Goal: Task Accomplishment & Management: Manage account settings

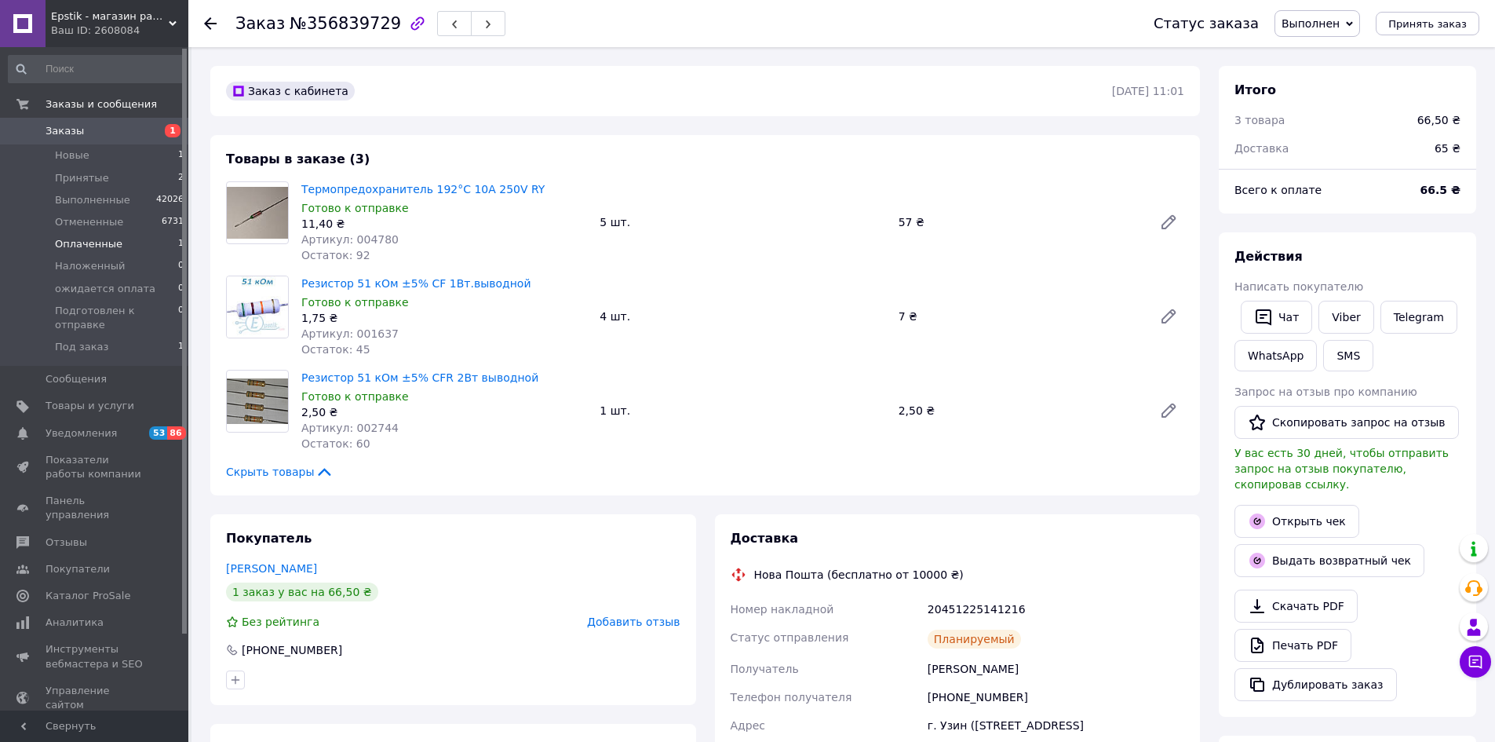
click at [84, 246] on span "Оплаченные" at bounding box center [88, 244] width 67 height 14
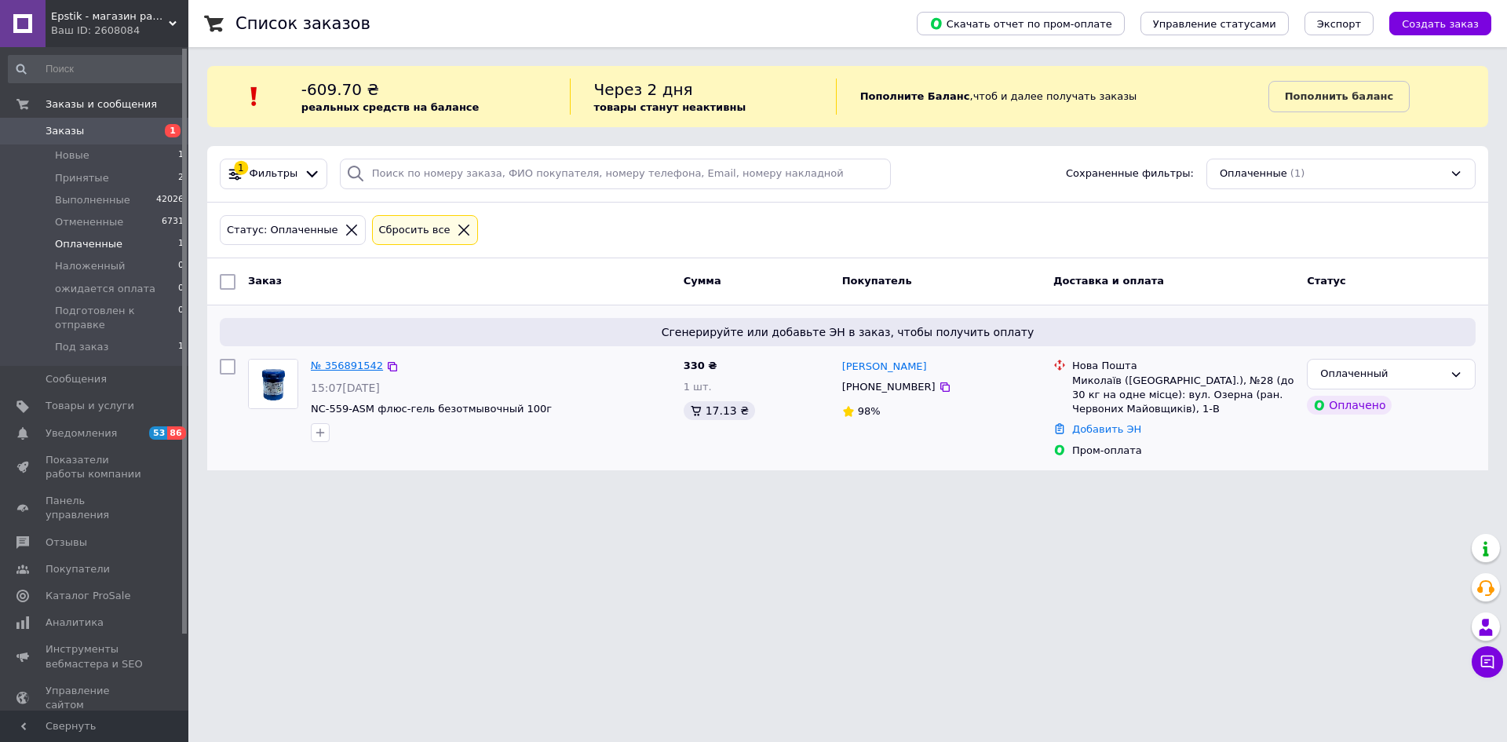
click at [334, 369] on link "№ 356891542" at bounding box center [347, 365] width 72 height 12
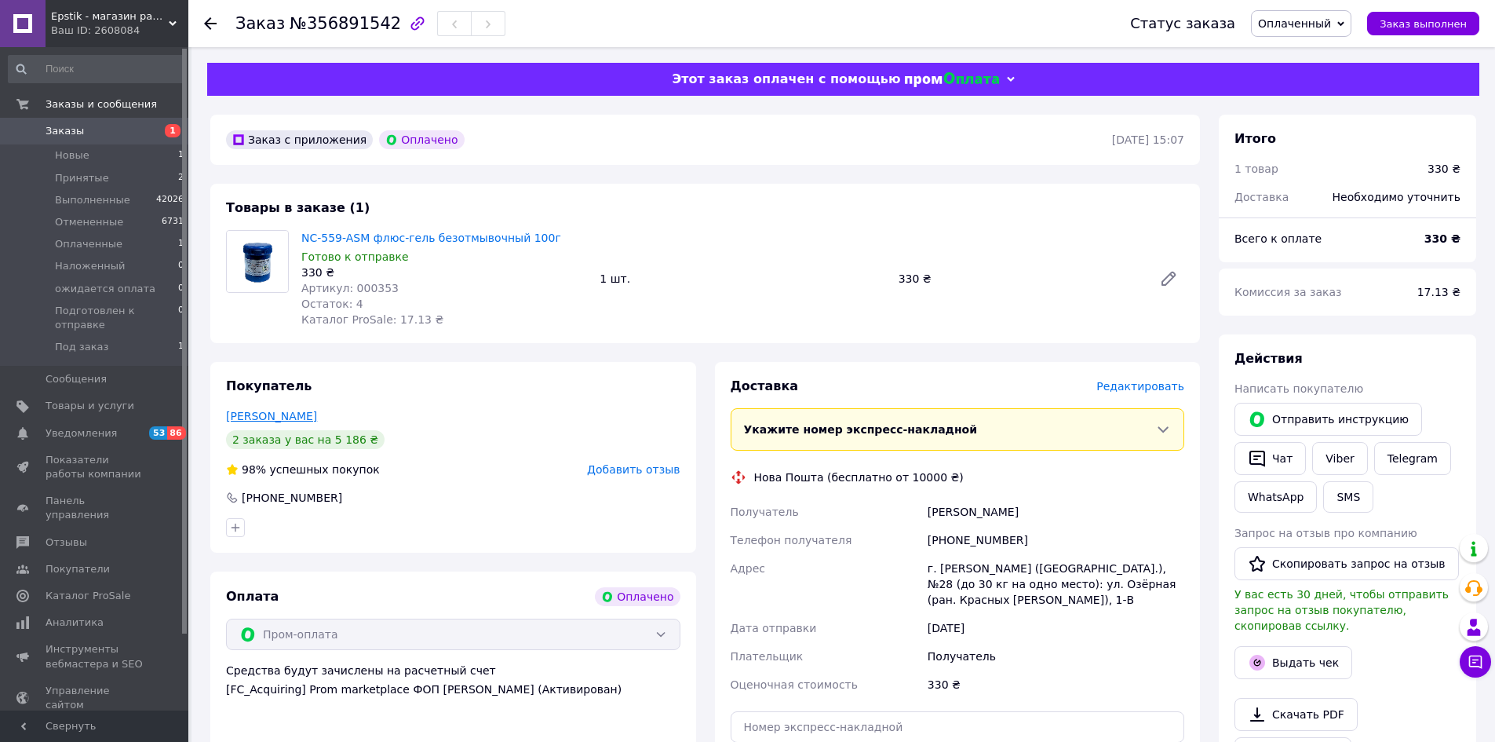
click at [251, 416] on link "[PERSON_NAME]" at bounding box center [271, 416] width 91 height 13
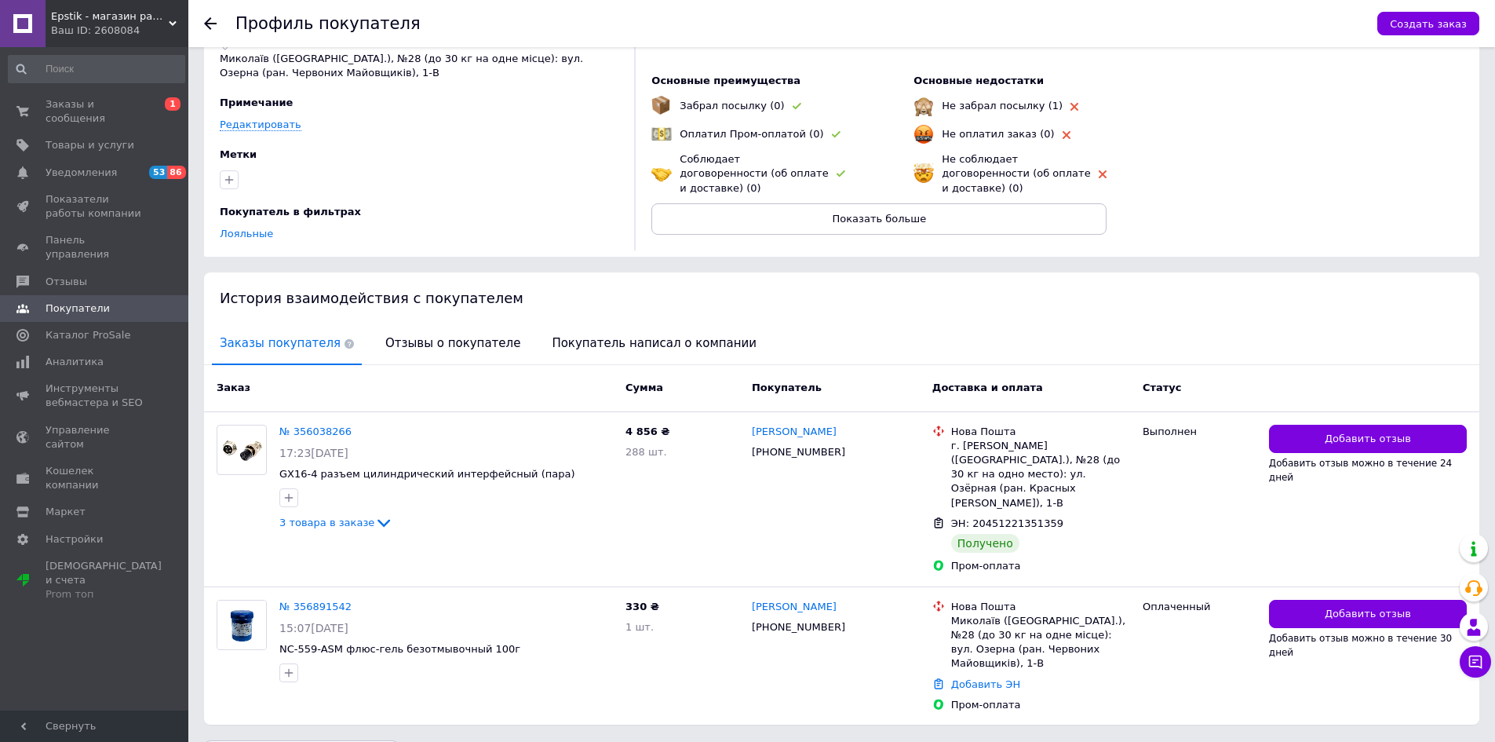
scroll to position [94, 0]
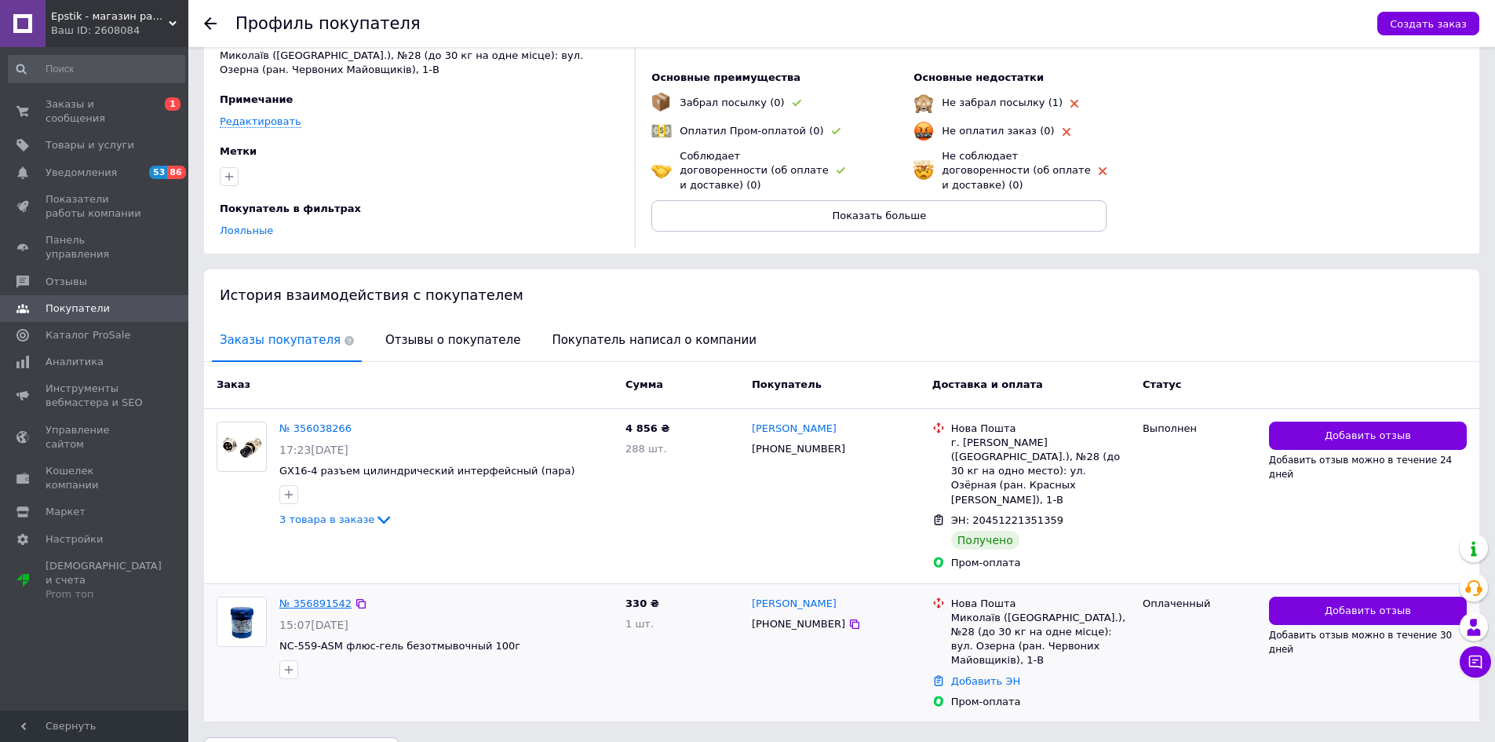
click at [298, 597] on link "№ 356891542" at bounding box center [315, 603] width 72 height 12
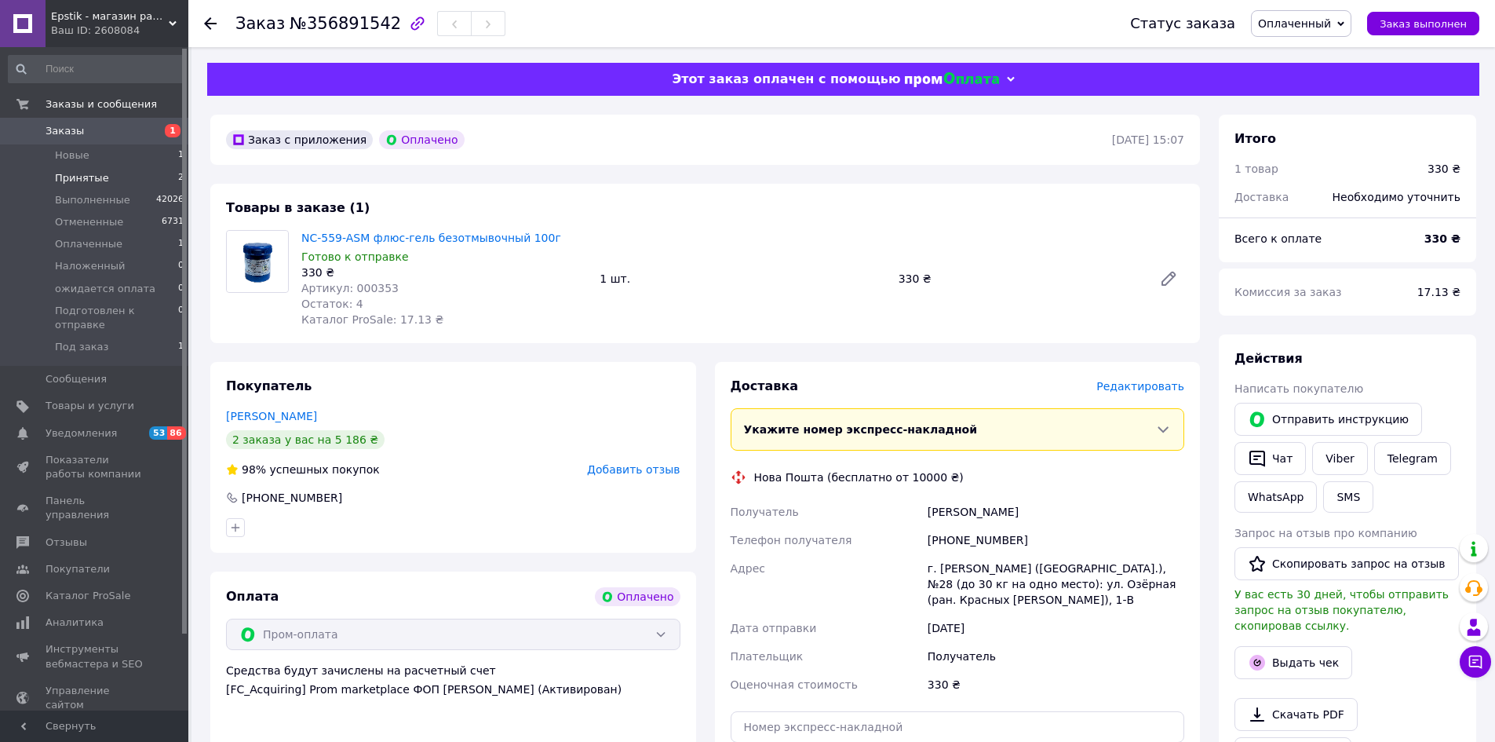
click at [84, 176] on span "Принятые" at bounding box center [82, 178] width 54 height 14
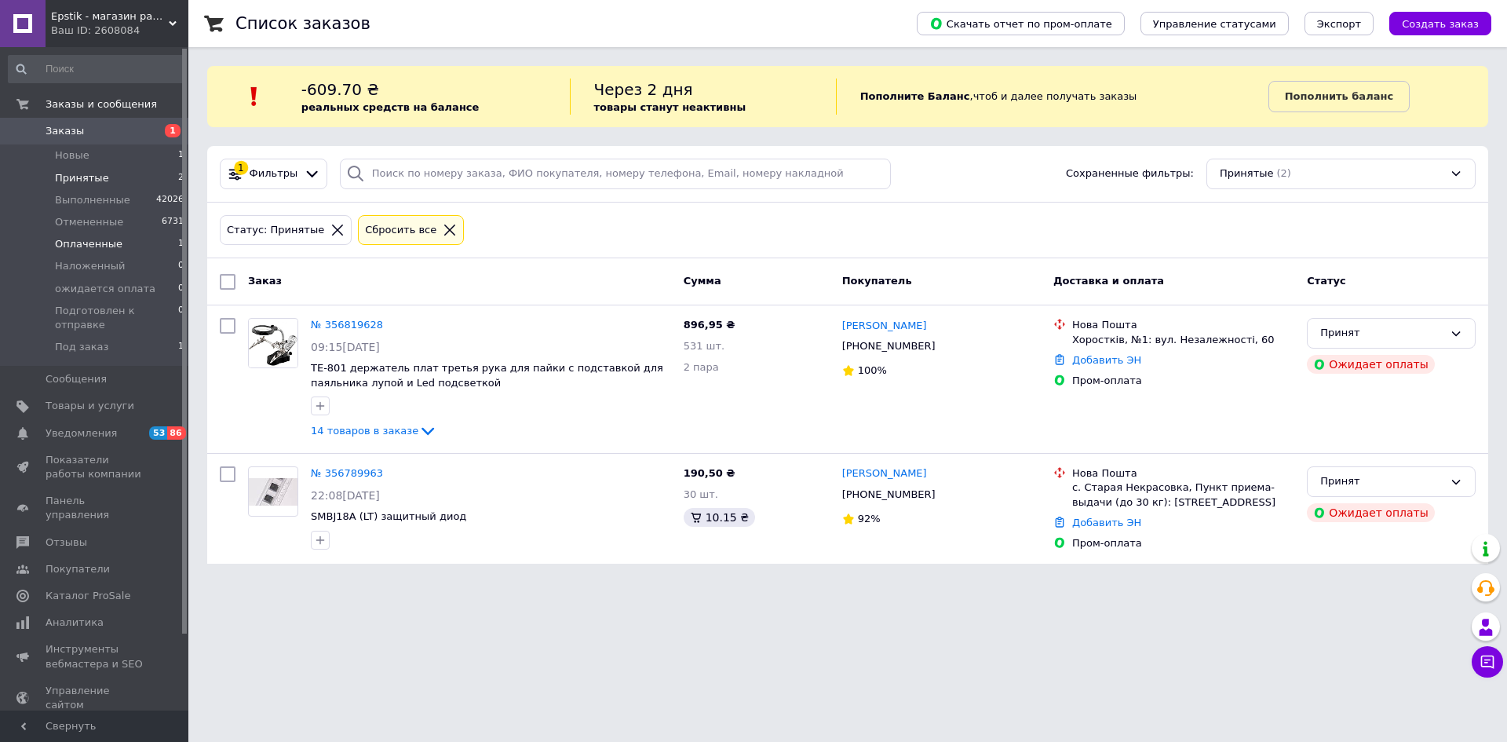
click at [97, 245] on span "Оплаченные" at bounding box center [88, 244] width 67 height 14
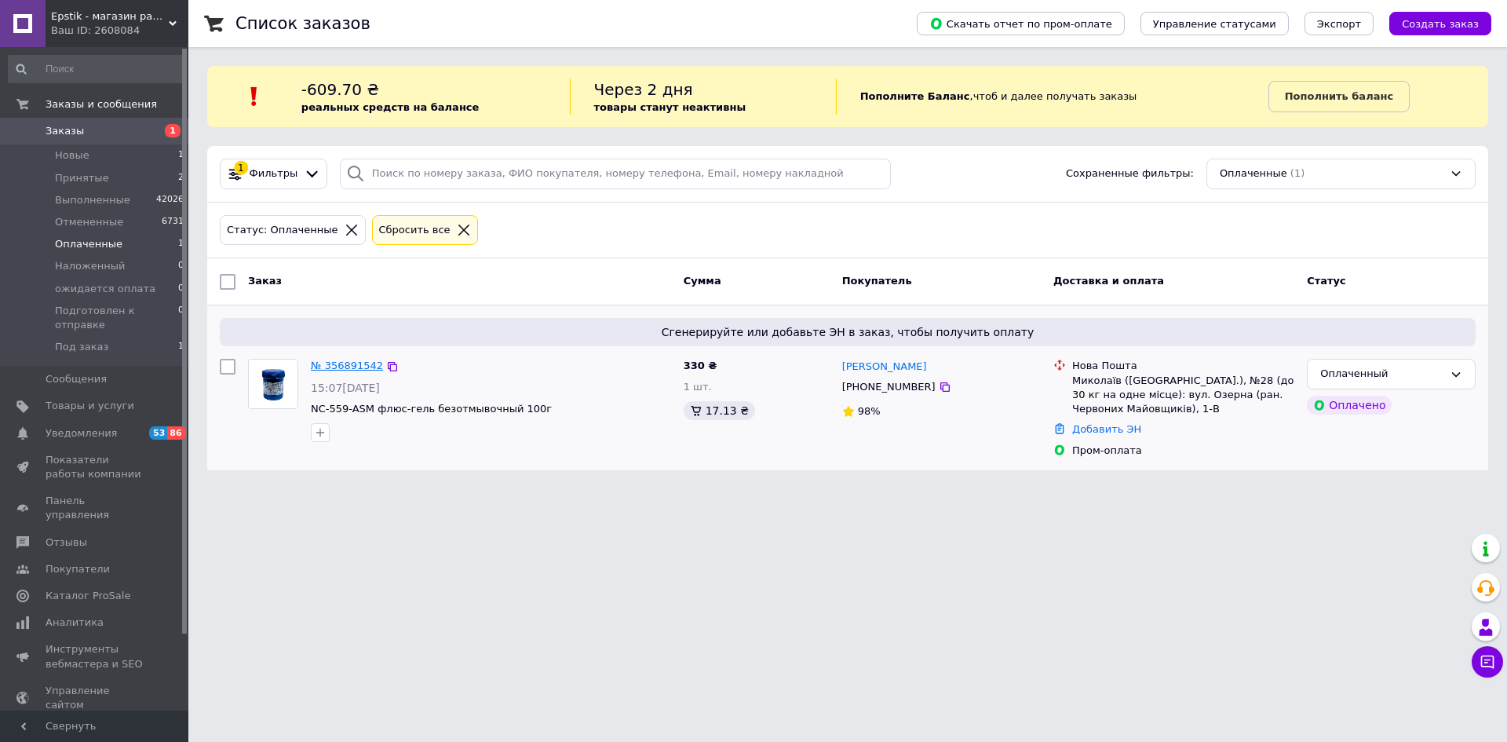
click at [353, 362] on link "№ 356891542" at bounding box center [347, 365] width 72 height 12
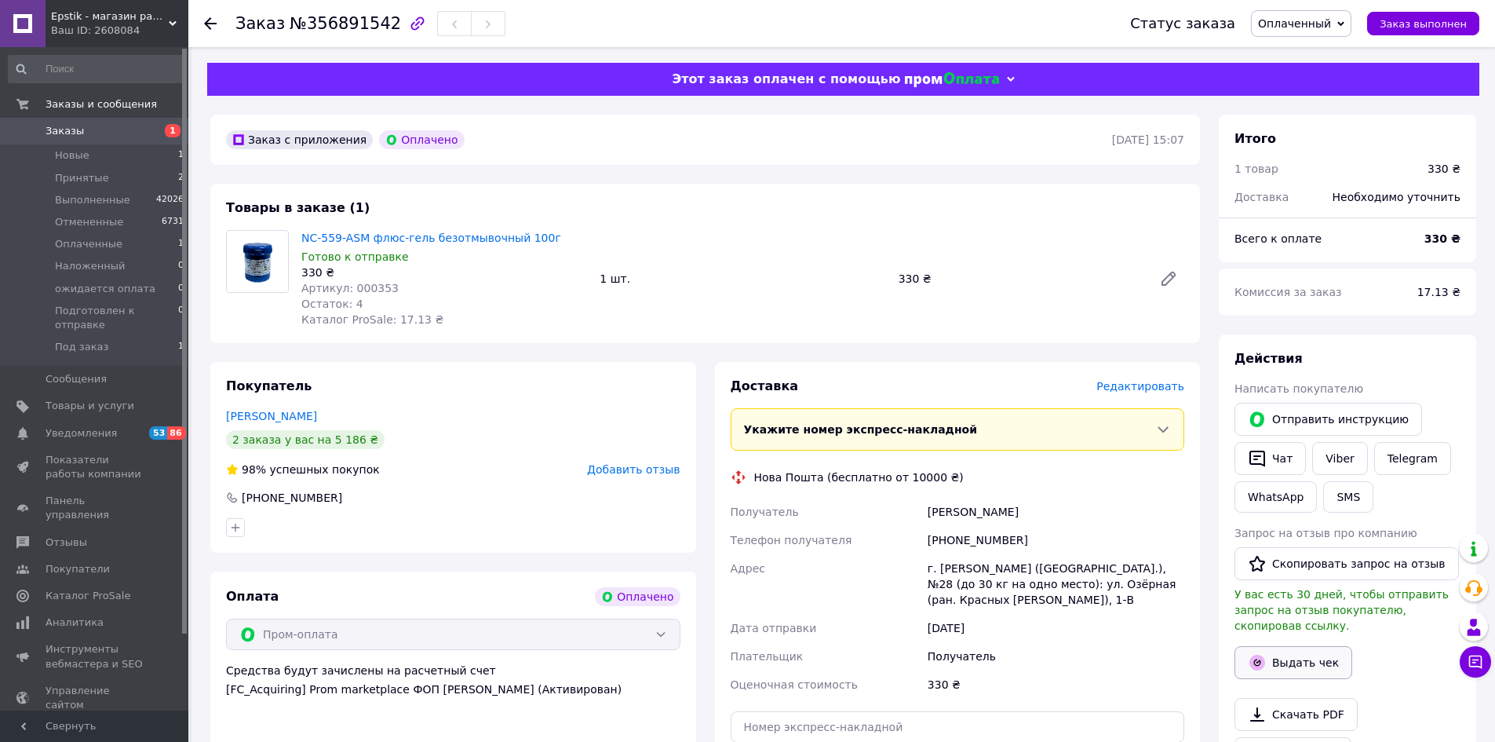
click at [1295, 649] on button "Выдать чек" at bounding box center [1293, 662] width 118 height 33
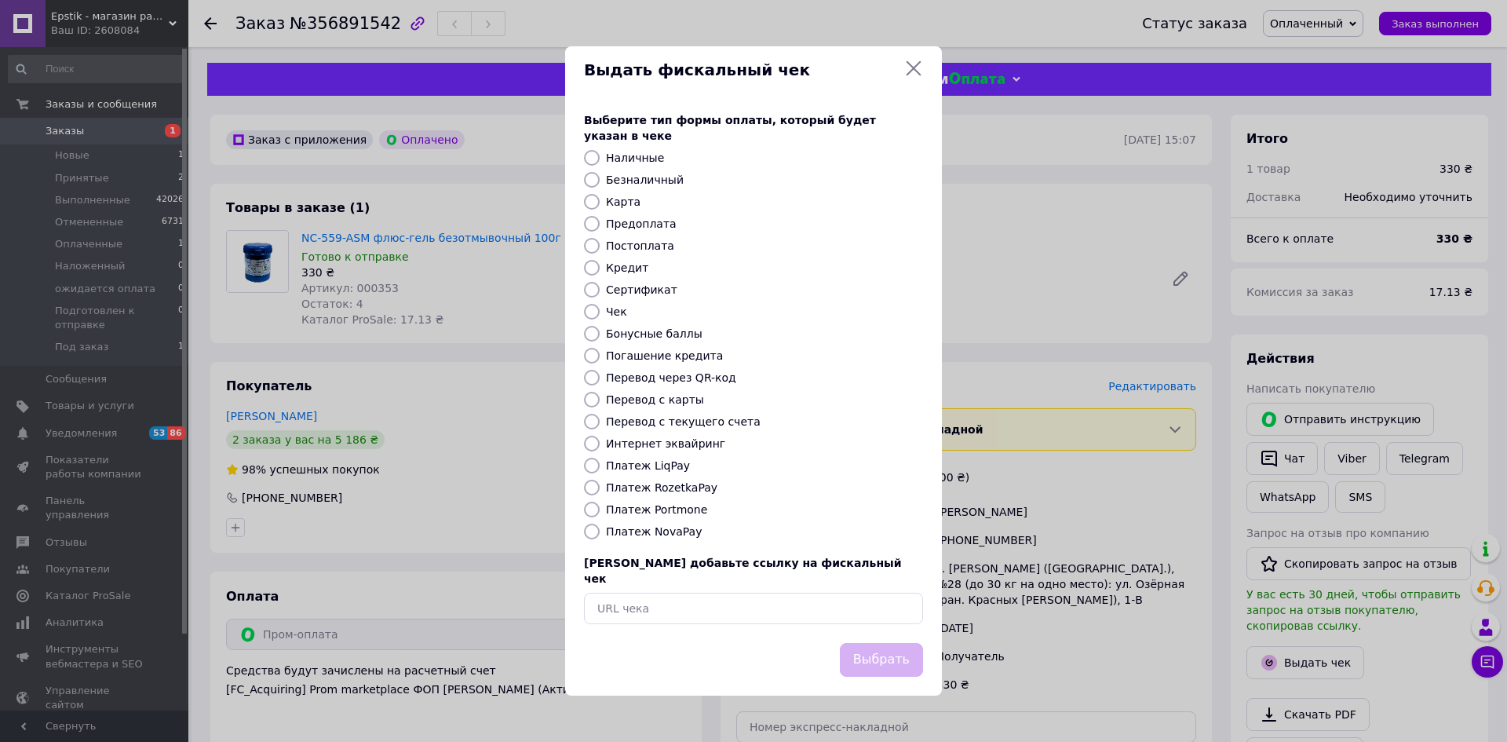
click at [586, 483] on input "Платеж RozetkaPay" at bounding box center [592, 487] width 16 height 16
radio input "true"
click at [885, 643] on button "Выбрать" at bounding box center [881, 660] width 83 height 34
click at [1078, 647] on div "Выдать фискальный чек Выберите тип формы оплаты, который будет указан в чеке На…" at bounding box center [753, 371] width 1507 height 742
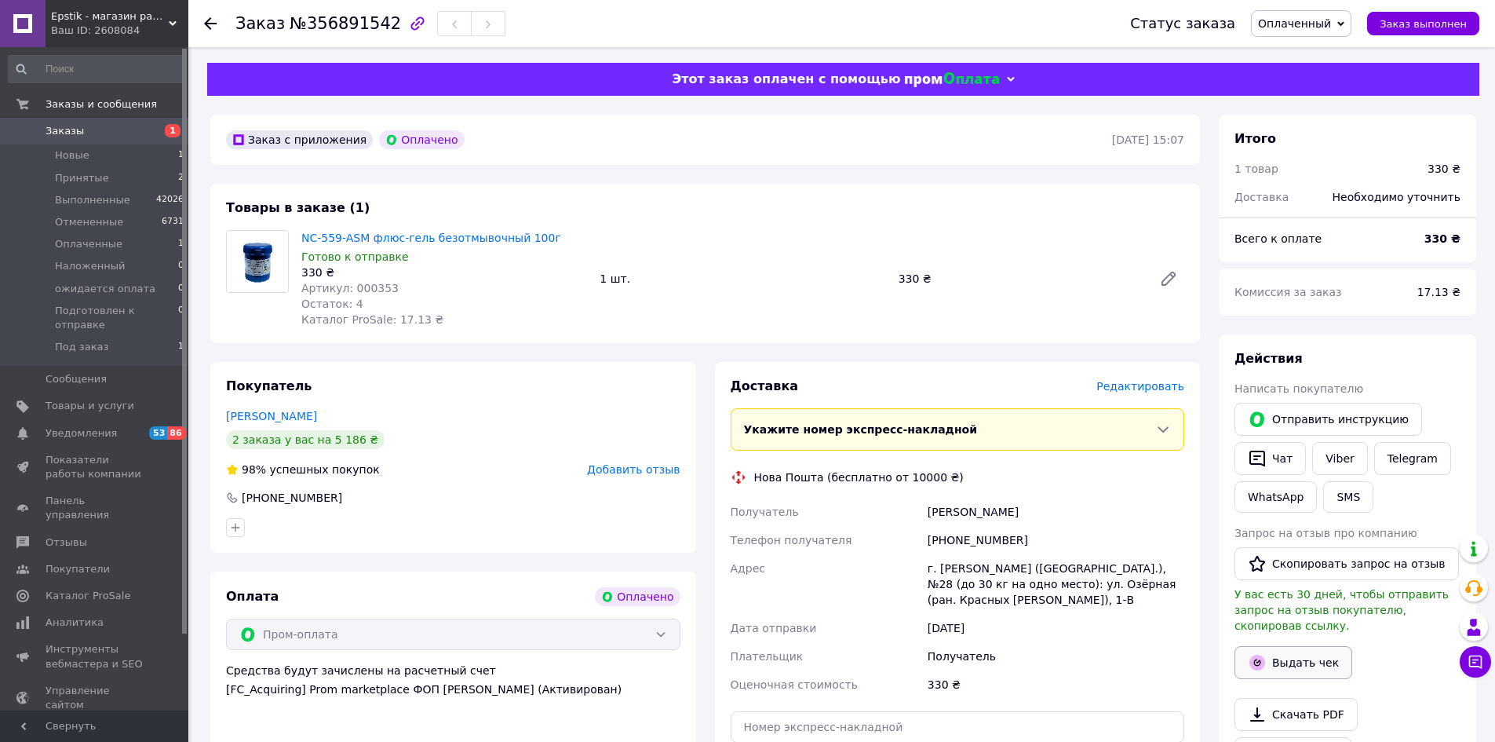
click at [1293, 651] on button "Выдать чек" at bounding box center [1293, 662] width 118 height 33
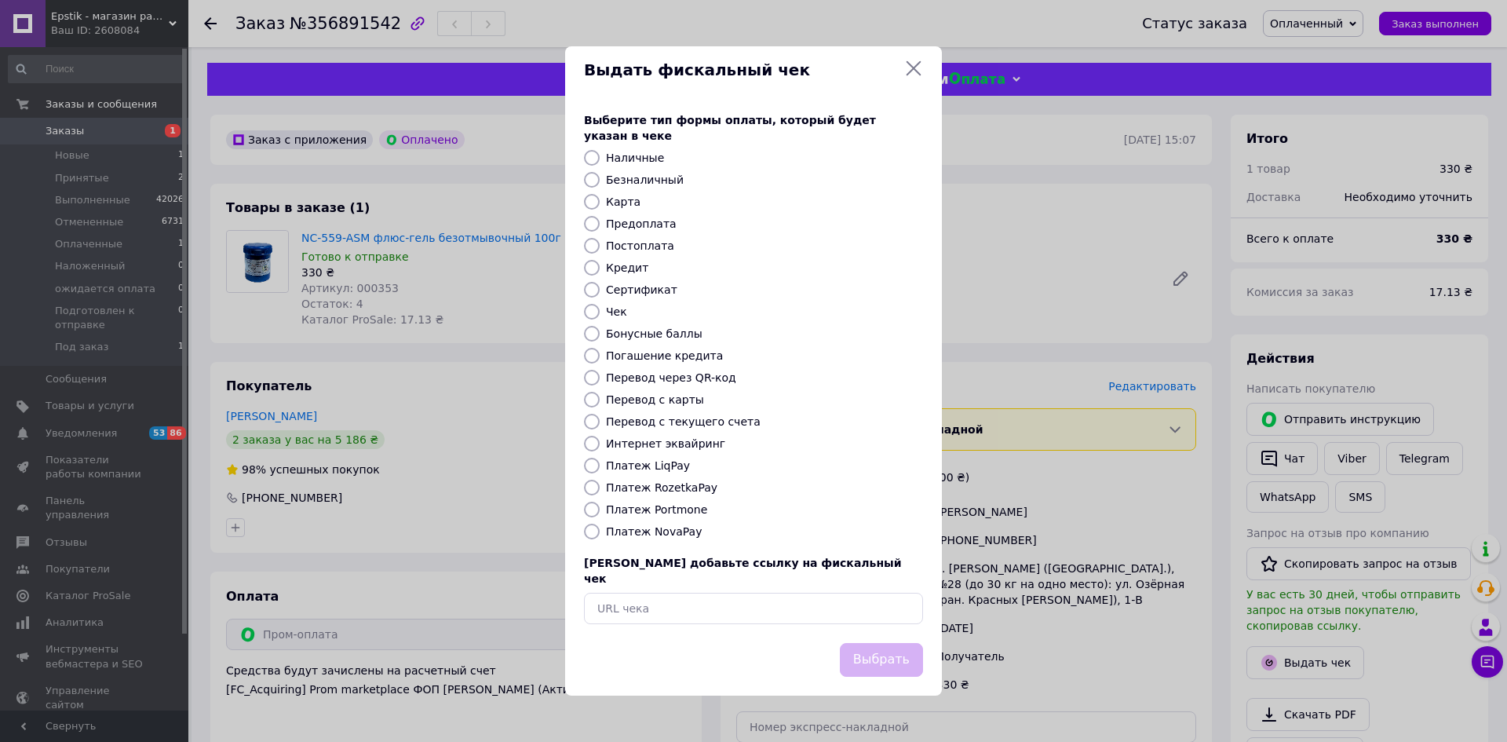
click at [594, 490] on input "Платеж RozetkaPay" at bounding box center [592, 487] width 16 height 16
radio input "true"
click at [907, 647] on button "Выбрать" at bounding box center [881, 660] width 83 height 34
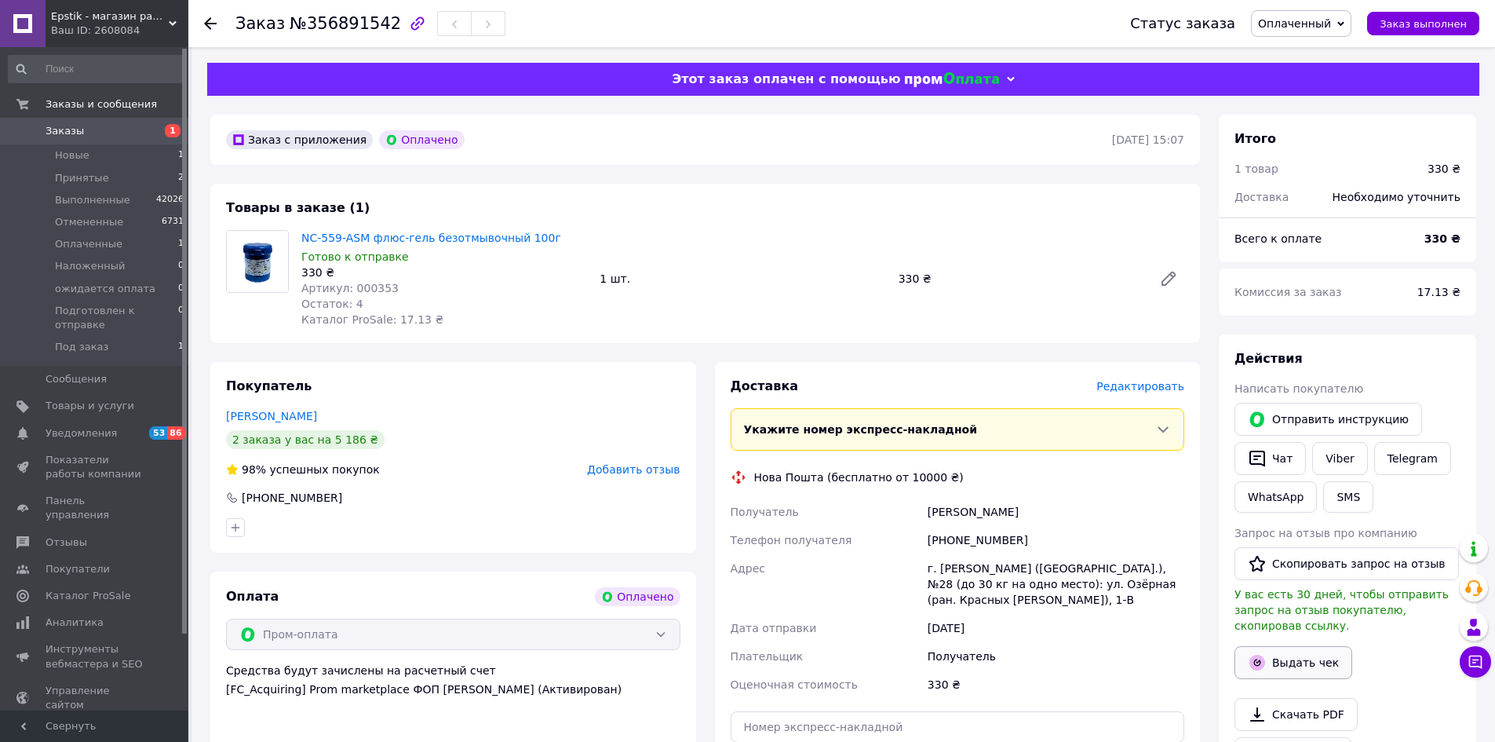
click at [1313, 649] on button "Выдать чек" at bounding box center [1293, 662] width 118 height 33
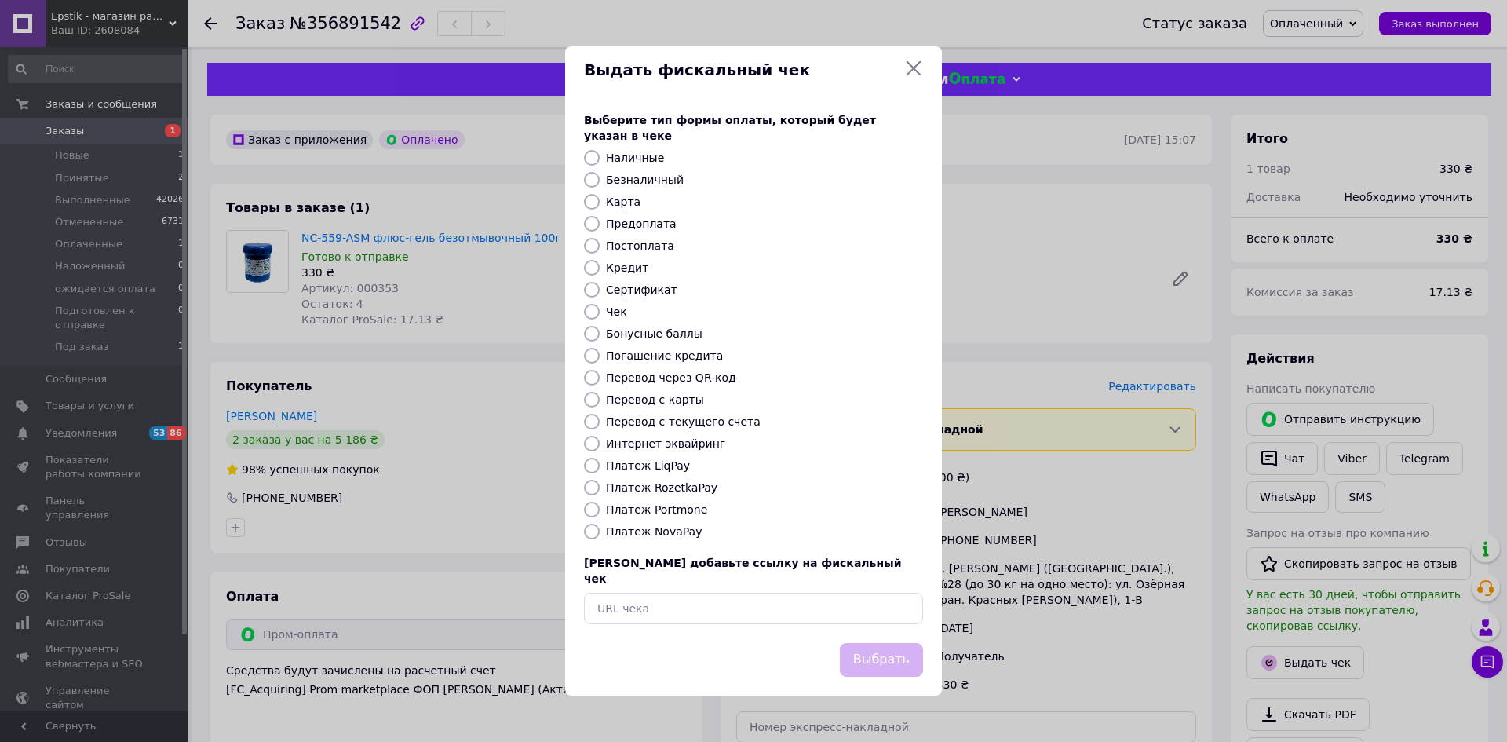
click at [590, 485] on input "Платеж RozetkaPay" at bounding box center [592, 487] width 16 height 16
radio input "true"
click at [898, 650] on button "Выбрать" at bounding box center [881, 660] width 83 height 34
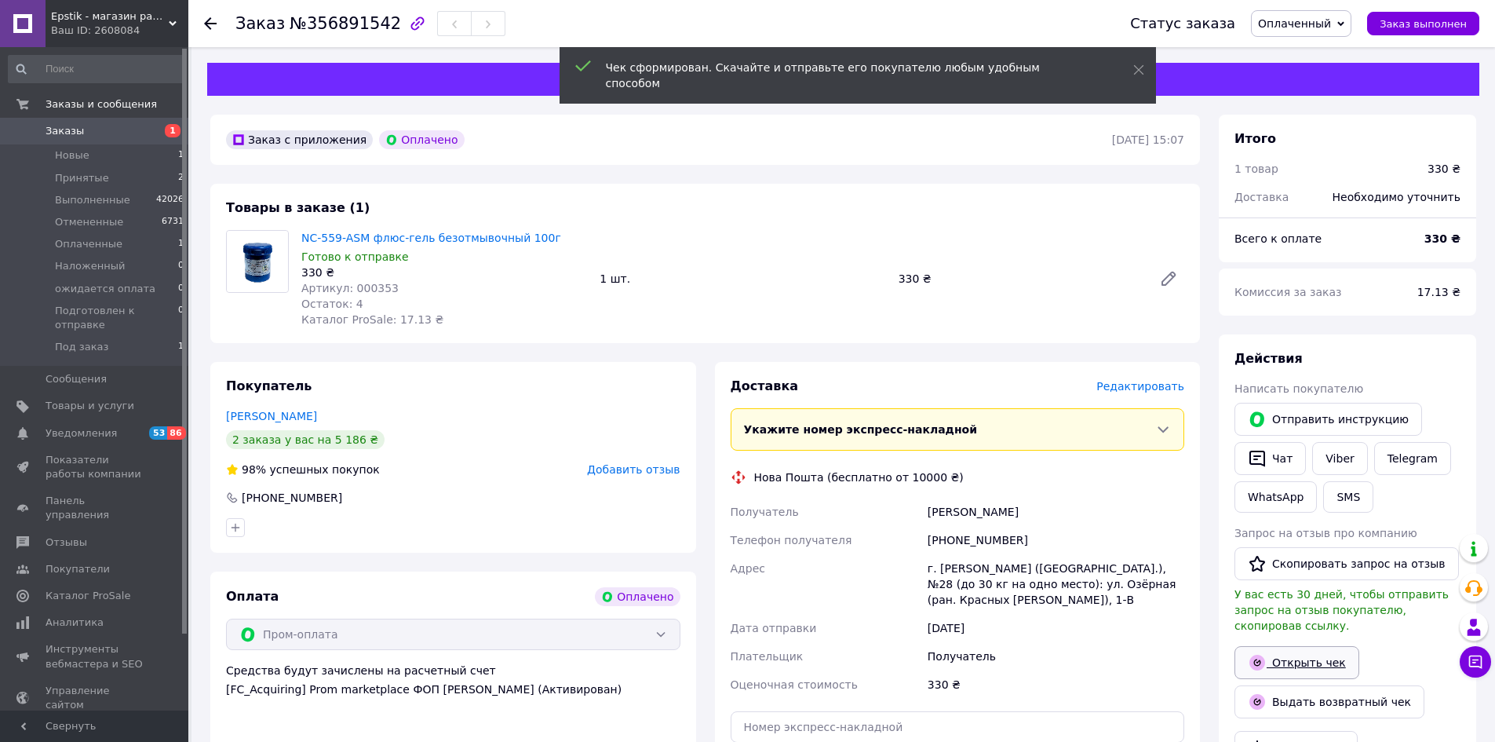
click at [1291, 649] on link "Открыть чек" at bounding box center [1296, 662] width 125 height 33
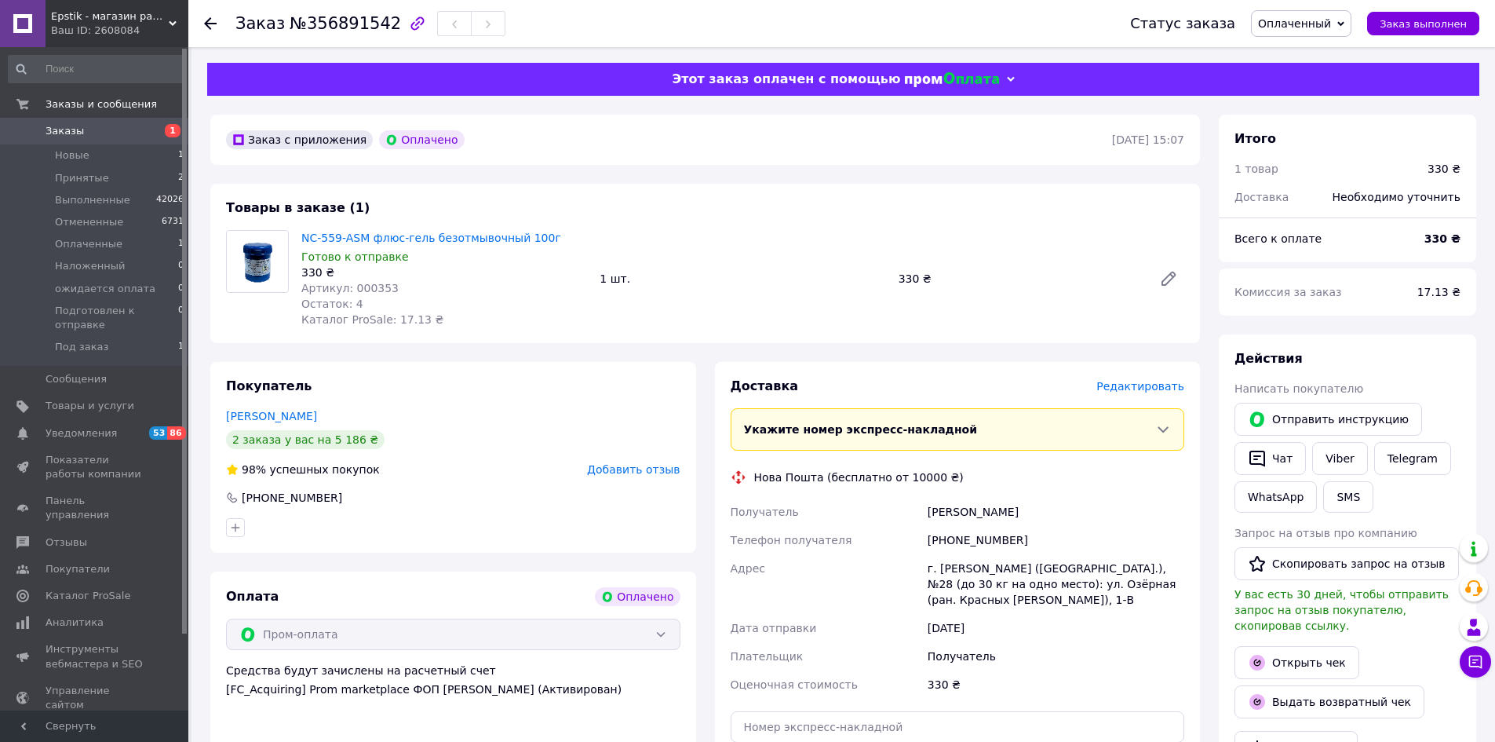
click at [1136, 388] on span "Редактировать" at bounding box center [1140, 386] width 88 height 13
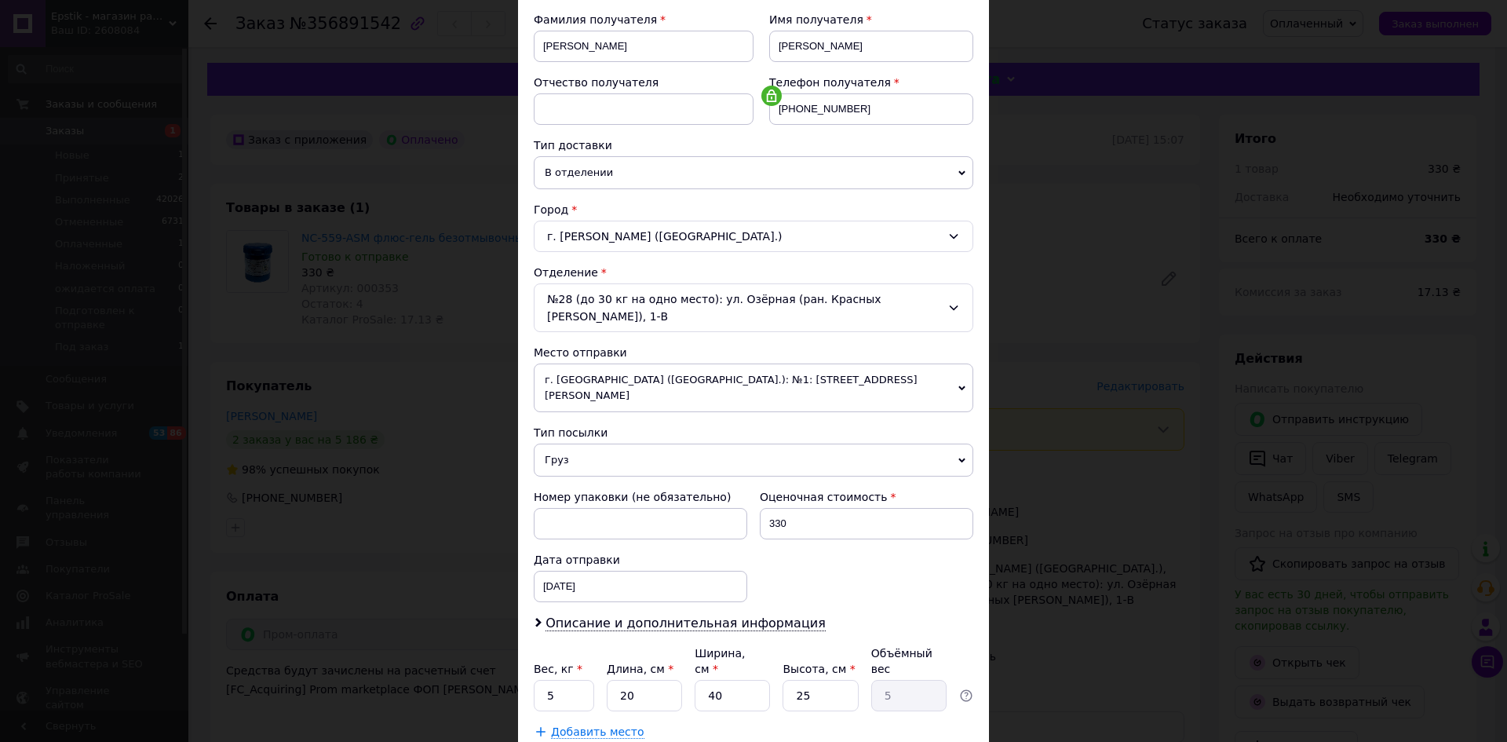
scroll to position [235, 0]
click at [556, 678] on input "5" at bounding box center [564, 693] width 60 height 31
type input "0.1"
click at [756, 678] on input "40" at bounding box center [731, 693] width 75 height 31
type input "4"
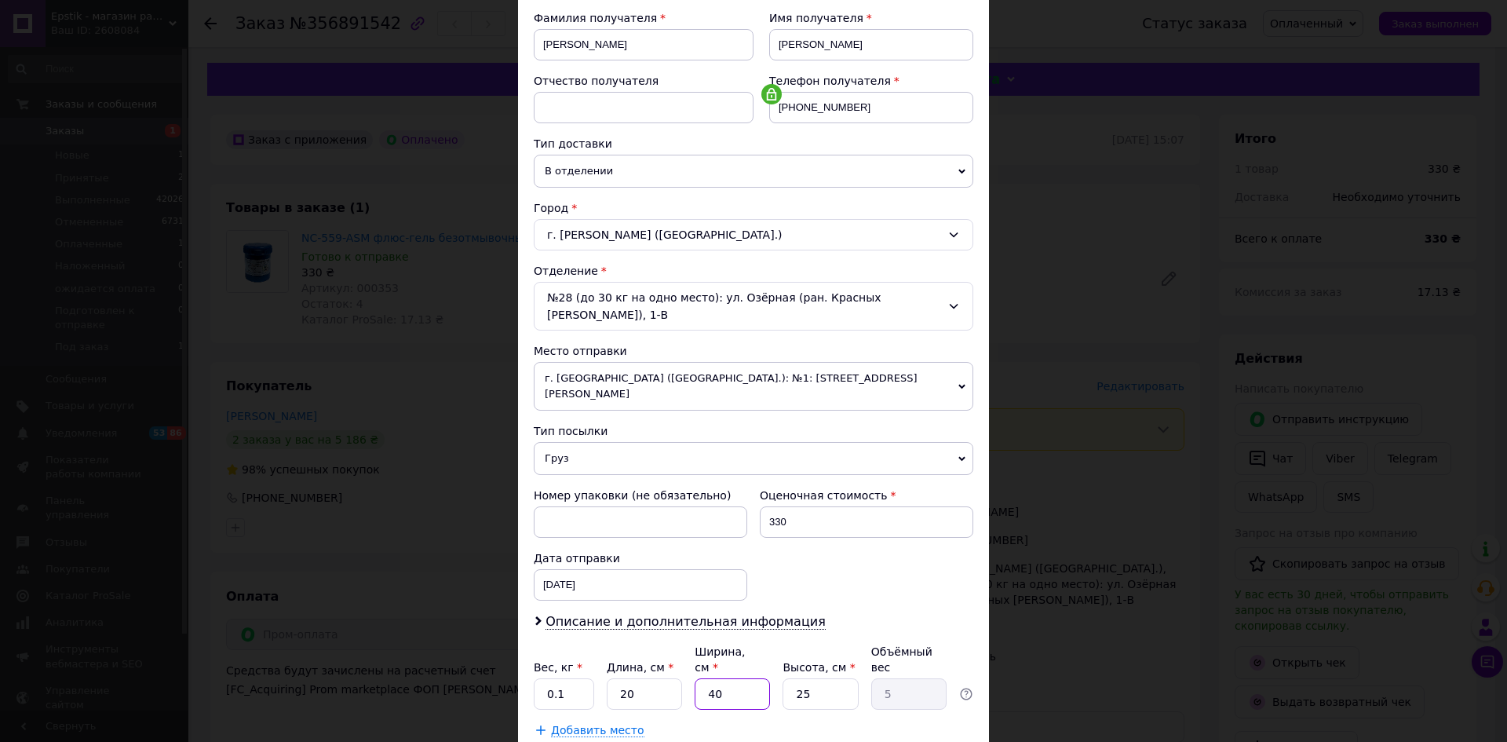
type input "0.5"
type input "1"
type input "0.13"
type input "15"
type input "1.88"
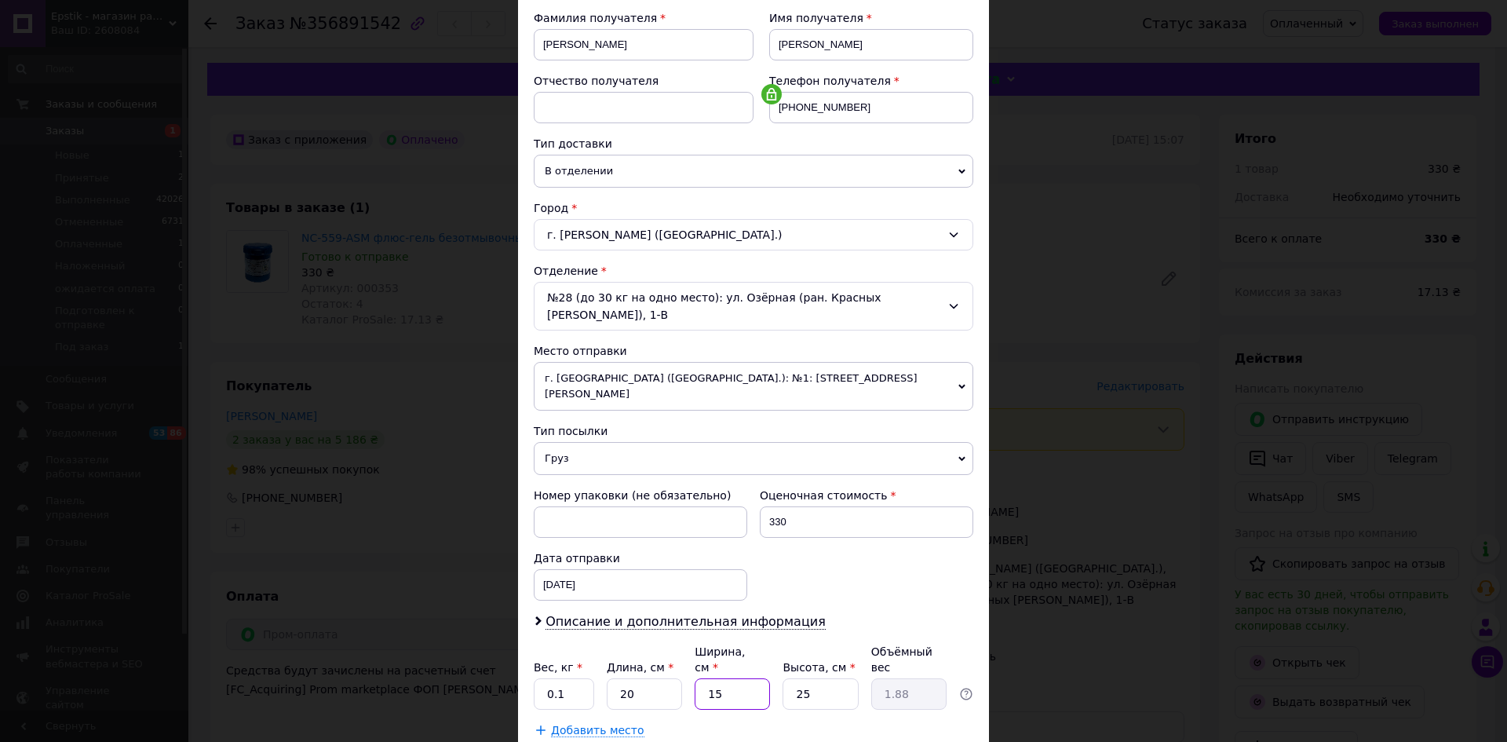
type input "15"
click at [825, 678] on input "25" at bounding box center [819, 693] width 75 height 31
type input "2"
type input "0.15"
type input "5"
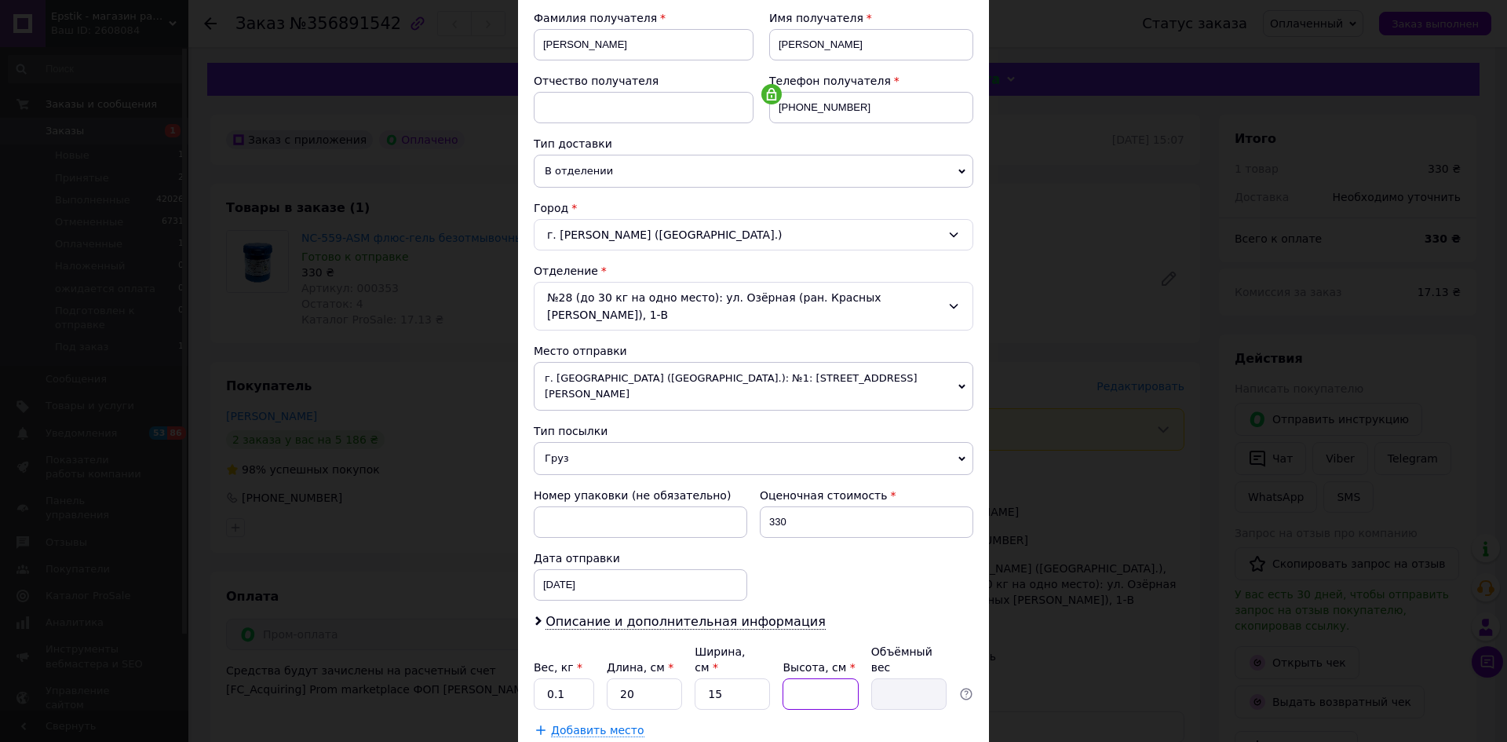
type input "0.38"
type input "5"
click at [757, 598] on div "Плательщик Получатель Отправитель Фамилия получателя Пупченко Имя получателя Ол…" at bounding box center [753, 342] width 439 height 792
click at [753, 614] on span "Описание и дополнительная информация" at bounding box center [685, 622] width 280 height 16
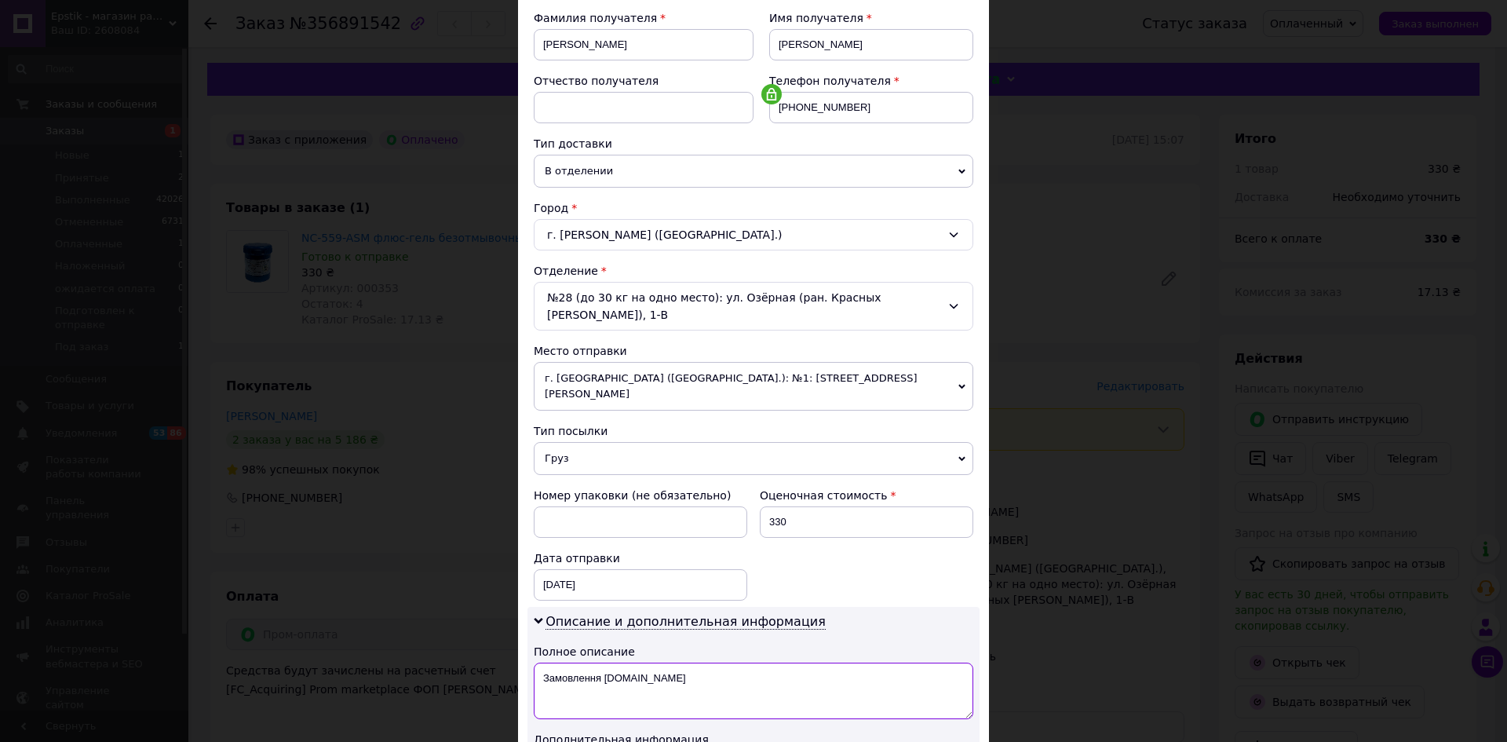
click at [727, 662] on textarea "Замовлення [DOMAIN_NAME]" at bounding box center [753, 690] width 439 height 56
type textarea "З"
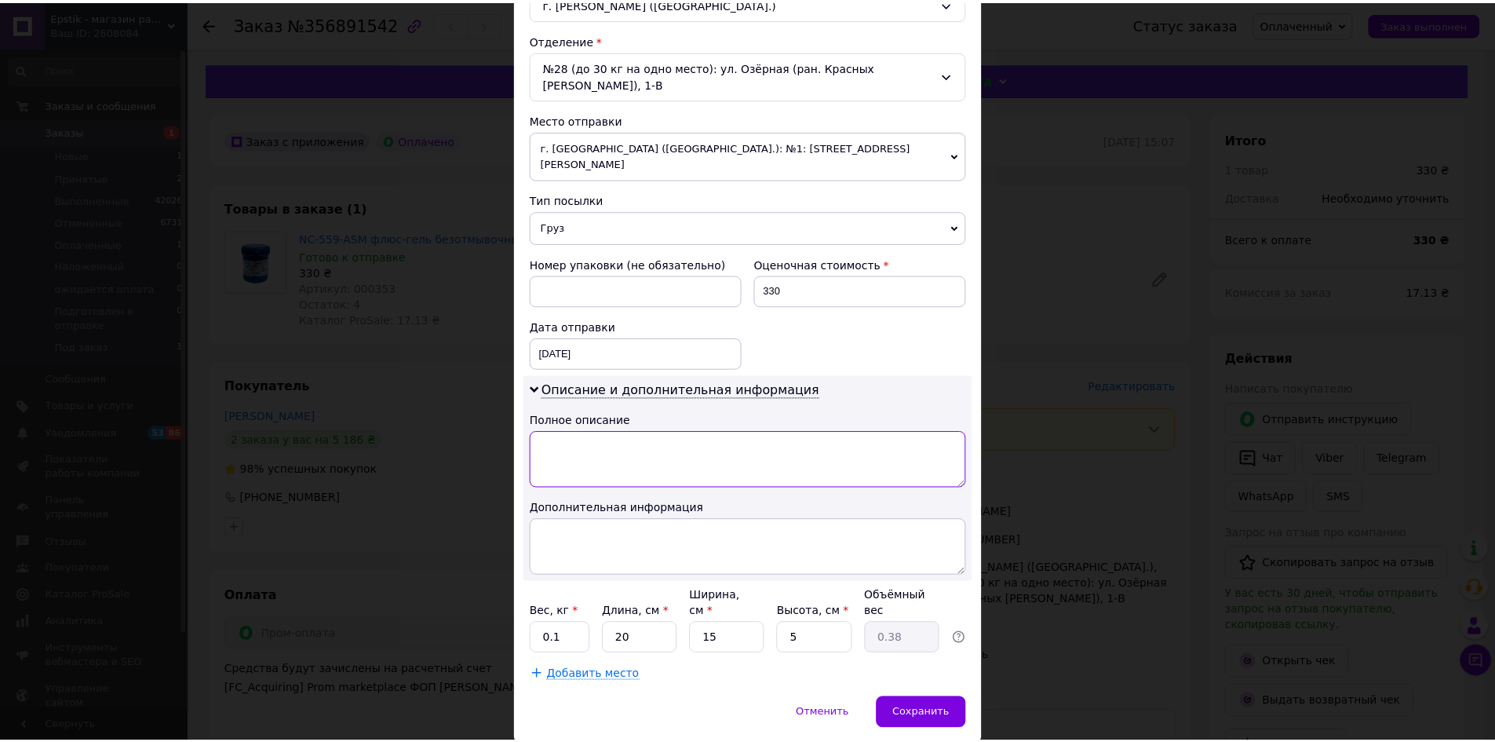
scroll to position [476, 0]
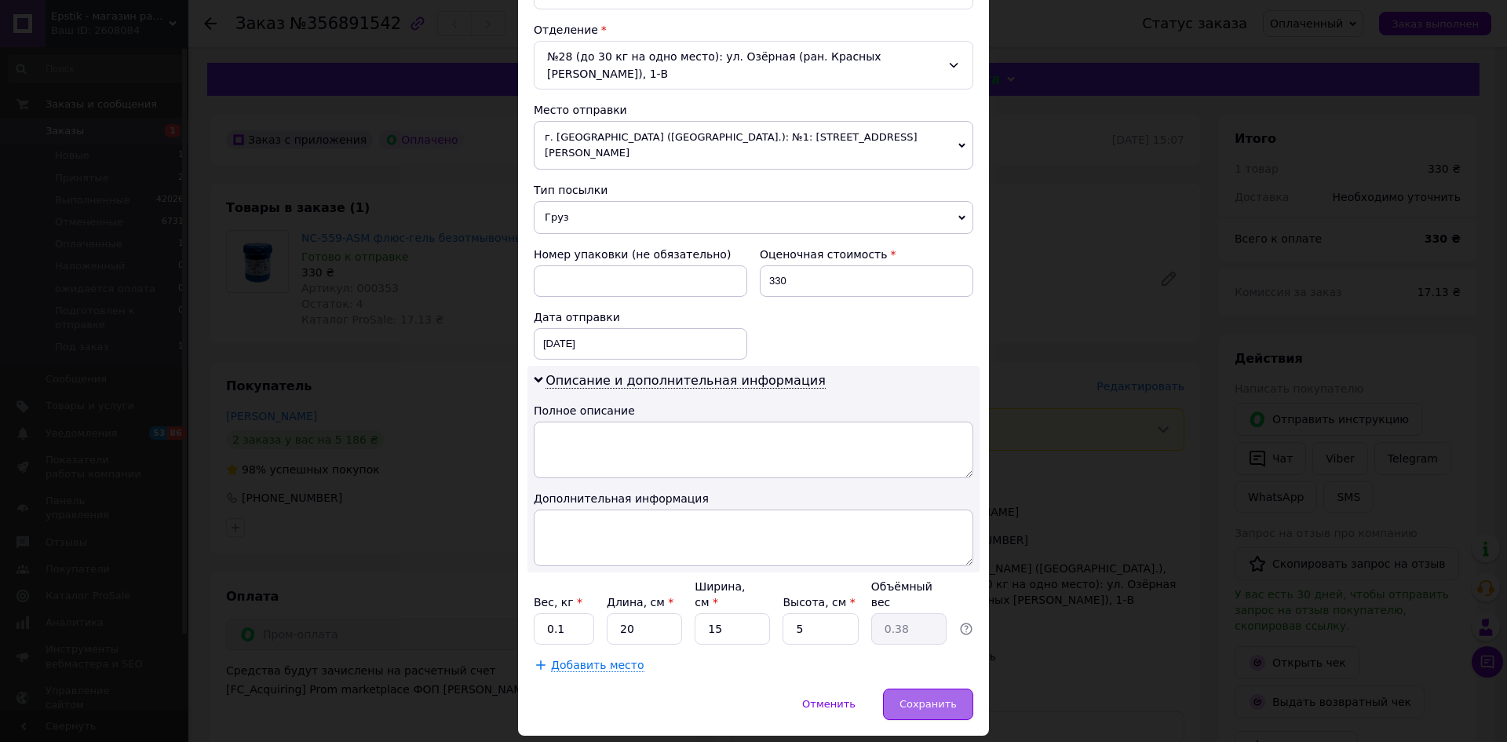
click at [929, 698] on span "Сохранить" at bounding box center [927, 704] width 57 height 12
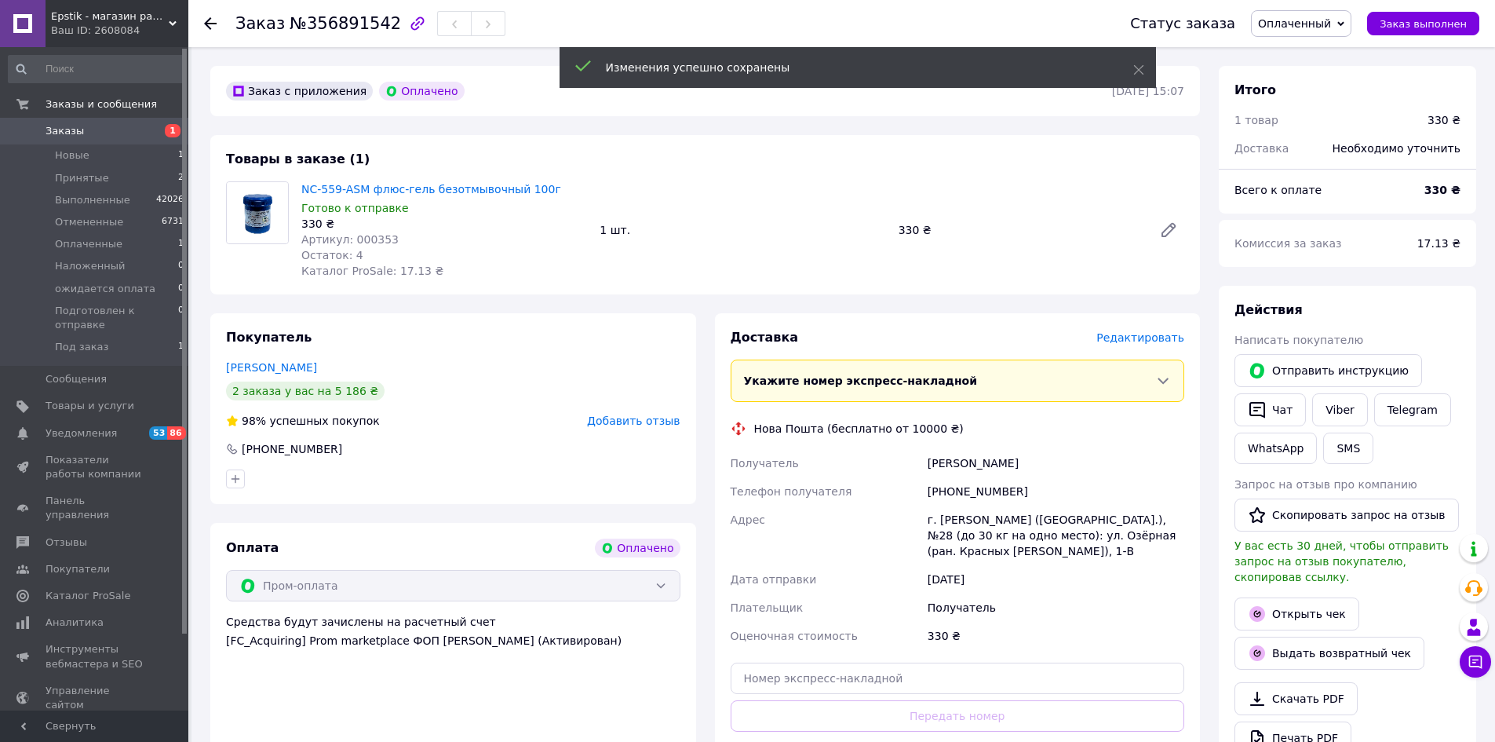
scroll to position [235, 0]
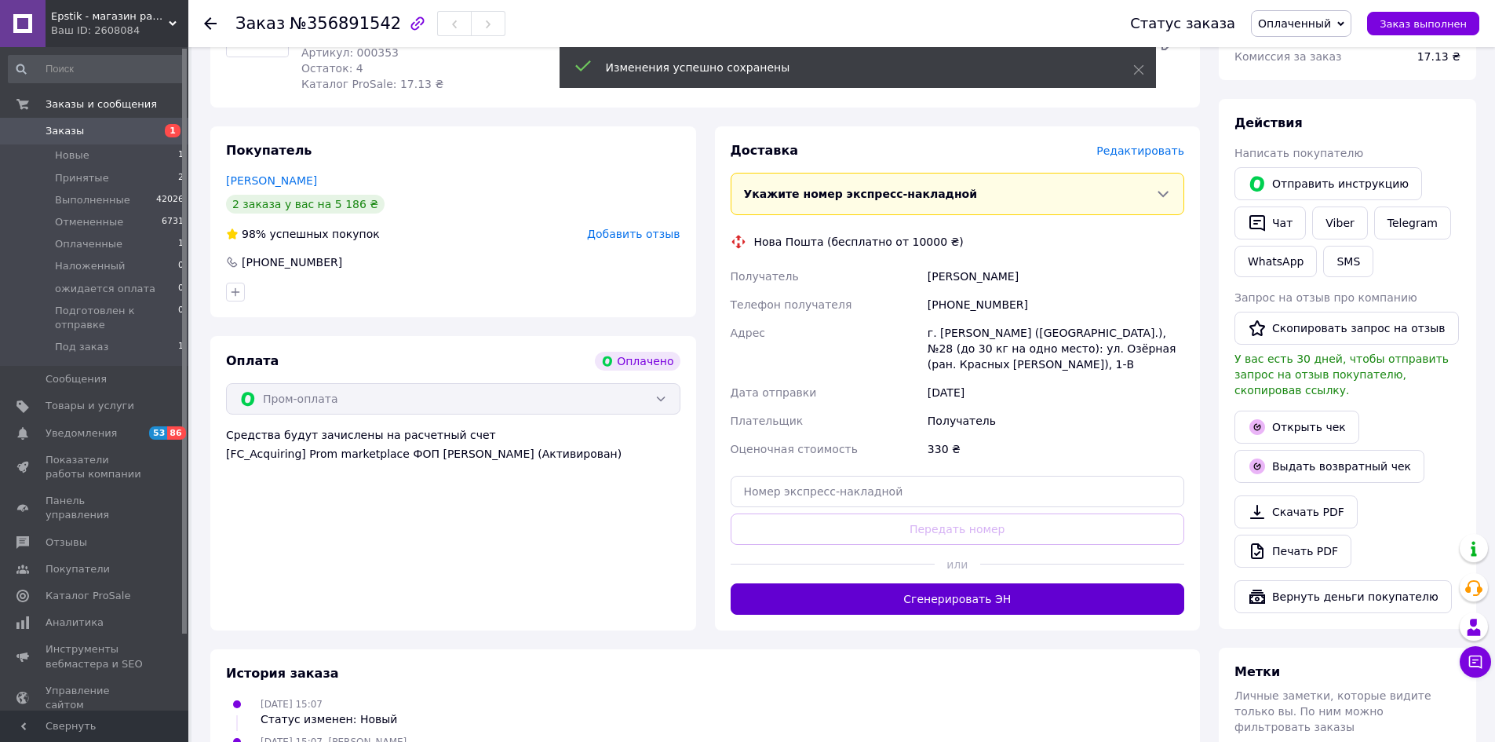
click at [966, 593] on button "Сгенерировать ЭН" at bounding box center [958, 598] width 454 height 31
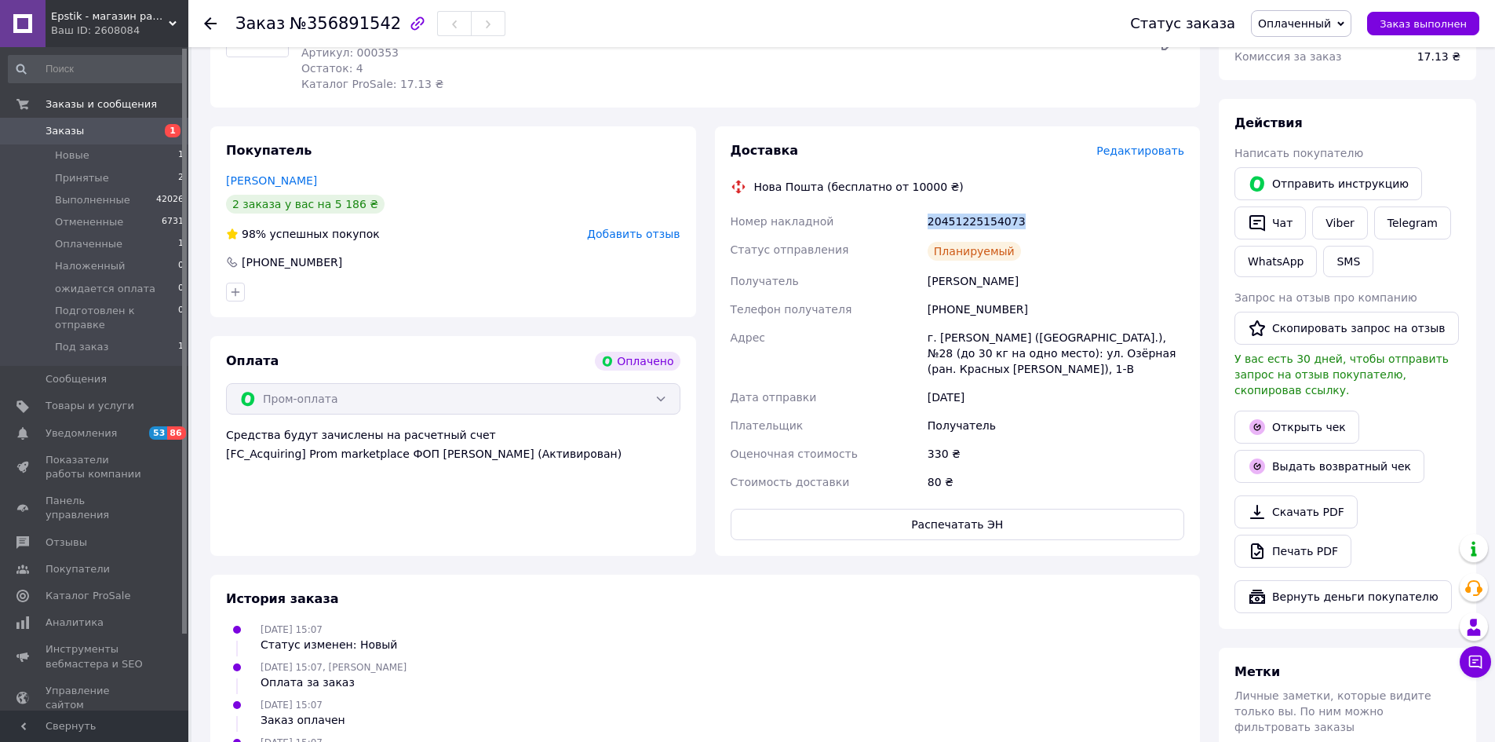
drag, startPoint x: 1026, startPoint y: 213, endPoint x: 869, endPoint y: 227, distance: 158.3
click at [869, 227] on div "Номер накладной 20451225154073 Статус отправления Планируемый Получатель Пупчен…" at bounding box center [957, 351] width 461 height 289
copy div "Номер накладной 20451225154073"
click at [1440, 21] on span "Заказ выполнен" at bounding box center [1422, 24] width 87 height 12
click at [84, 178] on span "Принятые" at bounding box center [82, 178] width 54 height 14
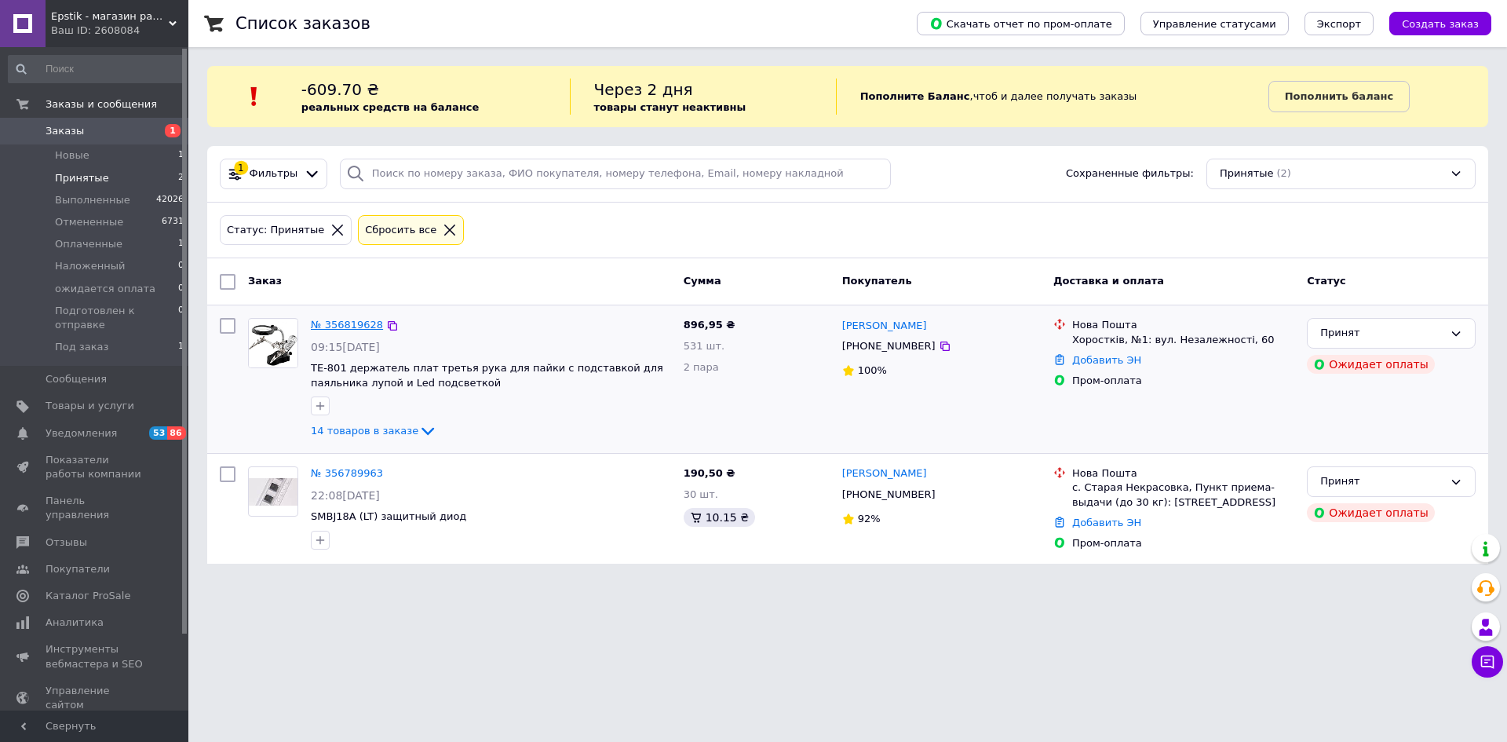
click at [348, 319] on link "№ 356819628" at bounding box center [347, 325] width 72 height 12
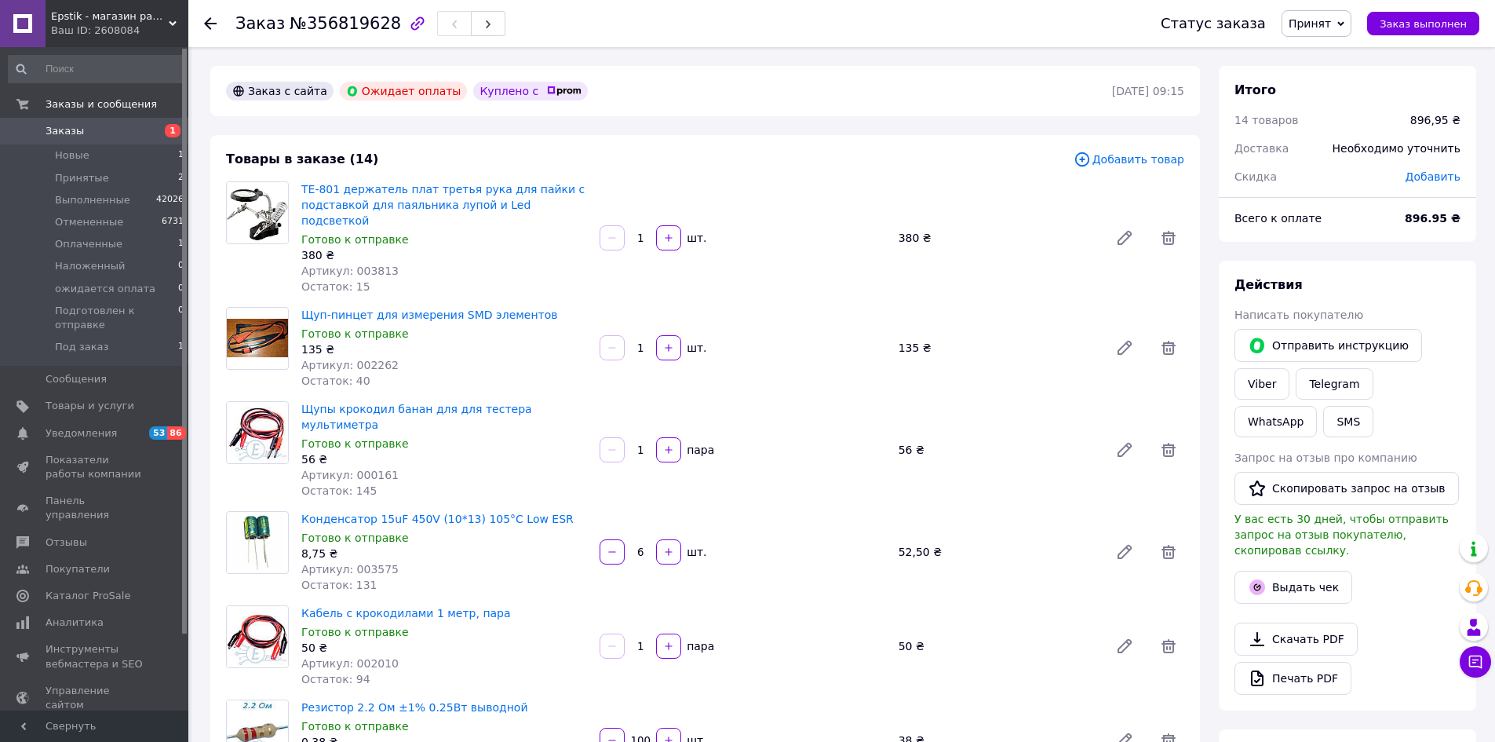
click at [688, 443] on div "Щупы крокодил банан для для тестера мультиметра Готово к отправке 56 ₴ Артикул:…" at bounding box center [742, 450] width 895 height 104
drag, startPoint x: 104, startPoint y: 158, endPoint x: 123, endPoint y: 158, distance: 18.8
click at [104, 158] on li "Новые 1" at bounding box center [96, 155] width 193 height 22
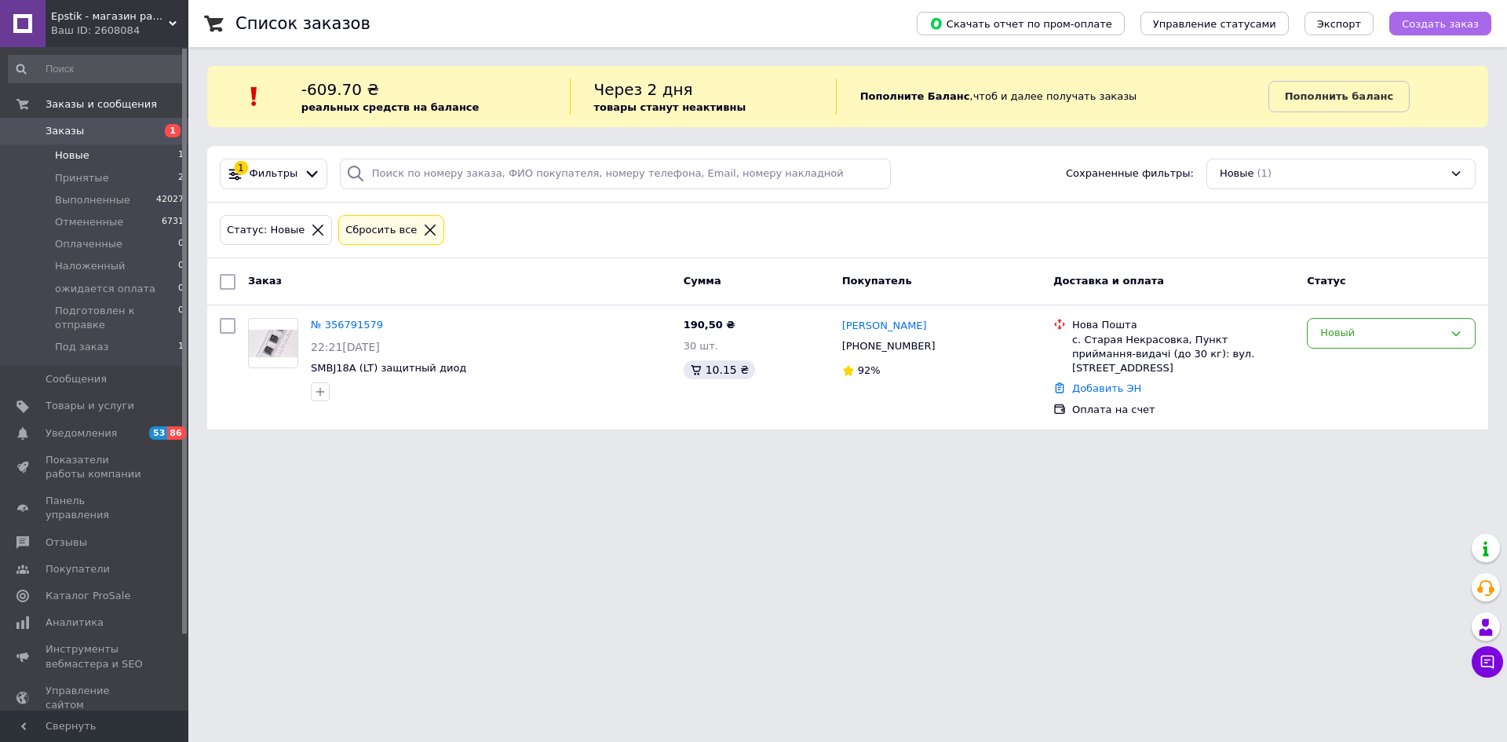
click at [1430, 26] on span "Создать заказ" at bounding box center [1439, 24] width 77 height 12
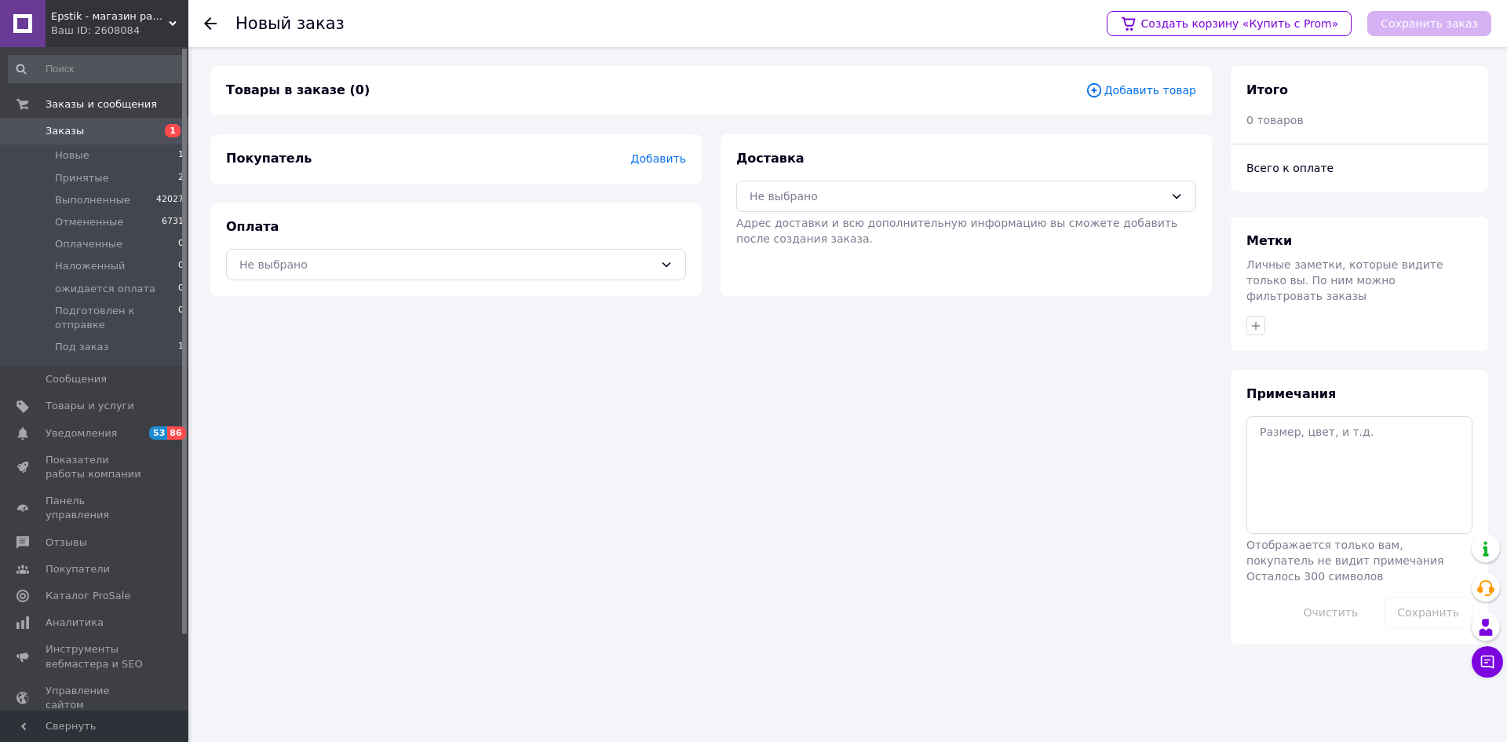
click at [1138, 94] on span "Добавить товар" at bounding box center [1140, 90] width 111 height 17
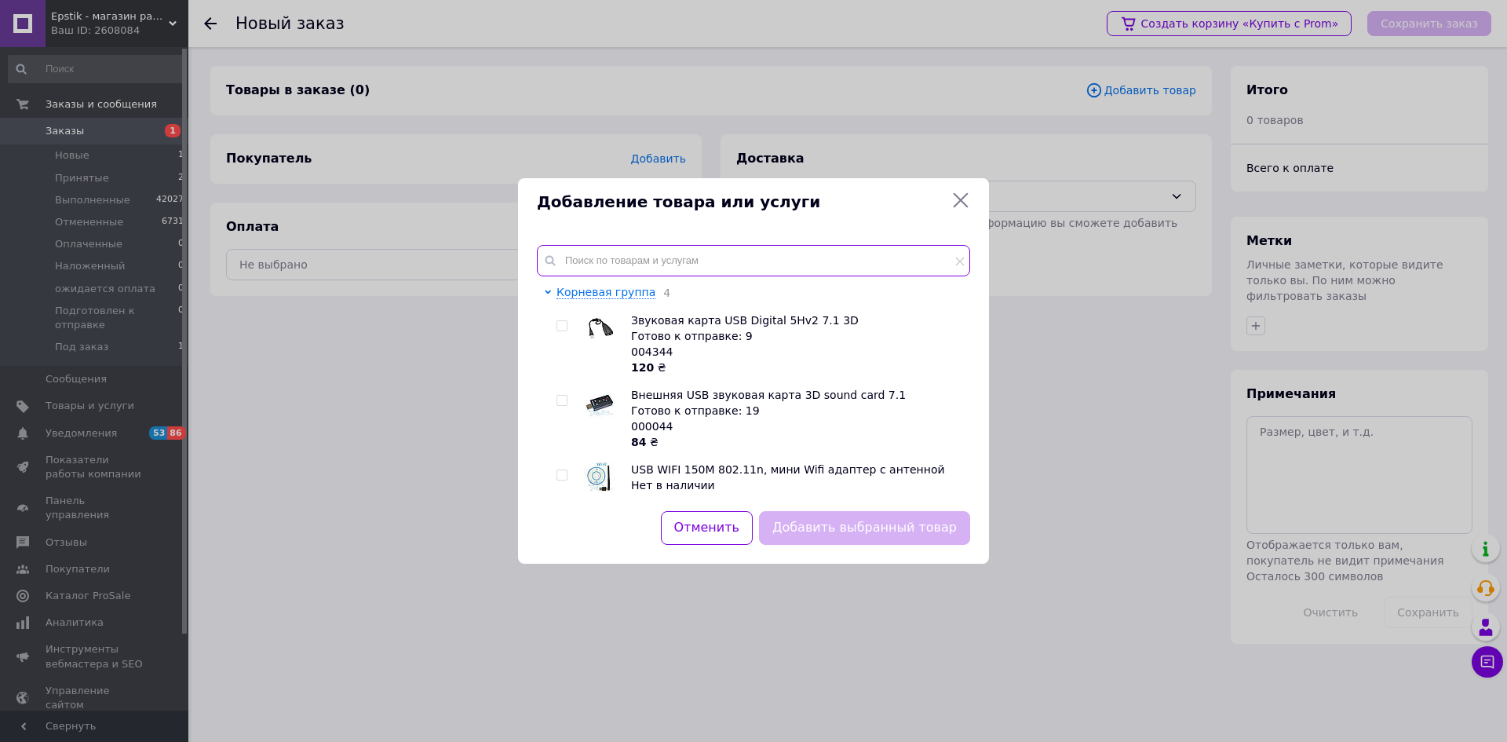
click at [599, 264] on input "text" at bounding box center [753, 260] width 433 height 31
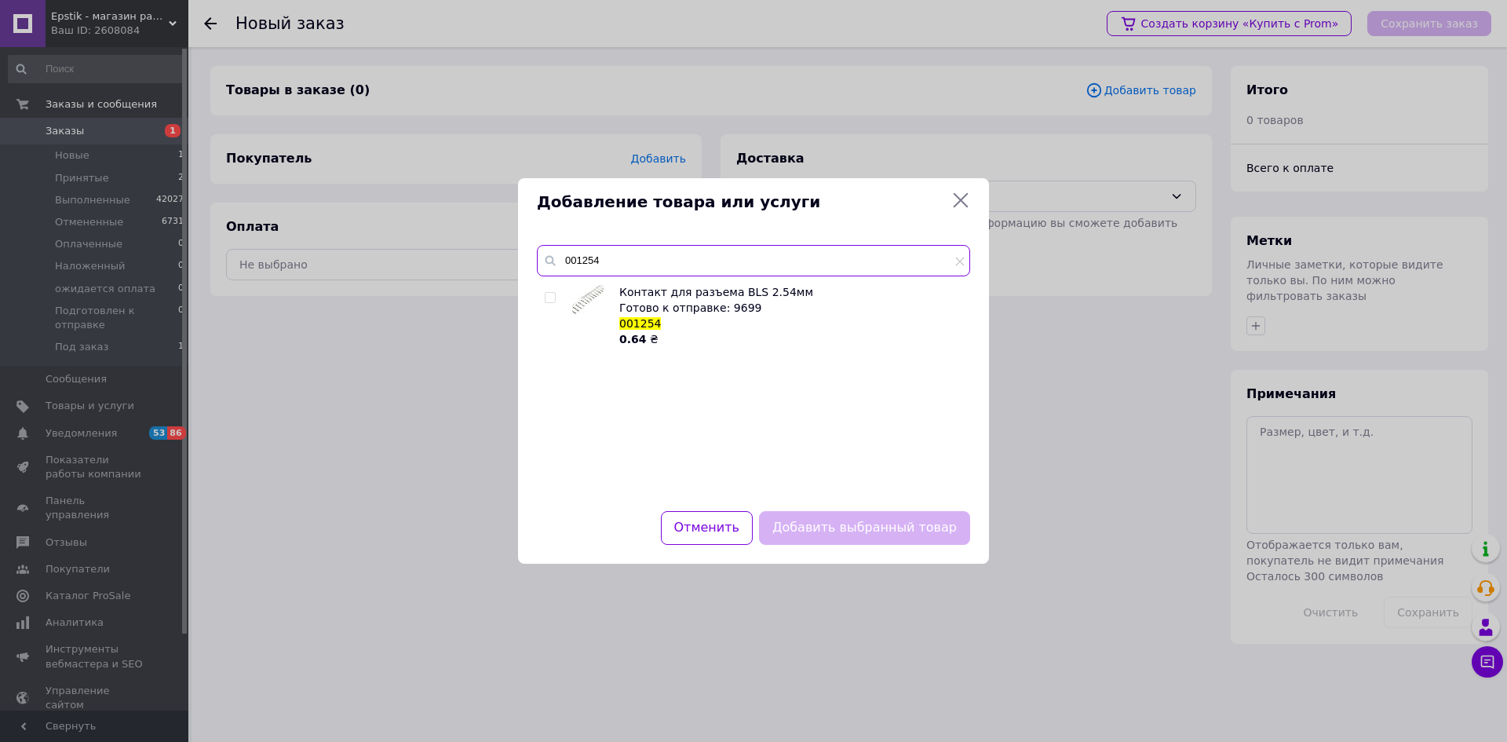
type input "001254"
click at [549, 293] on input "checkbox" at bounding box center [550, 298] width 10 height 10
checkbox input "true"
drag, startPoint x: 852, startPoint y: 524, endPoint x: 861, endPoint y: 516, distance: 11.7
click at [854, 524] on button "Добавить выбранный товар" at bounding box center [864, 528] width 211 height 34
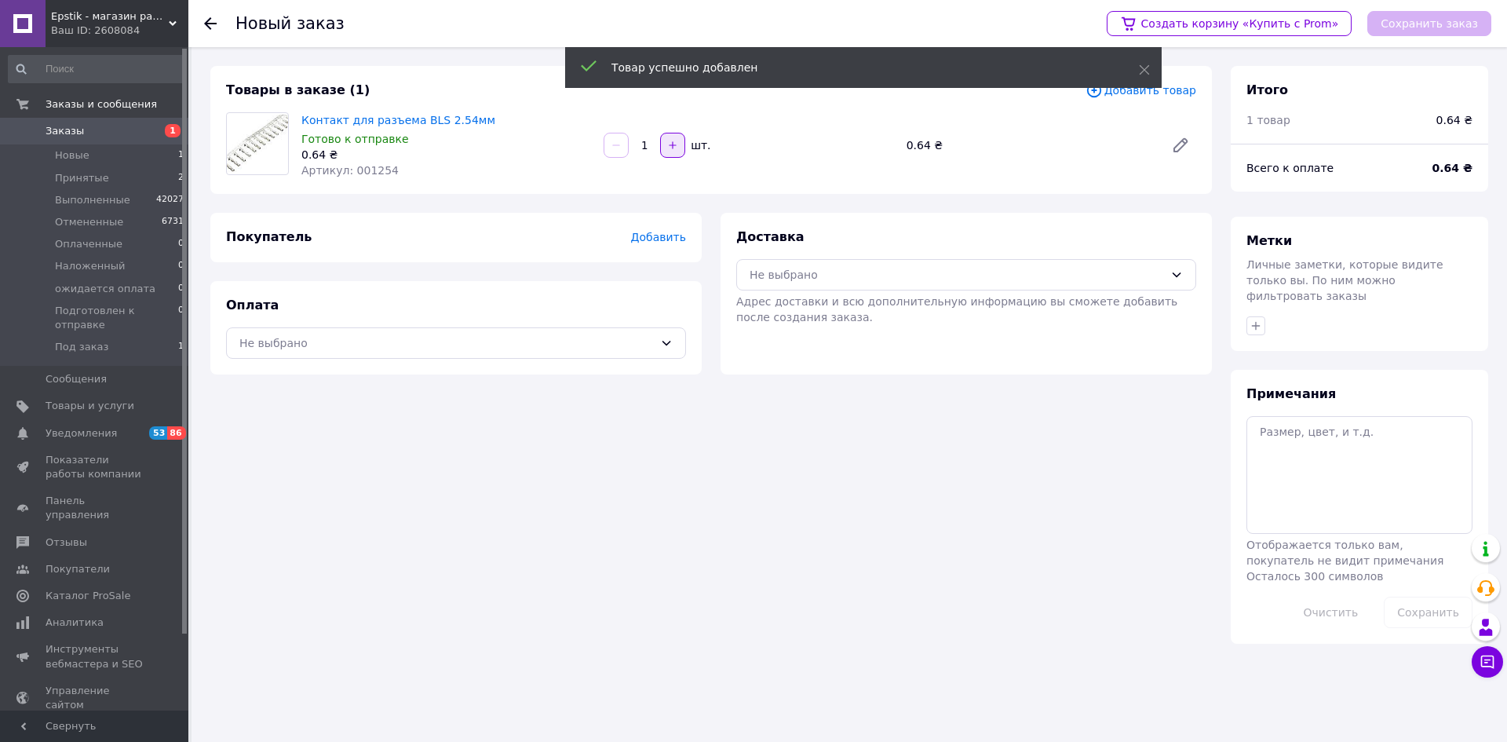
click at [673, 140] on icon "button" at bounding box center [672, 145] width 11 height 11
click at [675, 147] on icon "button" at bounding box center [672, 145] width 11 height 11
click at [675, 146] on icon "button" at bounding box center [672, 145] width 11 height 11
click at [651, 148] on input "5" at bounding box center [644, 146] width 25 height 12
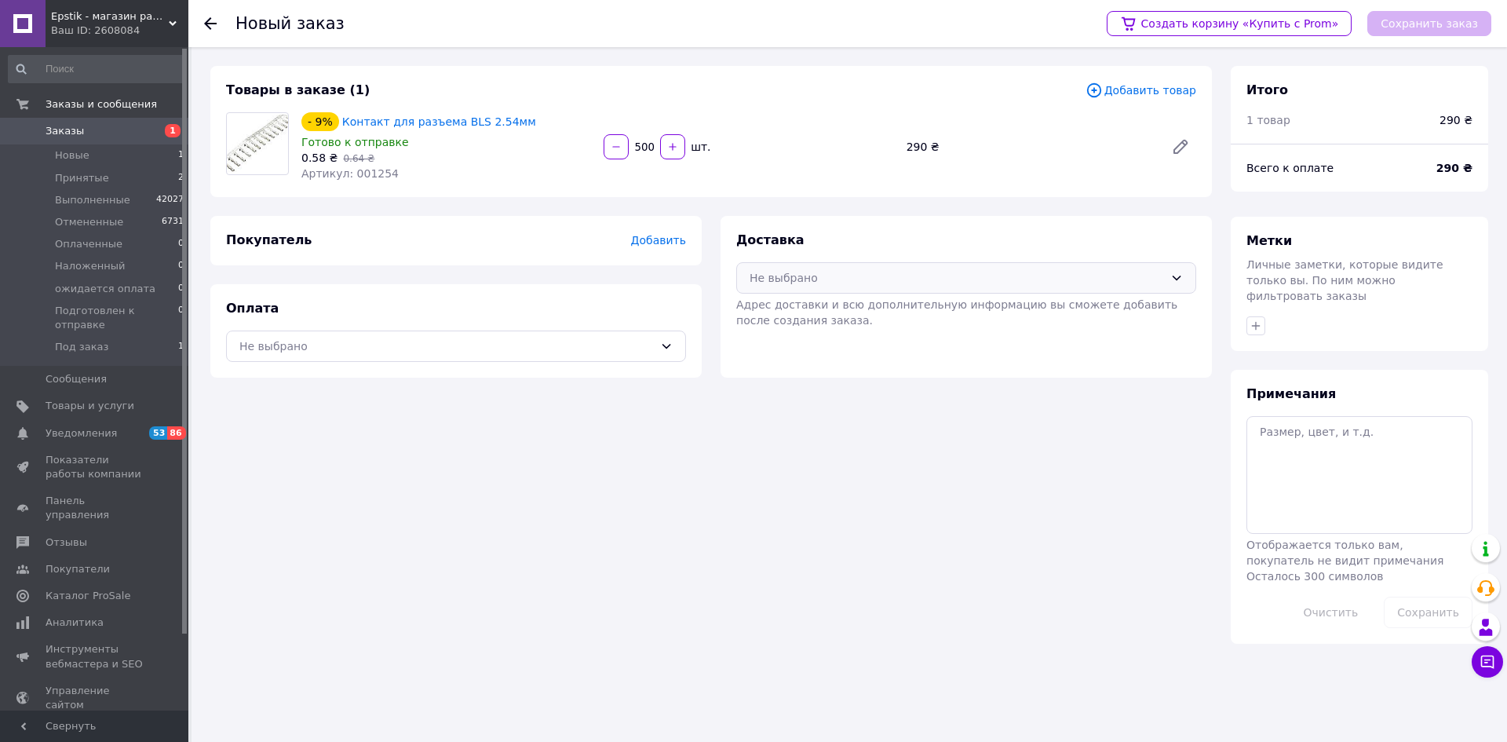
type input "500"
click at [1178, 269] on div "Не выбрано" at bounding box center [966, 277] width 460 height 31
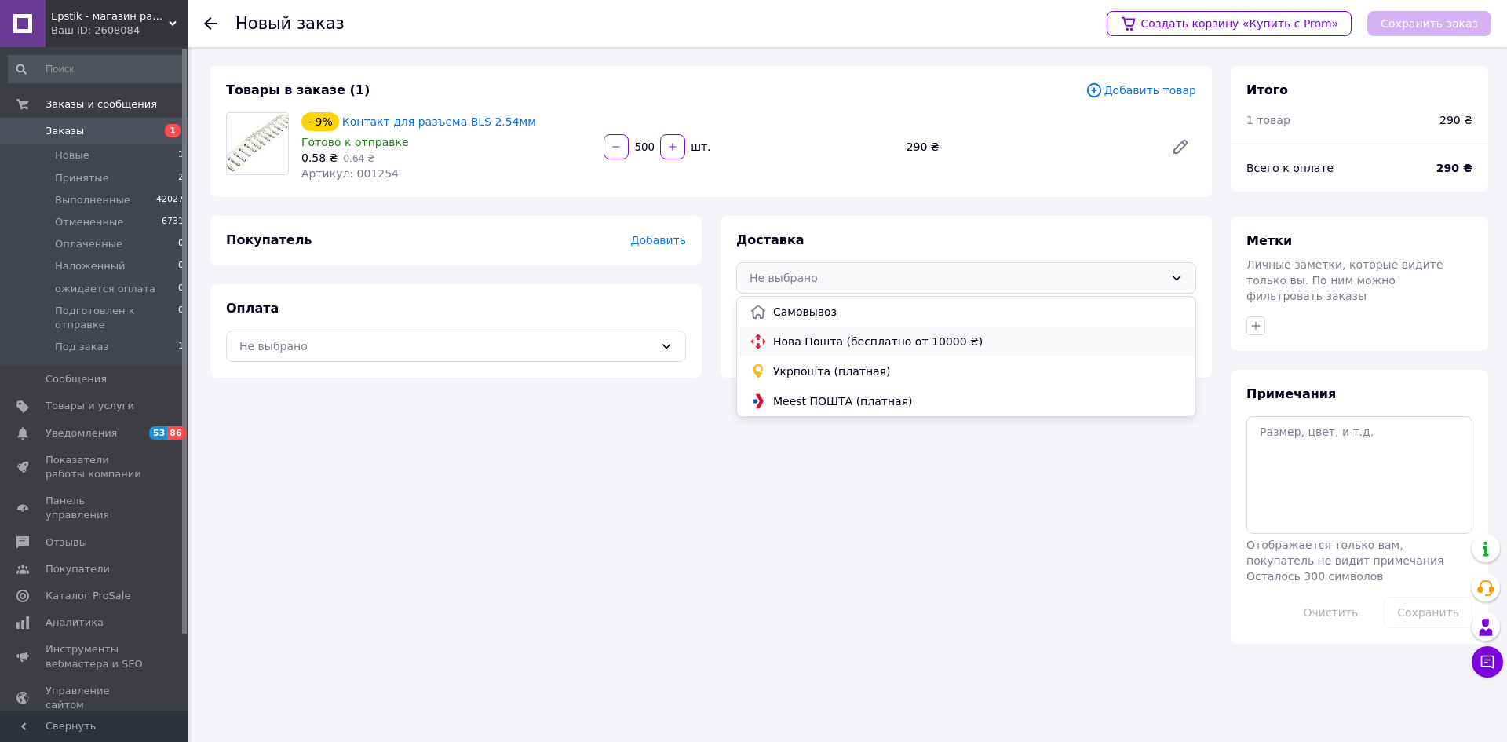
click at [983, 348] on span "Нова Пошта (бесплатно от 10000 ₴)" at bounding box center [978, 341] width 410 height 16
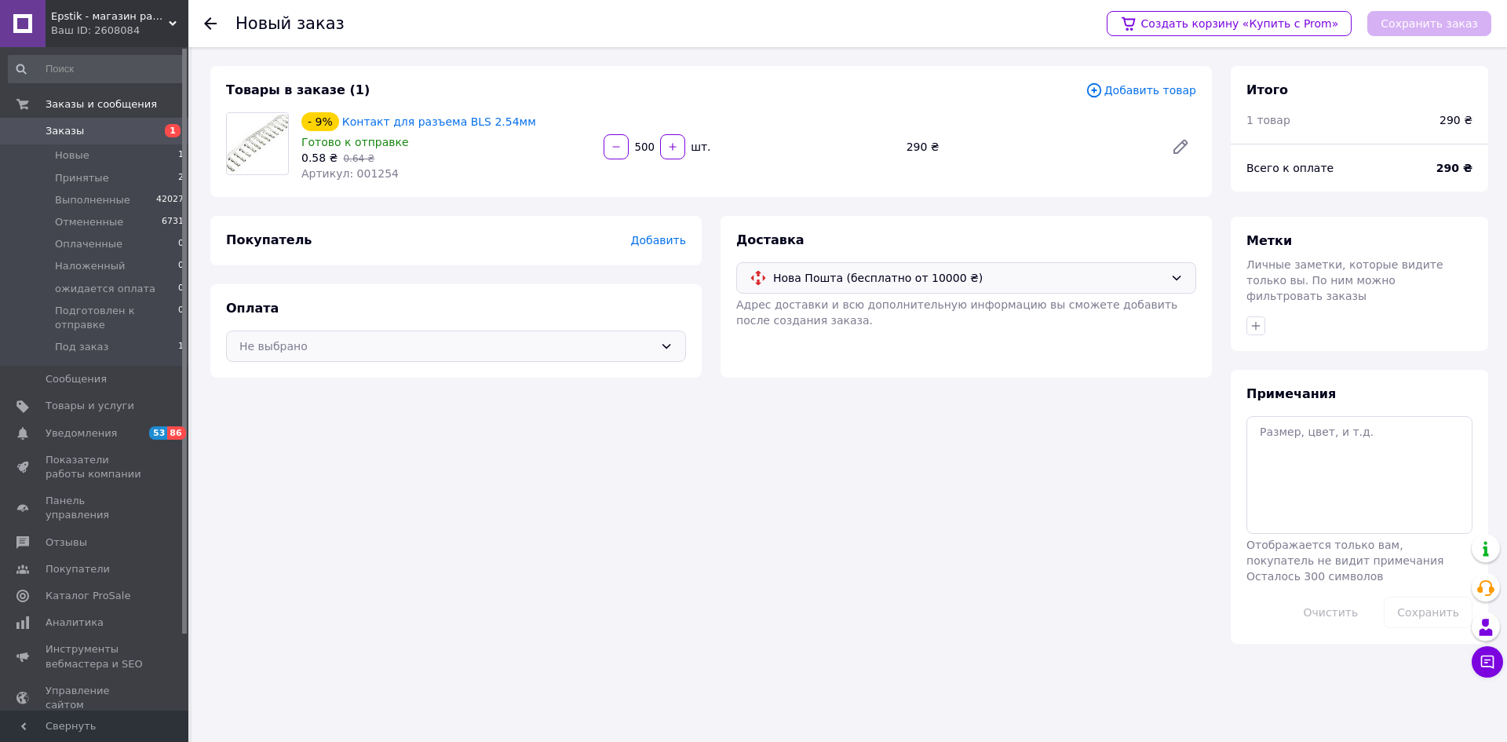
click at [663, 340] on icon at bounding box center [666, 346] width 13 height 13
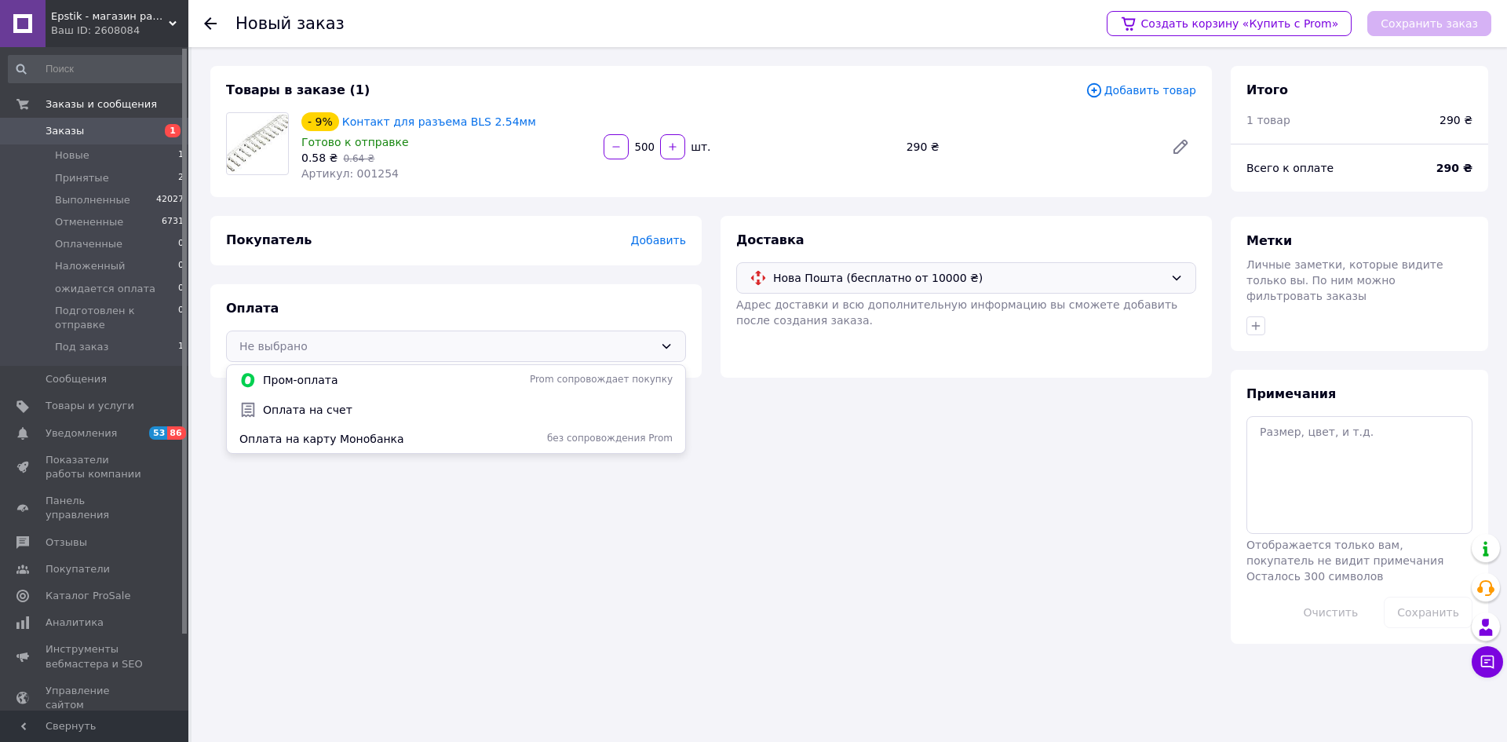
drag, startPoint x: 412, startPoint y: 446, endPoint x: 422, endPoint y: 443, distance: 10.9
click at [411, 446] on div "Оплата на карту Монобанка без сопровождения Prom" at bounding box center [456, 438] width 458 height 28
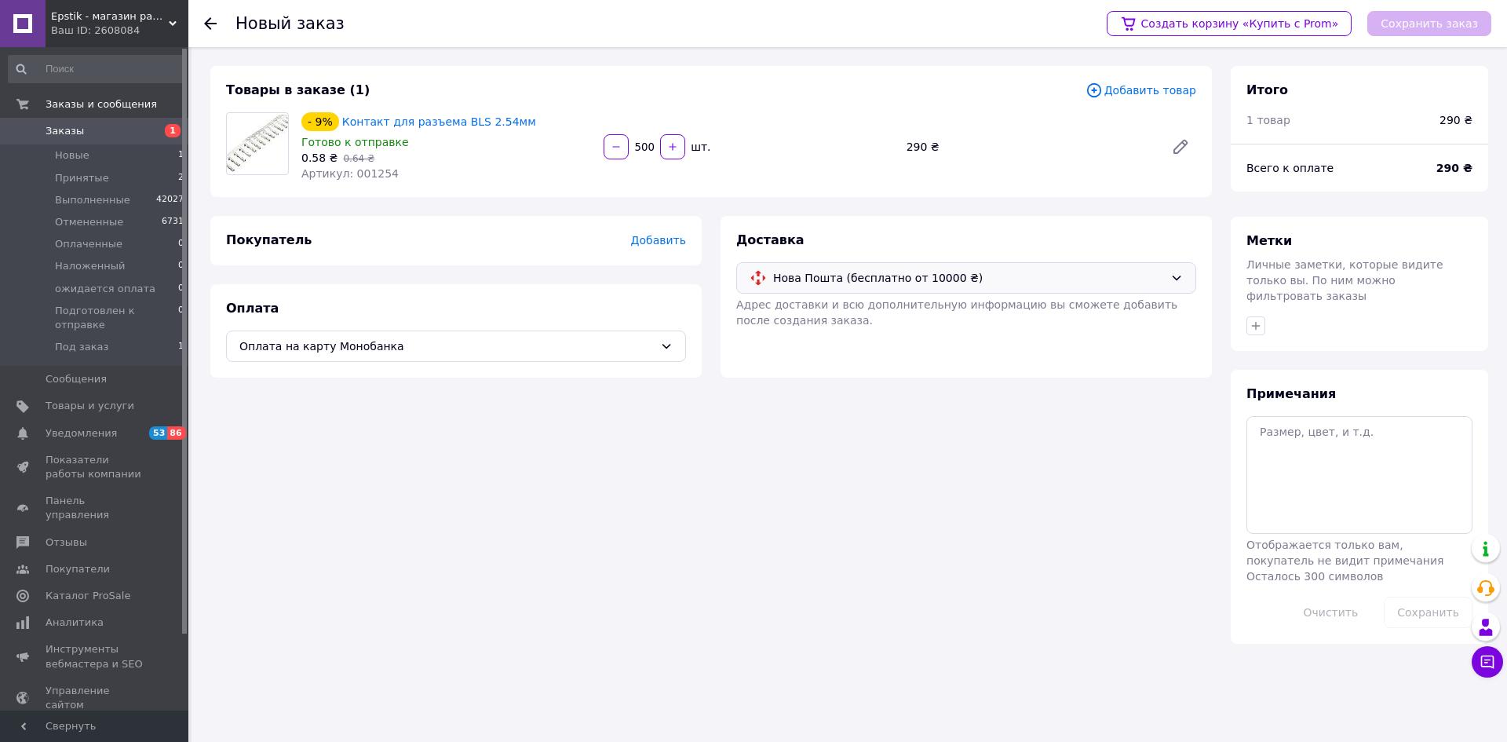
click at [668, 241] on span "Добавить" at bounding box center [658, 240] width 55 height 13
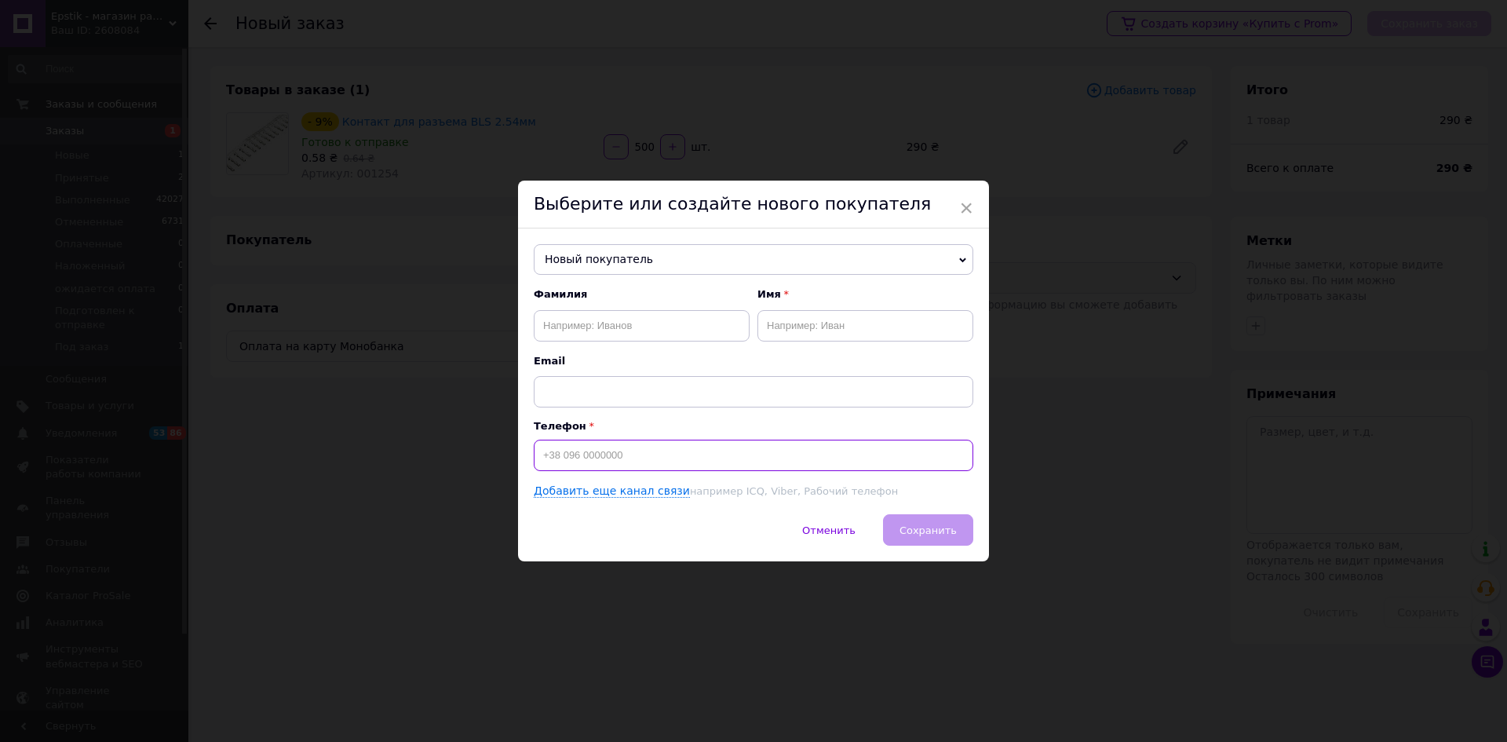
click at [565, 447] on input at bounding box center [753, 454] width 439 height 31
type input "[PHONE_NUMBER]"
click at [591, 325] on input "text" at bounding box center [642, 325] width 216 height 31
type input "Мельник"
click at [794, 328] on input "text" at bounding box center [865, 325] width 216 height 31
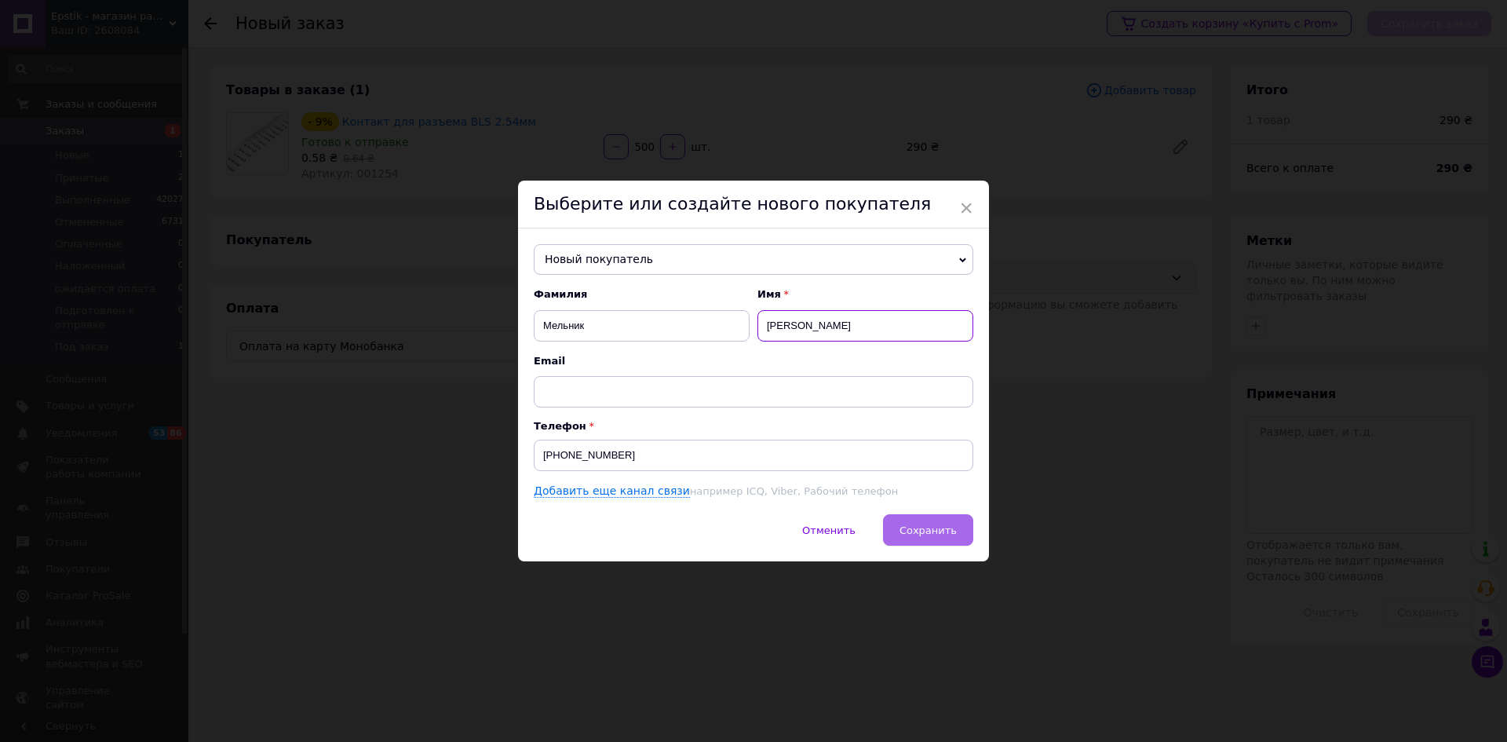
type input "Олег"
click at [945, 530] on span "Сохранить" at bounding box center [927, 530] width 57 height 12
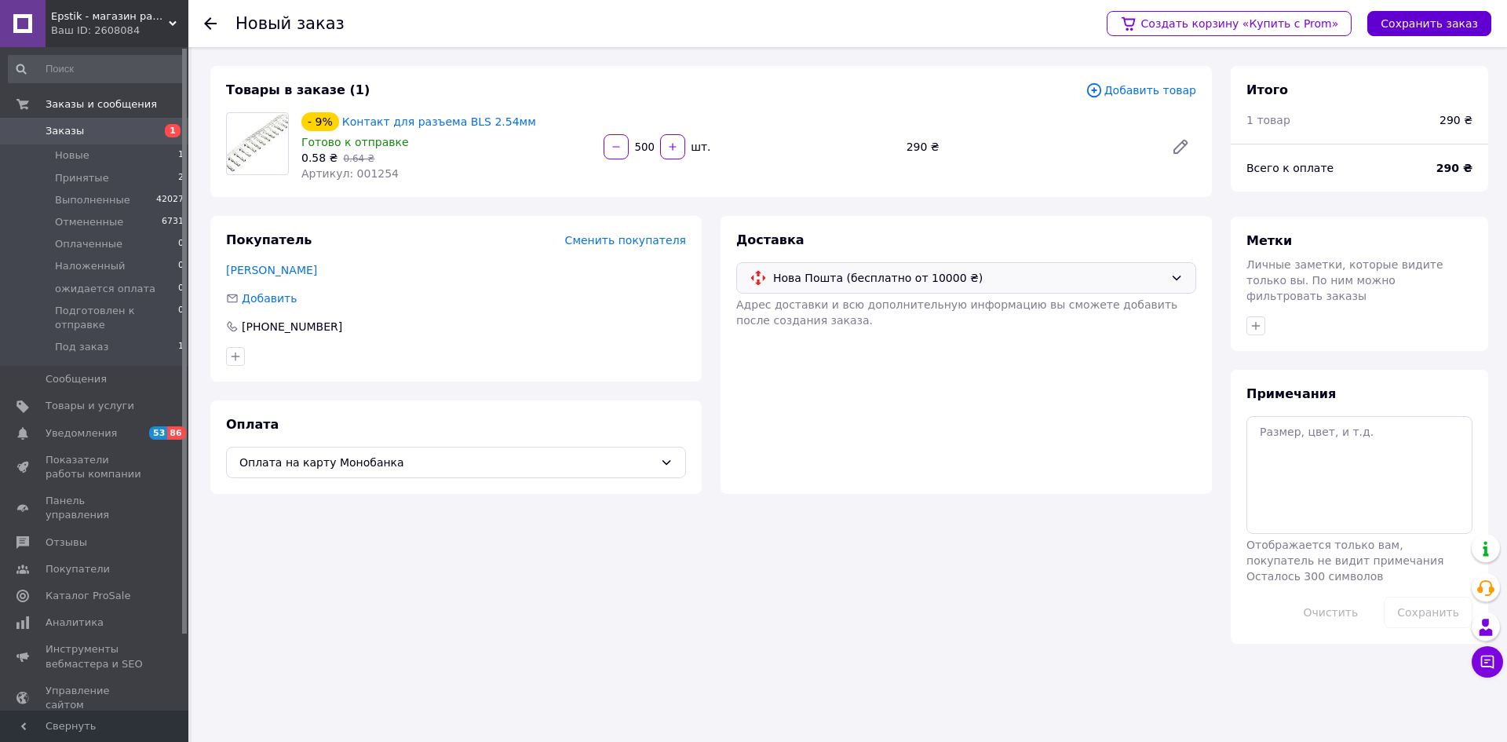
click at [1408, 24] on button "Сохранить заказ" at bounding box center [1429, 23] width 124 height 25
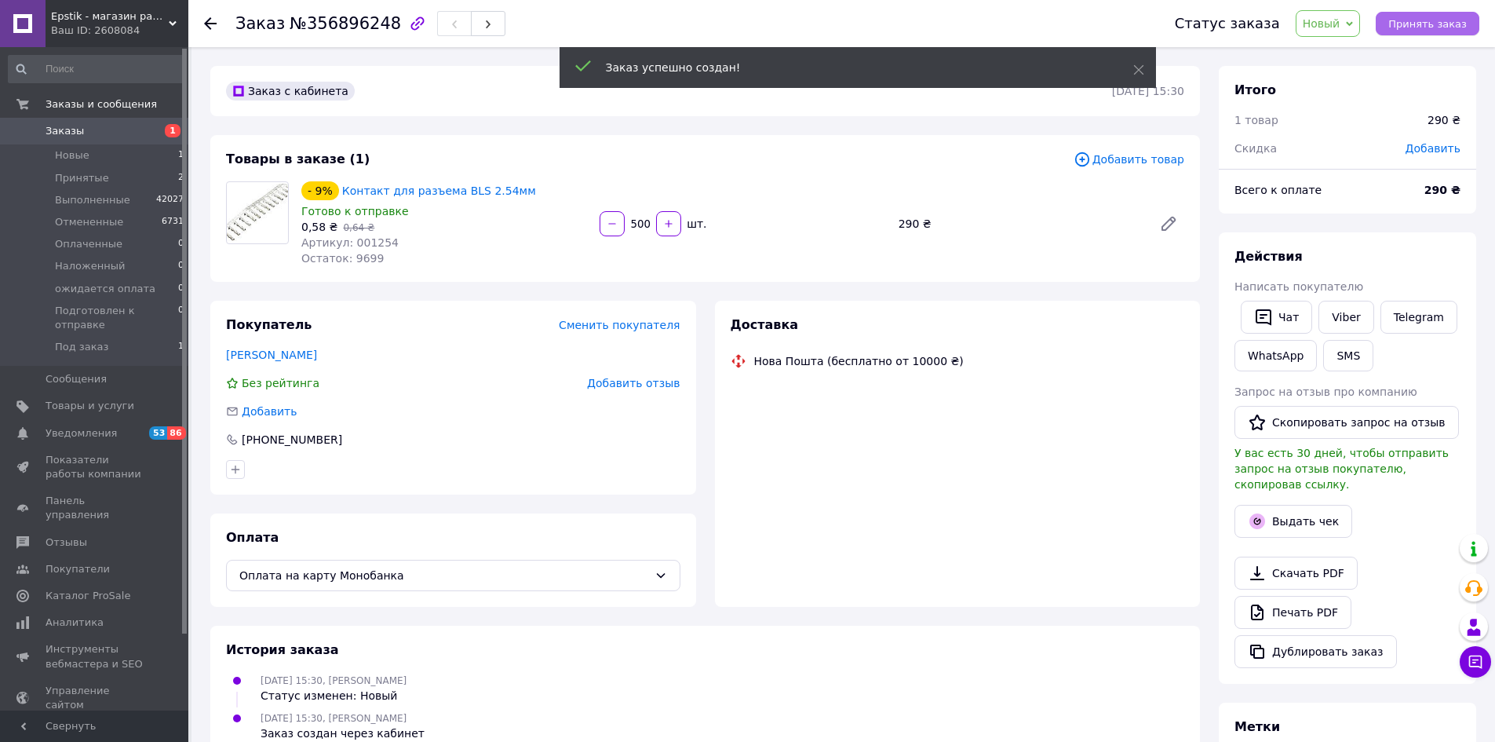
click at [1419, 27] on span "Принять заказ" at bounding box center [1427, 24] width 78 height 12
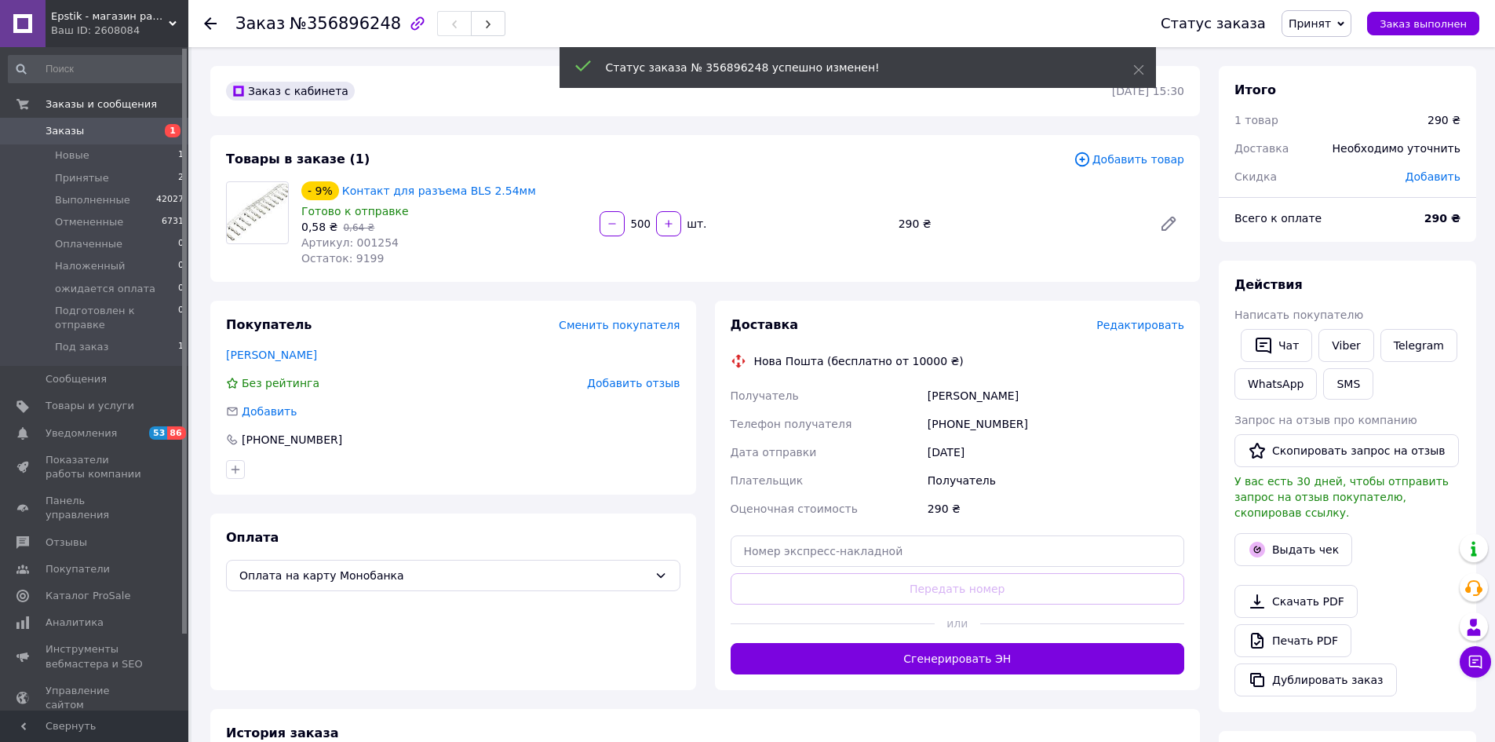
click at [1158, 326] on span "Редактировать" at bounding box center [1140, 325] width 88 height 13
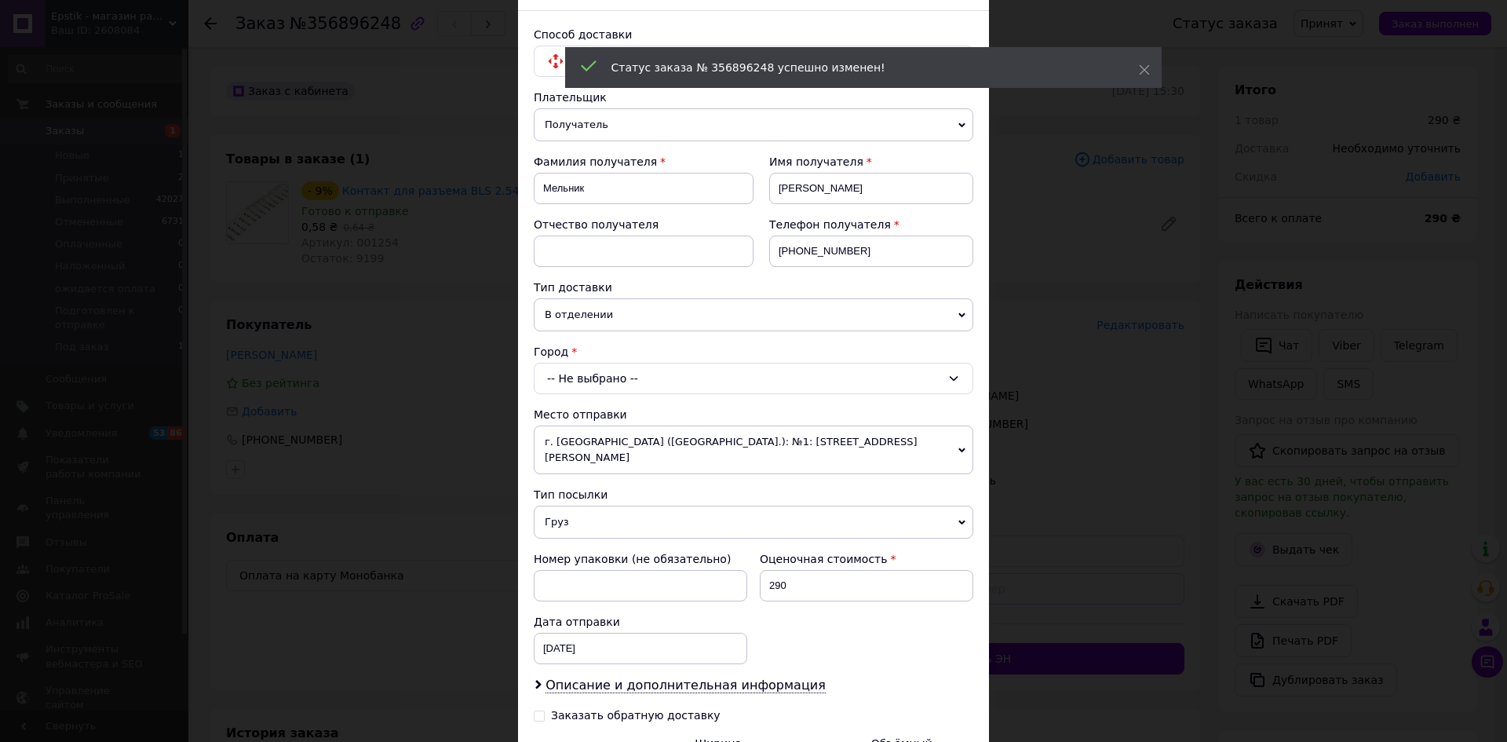
scroll to position [235, 0]
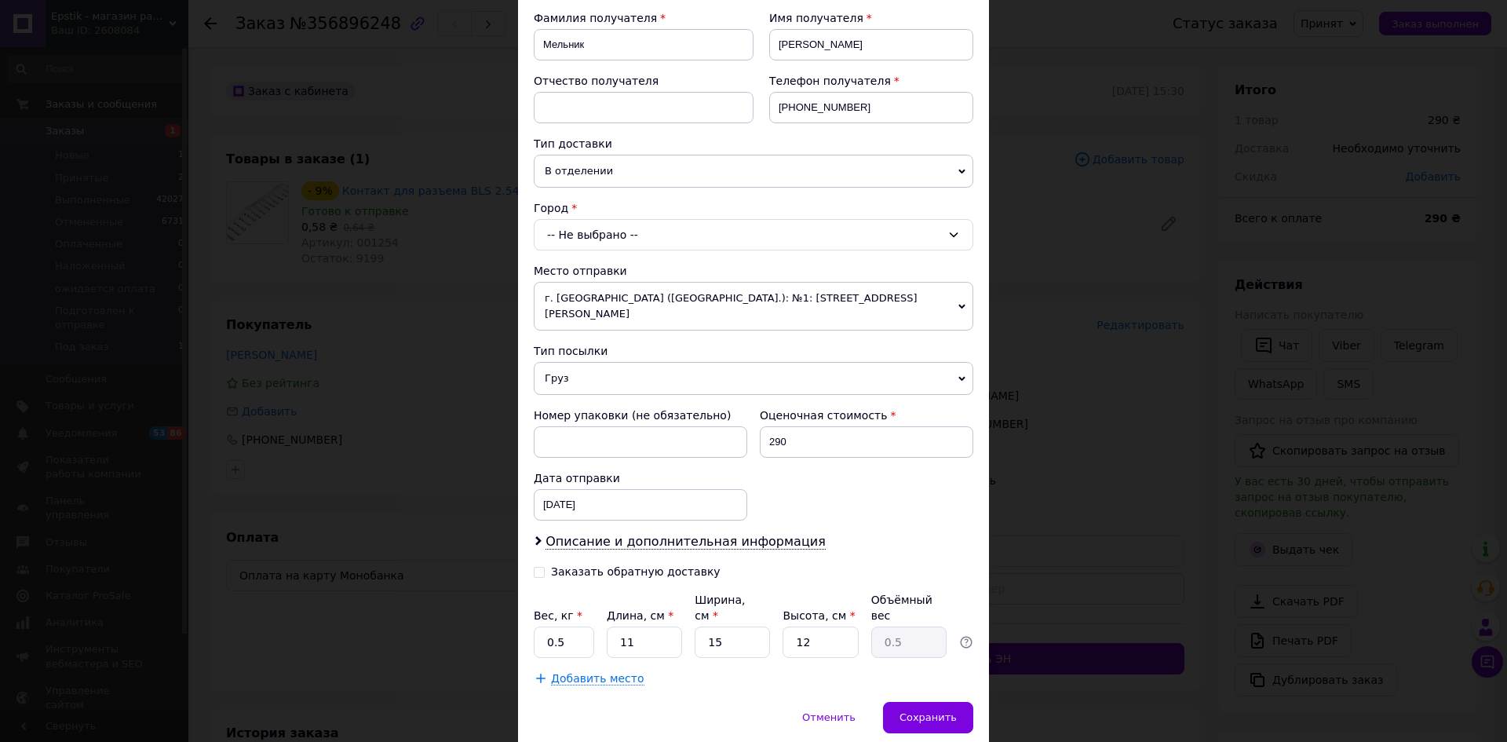
click at [949, 233] on icon at bounding box center [953, 234] width 13 height 13
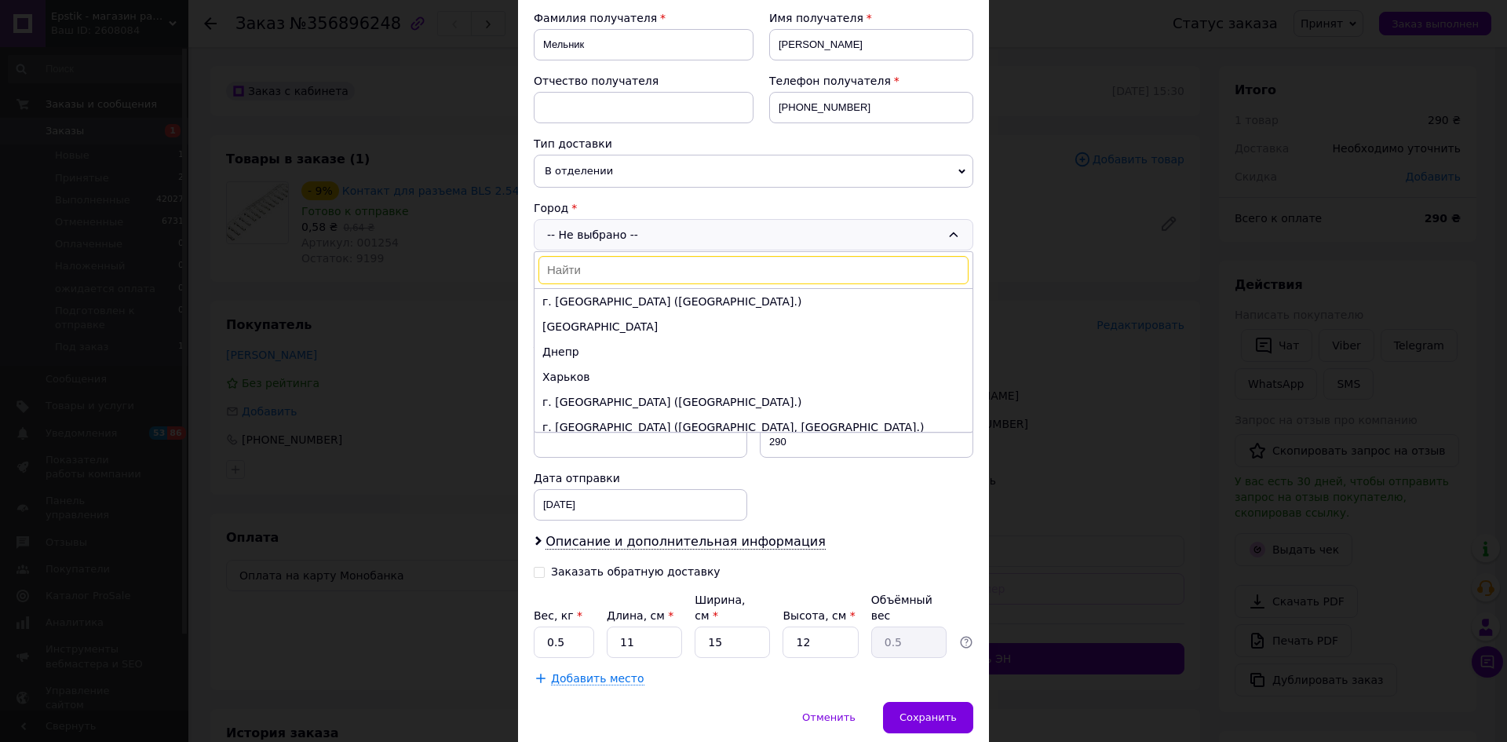
click at [585, 279] on input at bounding box center [753, 270] width 430 height 28
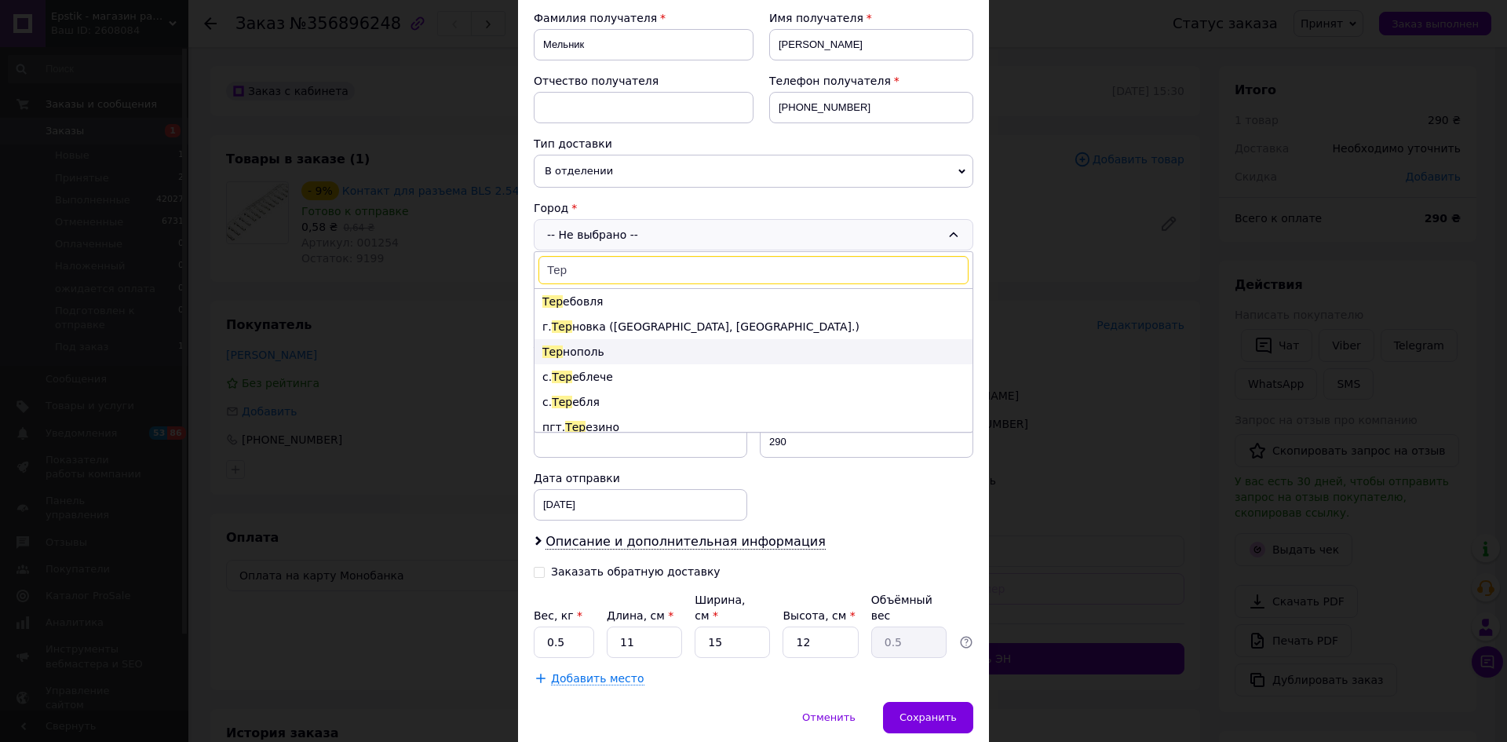
type input "Тер"
click at [580, 351] on li "Тер нополь" at bounding box center [753, 351] width 438 height 25
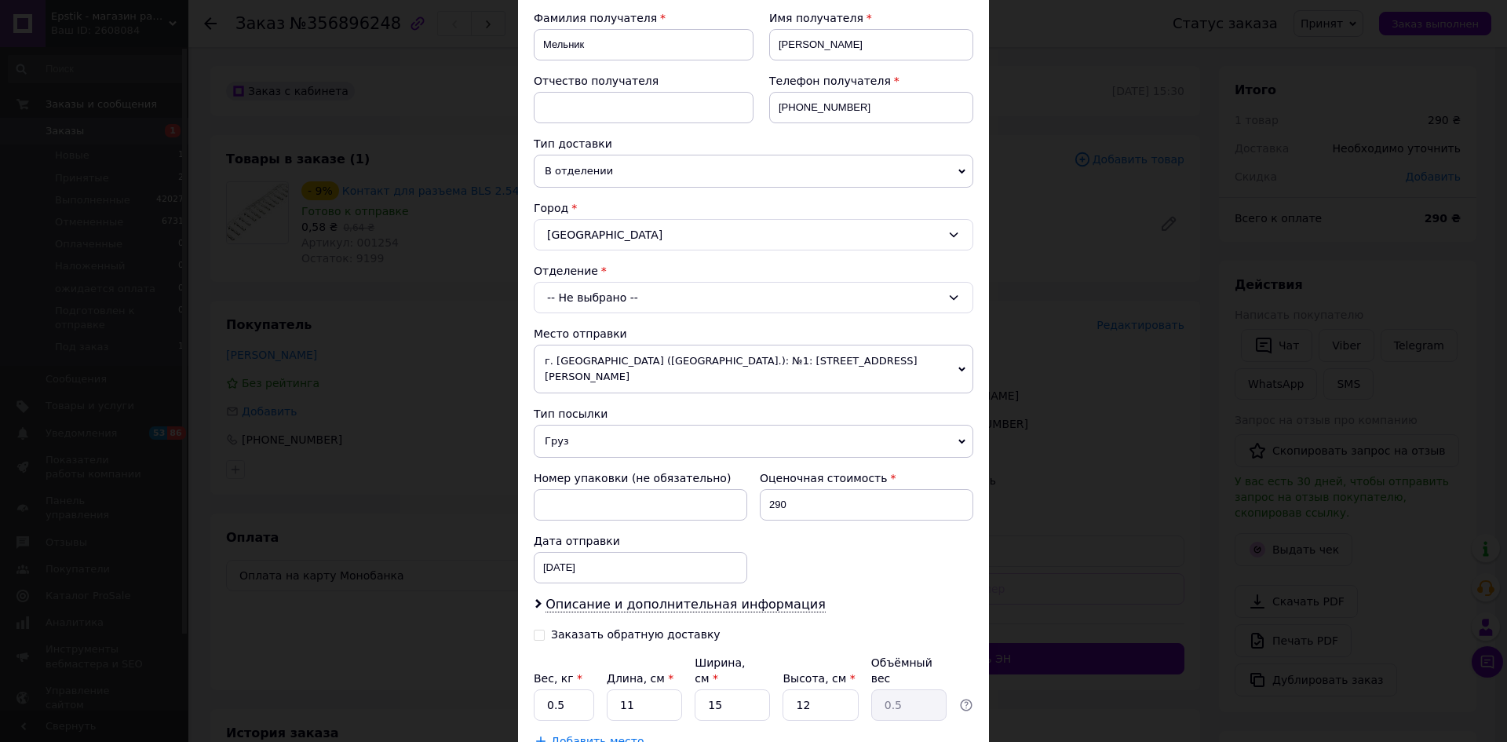
click at [951, 299] on icon at bounding box center [953, 297] width 9 height 5
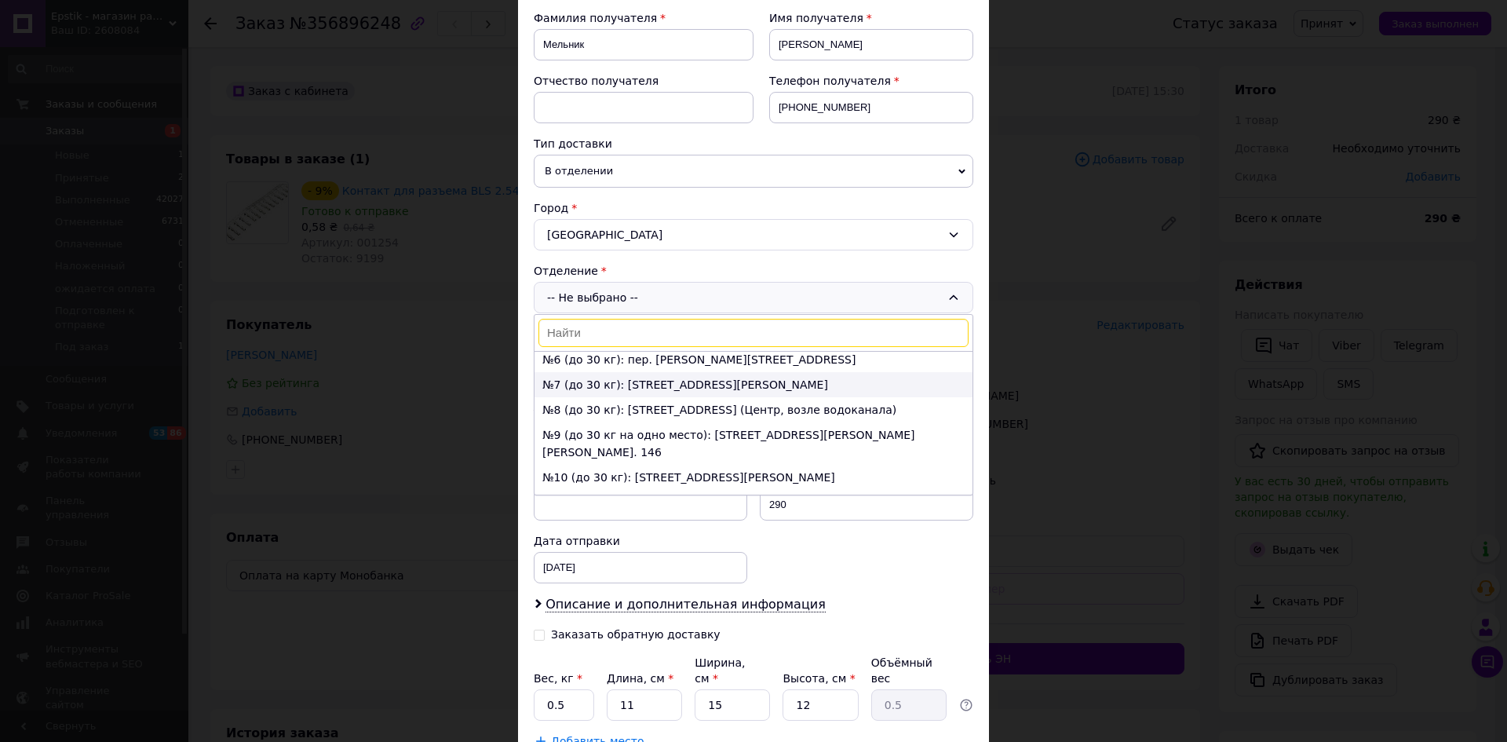
scroll to position [157, 0]
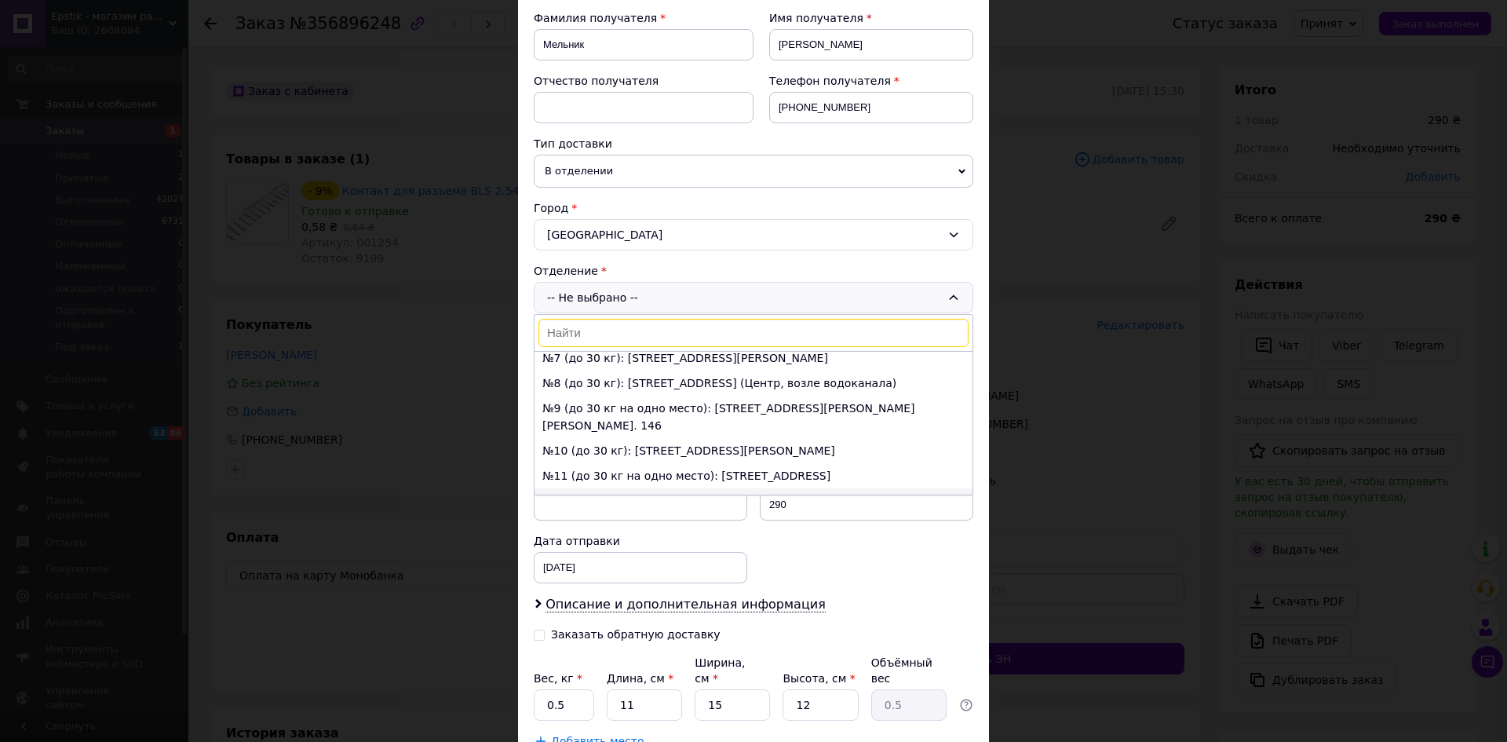
click at [803, 490] on li "№12 (до 30 кг на одно место): ул. Чайковского, 40" at bounding box center [753, 500] width 438 height 25
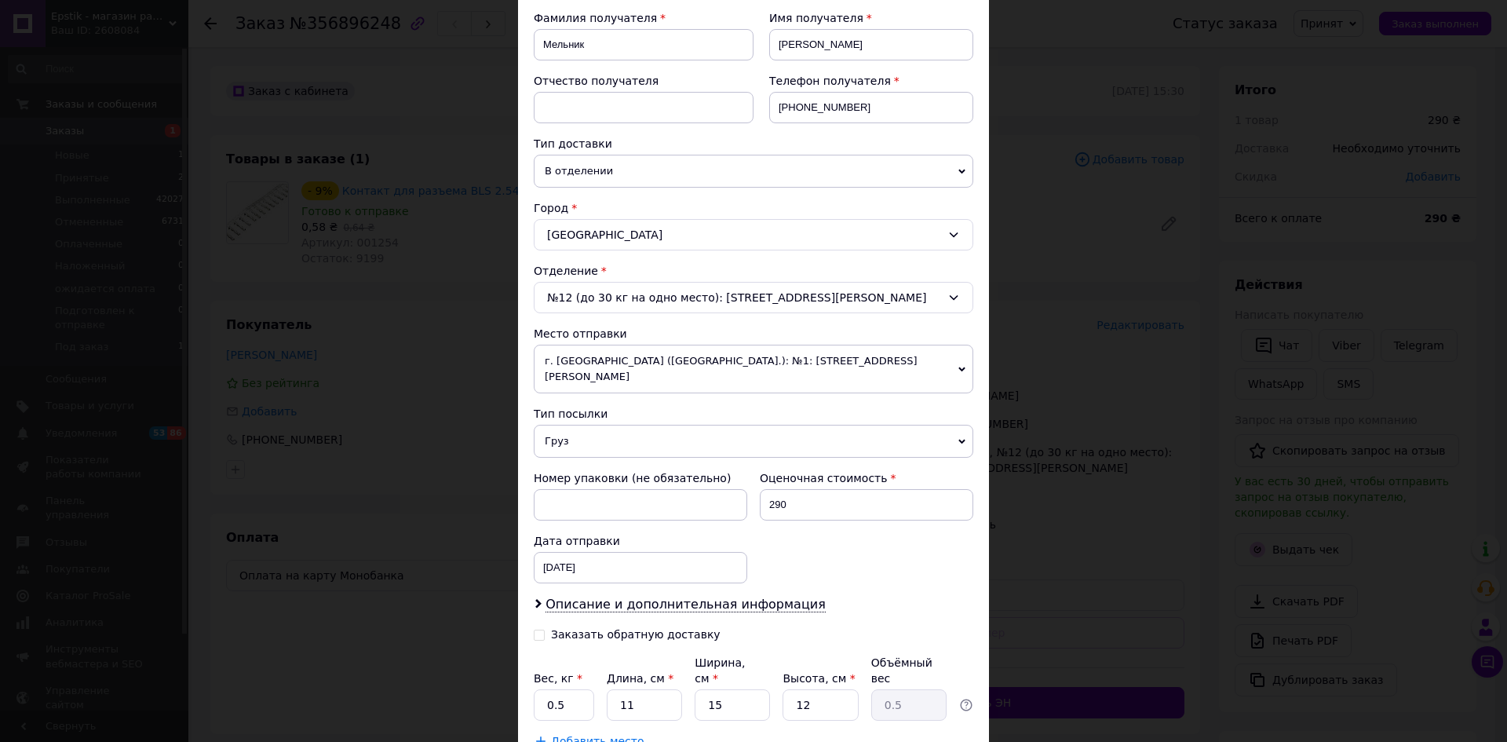
click at [547, 425] on span "Груз" at bounding box center [753, 440] width 439 height 33
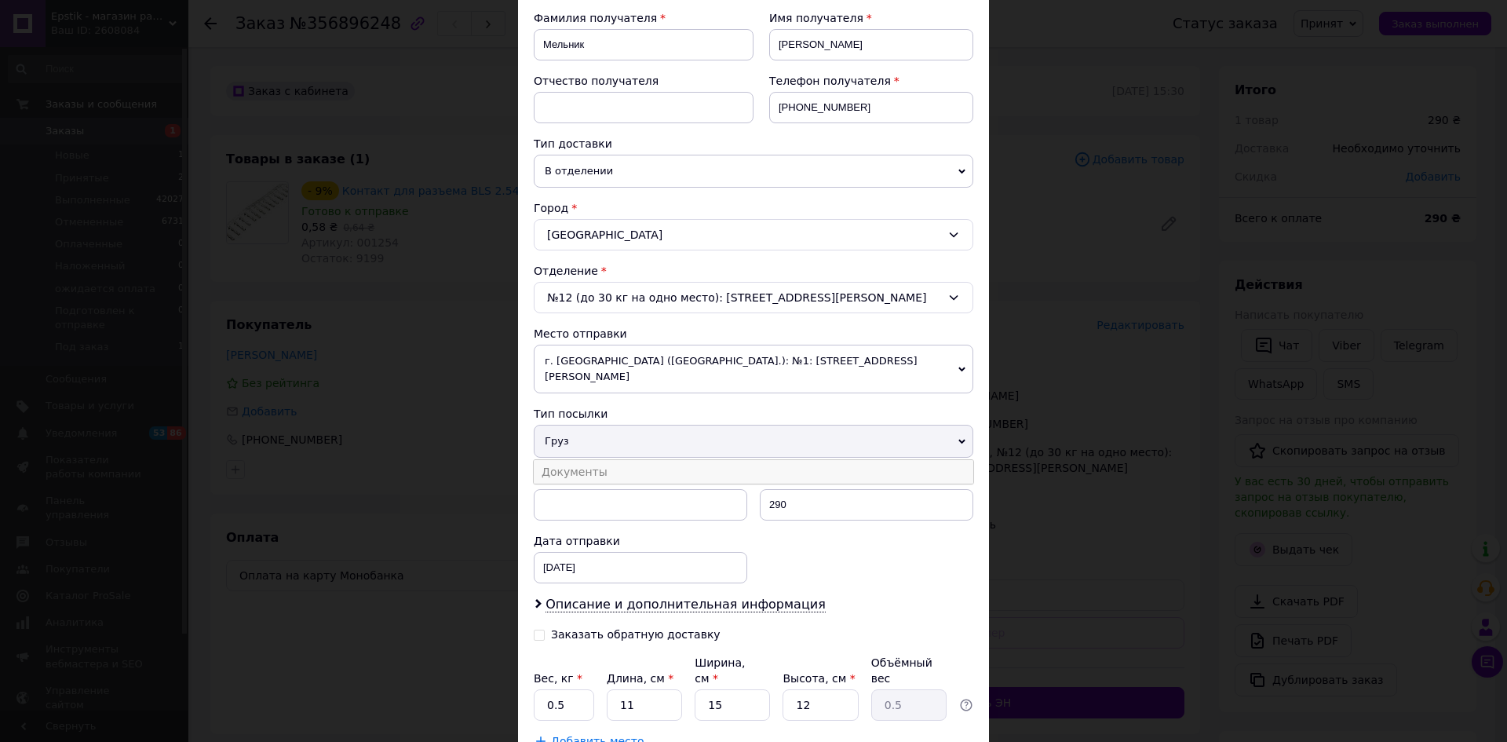
click at [572, 460] on li "Документы" at bounding box center [753, 472] width 439 height 24
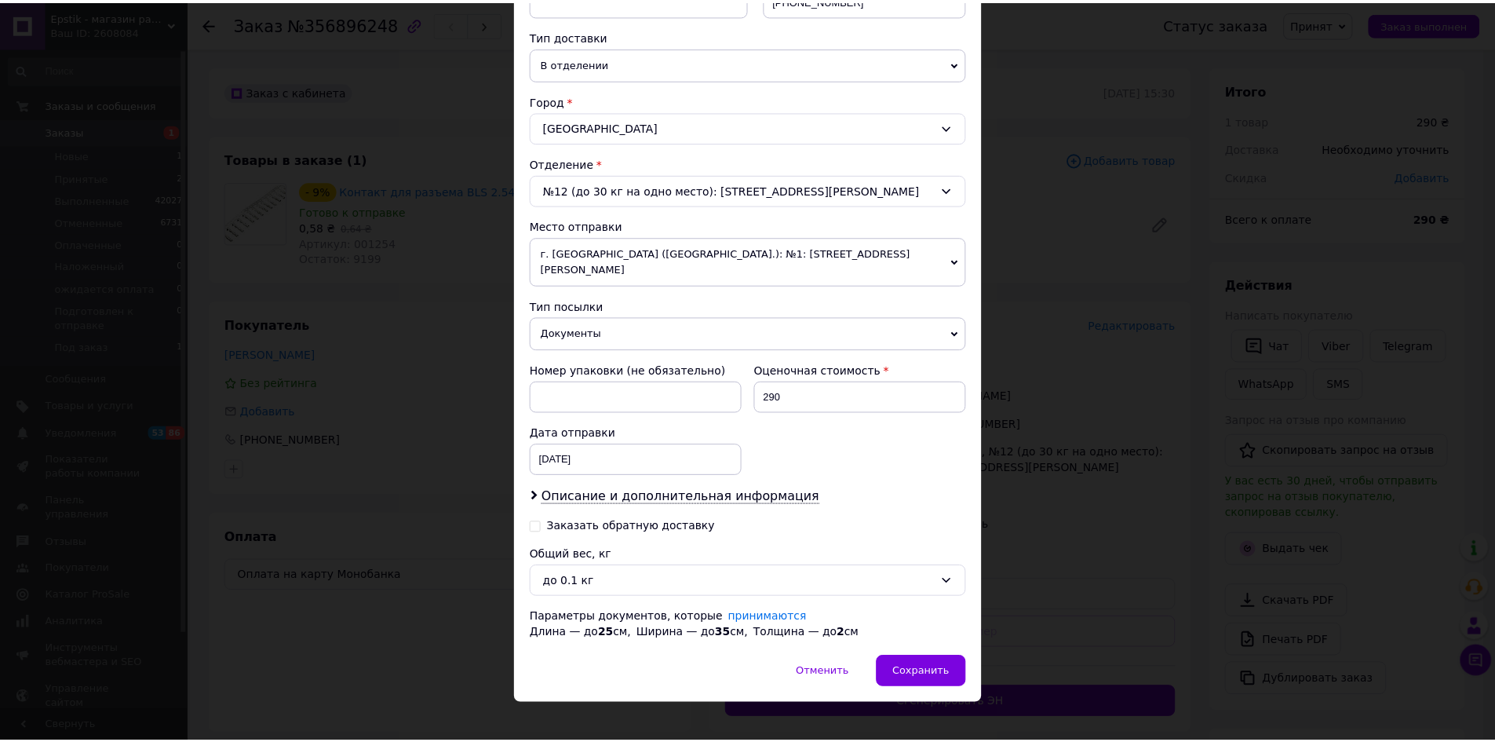
scroll to position [344, 0]
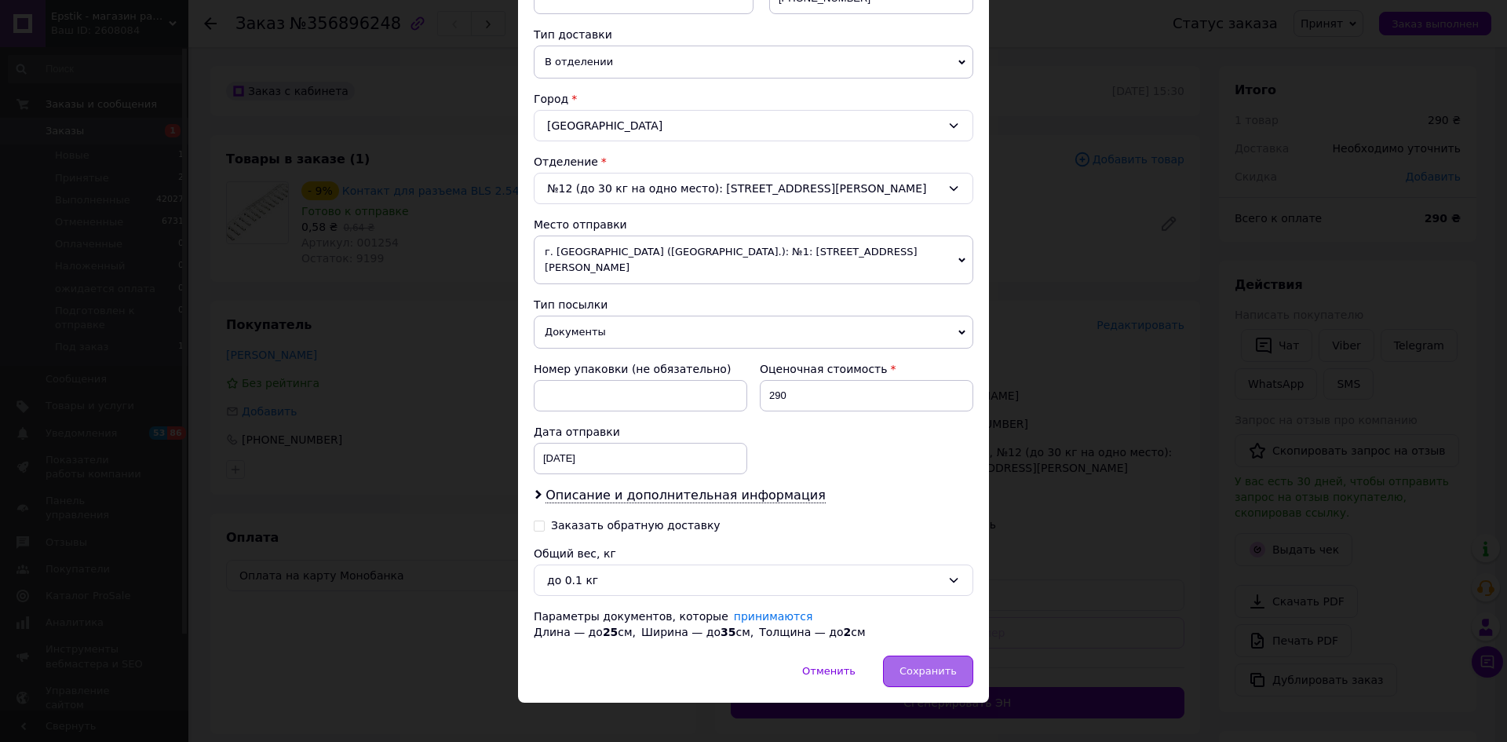
click at [925, 665] on span "Сохранить" at bounding box center [927, 671] width 57 height 12
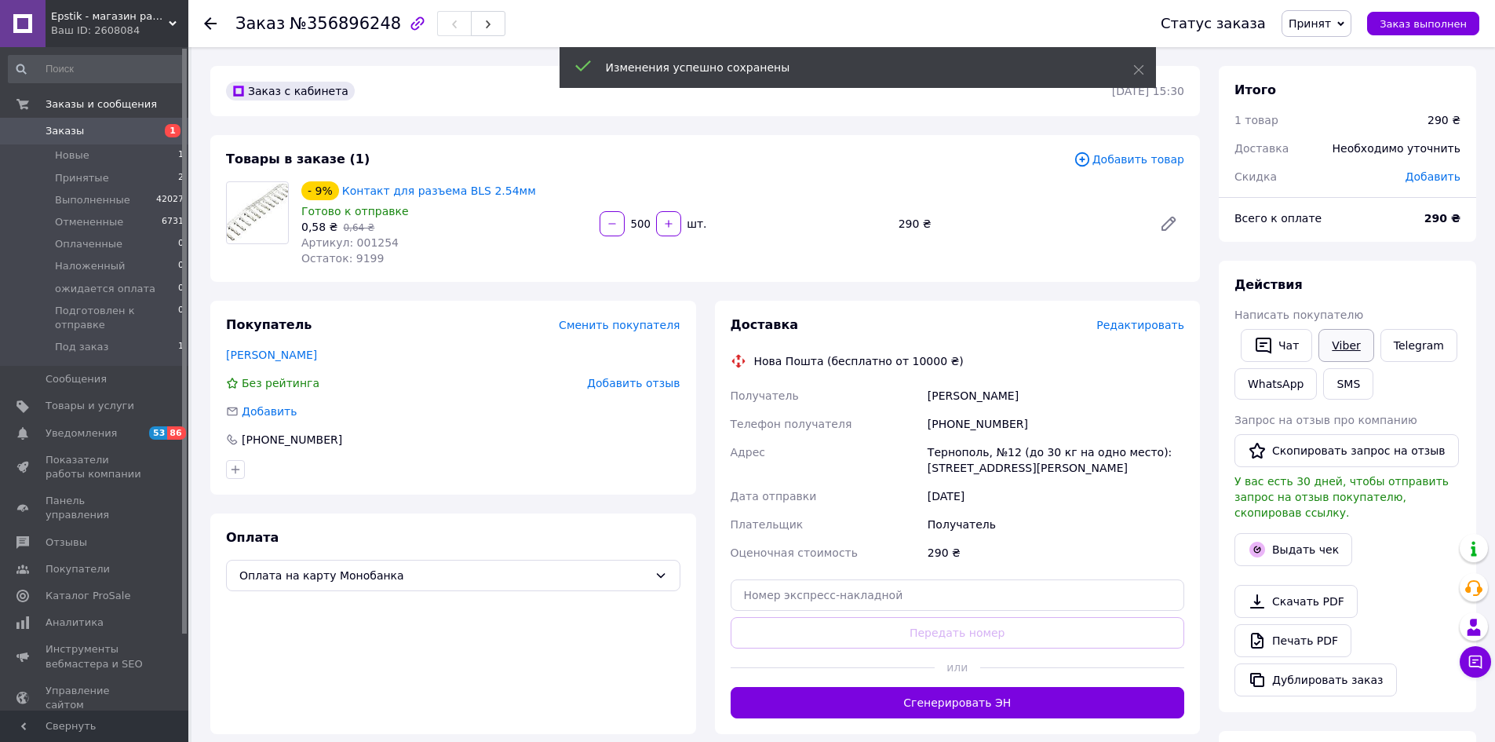
click at [1345, 344] on link "Viber" at bounding box center [1345, 345] width 55 height 33
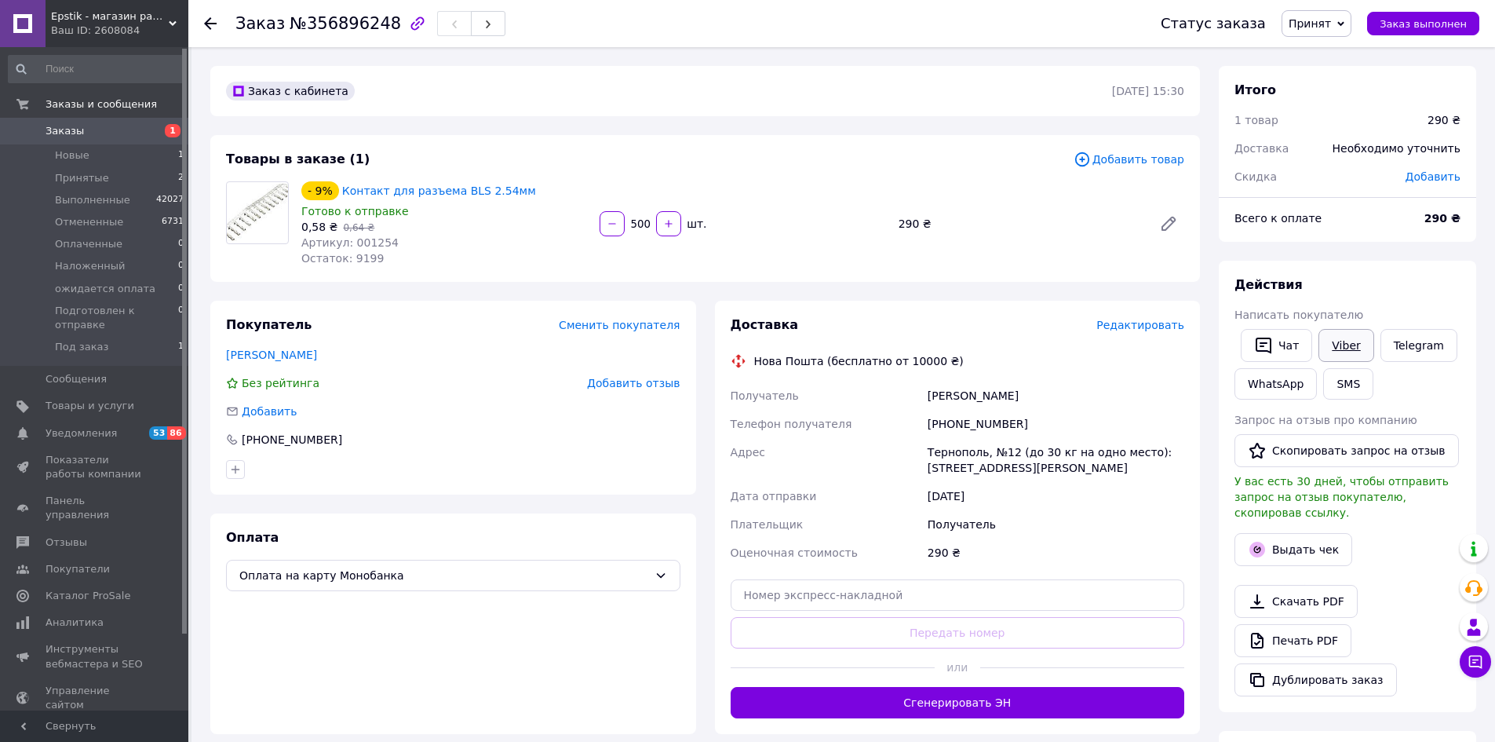
click at [1345, 344] on link "Viber" at bounding box center [1345, 345] width 55 height 33
click at [1343, 385] on button "SMS" at bounding box center [1348, 383] width 50 height 31
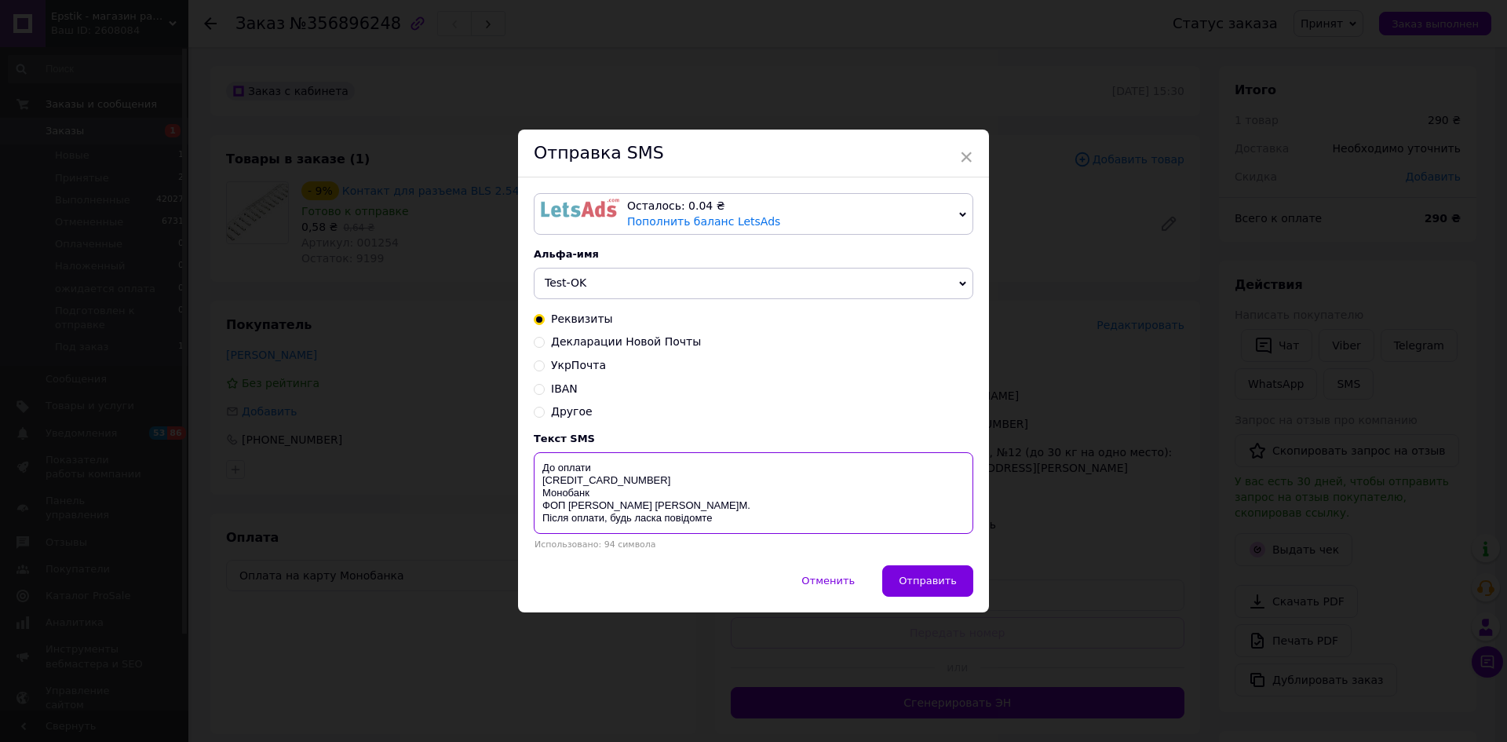
click at [602, 467] on textarea "До оплати [CREDIT_CARD_NUMBER] Монобанк ФОП [PERSON_NAME] [PERSON_NAME]М. Після…" at bounding box center [753, 493] width 439 height 82
type textarea "До оплати 290 грн 4035 2000 4224 2393 Монобанк ФОП Буковський І.М. Після оплати…"
click at [970, 155] on span "×" at bounding box center [966, 157] width 14 height 27
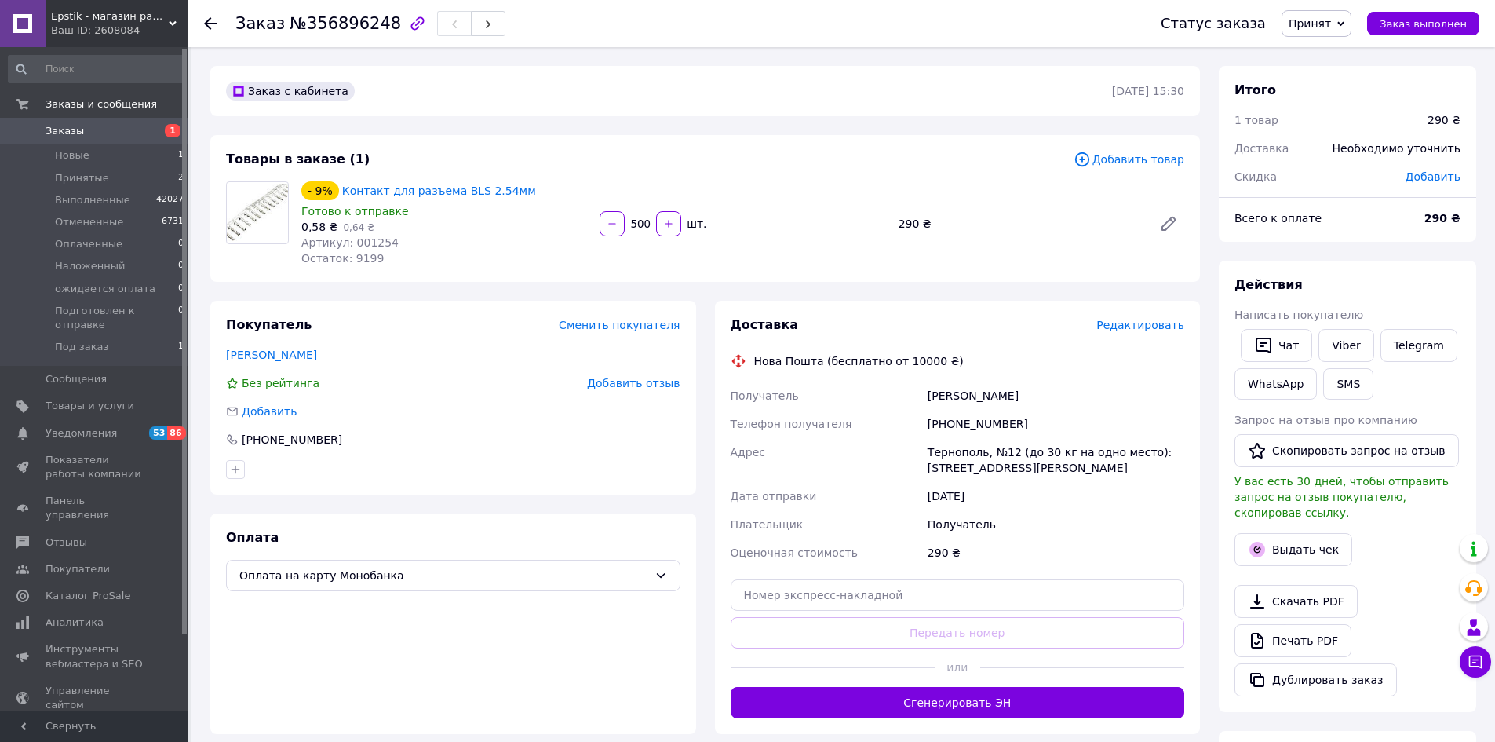
click at [1100, 545] on div "290 ₴" at bounding box center [1055, 552] width 263 height 28
drag, startPoint x: 508, startPoint y: 188, endPoint x: 334, endPoint y: 193, distance: 173.5
click at [334, 193] on div "- 9% Контакт для разъема BLS 2.54мм" at bounding box center [444, 191] width 289 height 22
copy div "Контакт для разъема BLS 2.54мм"
click at [1052, 597] on input "text" at bounding box center [958, 594] width 454 height 31
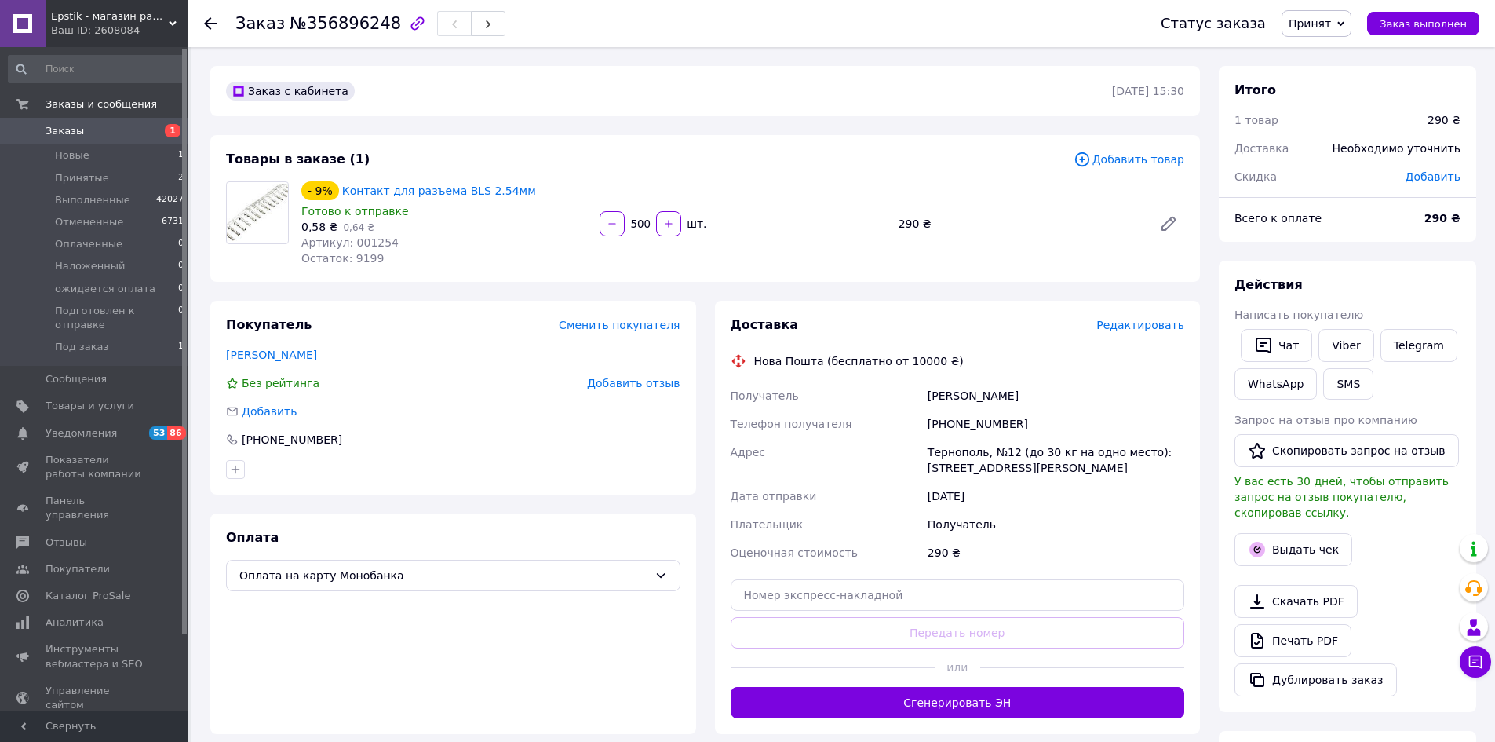
click at [1111, 533] on div "Получатель" at bounding box center [1055, 524] width 263 height 28
click at [96, 182] on span "Принятые" at bounding box center [82, 178] width 54 height 14
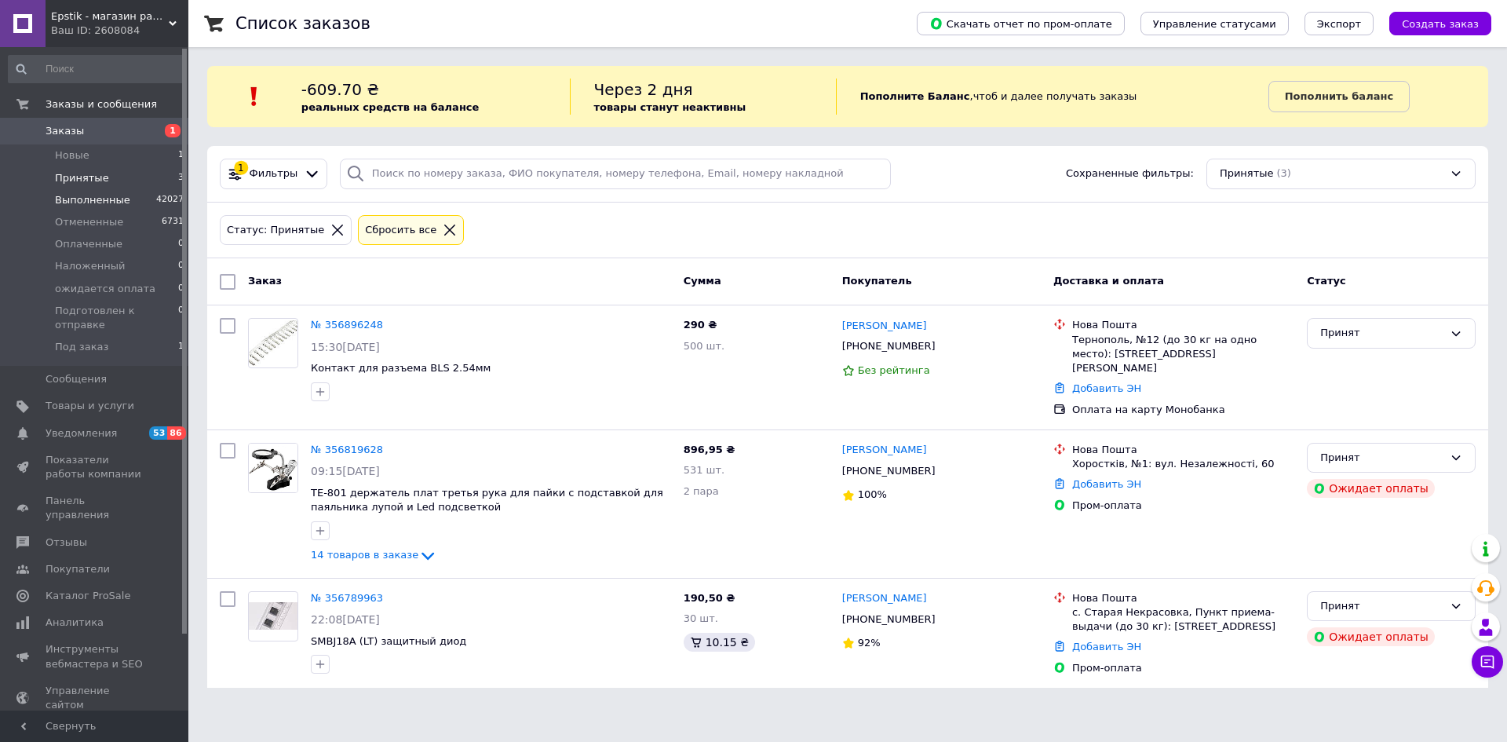
click at [79, 201] on span "Выполненные" at bounding box center [92, 200] width 75 height 14
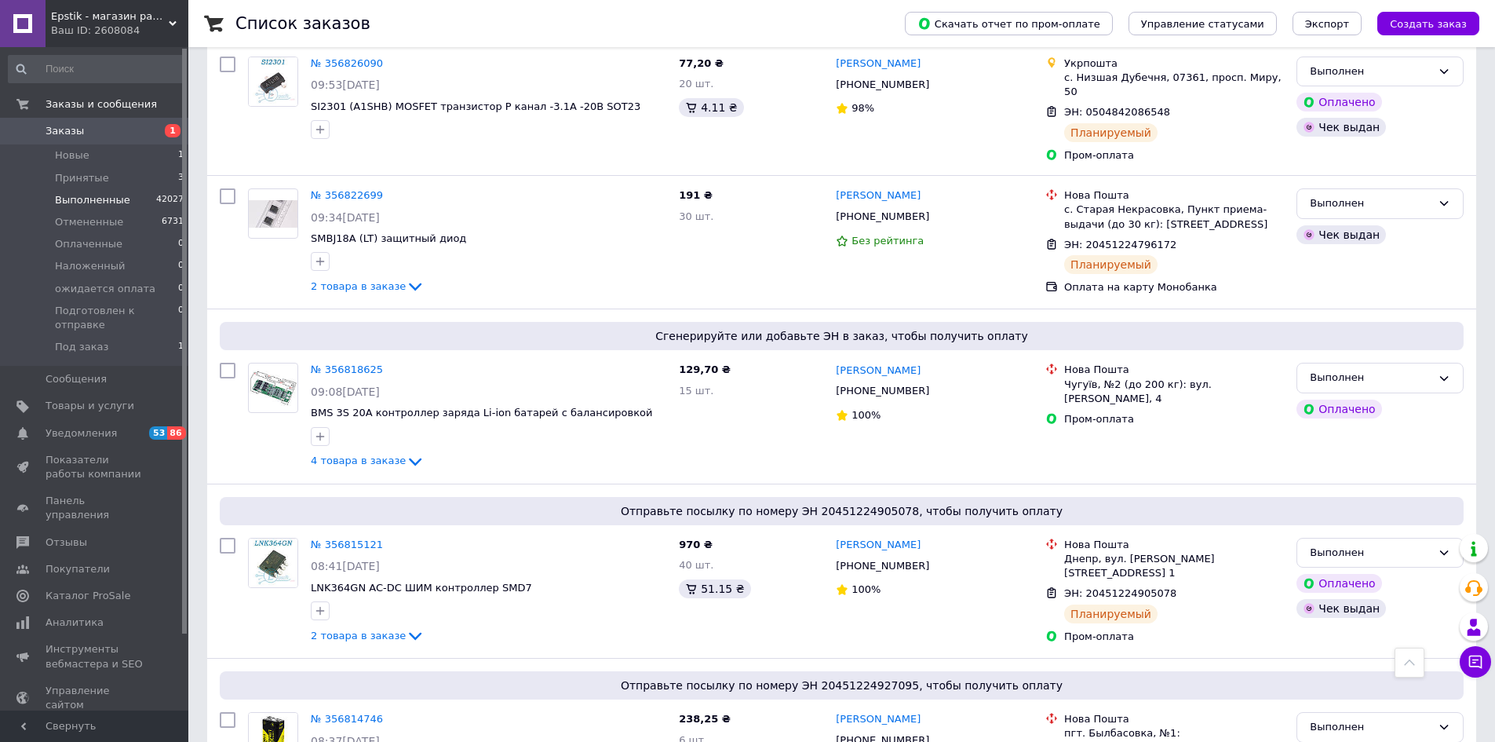
scroll to position [1883, 0]
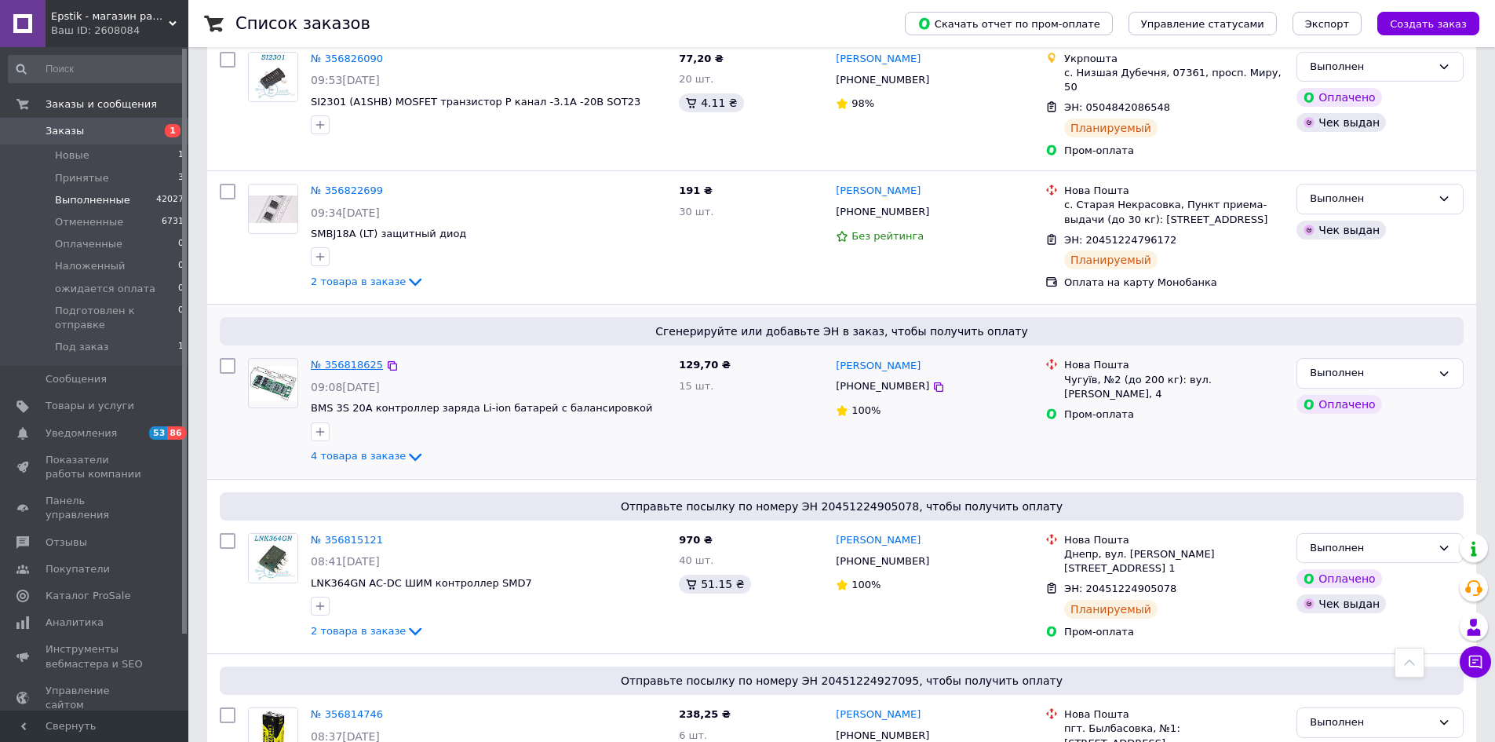
click at [353, 359] on link "№ 356818625" at bounding box center [347, 365] width 72 height 12
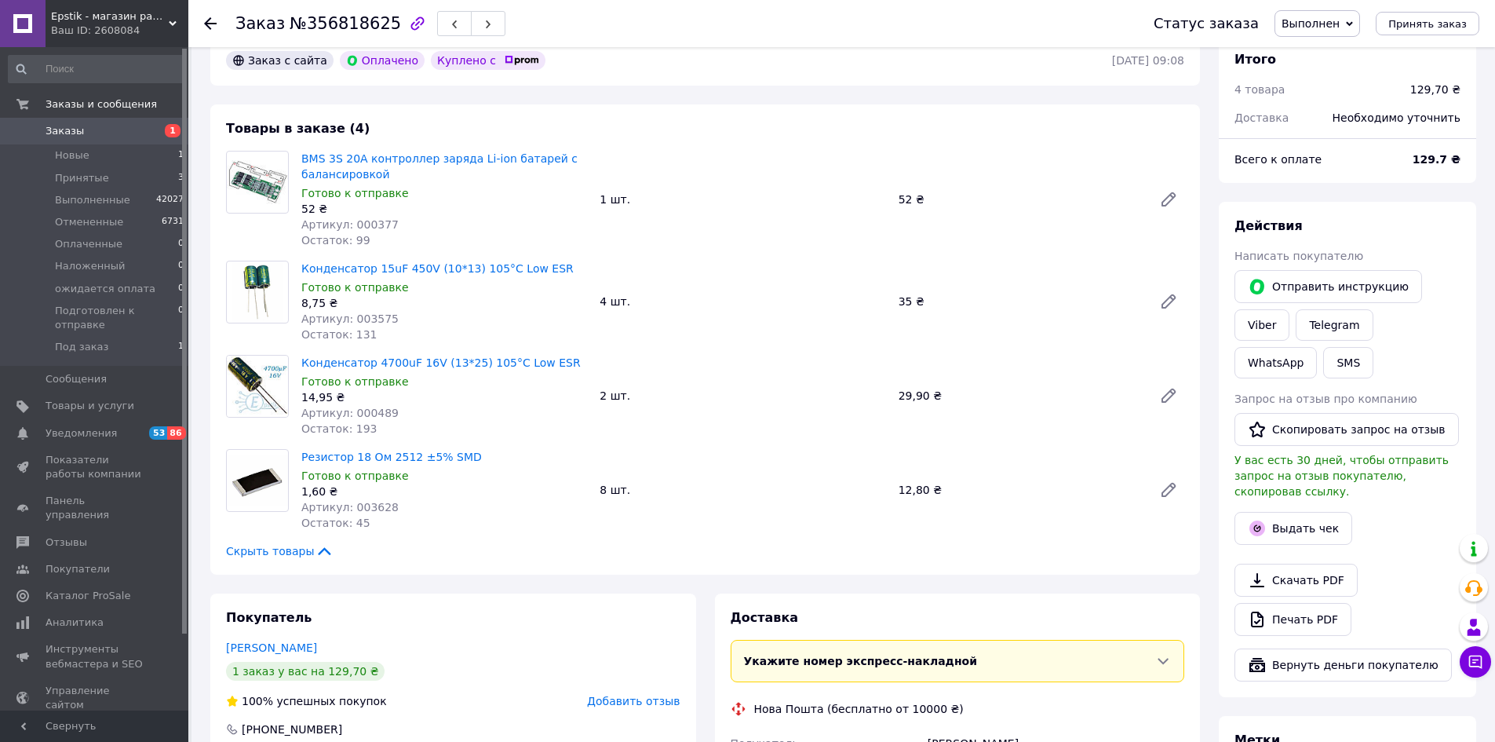
scroll to position [78, 0]
click at [1260, 326] on link "Viber" at bounding box center [1261, 325] width 55 height 31
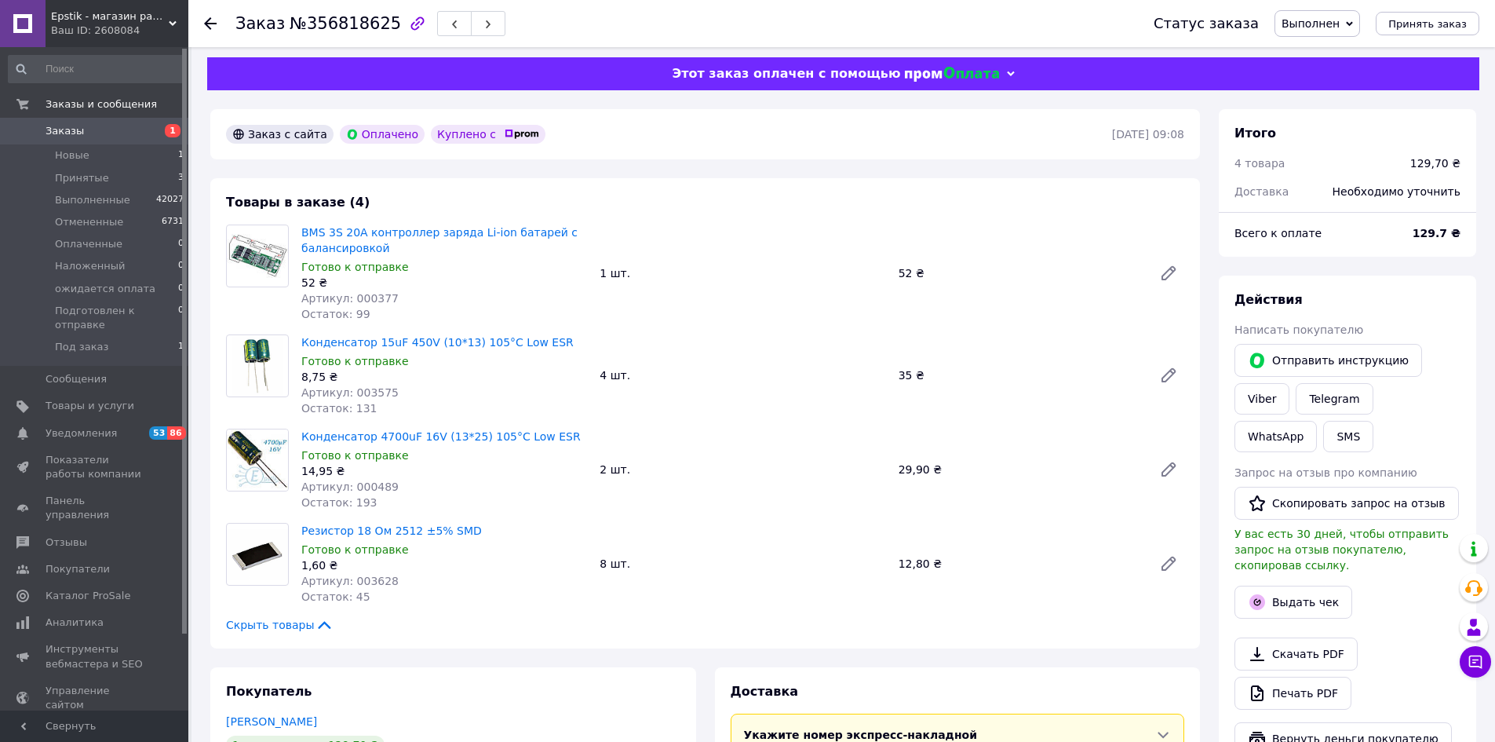
scroll to position [0, 0]
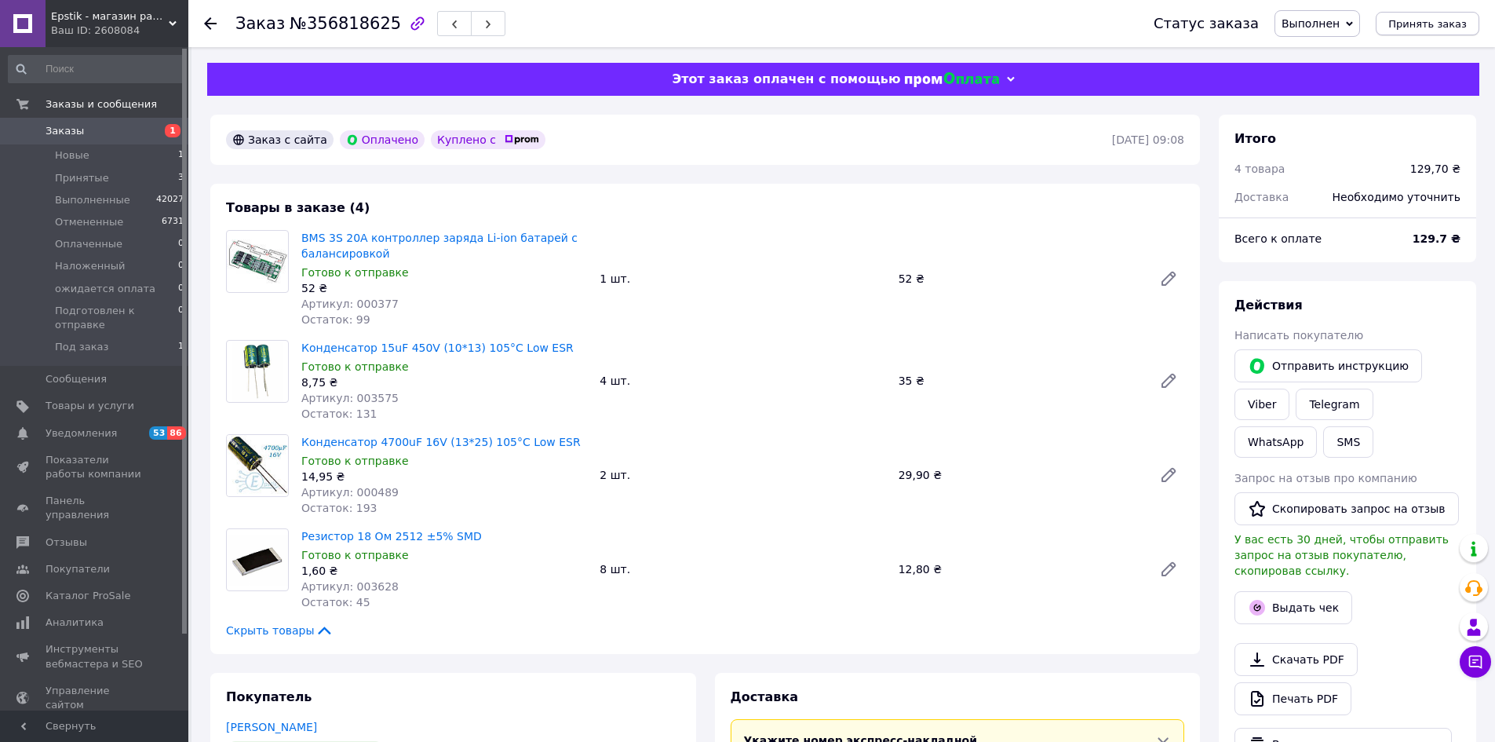
click at [1418, 27] on span "Принять заказ" at bounding box center [1427, 24] width 78 height 12
click at [81, 199] on span "Выполненные" at bounding box center [92, 200] width 75 height 14
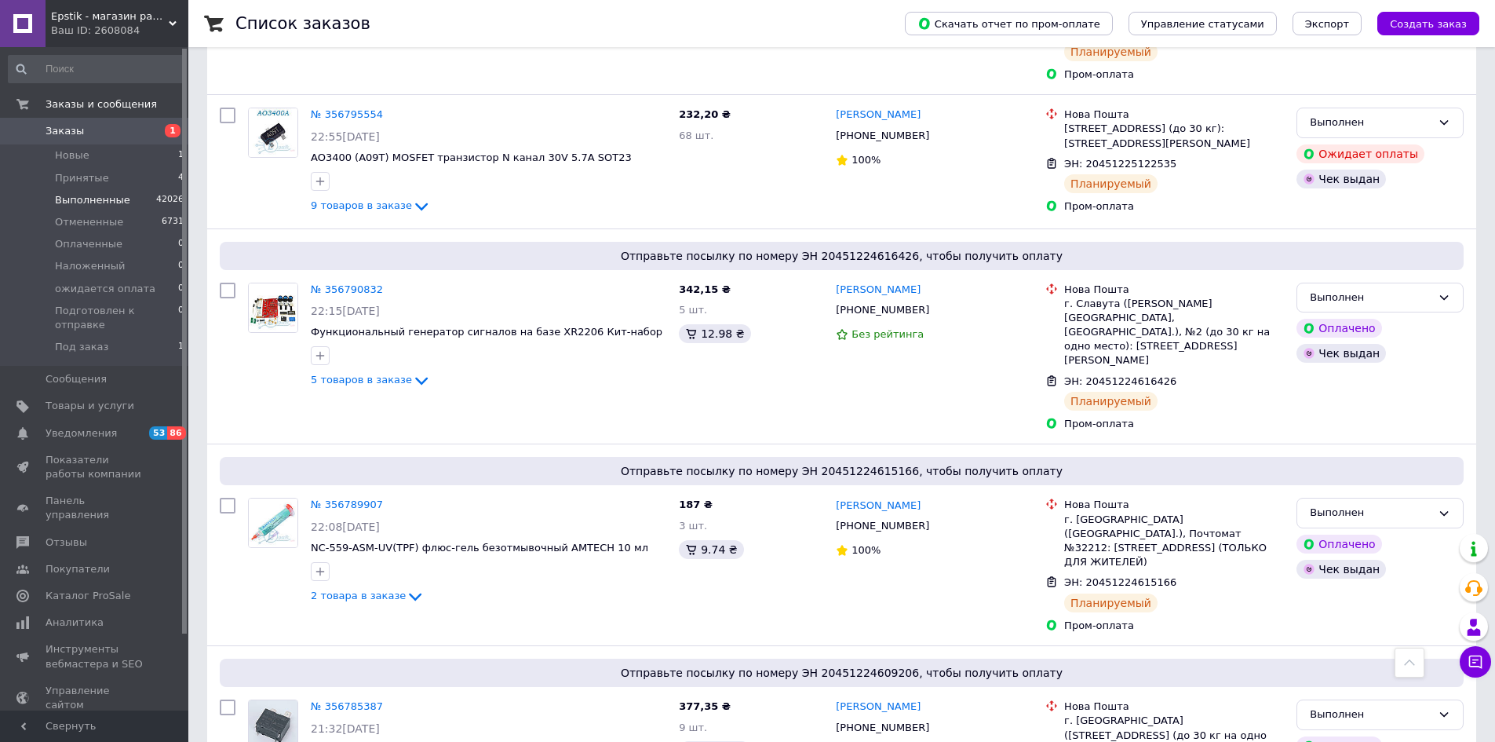
scroll to position [2817, 0]
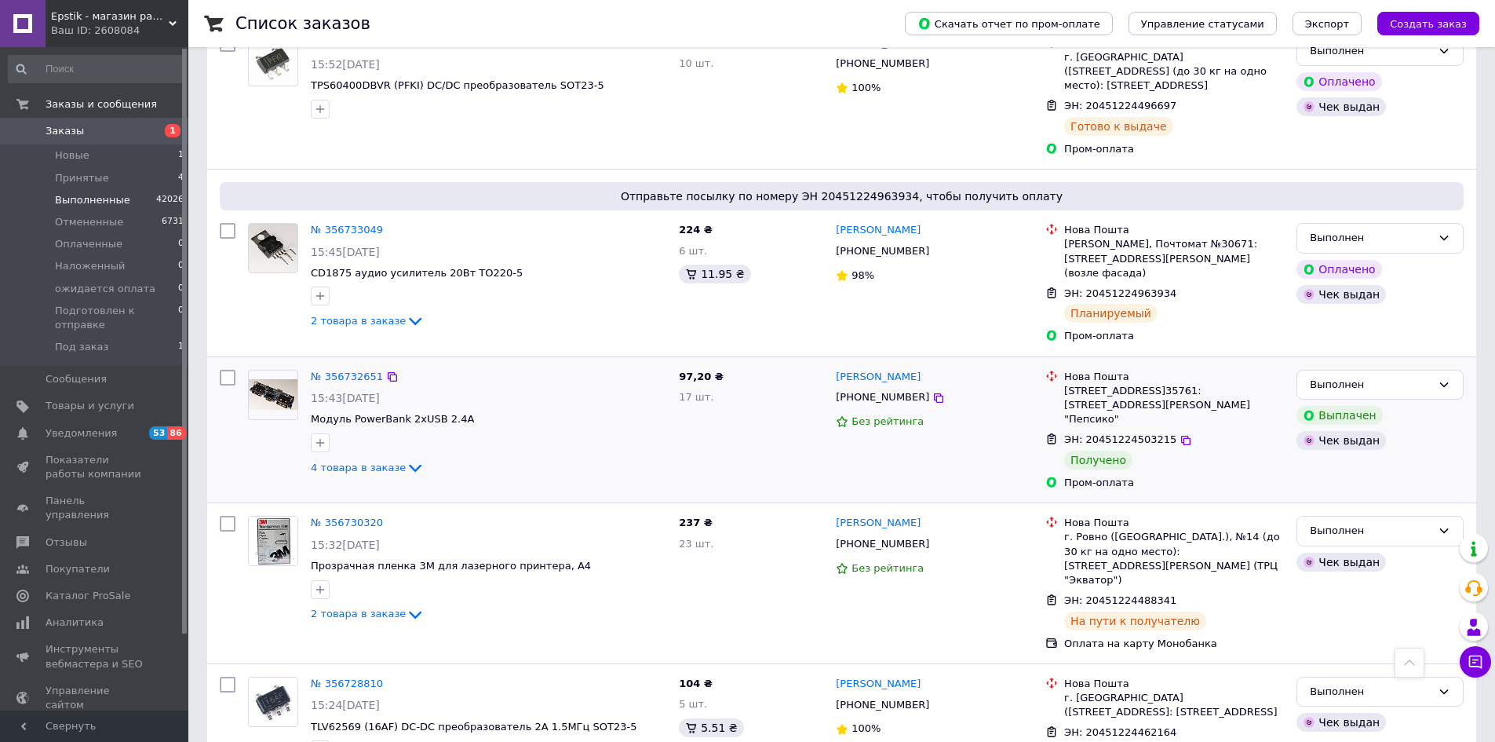
scroll to position [2859, 0]
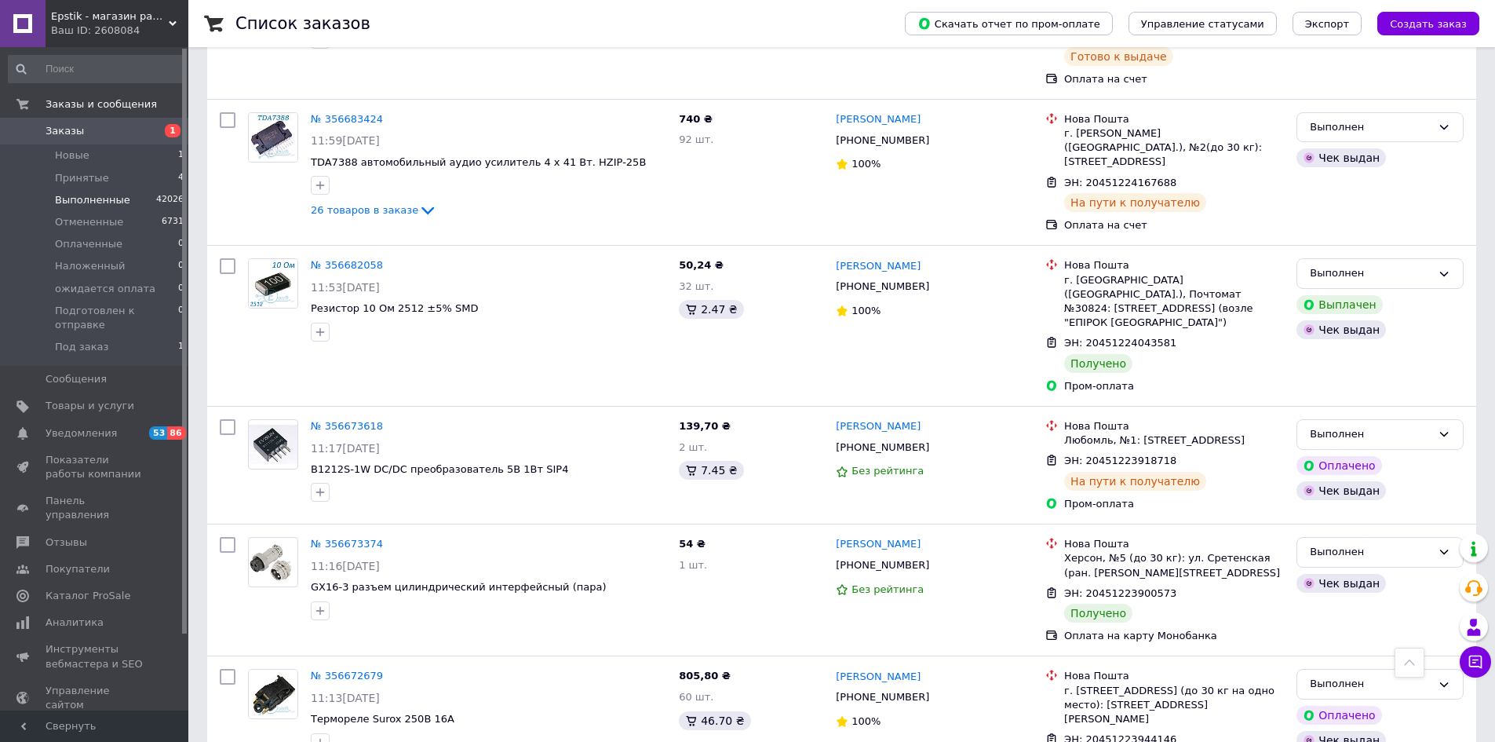
scroll to position [2434, 0]
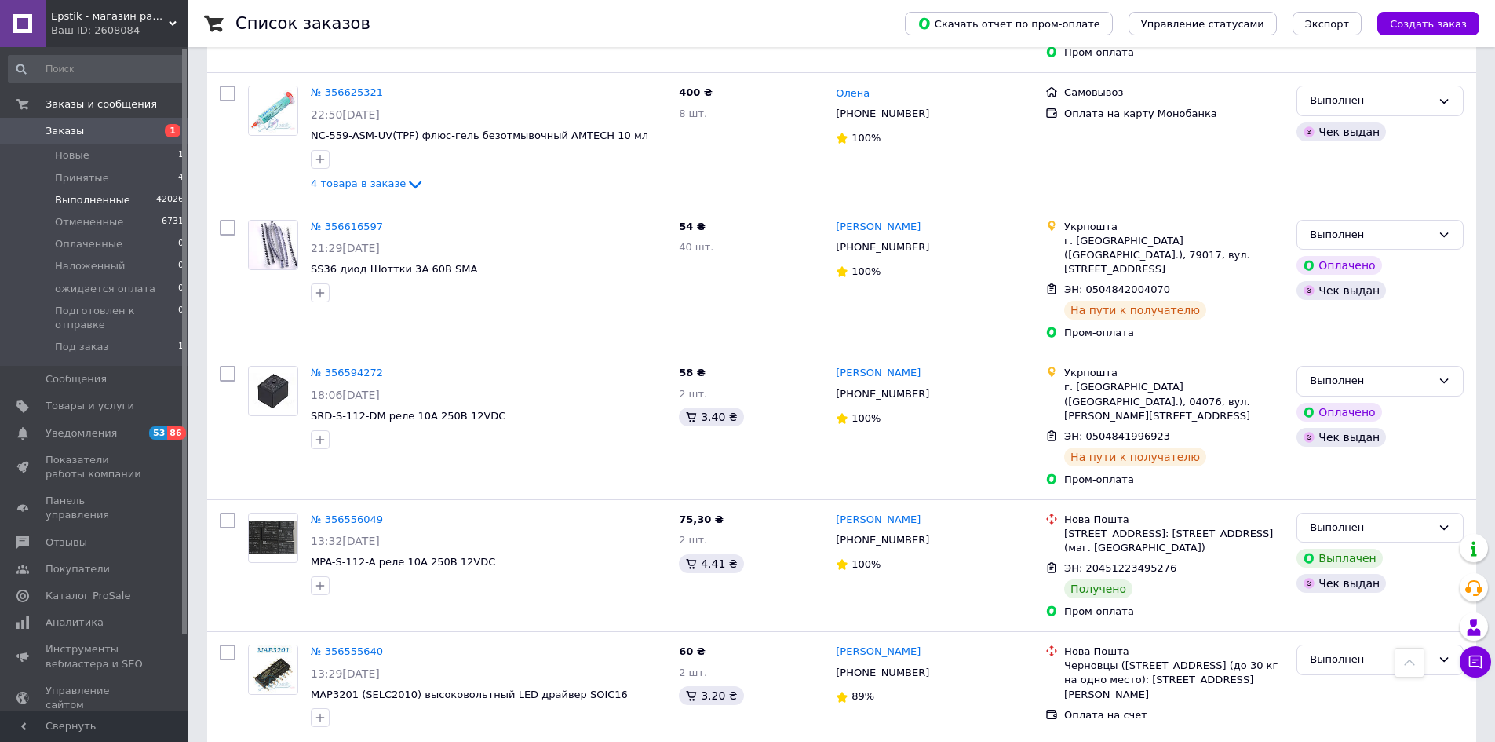
scroll to position [1491, 0]
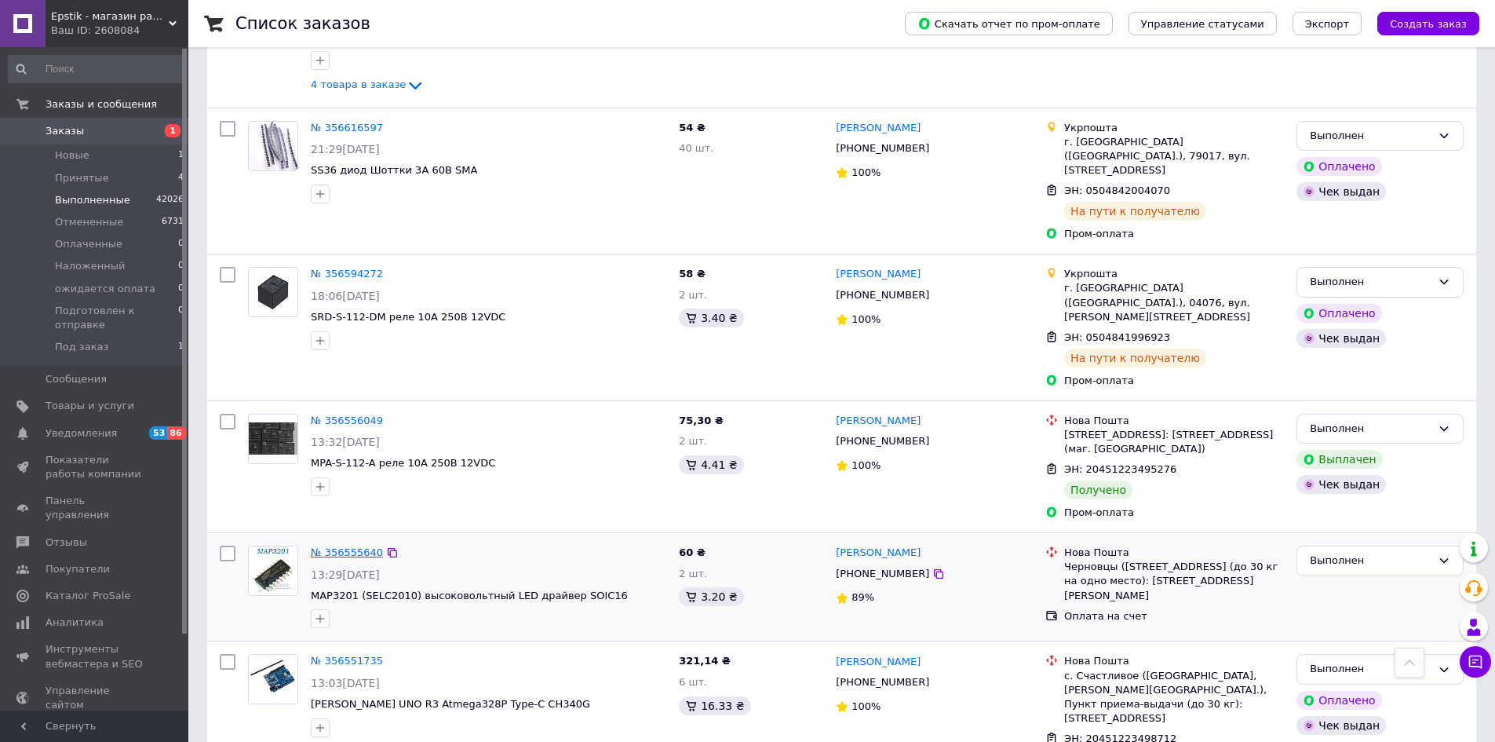
click at [352, 546] on link "№ 356555640" at bounding box center [347, 552] width 72 height 12
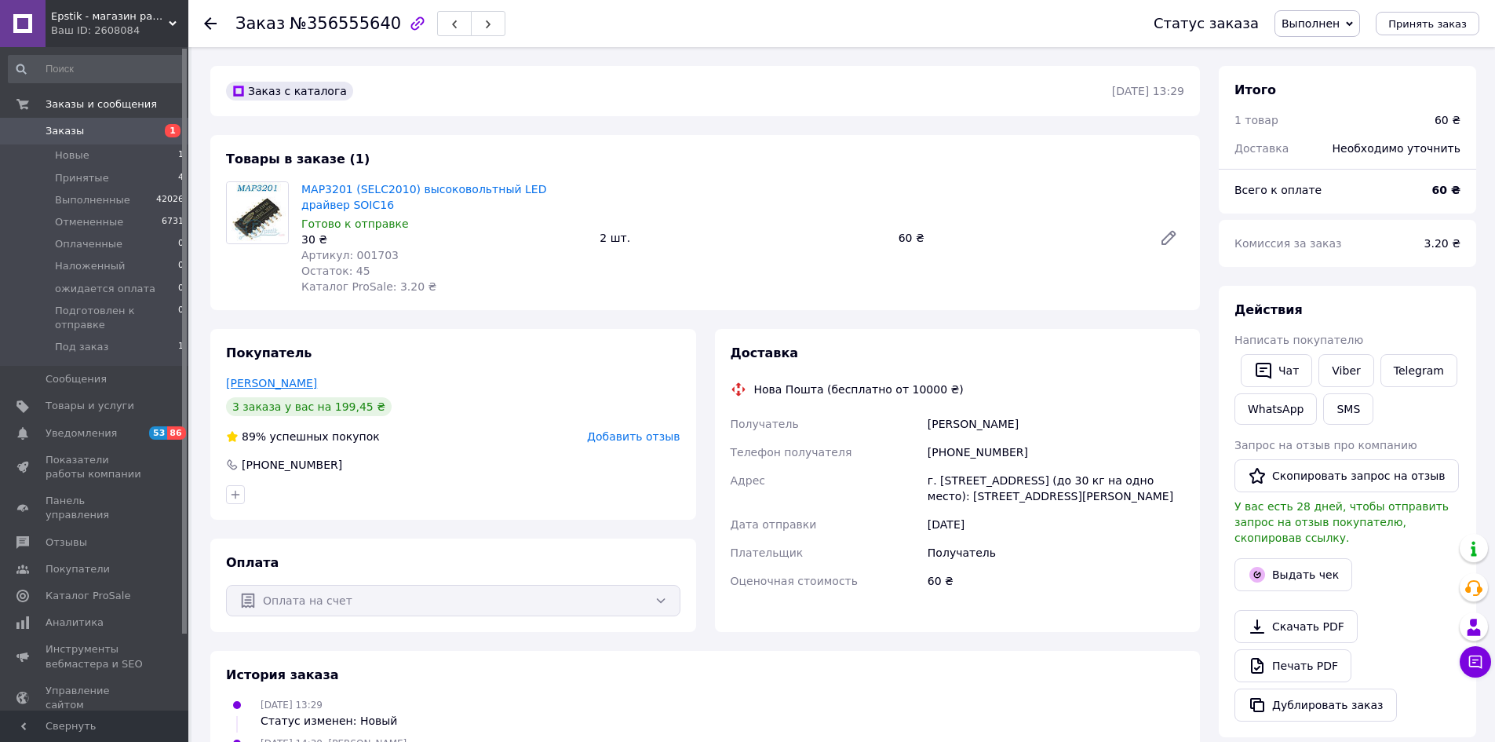
click at [245, 385] on link "[PERSON_NAME]" at bounding box center [271, 383] width 91 height 13
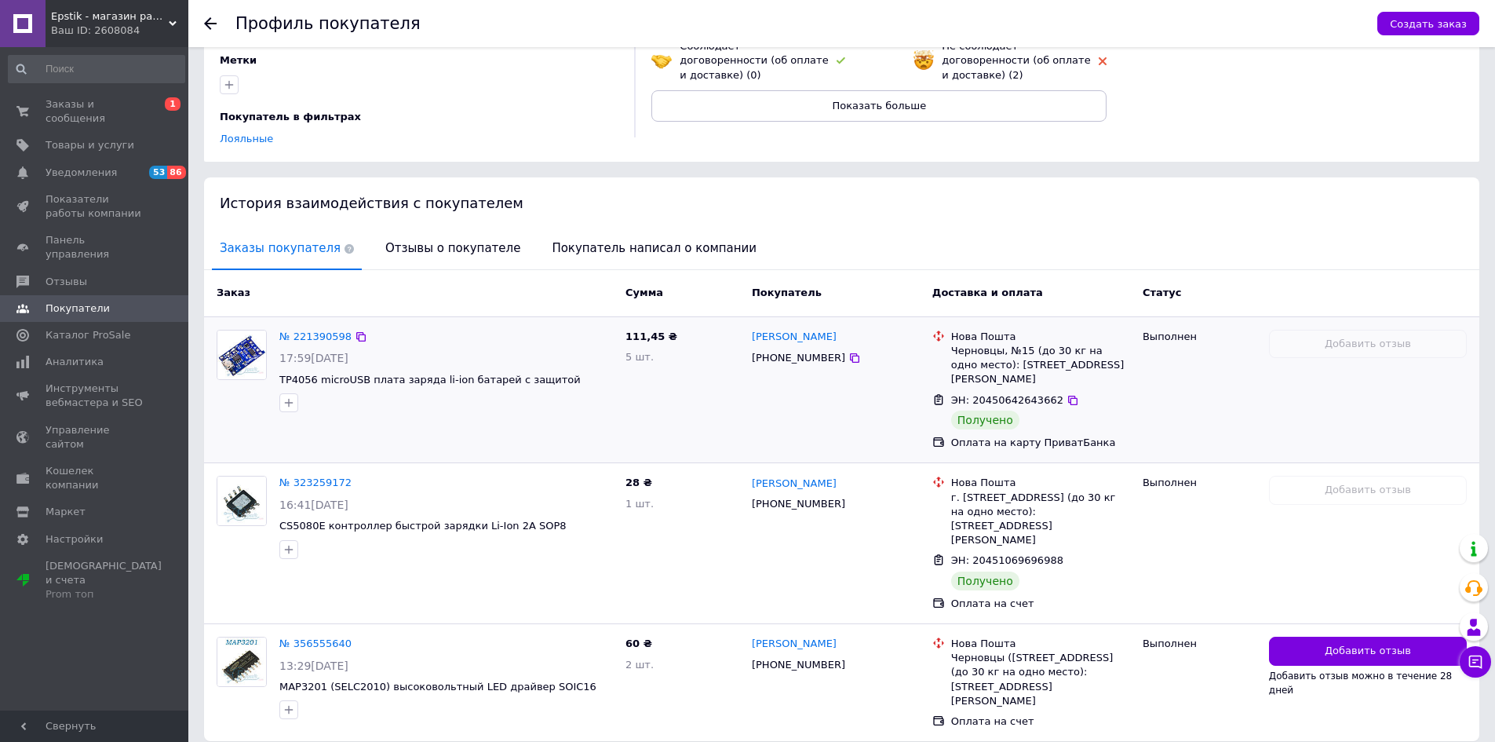
scroll to position [214, 0]
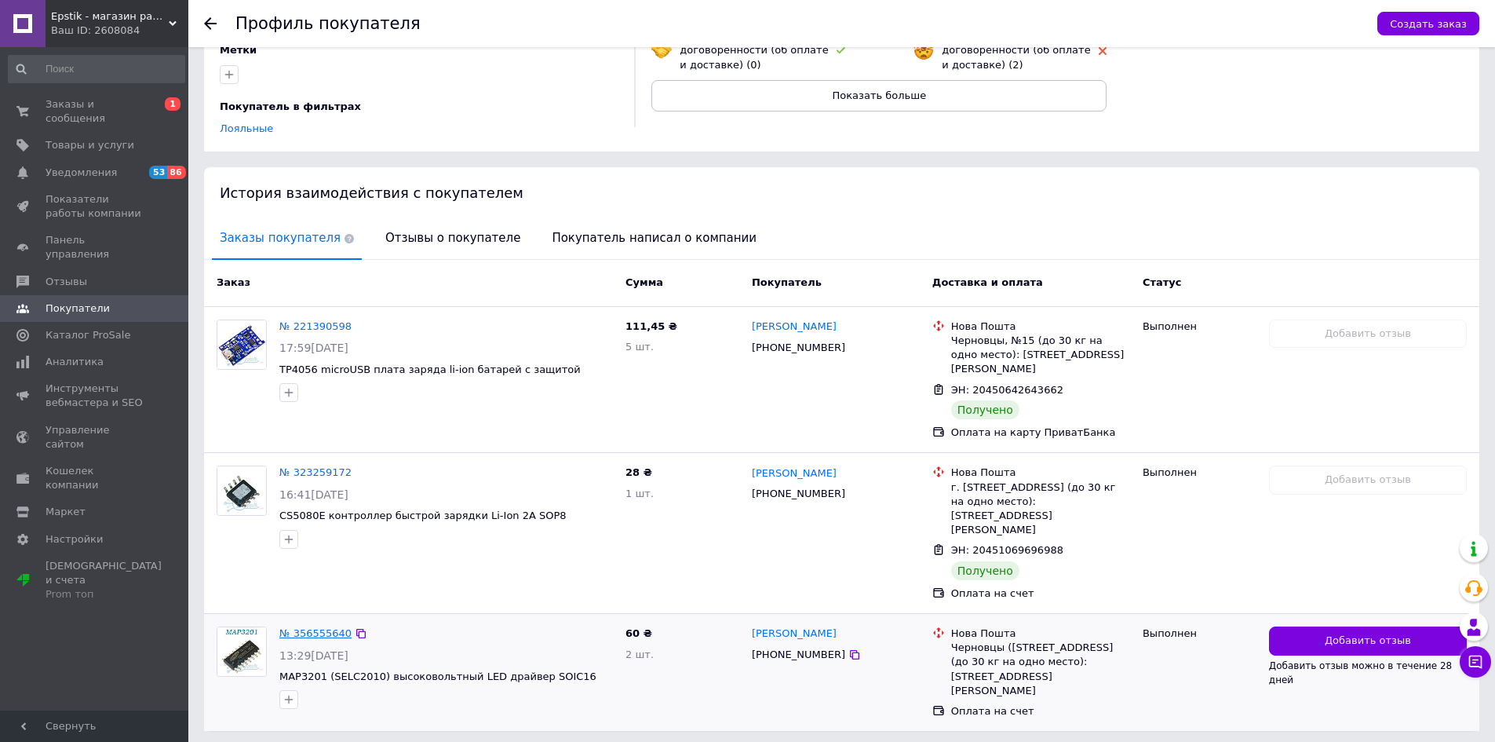
click at [306, 627] on link "№ 356555640" at bounding box center [315, 633] width 72 height 12
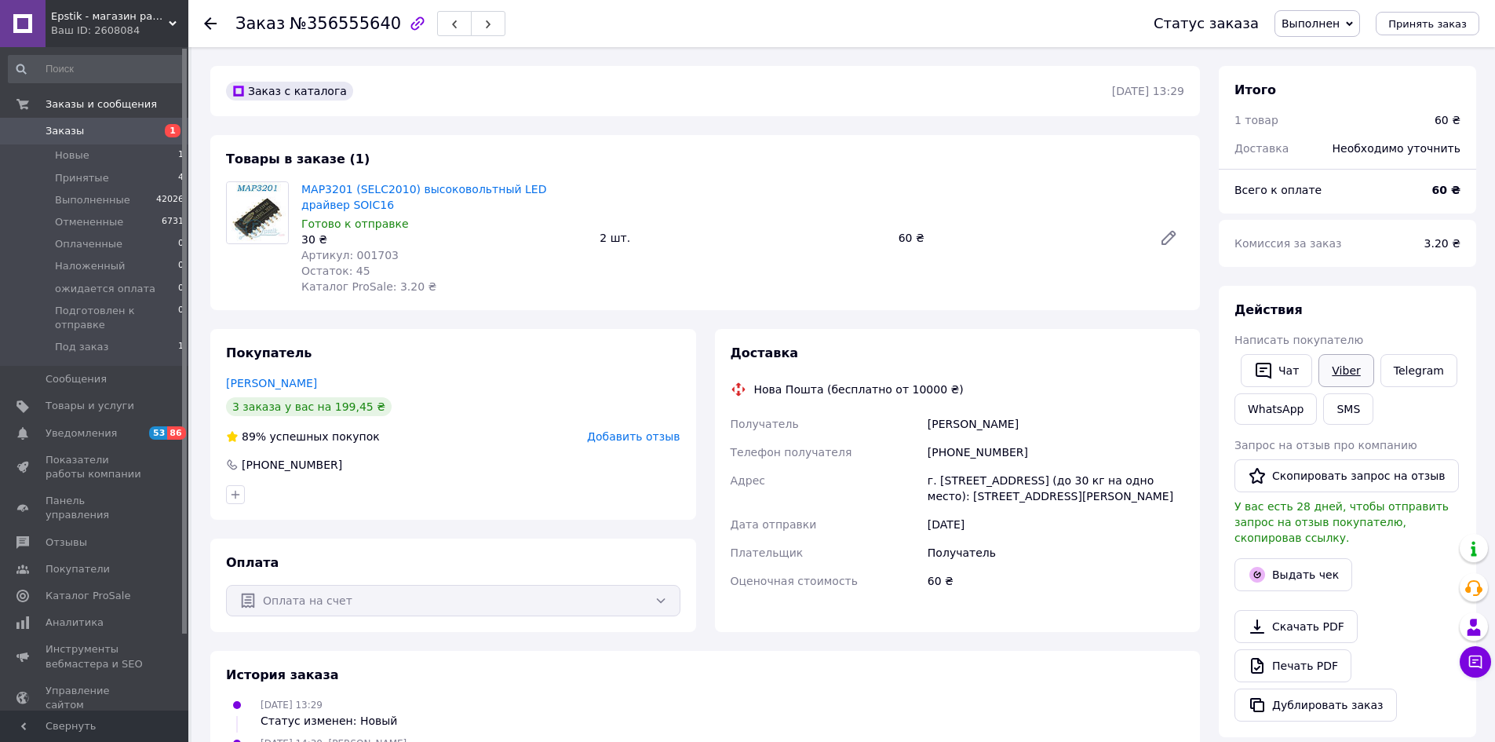
click at [1348, 369] on link "Viber" at bounding box center [1345, 370] width 55 height 33
click at [1418, 28] on span "Принять заказ" at bounding box center [1427, 24] width 78 height 12
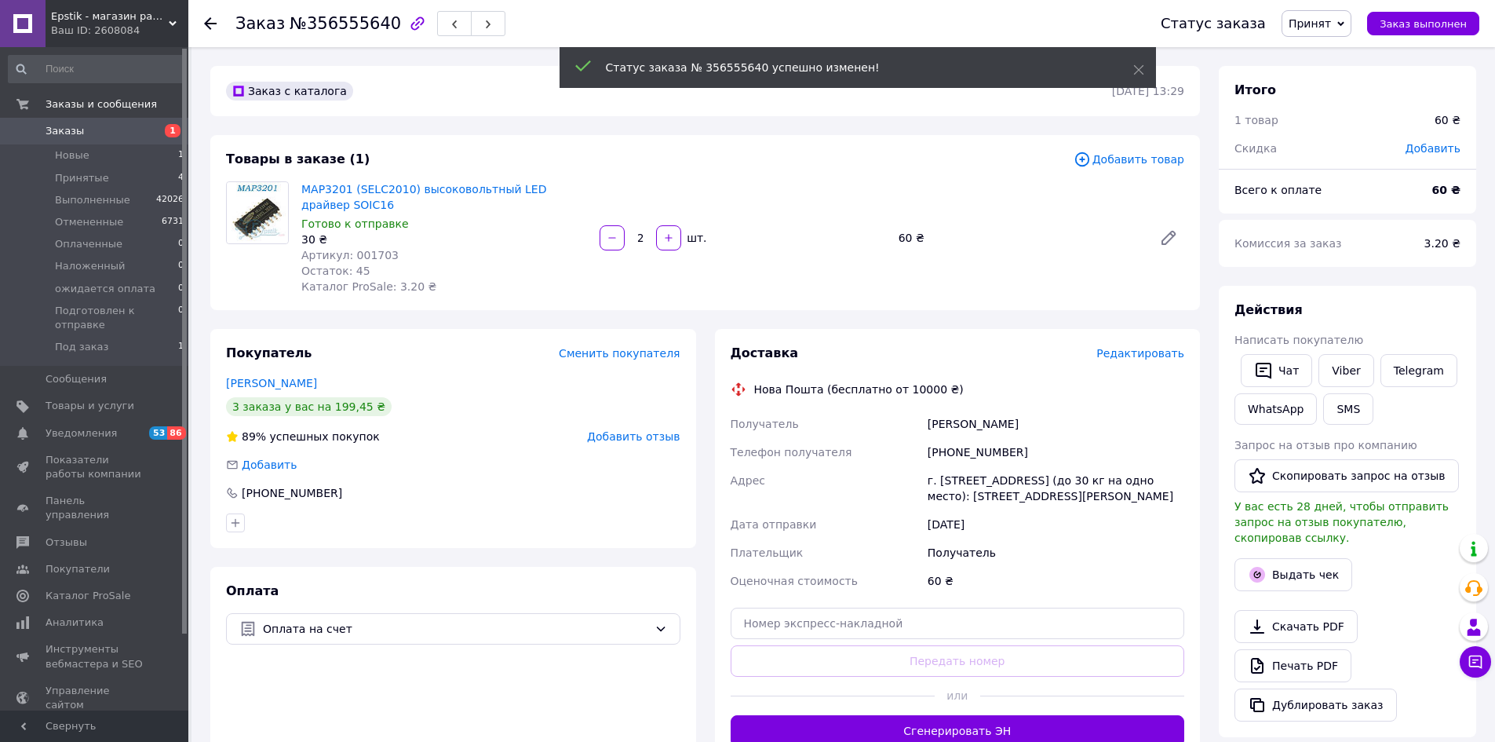
click at [1344, 24] on icon at bounding box center [1340, 23] width 7 height 5
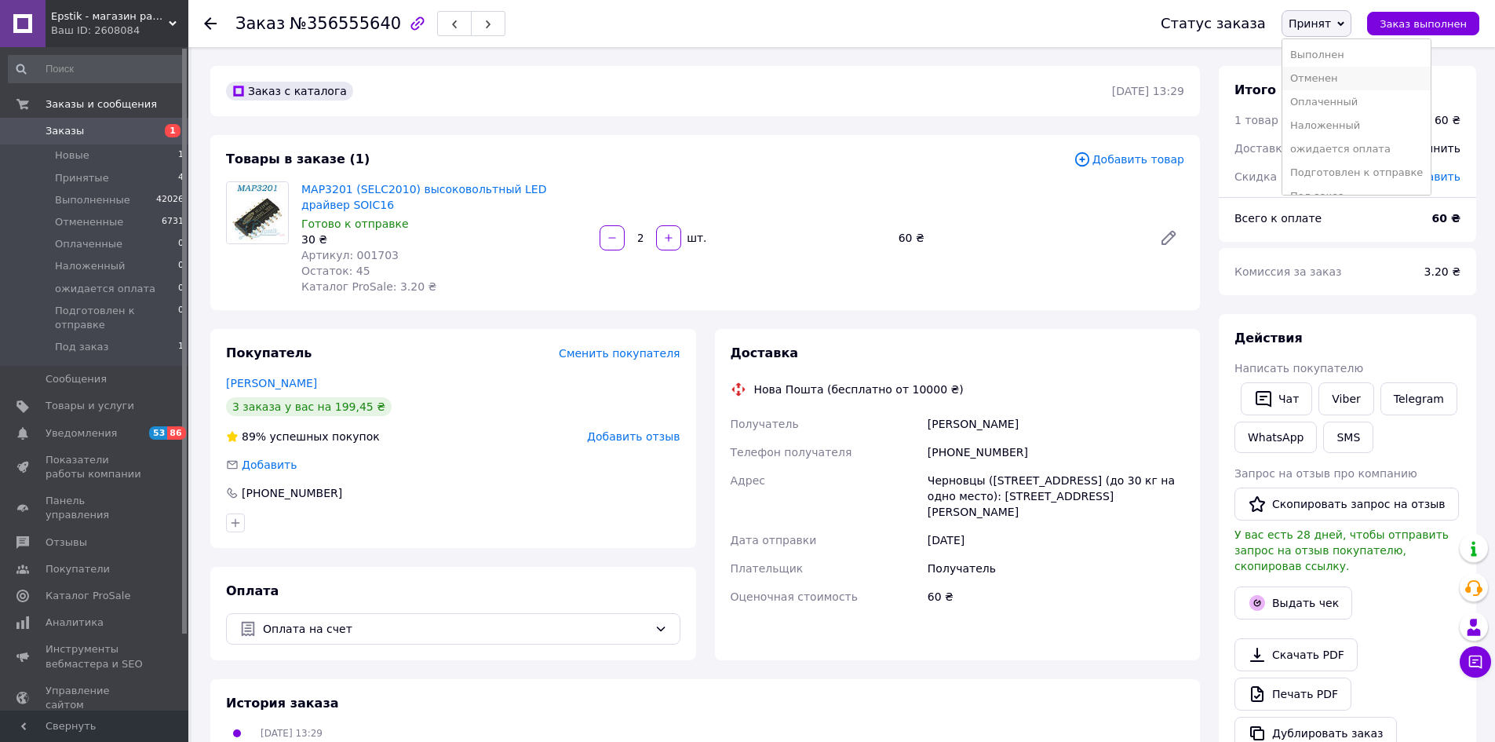
click at [1343, 80] on li "Отменен" at bounding box center [1356, 79] width 148 height 24
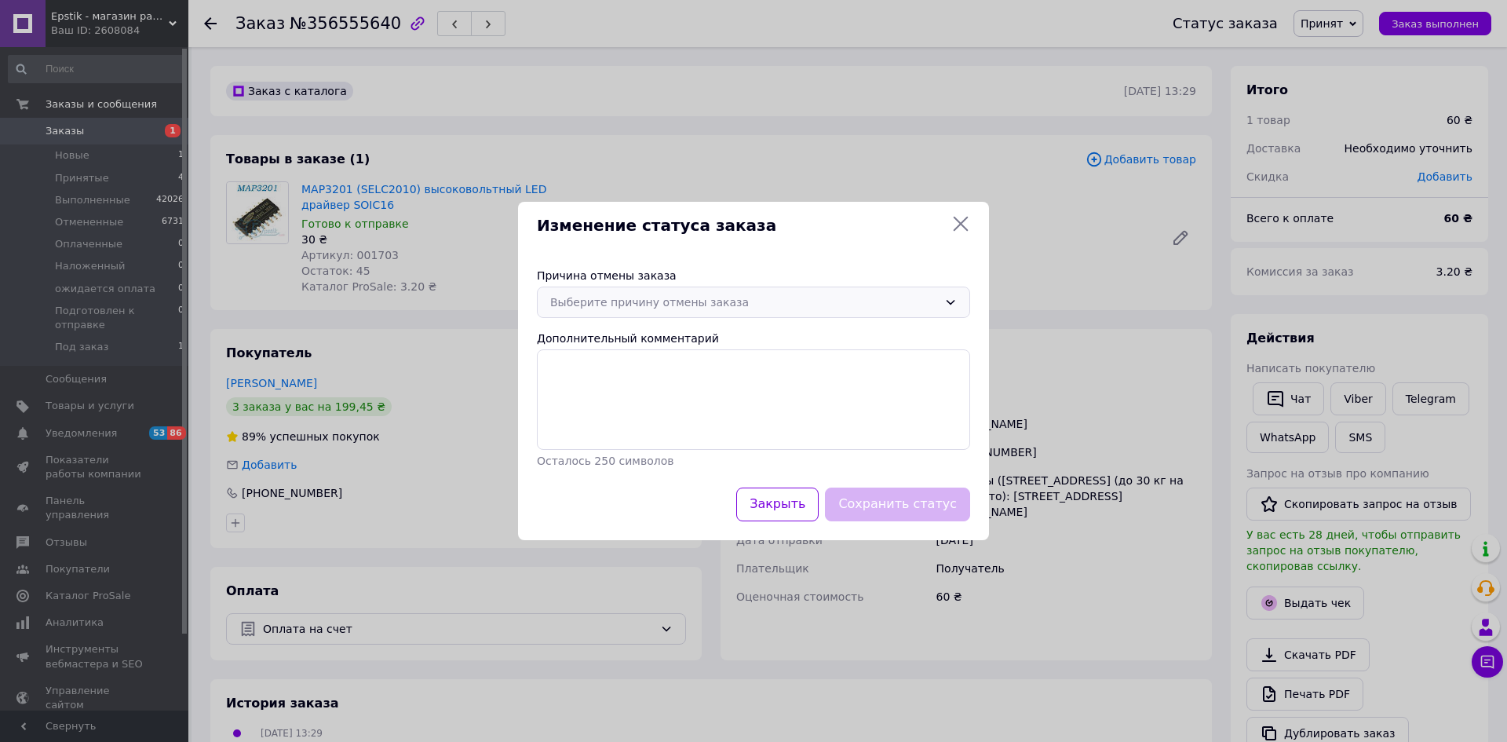
click at [951, 302] on icon at bounding box center [950, 302] width 13 height 13
click at [613, 396] on li "Оплата не поступила" at bounding box center [753, 396] width 432 height 30
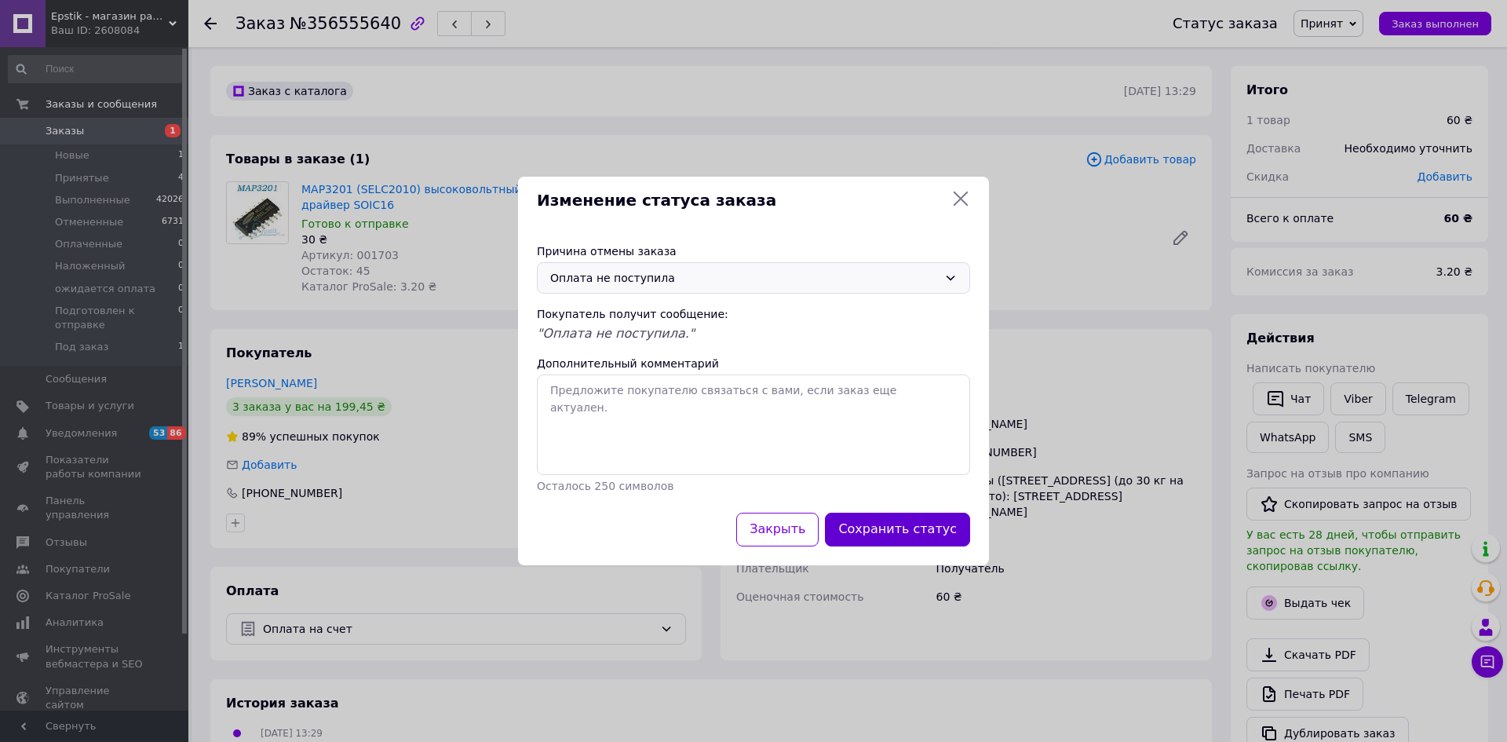
click at [903, 530] on button "Сохранить статус" at bounding box center [897, 529] width 145 height 34
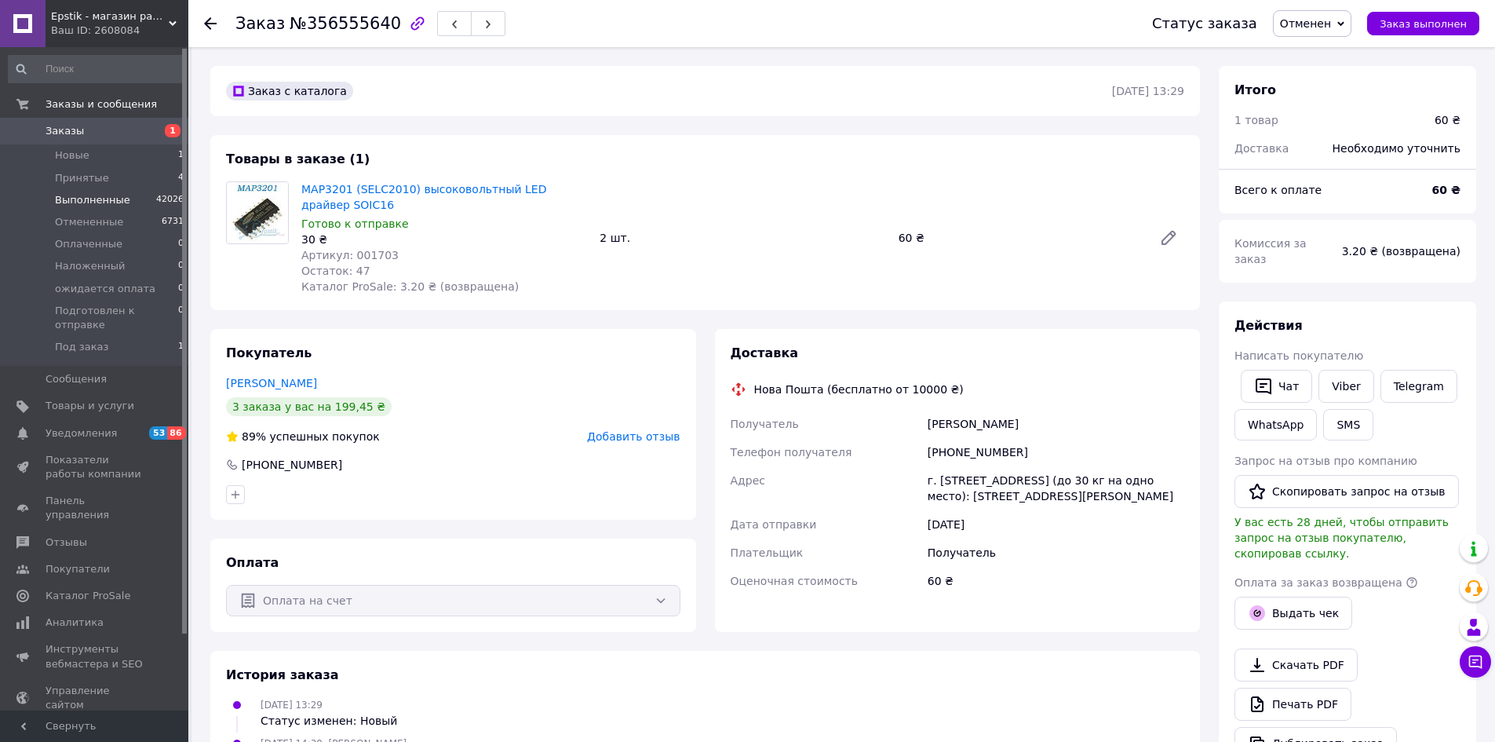
click at [87, 199] on span "Выполненные" at bounding box center [92, 200] width 75 height 14
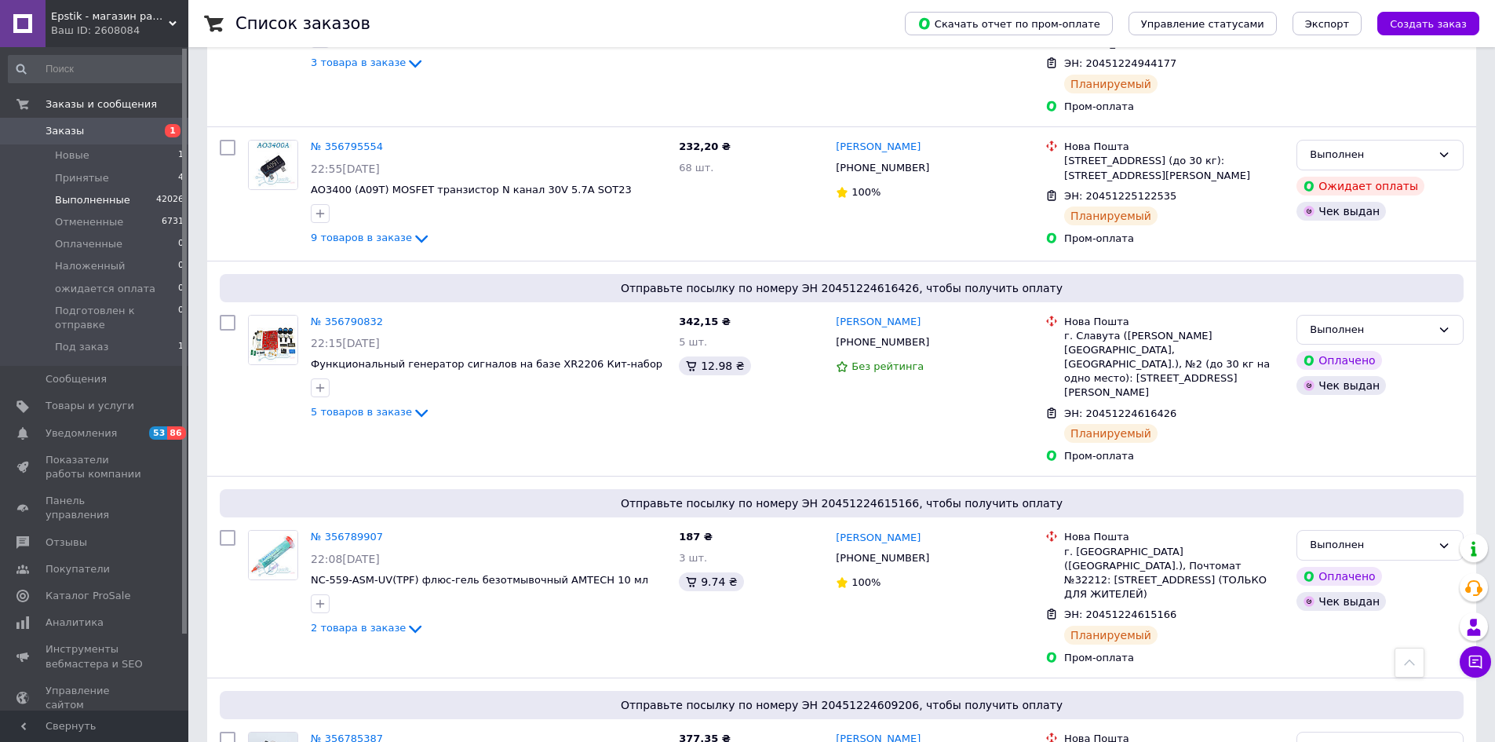
scroll to position [2817, 0]
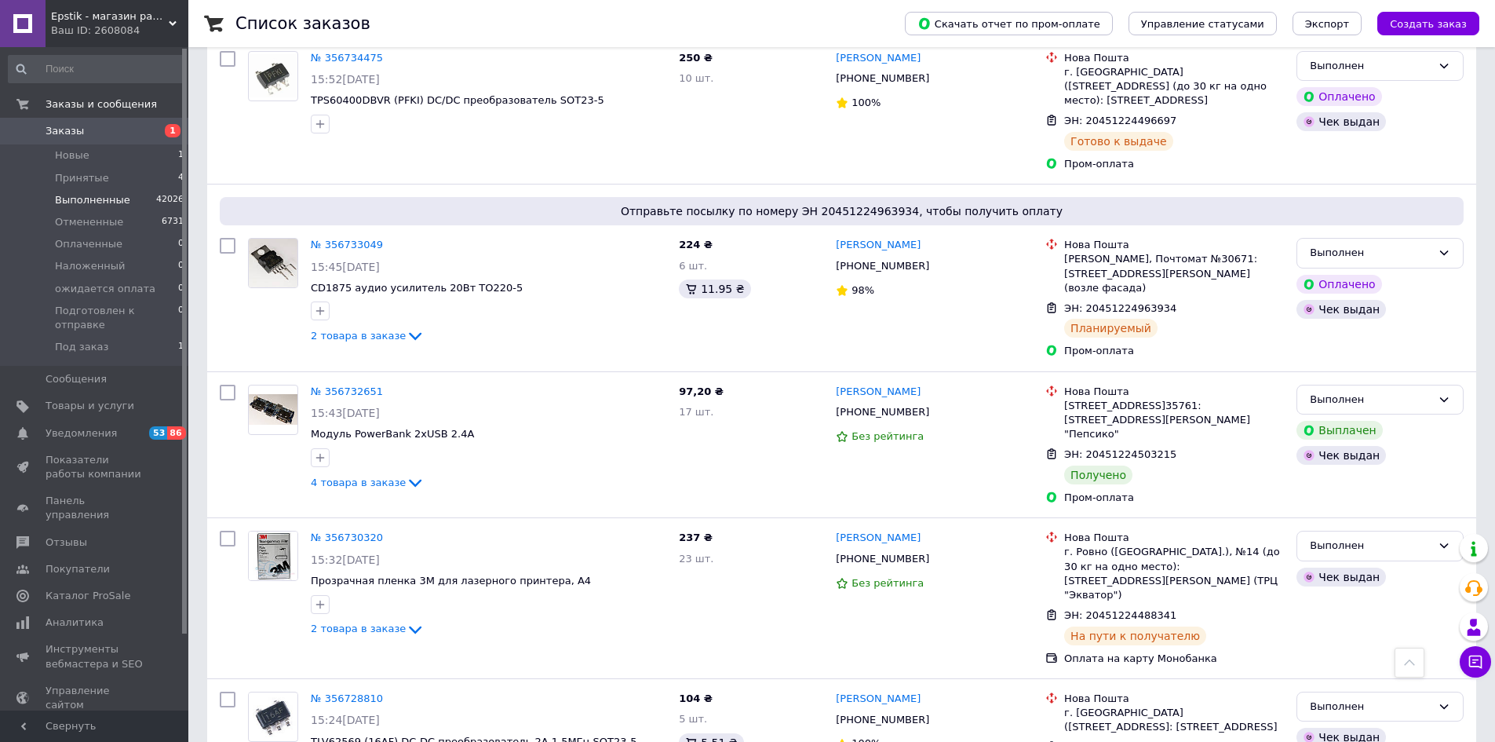
scroll to position [2859, 0]
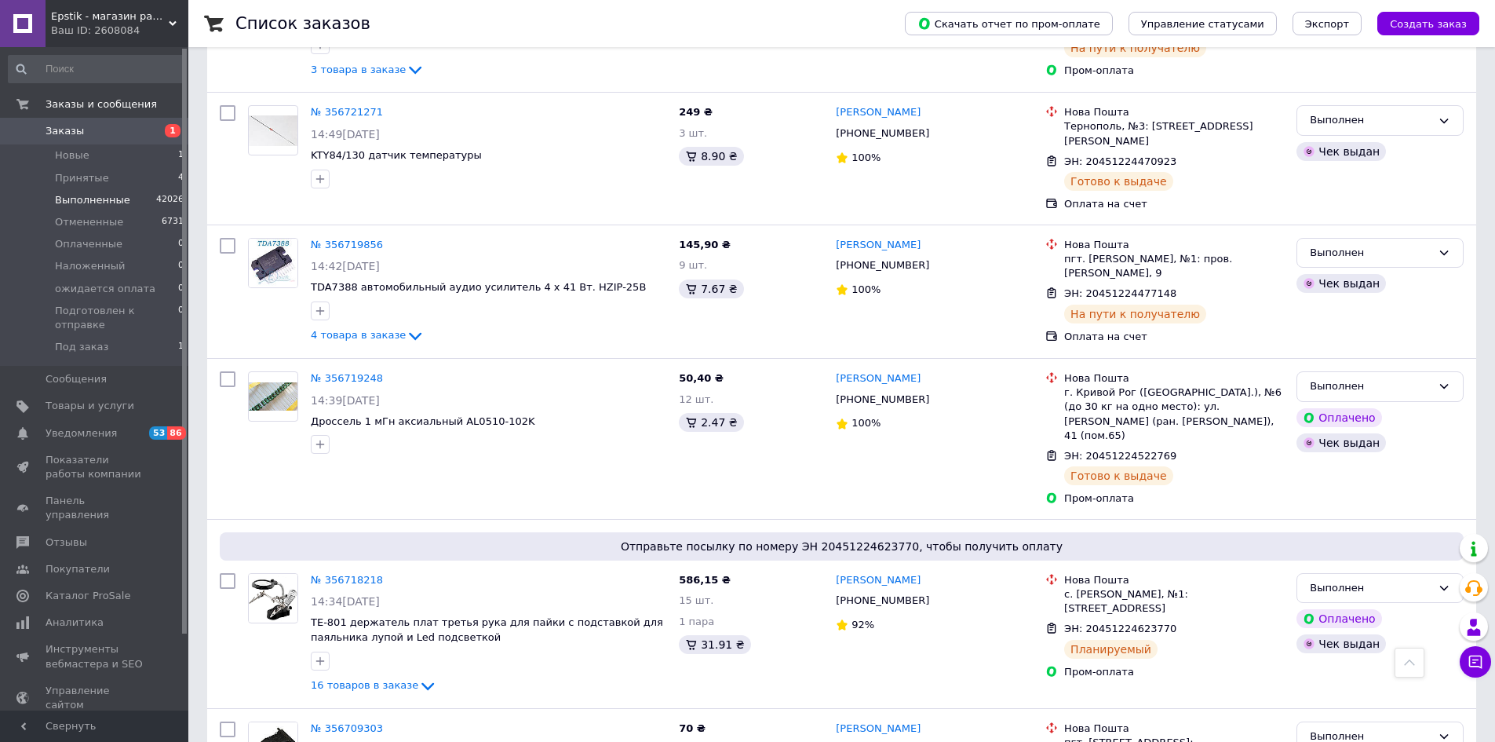
scroll to position [706, 0]
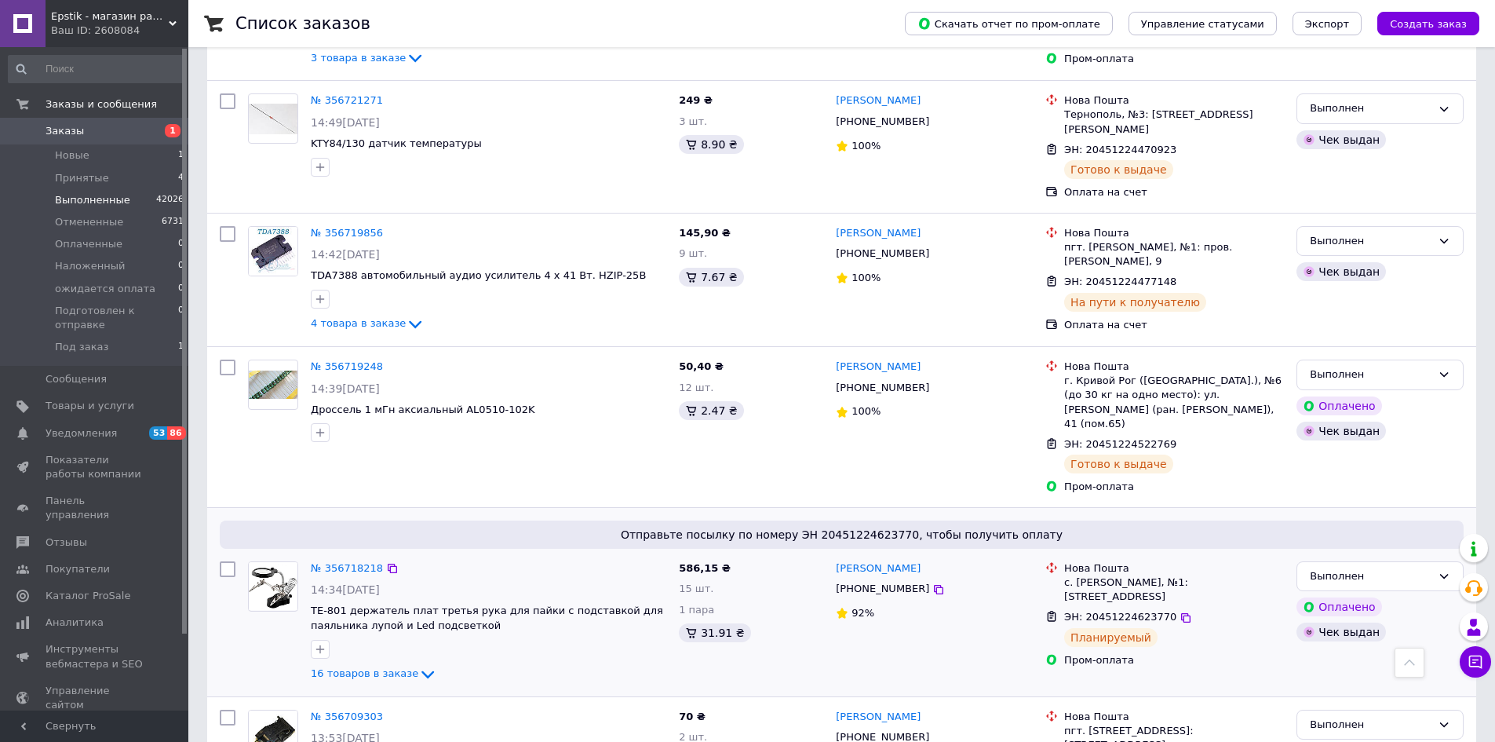
click at [1081, 608] on div "Нова Пошта с. Вита-Почтовая, №1: ул. Звенигородская, 23 ЭН: 20451224623770 План…" at bounding box center [1164, 622] width 251 height 135
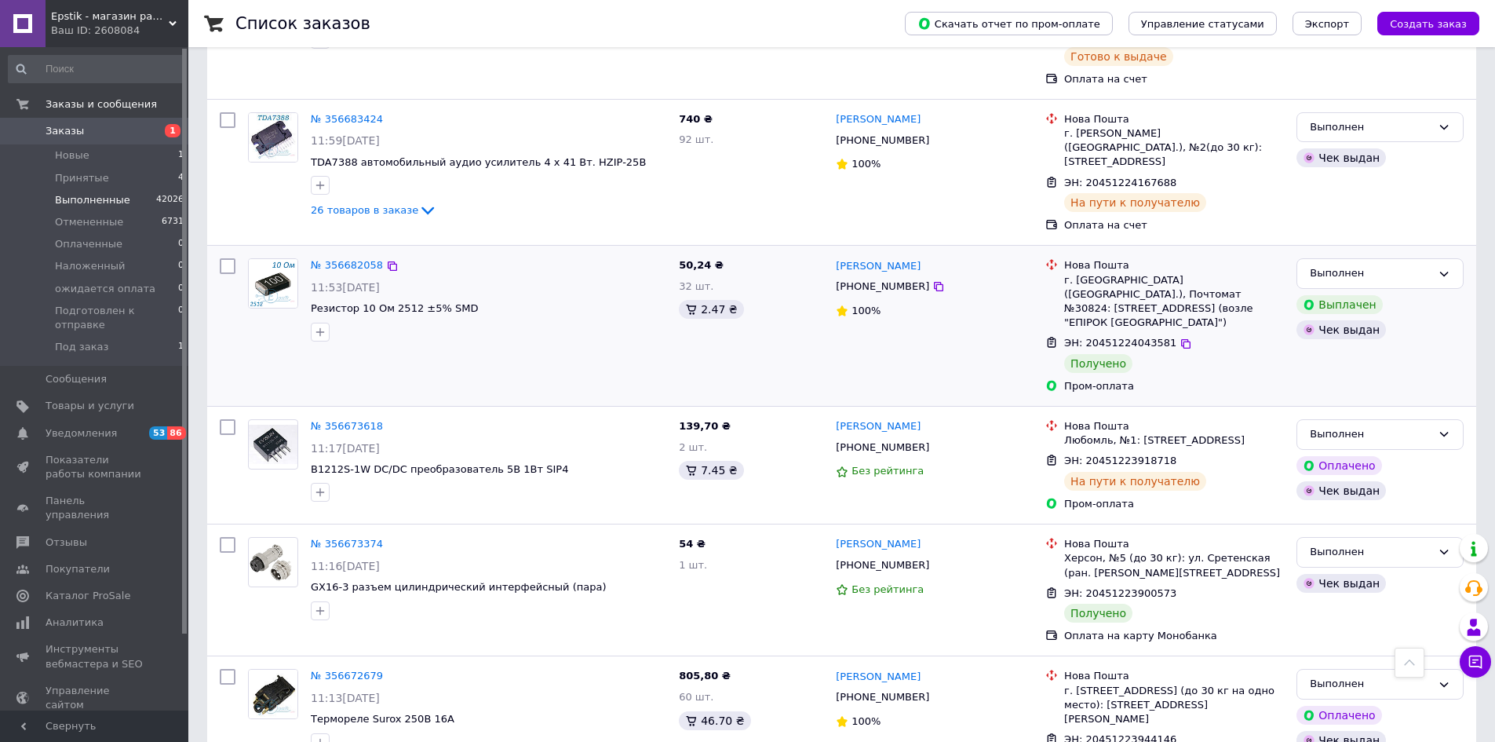
scroll to position [2434, 0]
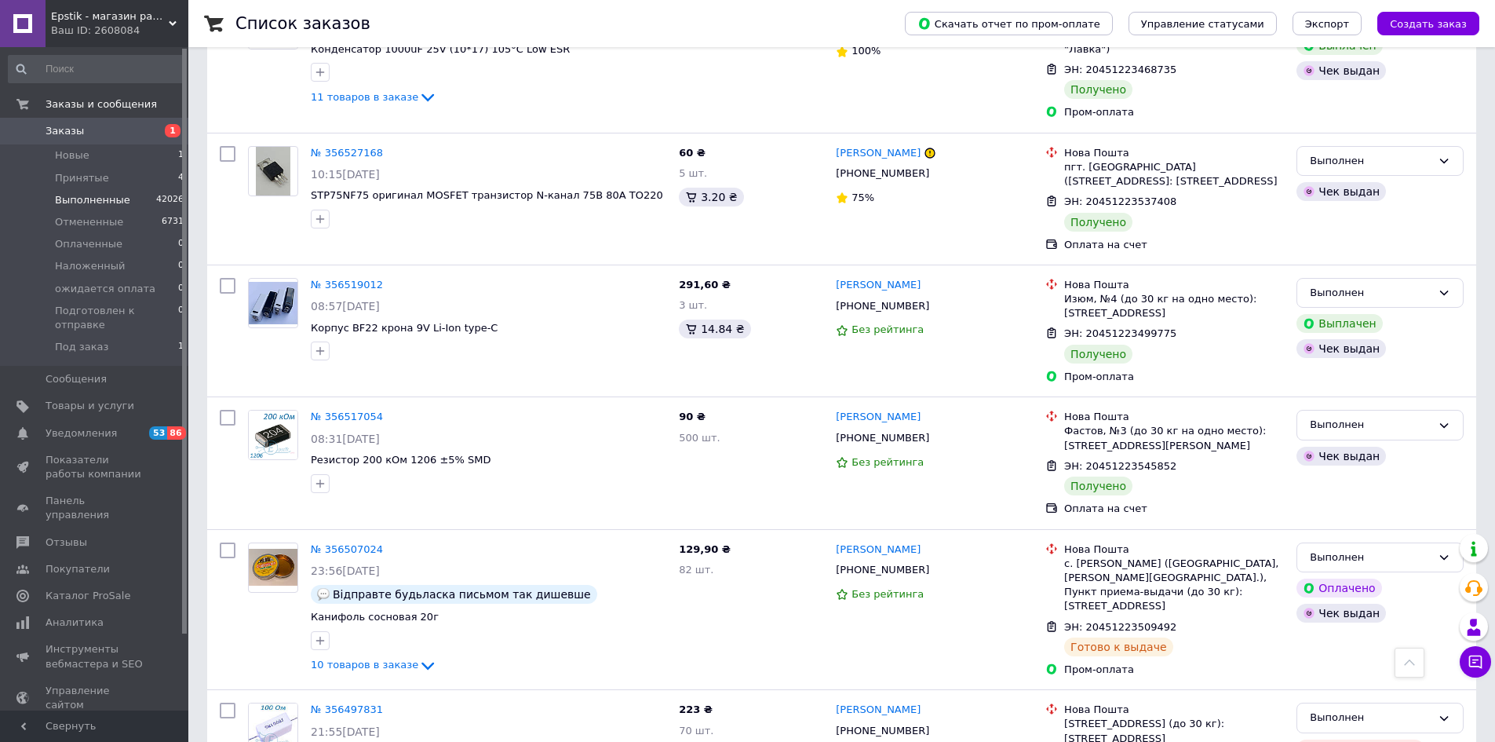
scroll to position [2341, 0]
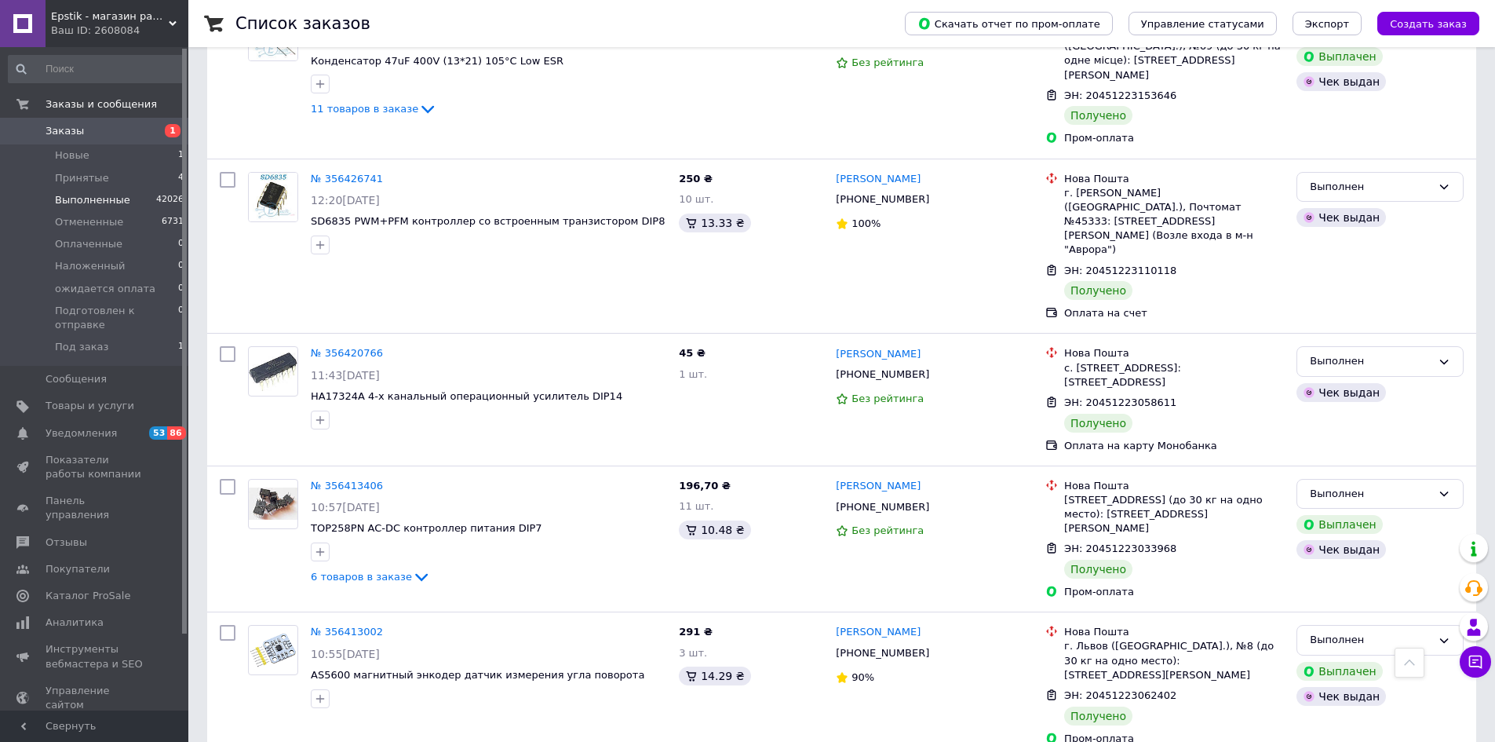
scroll to position [2234, 0]
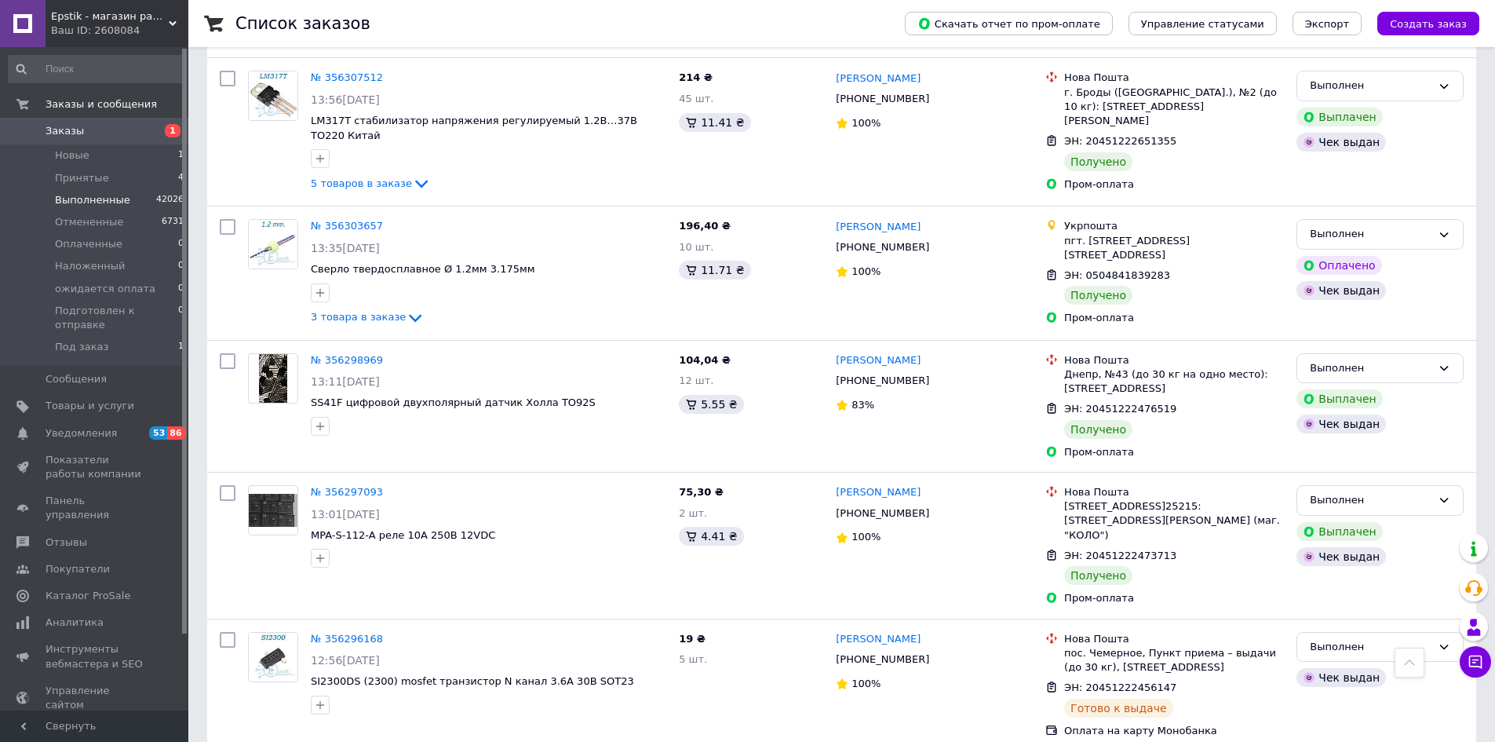
scroll to position [2410, 0]
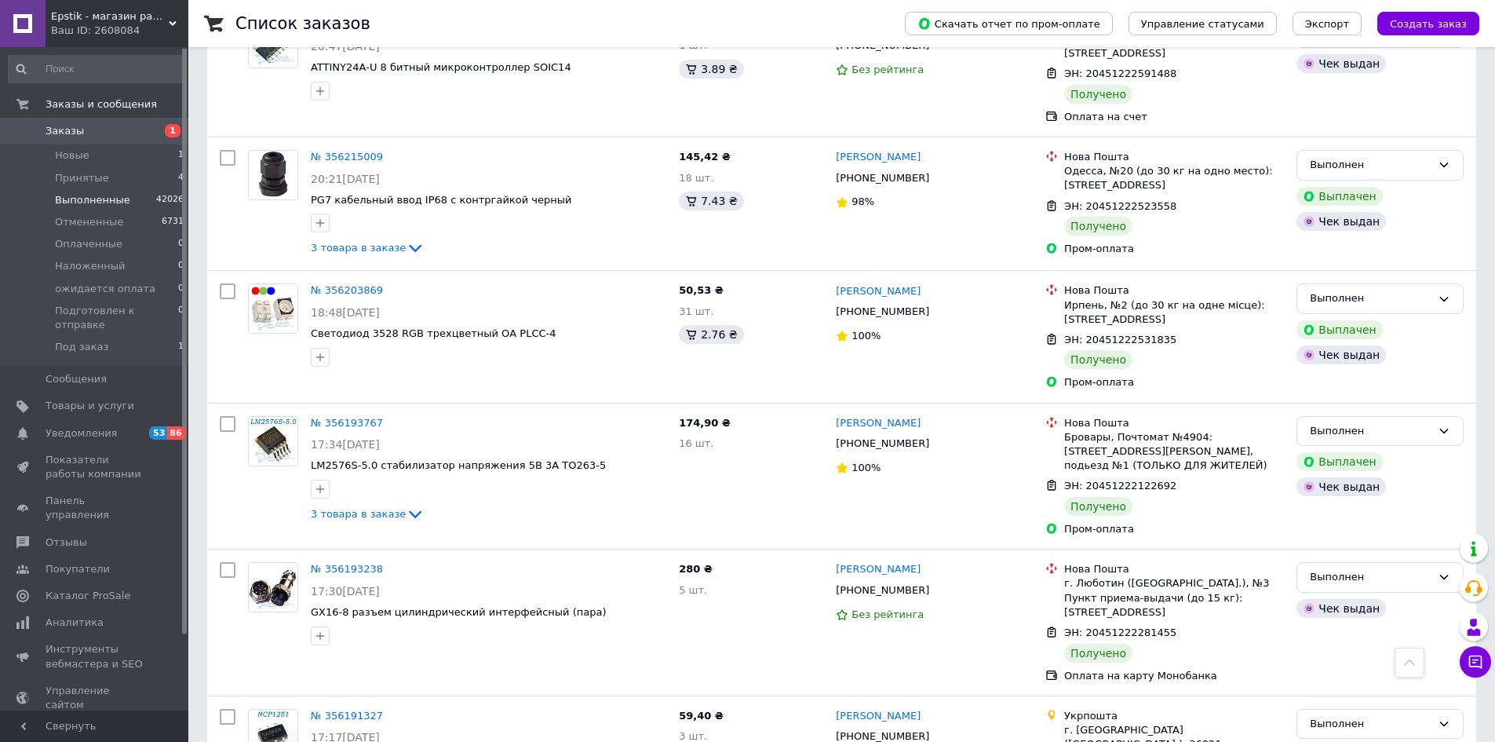
scroll to position [2316, 0]
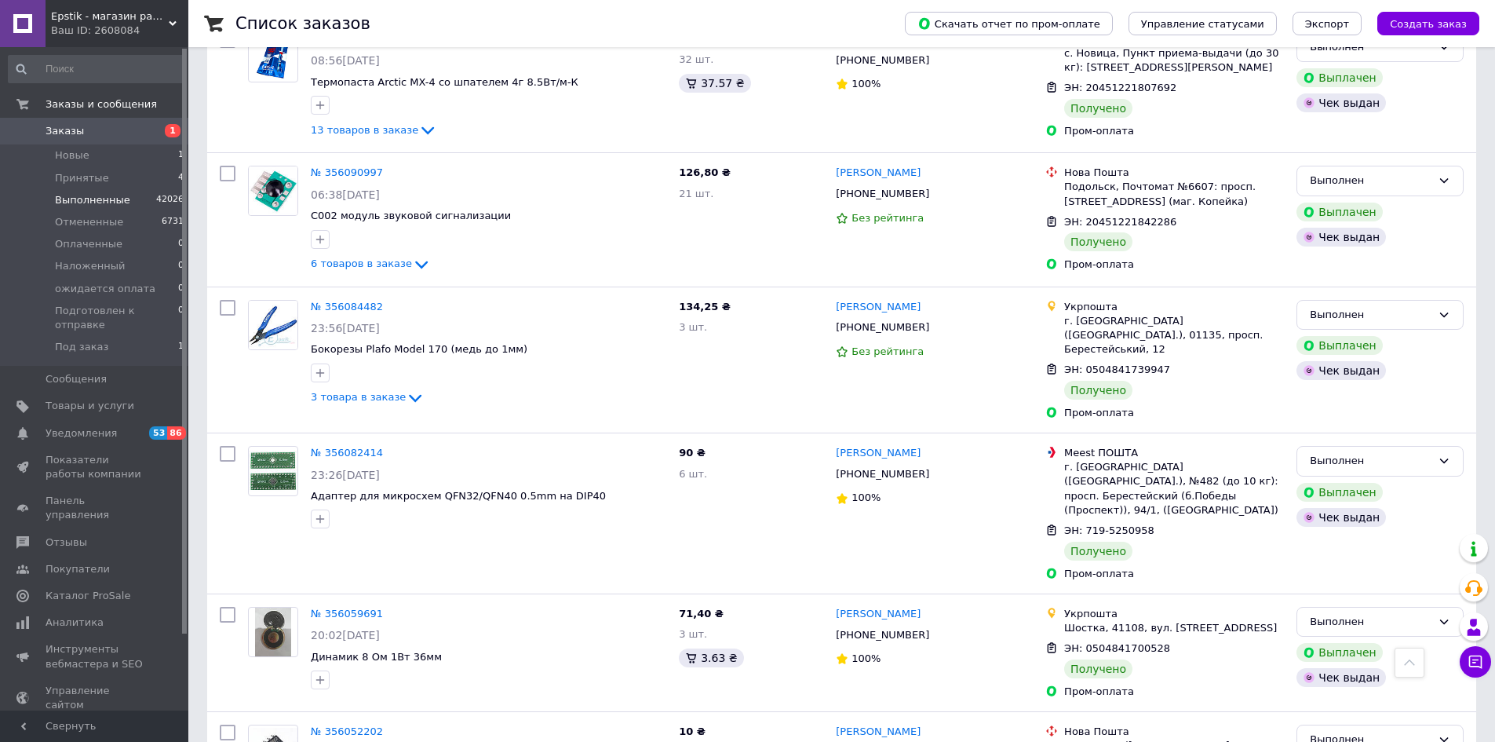
scroll to position [2283, 0]
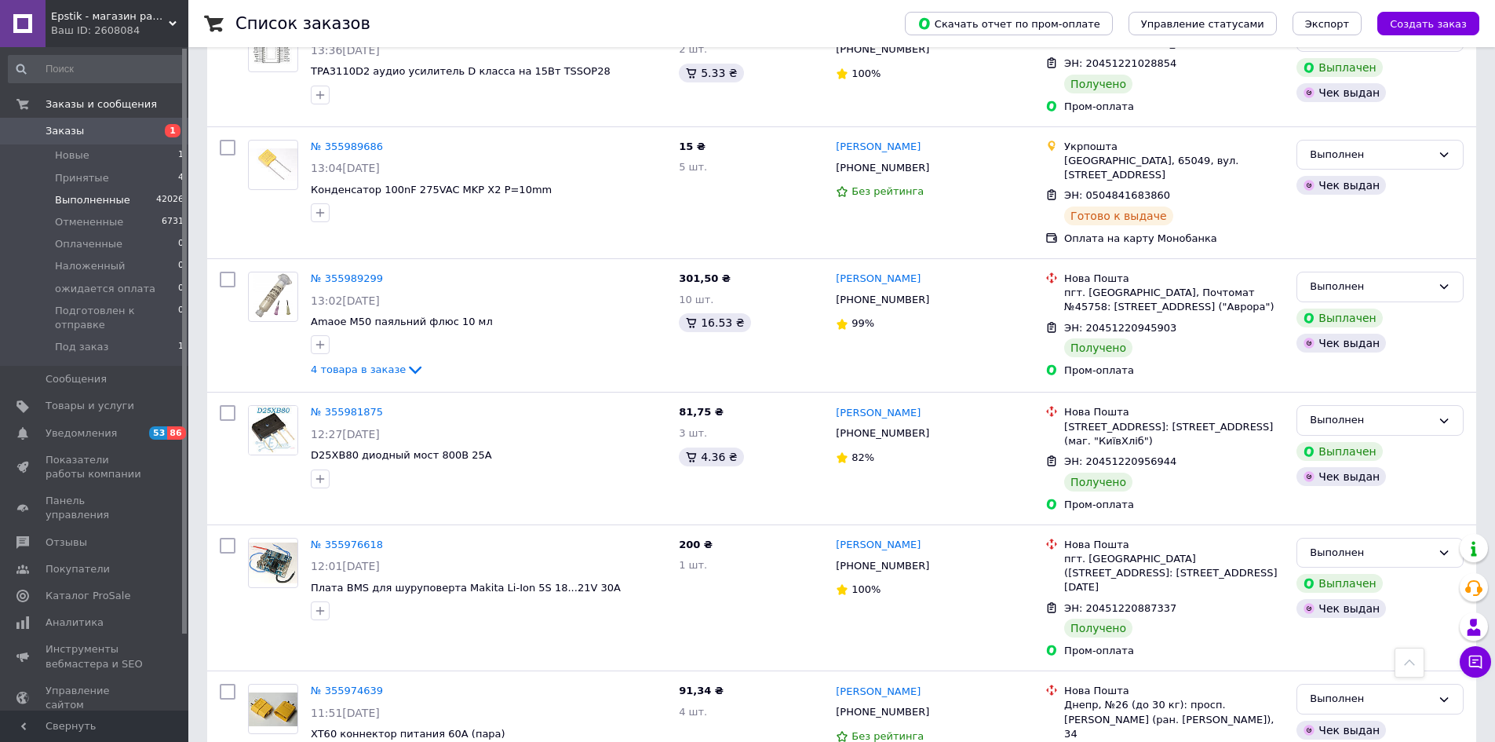
scroll to position [2280, 0]
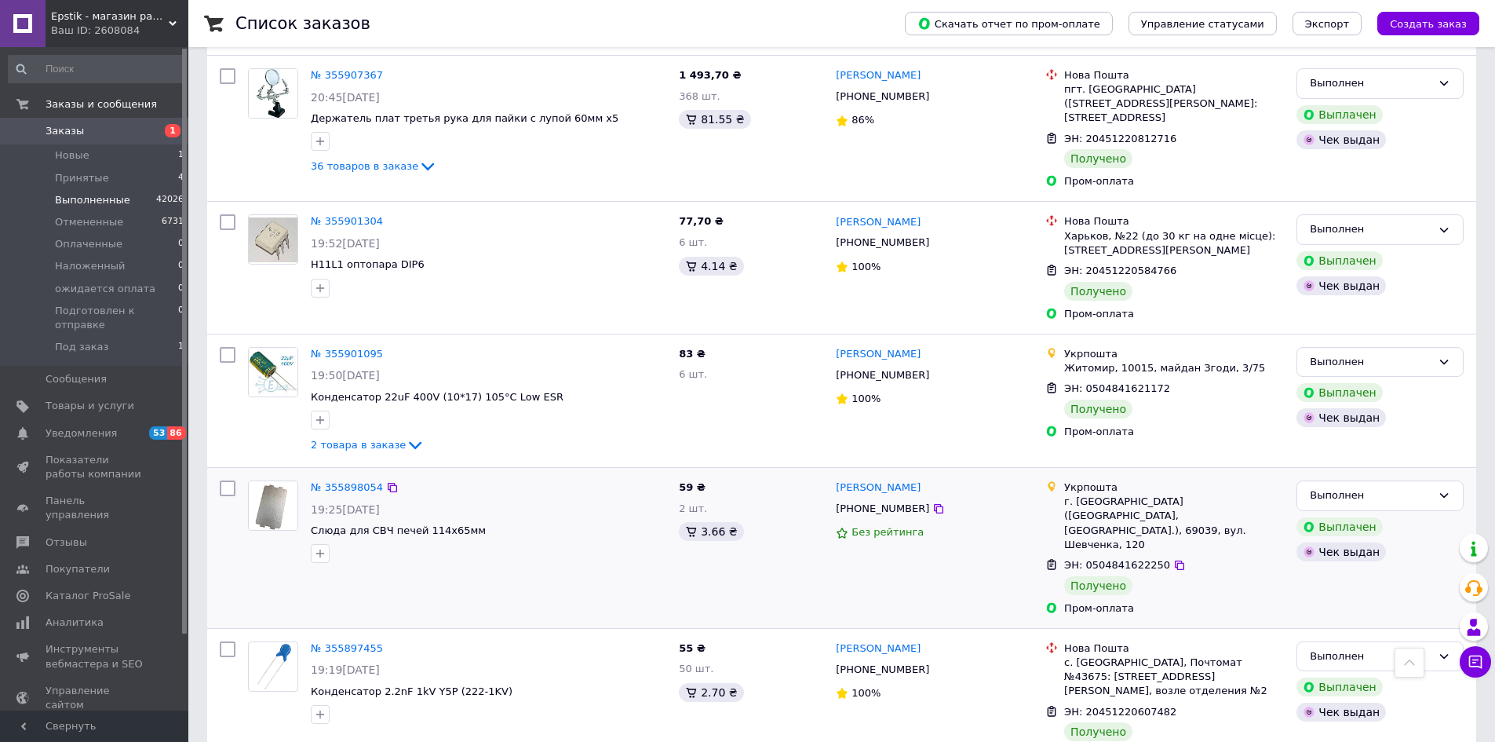
scroll to position [2286, 0]
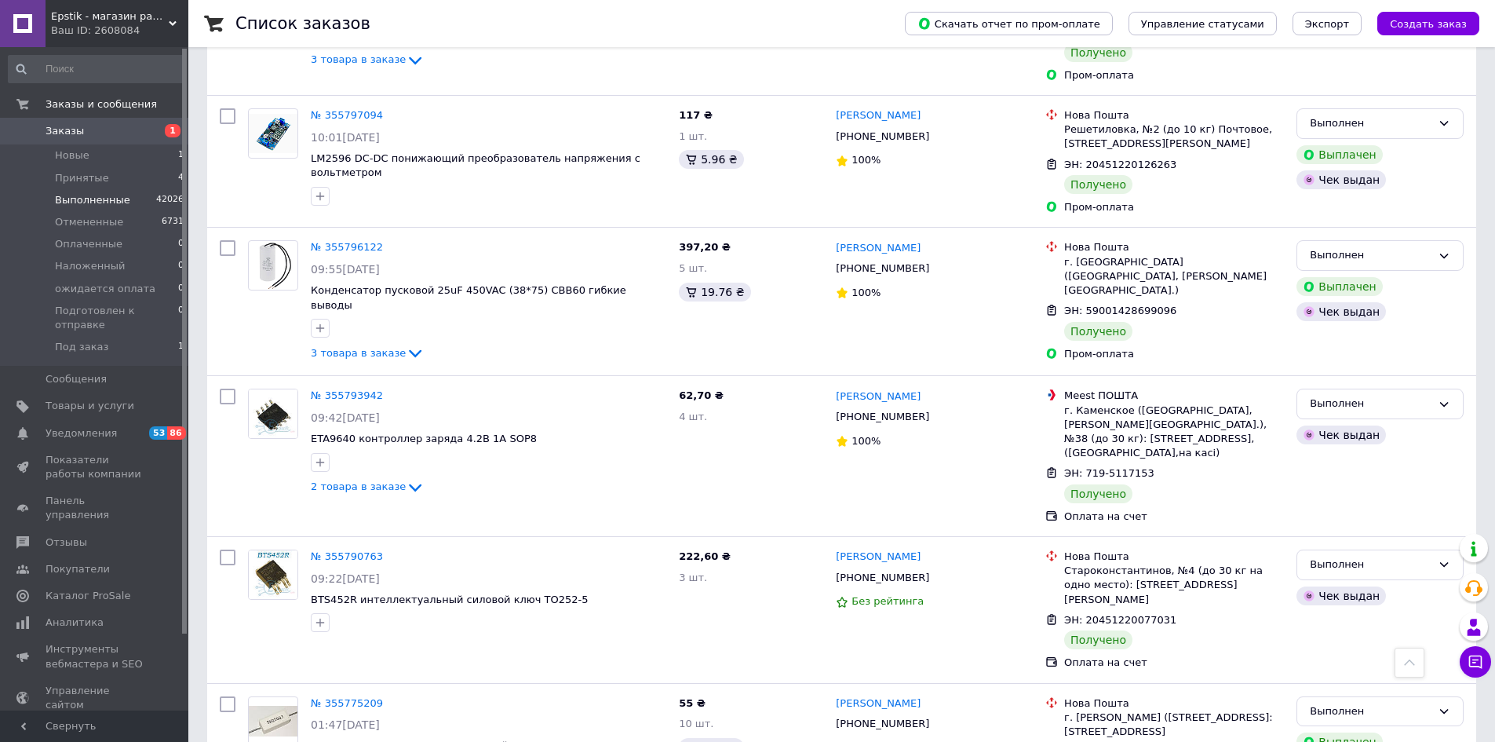
scroll to position [2301, 0]
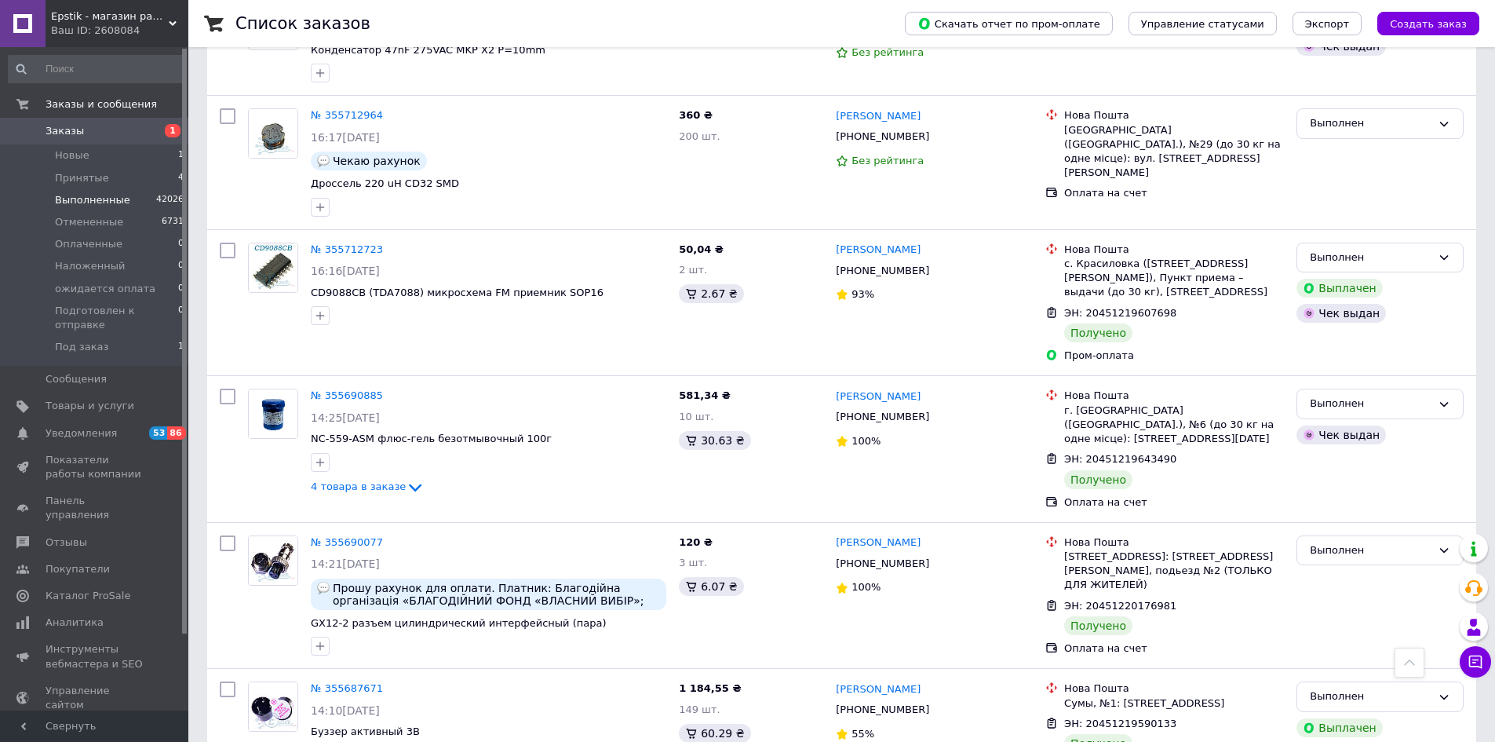
scroll to position [2327, 0]
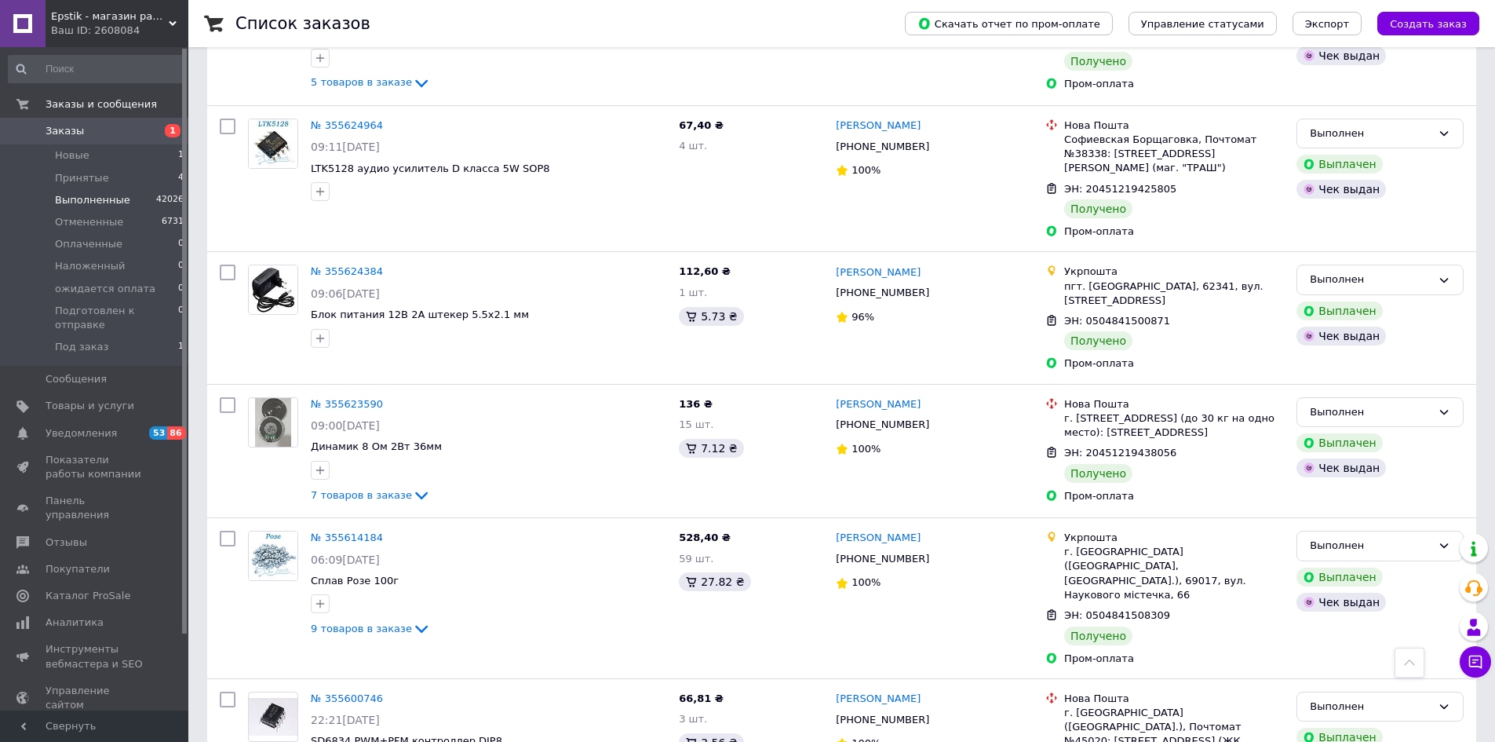
scroll to position [2343, 0]
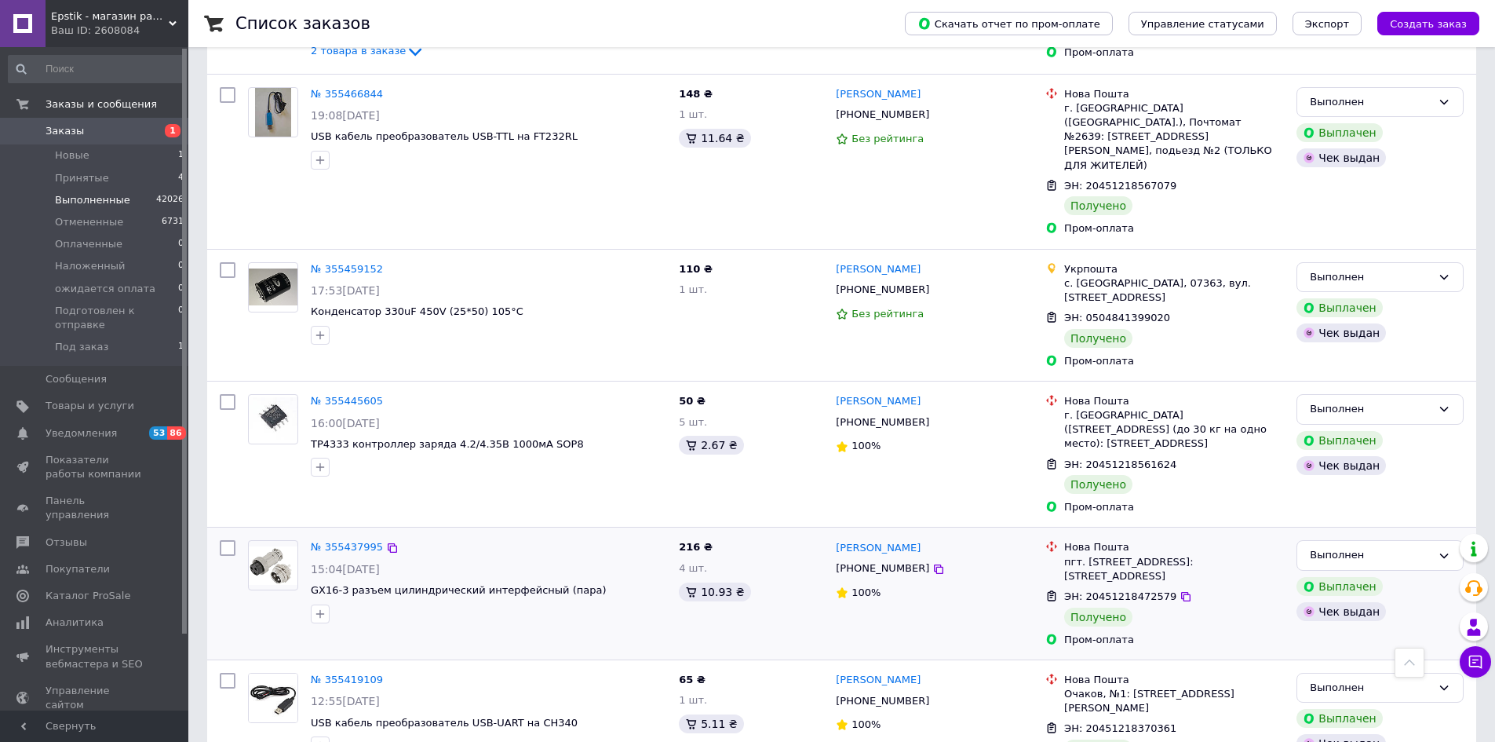
scroll to position [2331, 0]
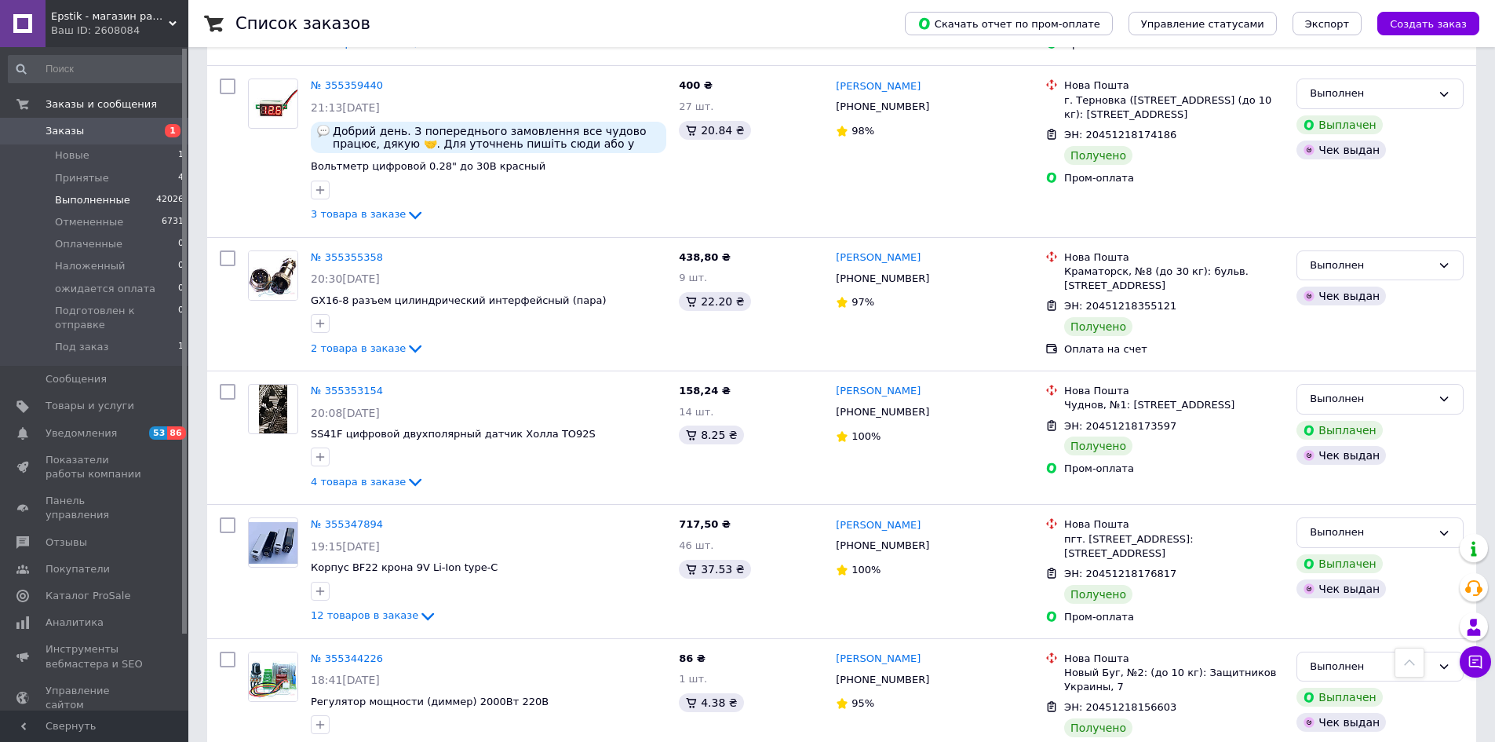
scroll to position [2371, 0]
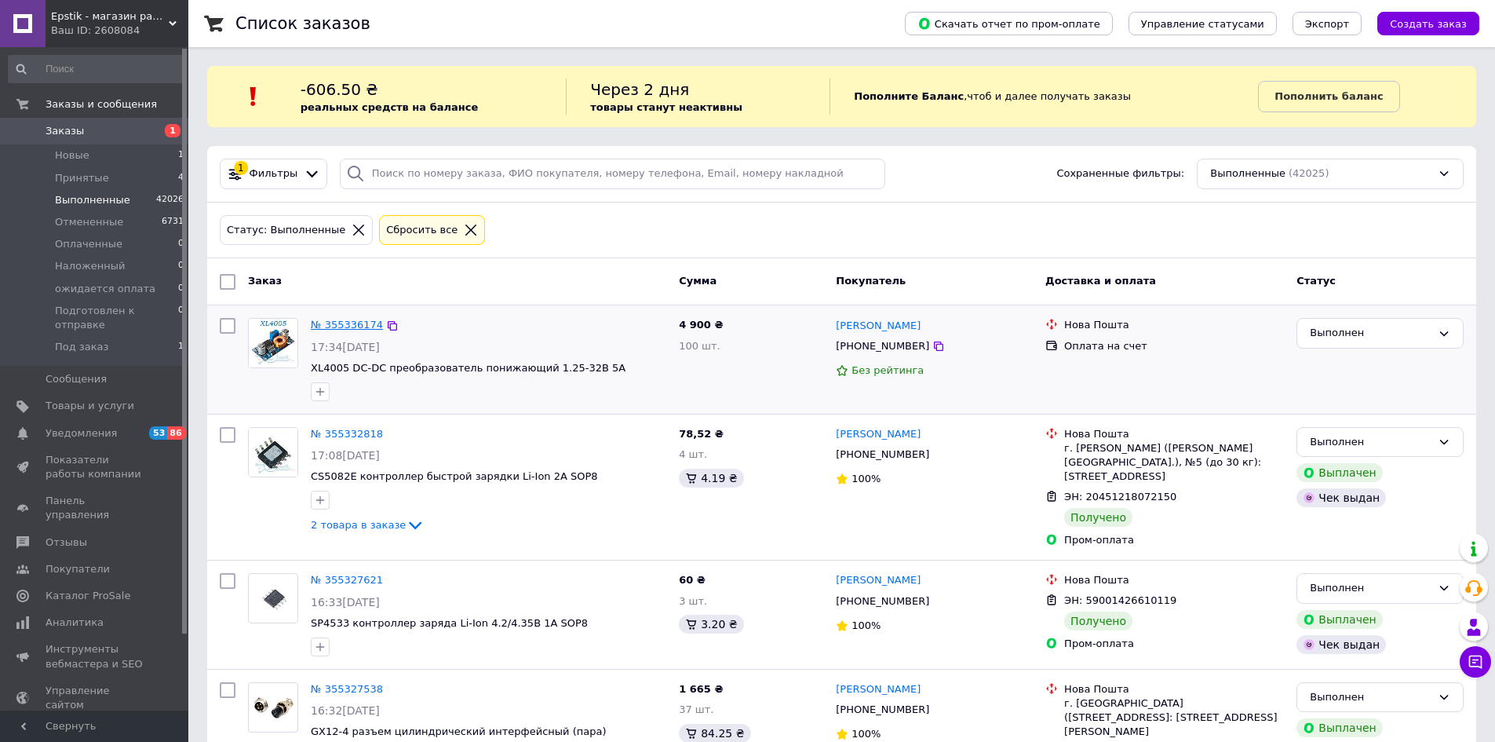
click at [352, 326] on link "№ 355336174" at bounding box center [347, 325] width 72 height 12
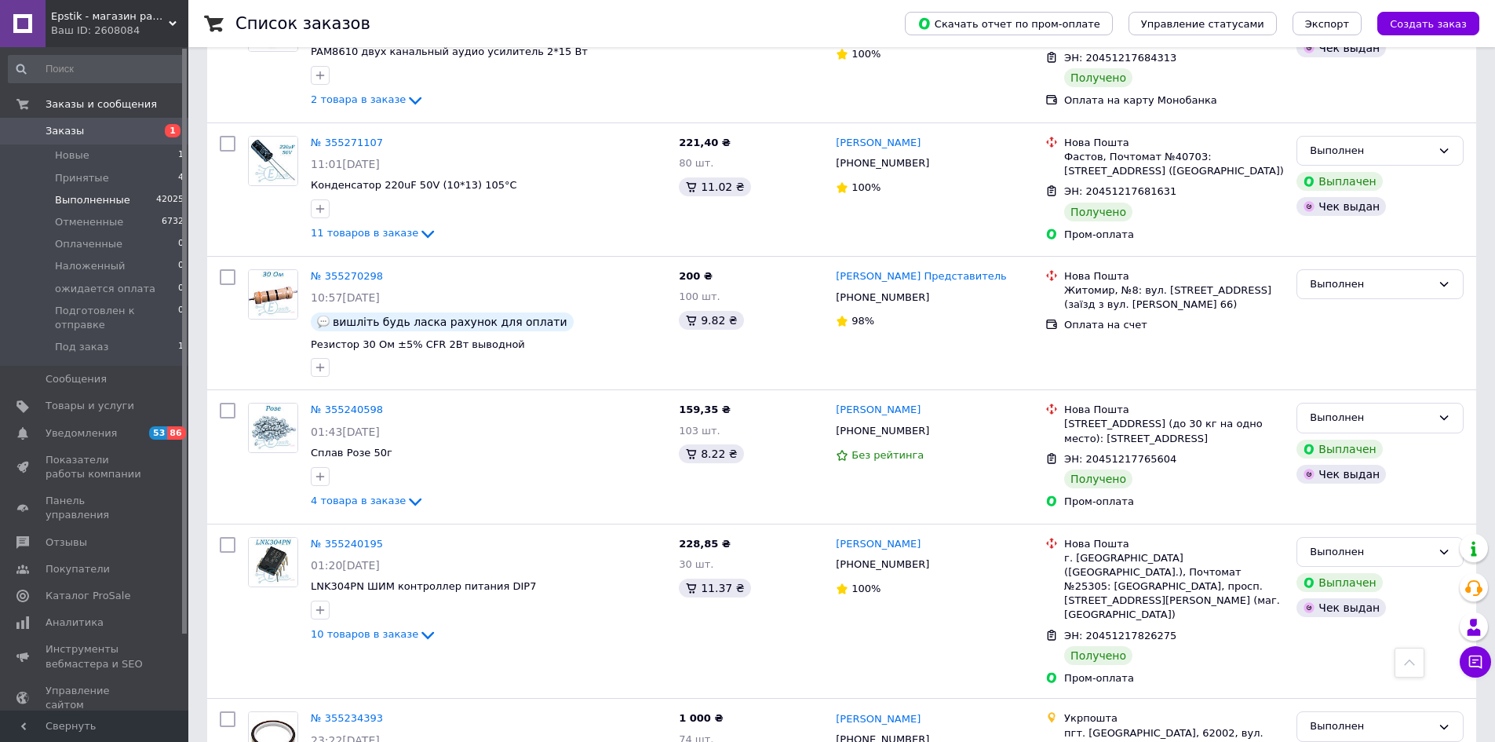
scroll to position [2089, 0]
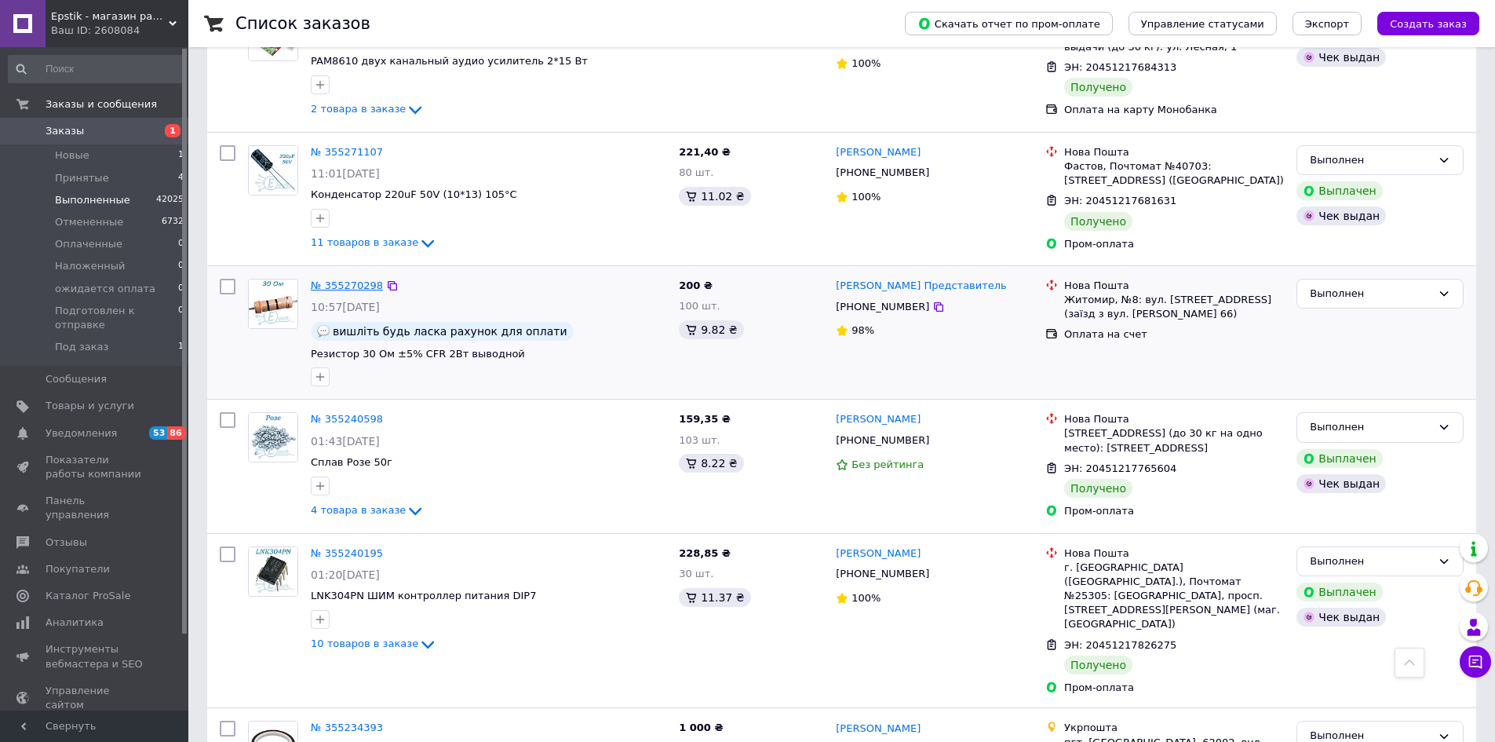
click at [344, 279] on link "№ 355270298" at bounding box center [347, 285] width 72 height 12
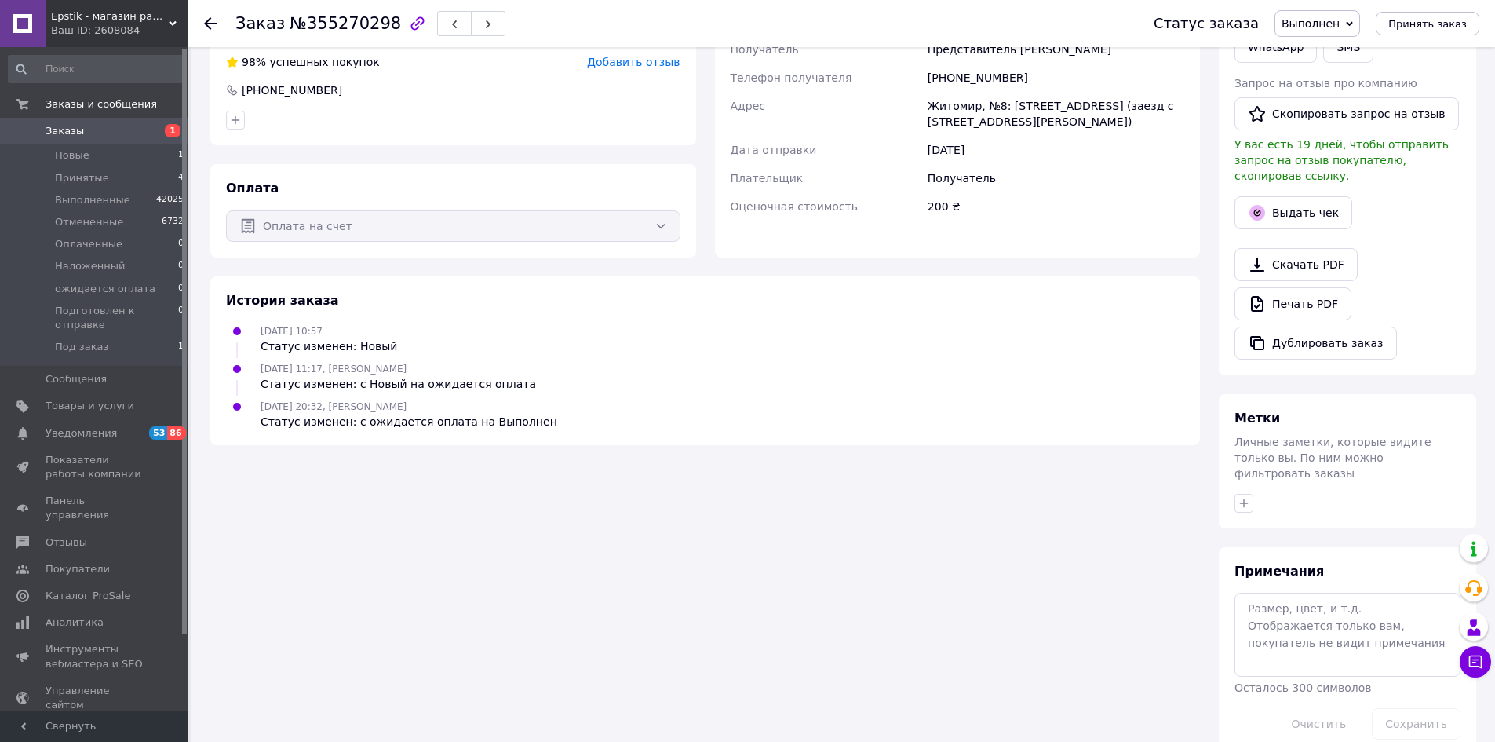
scroll to position [363, 0]
click at [1263, 592] on textarea at bounding box center [1347, 633] width 226 height 83
type textarea "рахунок"
click at [1424, 707] on button "Сохранить" at bounding box center [1416, 722] width 89 height 31
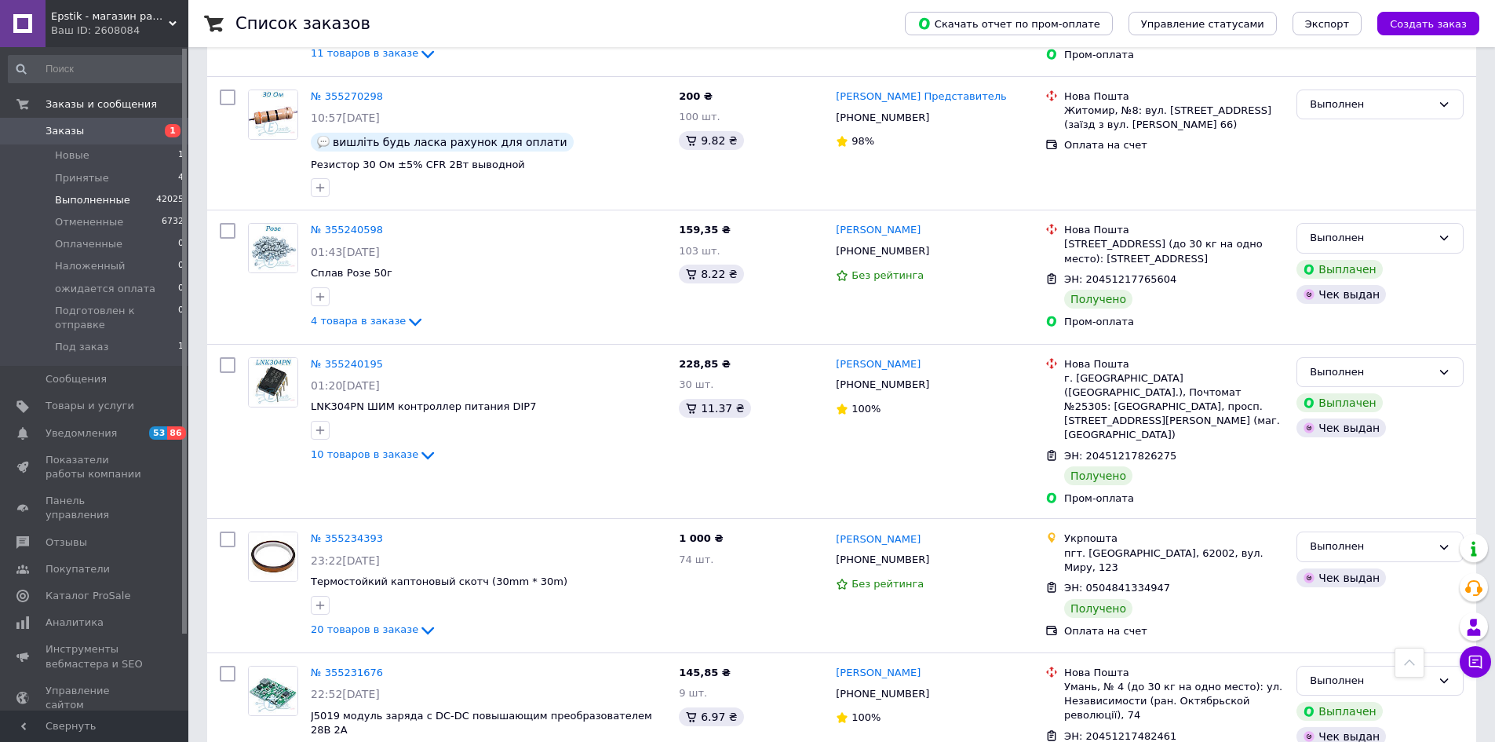
scroll to position [2324, 0]
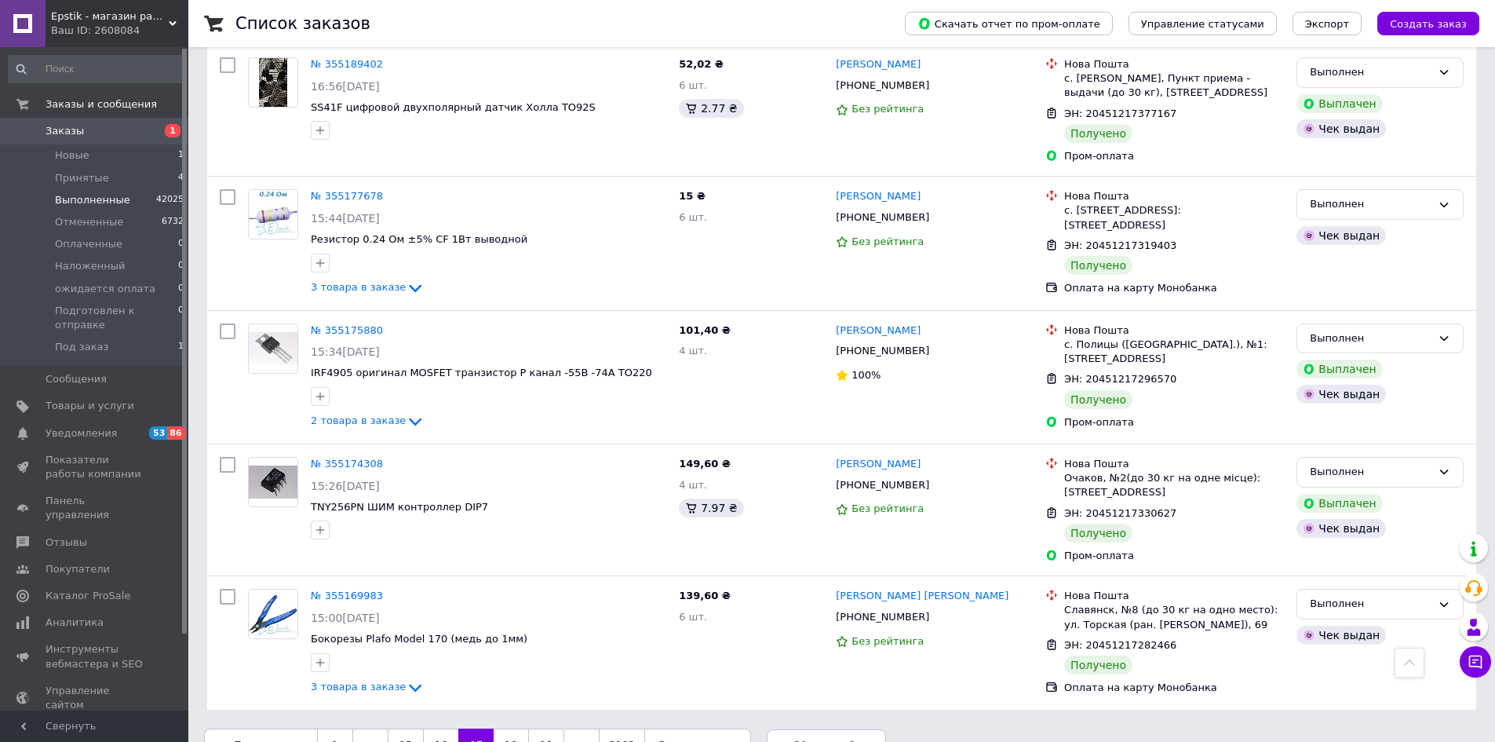
scroll to position [2352, 0]
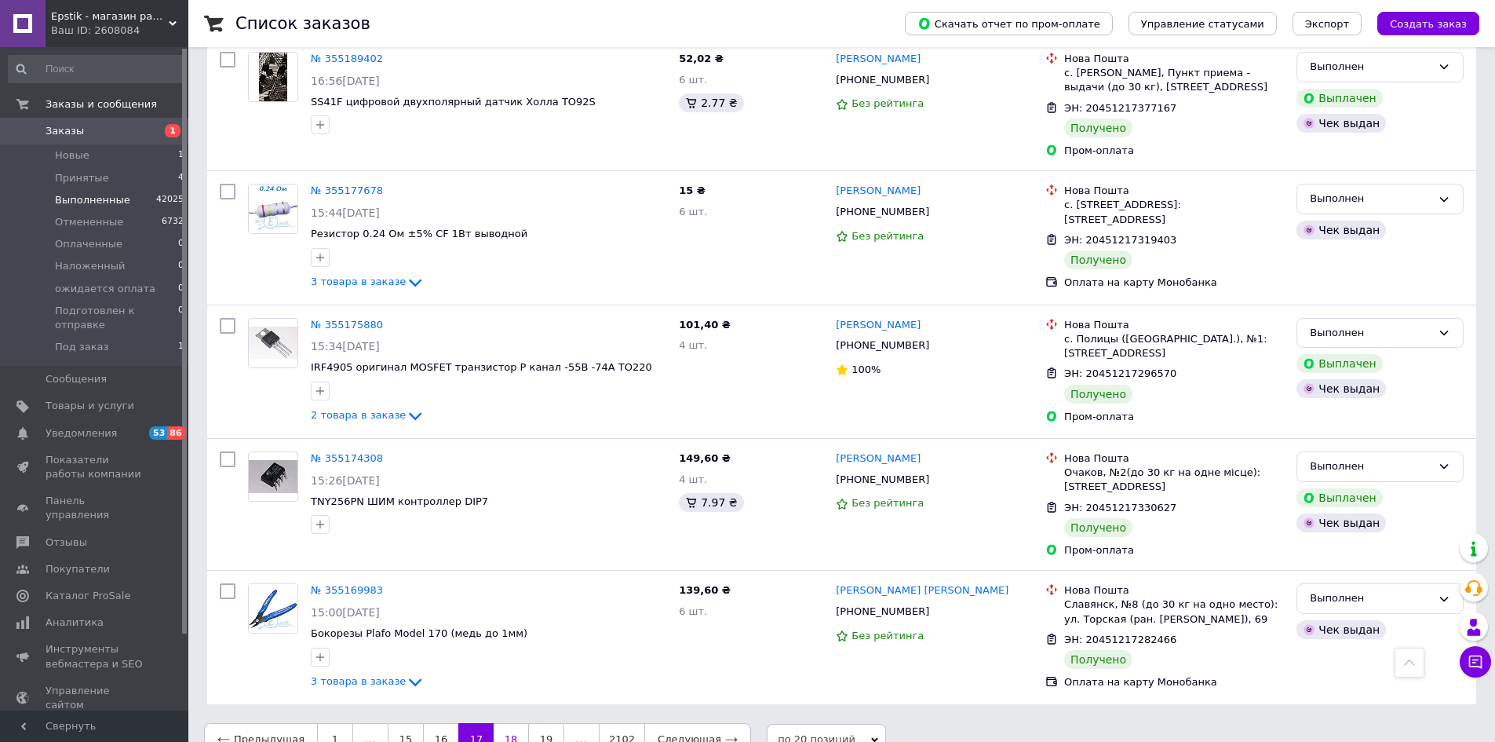
click at [494, 723] on link "18" at bounding box center [511, 739] width 35 height 33
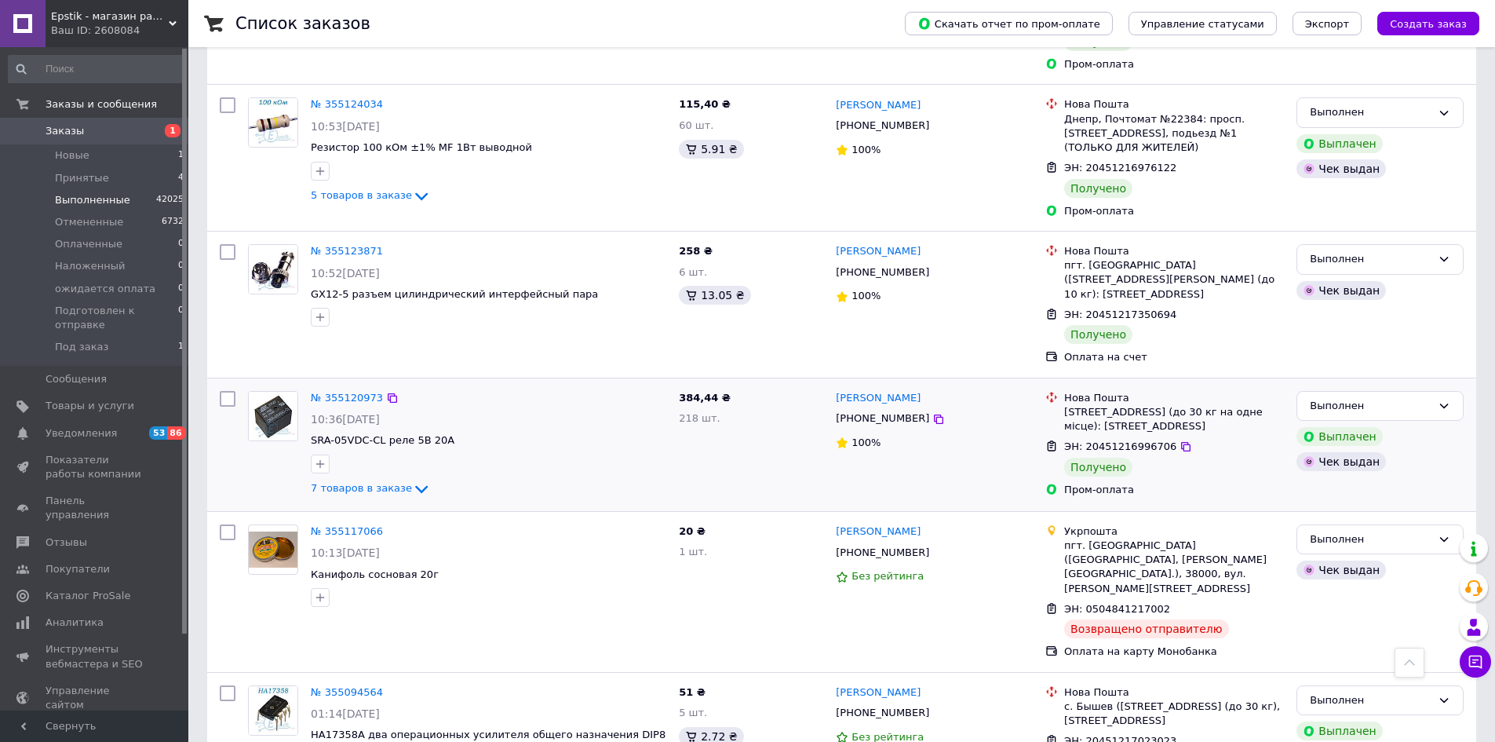
scroll to position [1726, 0]
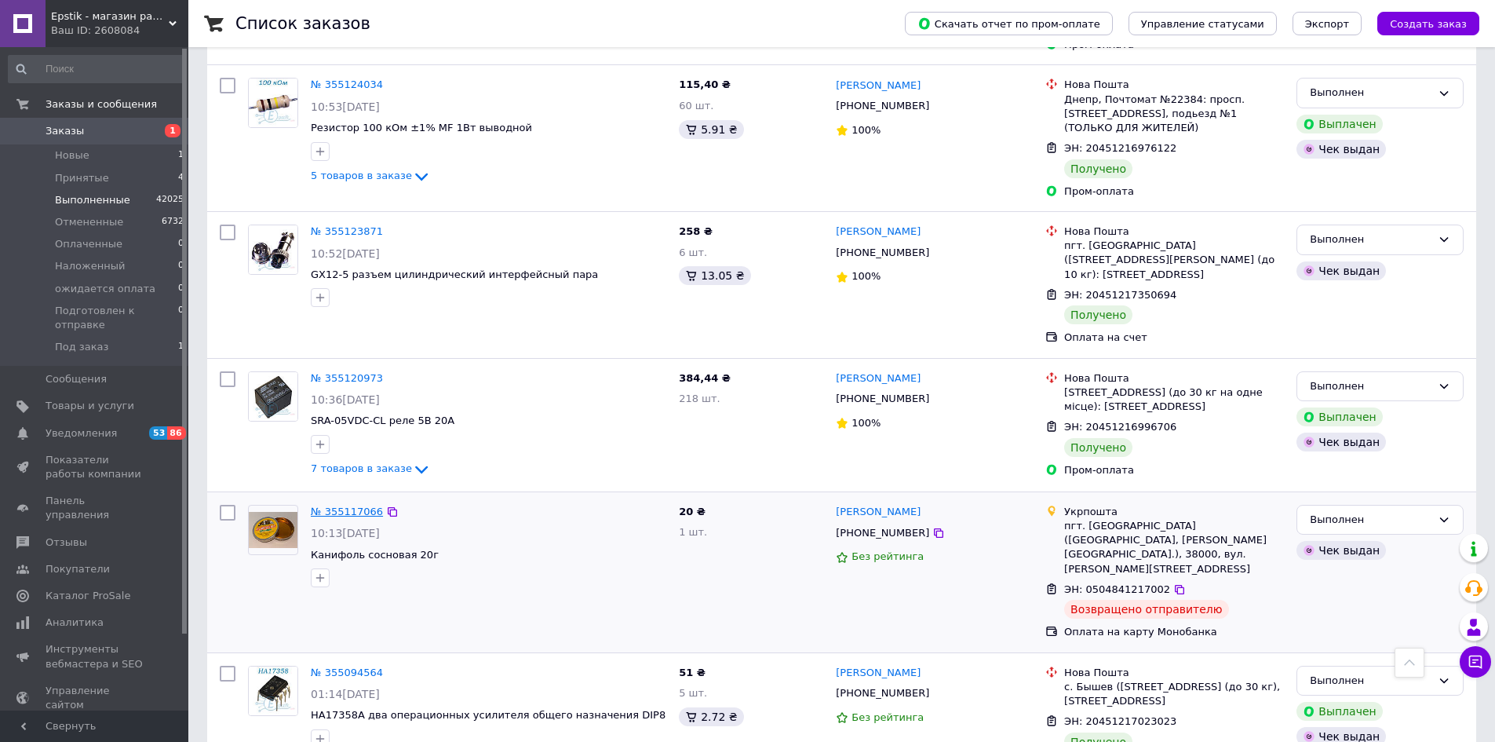
click at [336, 505] on link "№ 355117066" at bounding box center [347, 511] width 72 height 12
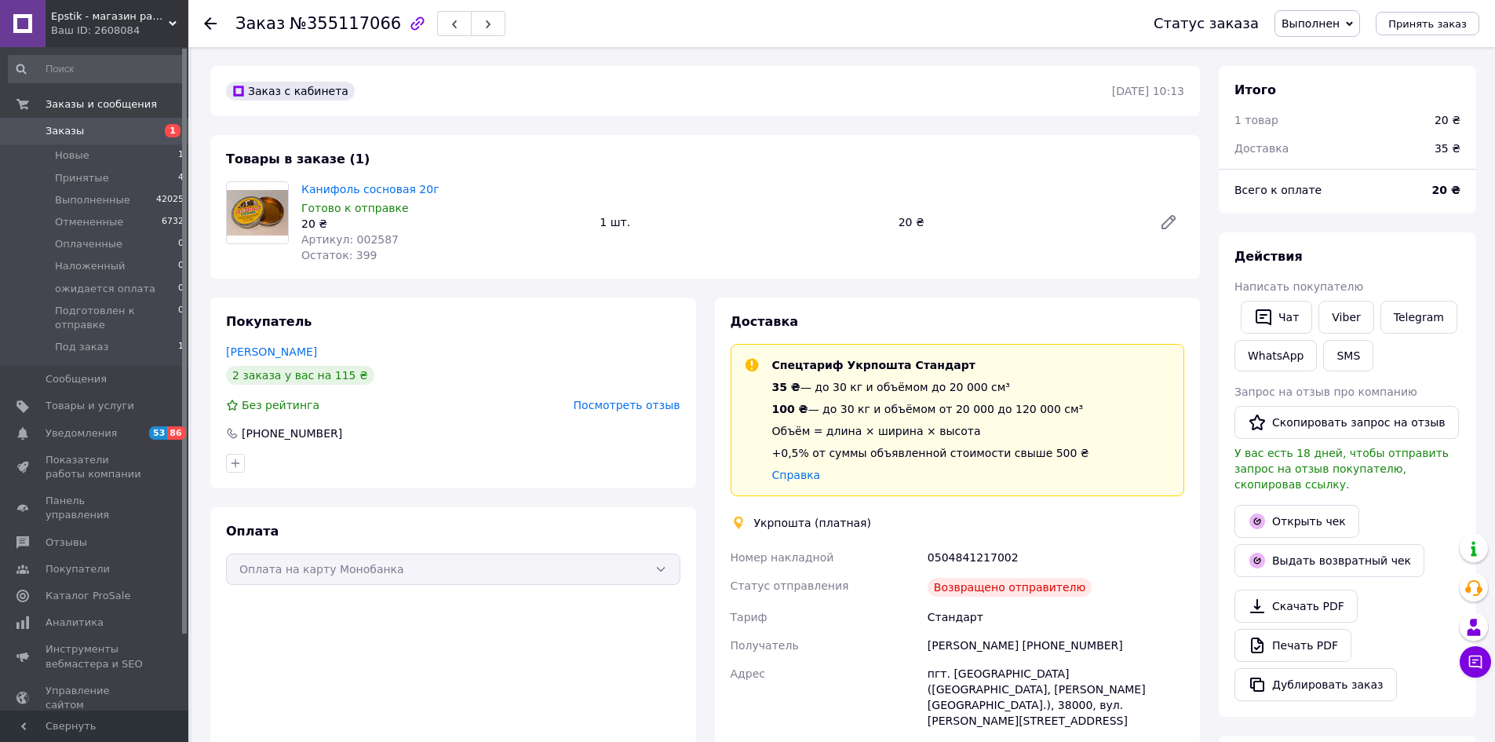
scroll to position [44, 0]
click at [1353, 22] on icon at bounding box center [1349, 23] width 7 height 7
click at [1332, 81] on li "Отменен" at bounding box center [1349, 79] width 148 height 24
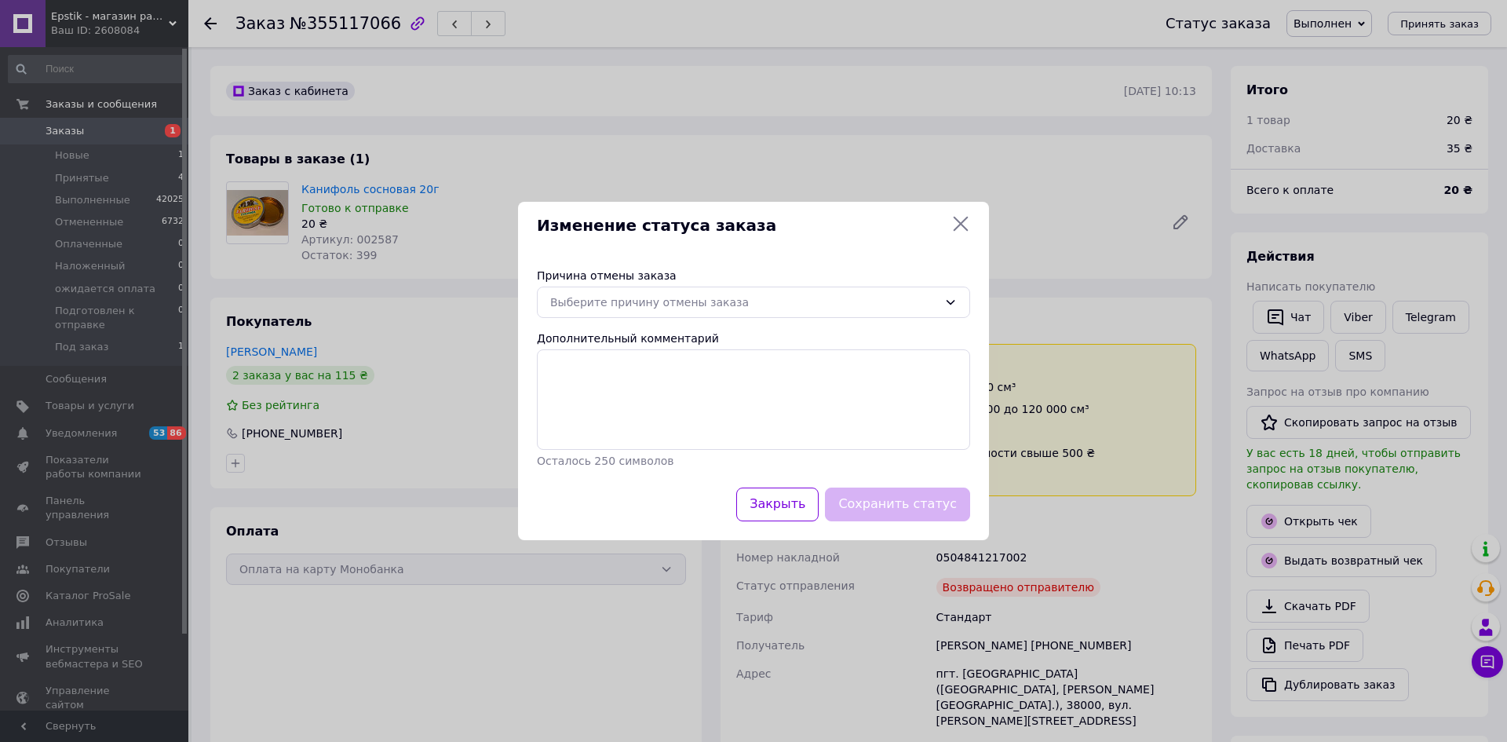
click at [1080, 235] on div "Изменение статуса заказа Причина отмены заказа Выберите причину отмены заказа Д…" at bounding box center [753, 371] width 1507 height 742
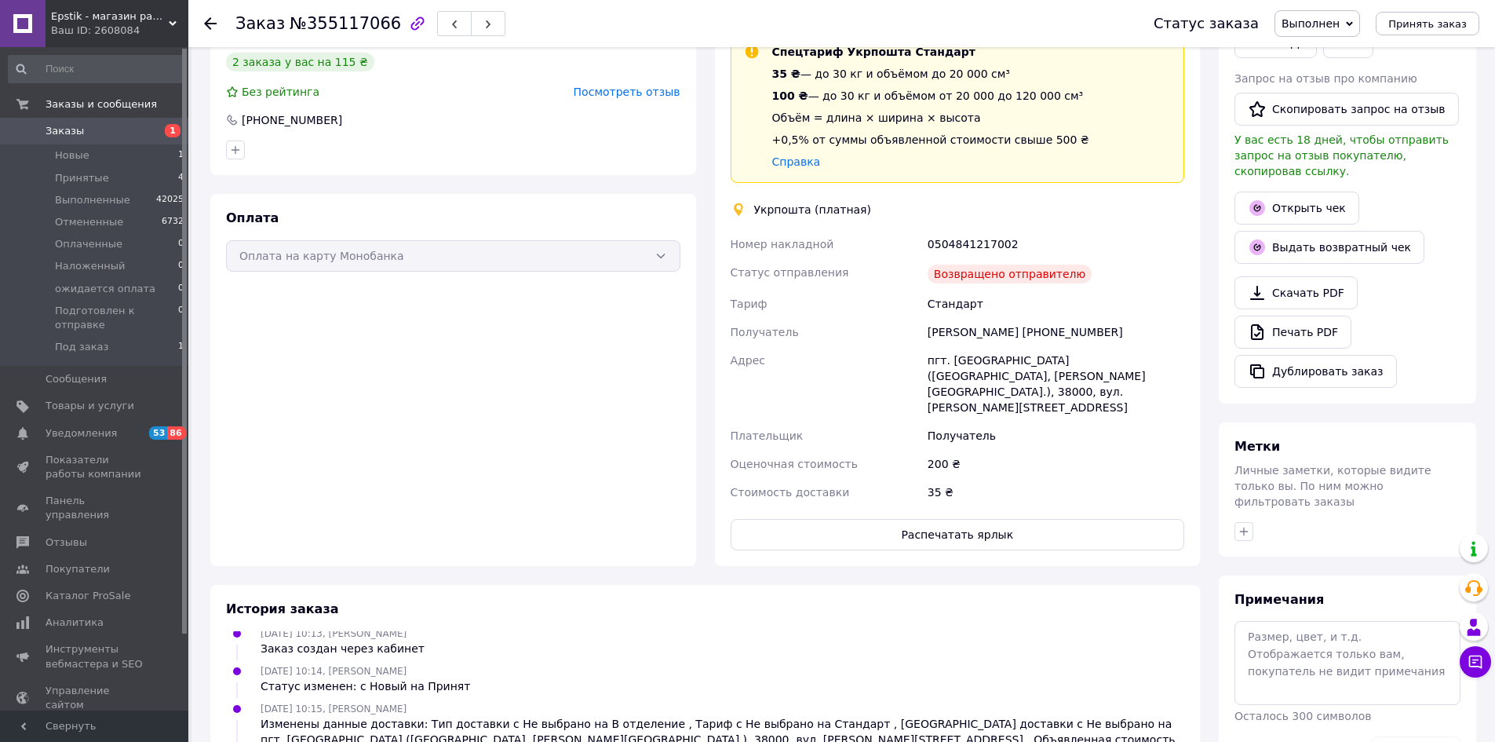
scroll to position [314, 0]
click at [1273, 620] on textarea at bounding box center [1347, 661] width 226 height 83
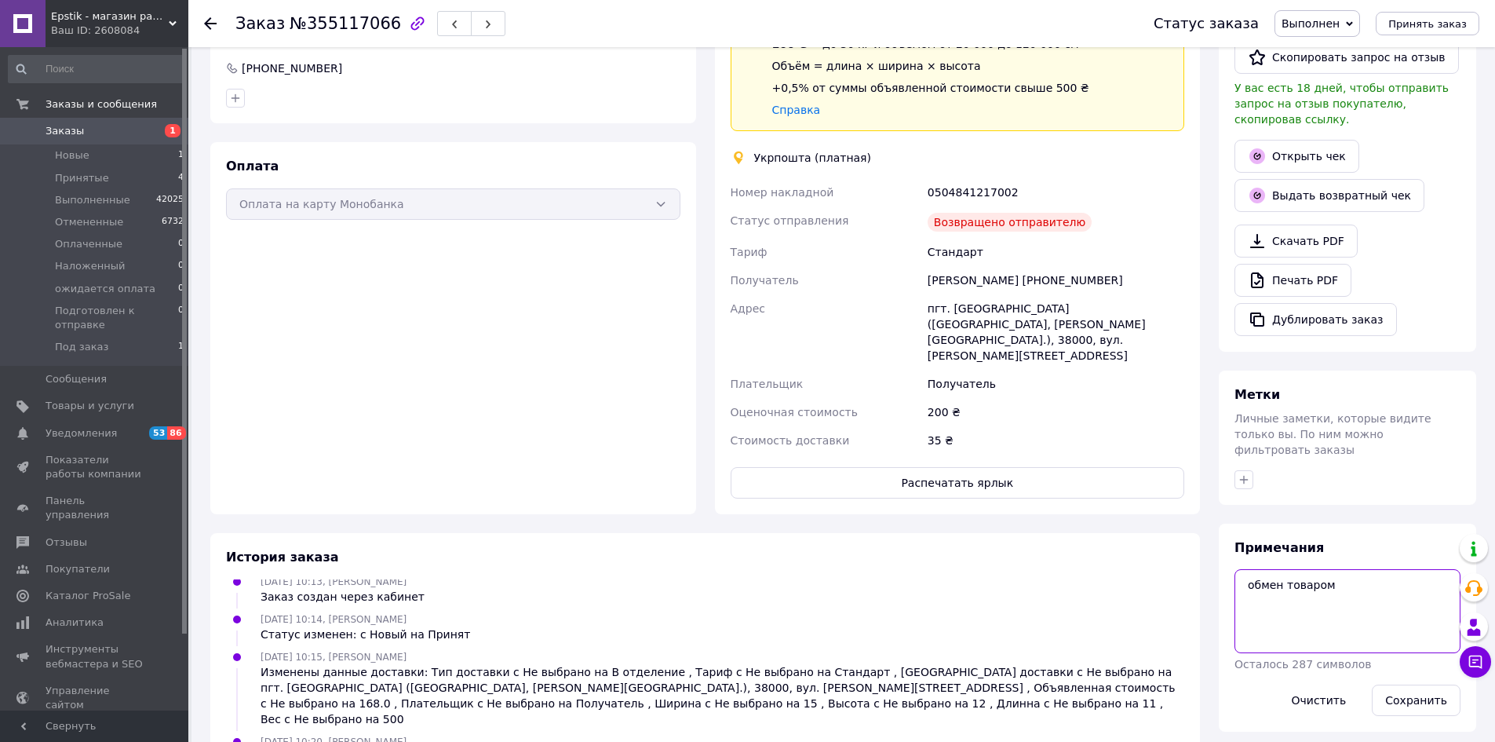
scroll to position [392, 0]
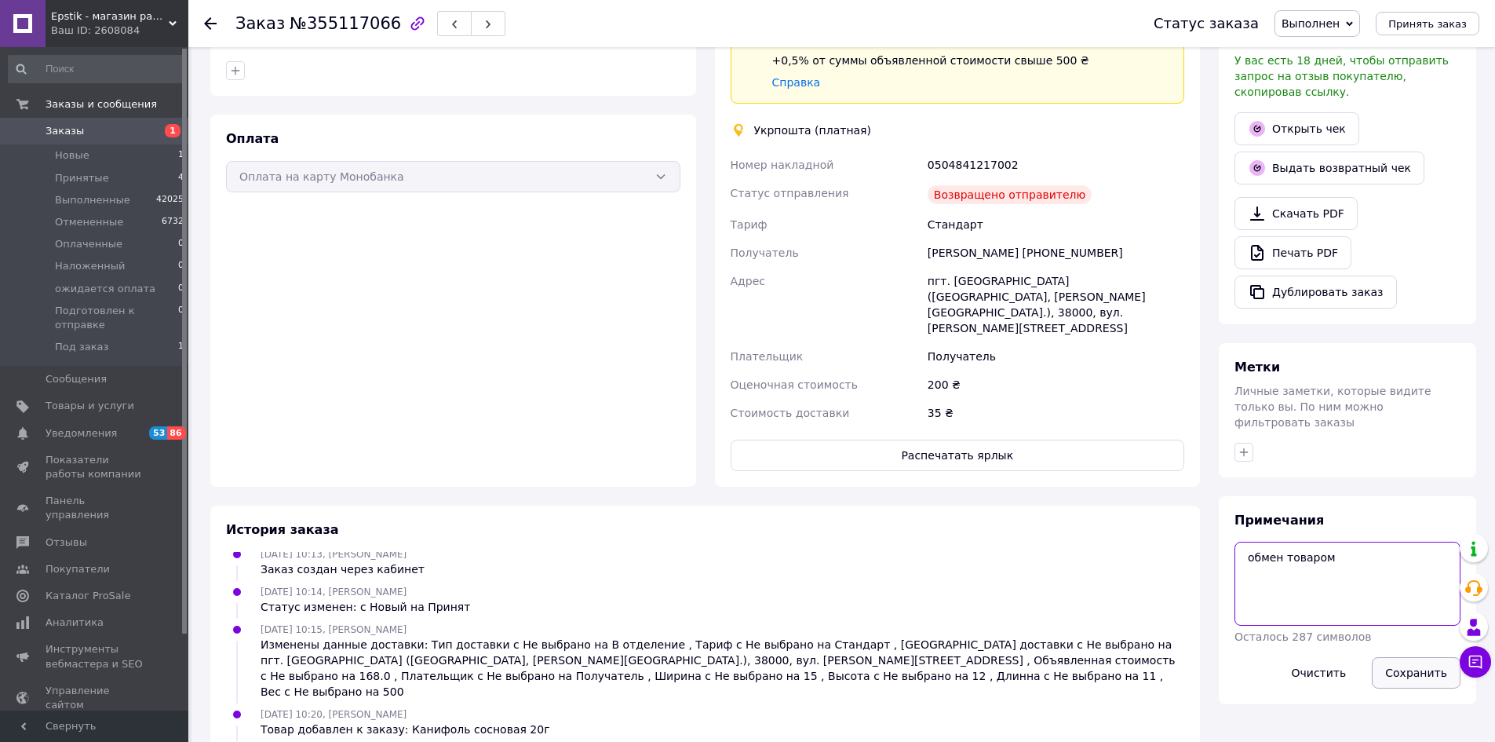
type textarea "обмен товаром"
click at [1420, 657] on button "Сохранить" at bounding box center [1416, 672] width 89 height 31
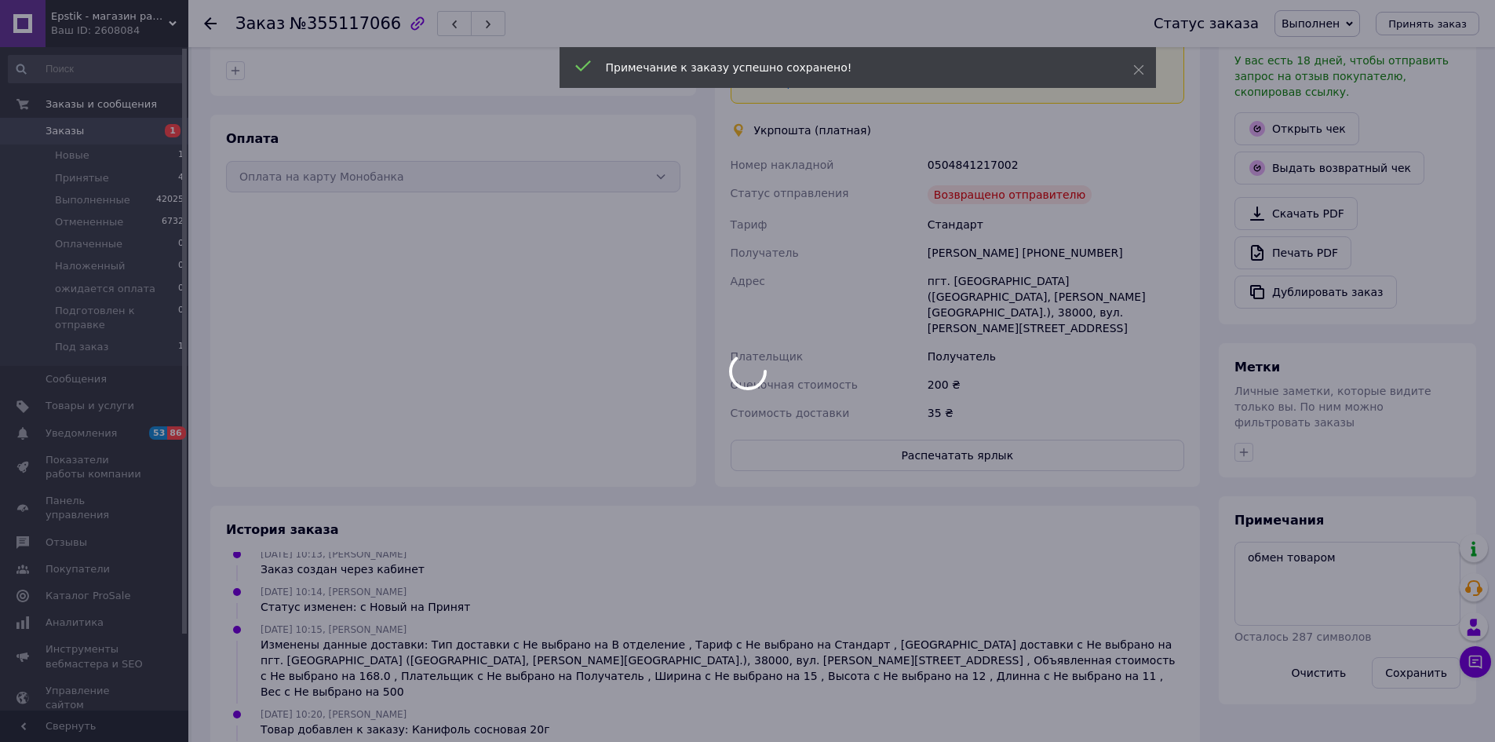
scroll to position [82, 0]
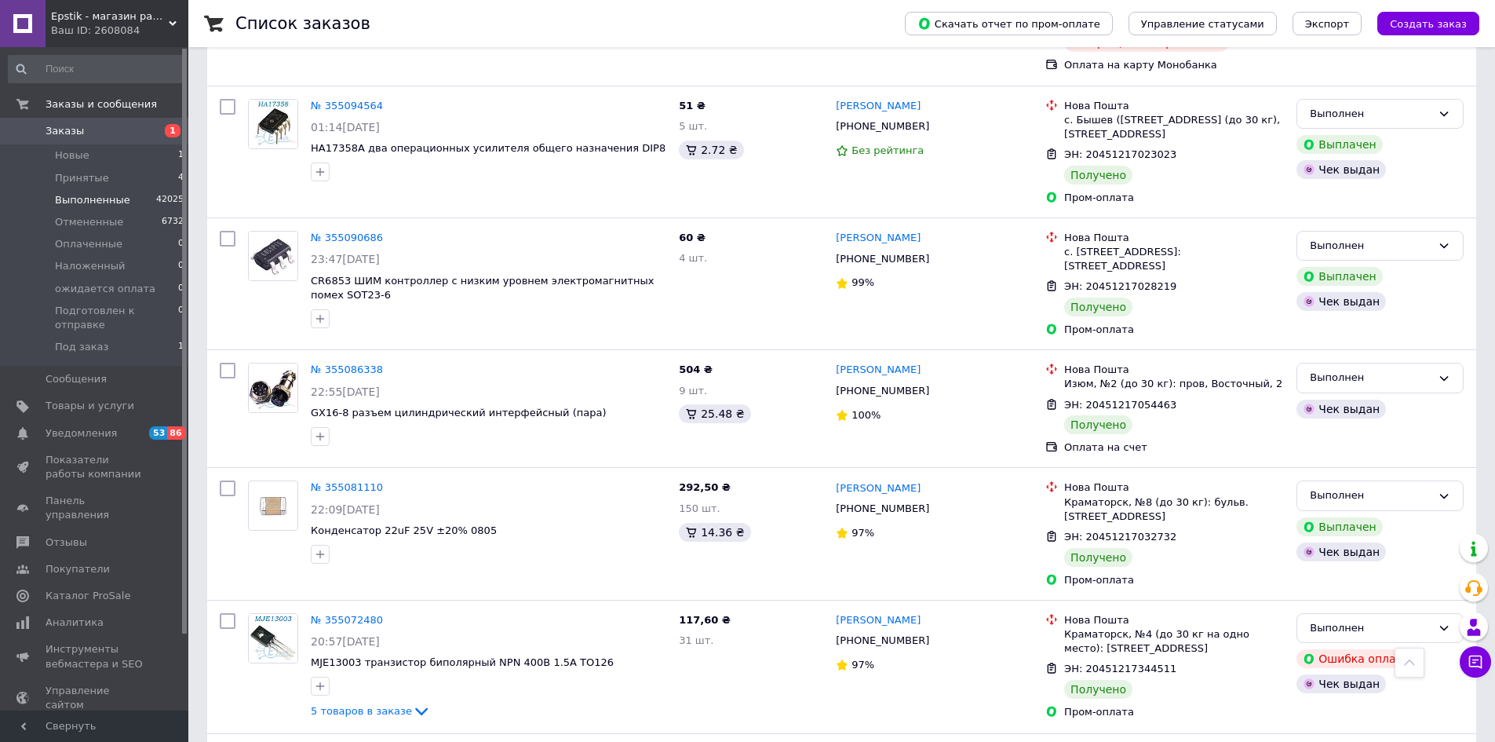
scroll to position [2340, 0]
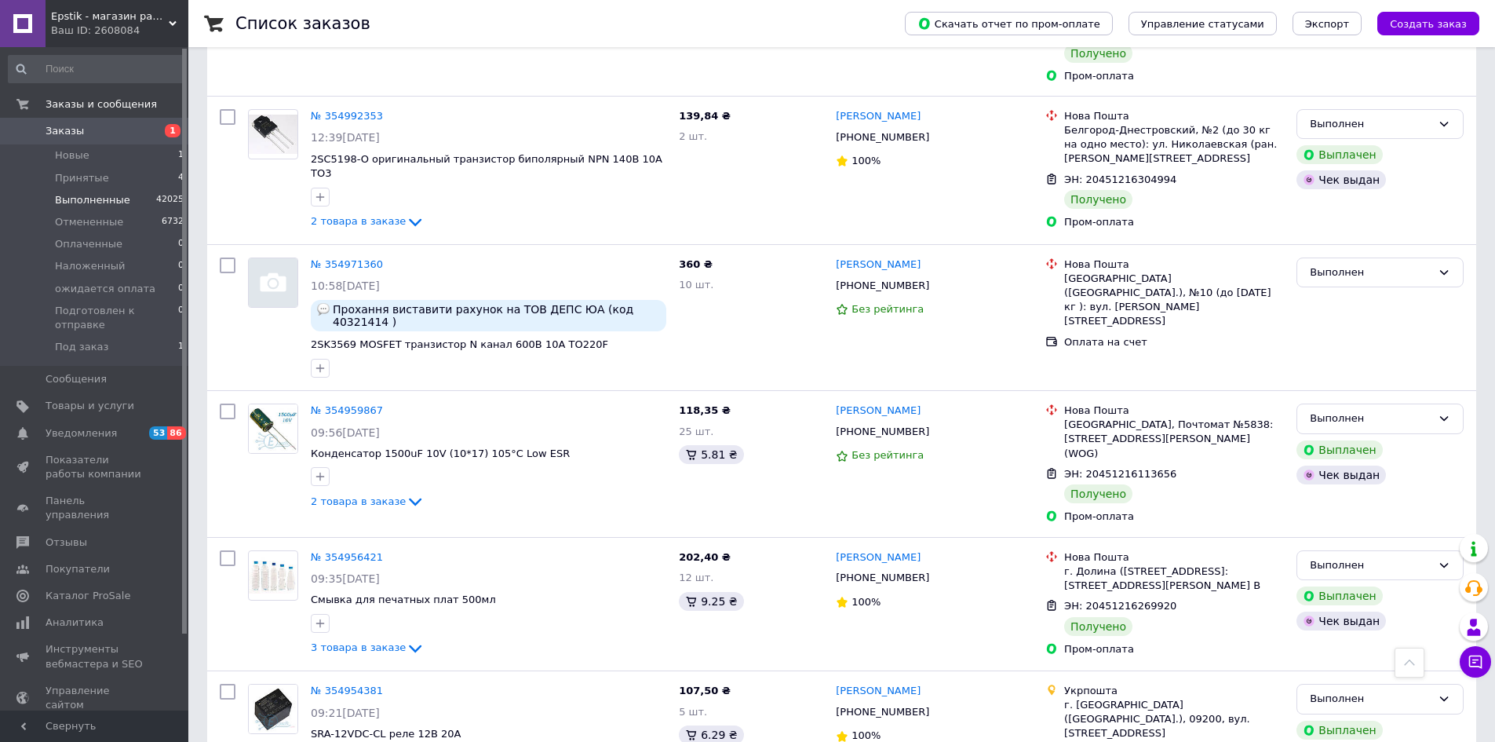
scroll to position [2288, 0]
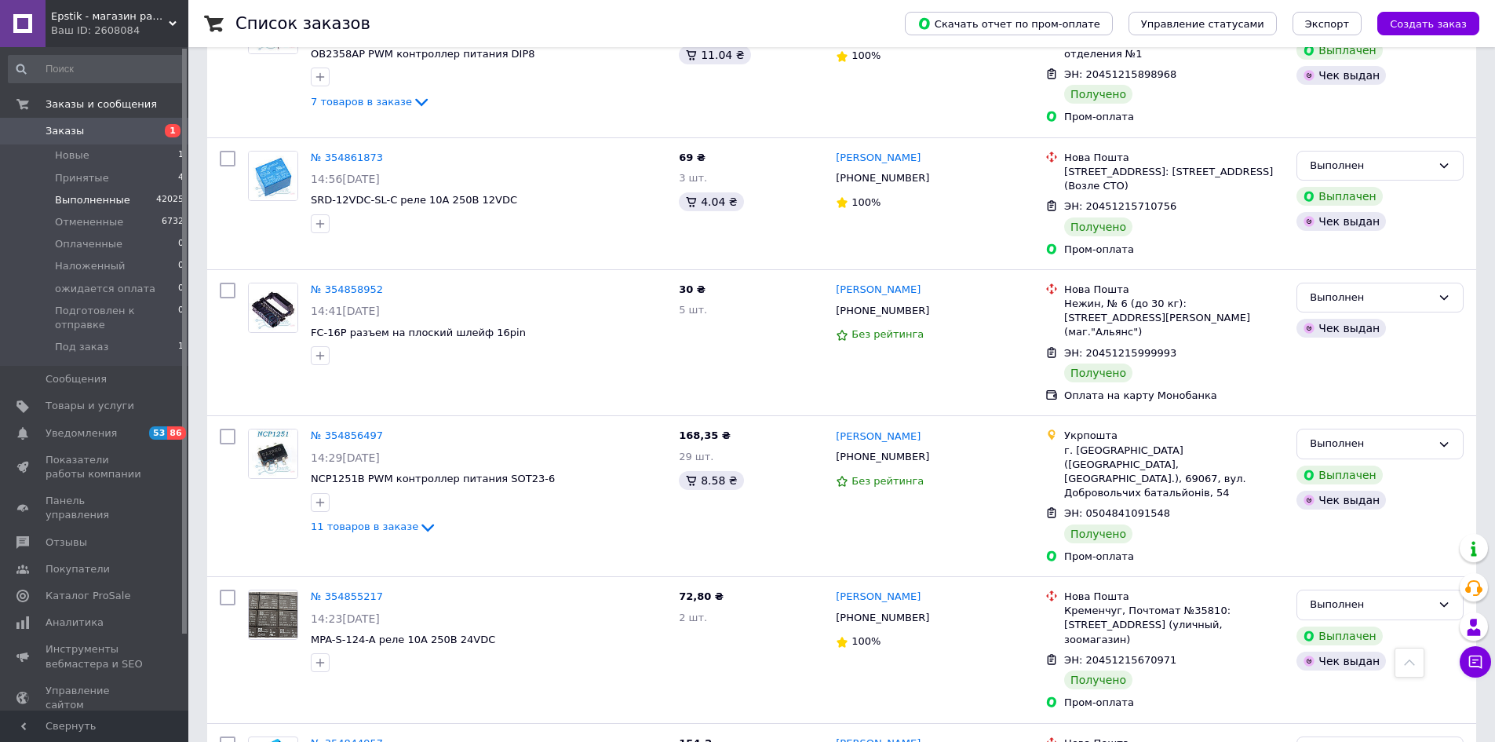
scroll to position [2360, 0]
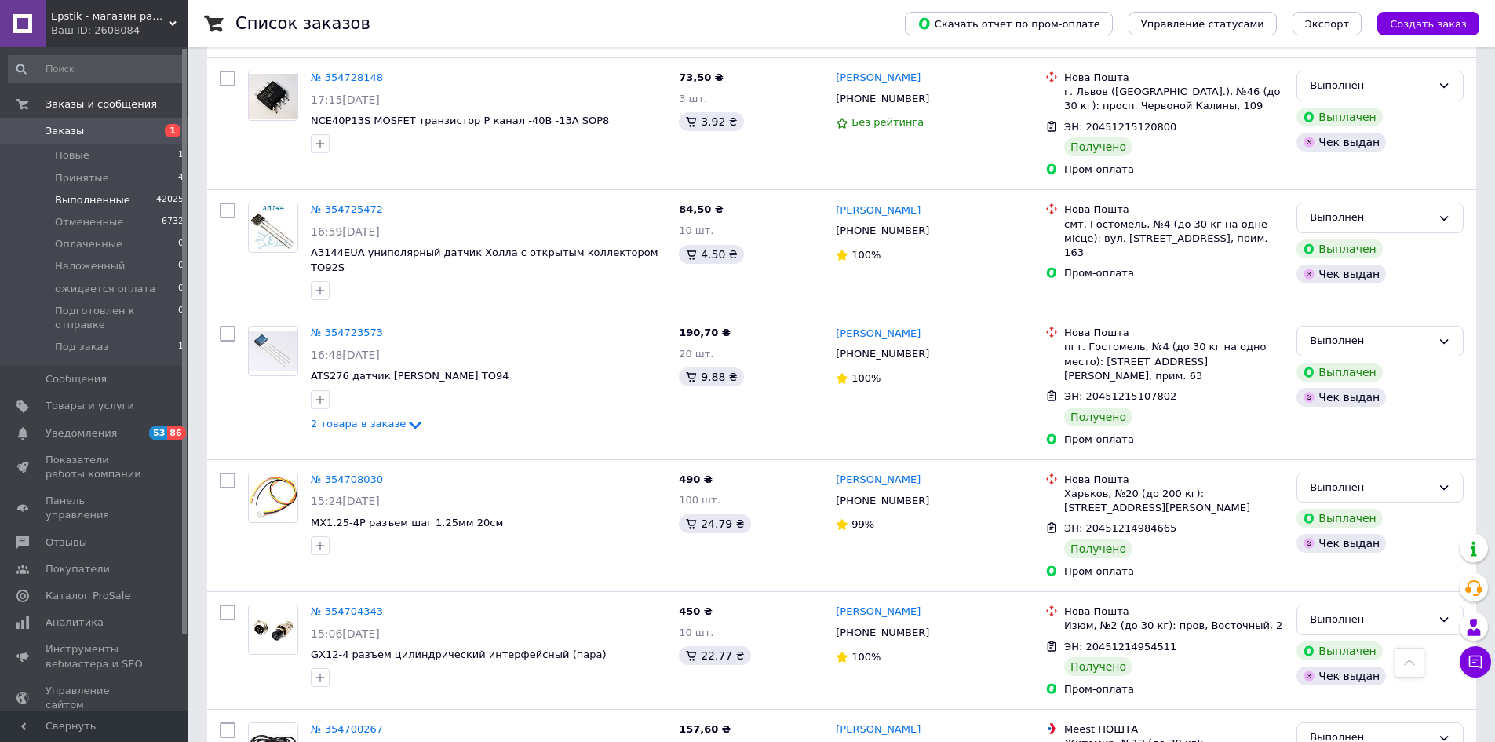
scroll to position [2214, 0]
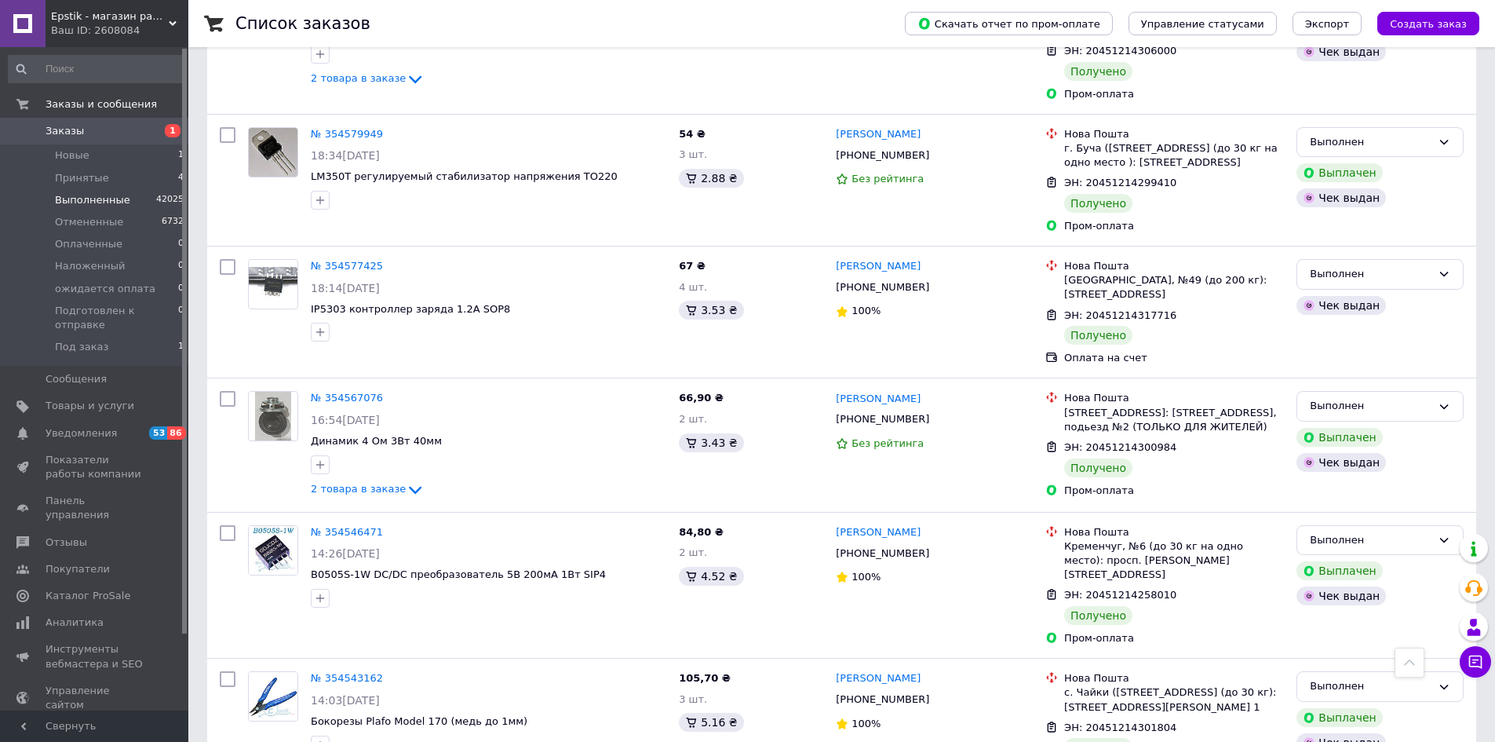
scroll to position [2252, 0]
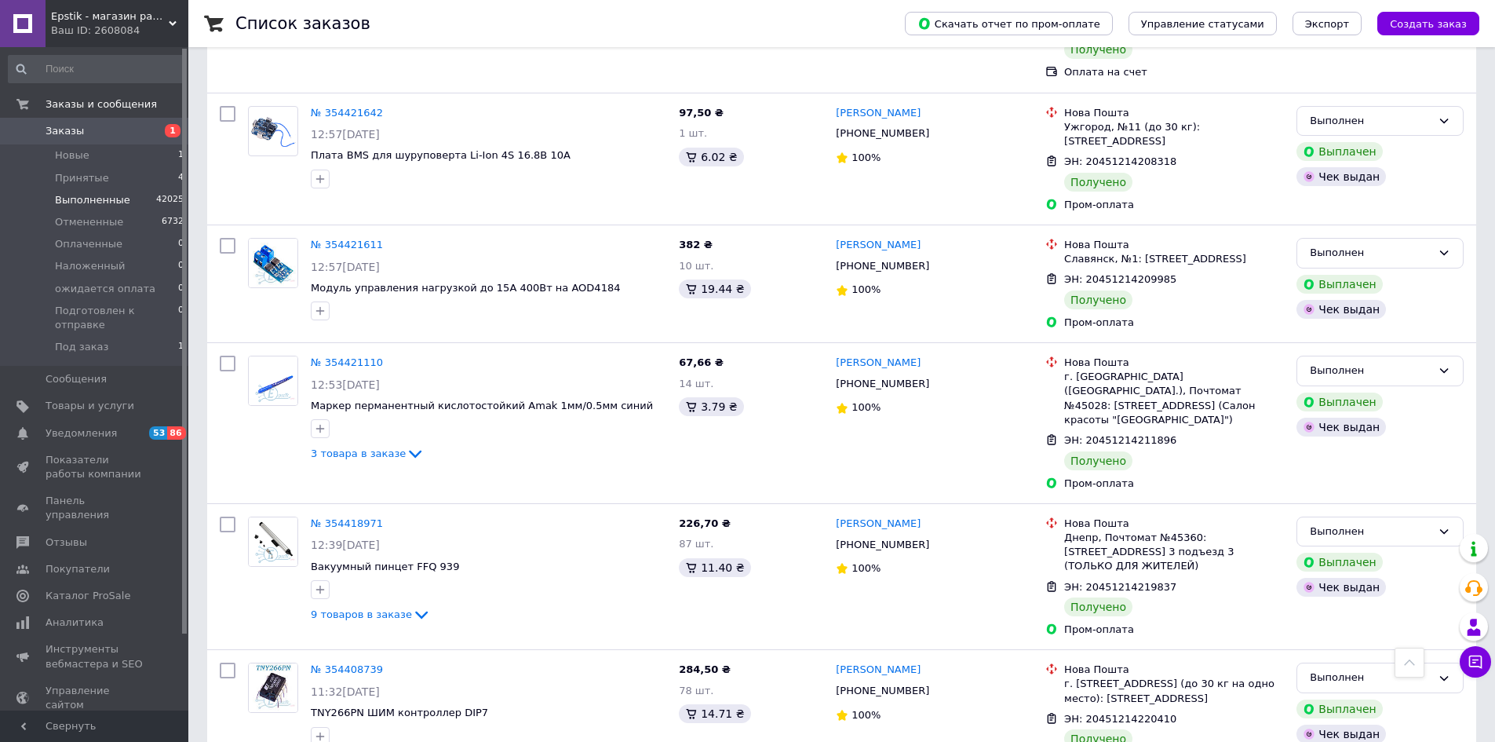
scroll to position [2366, 0]
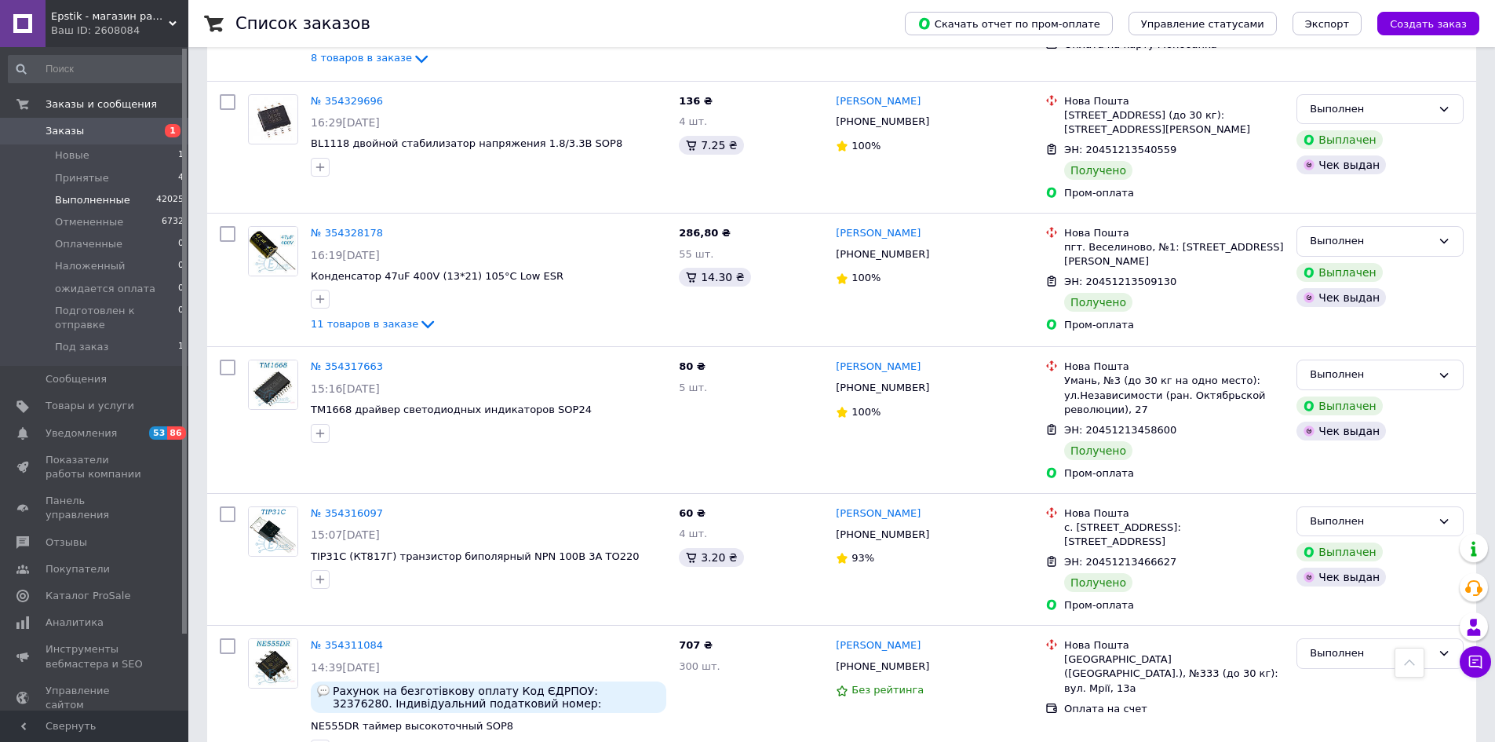
scroll to position [2337, 0]
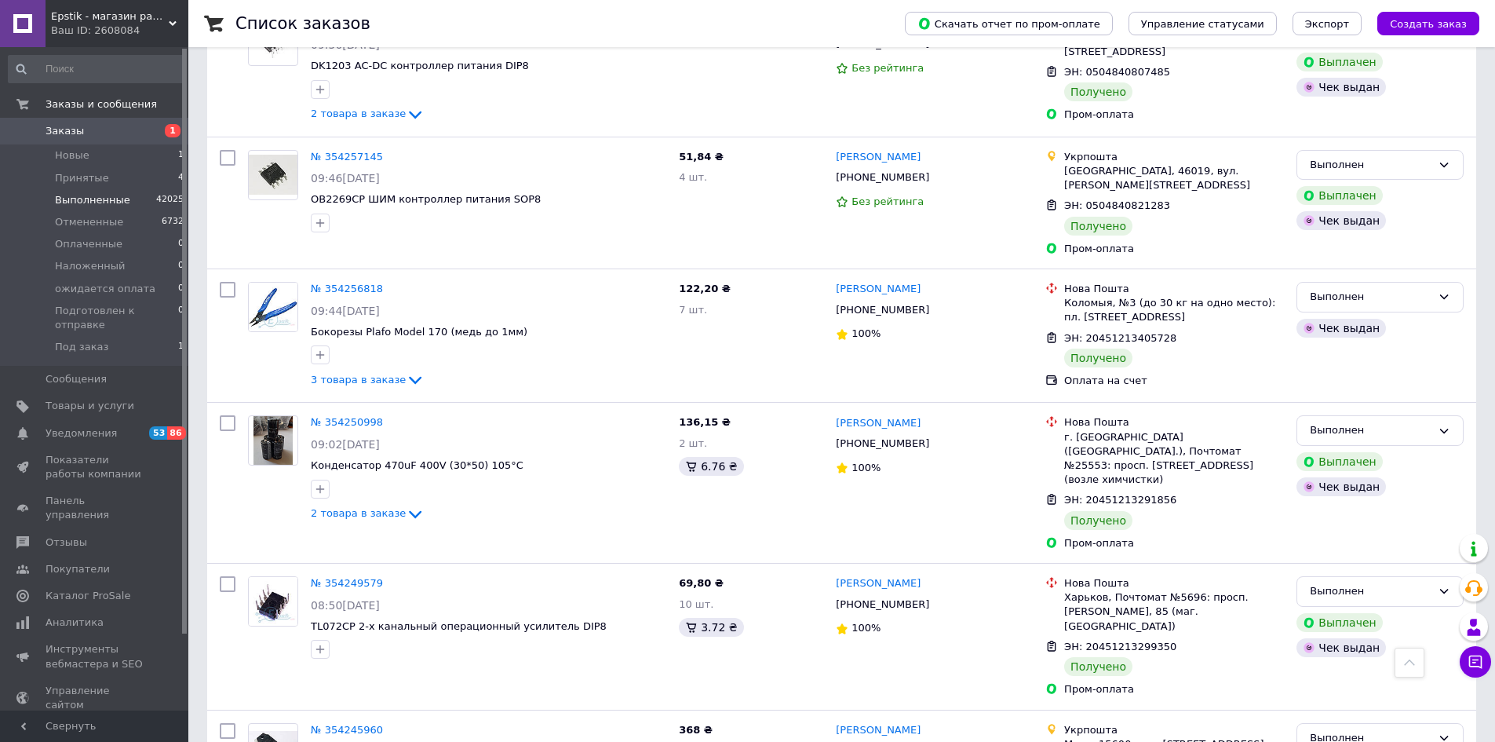
scroll to position [2272, 0]
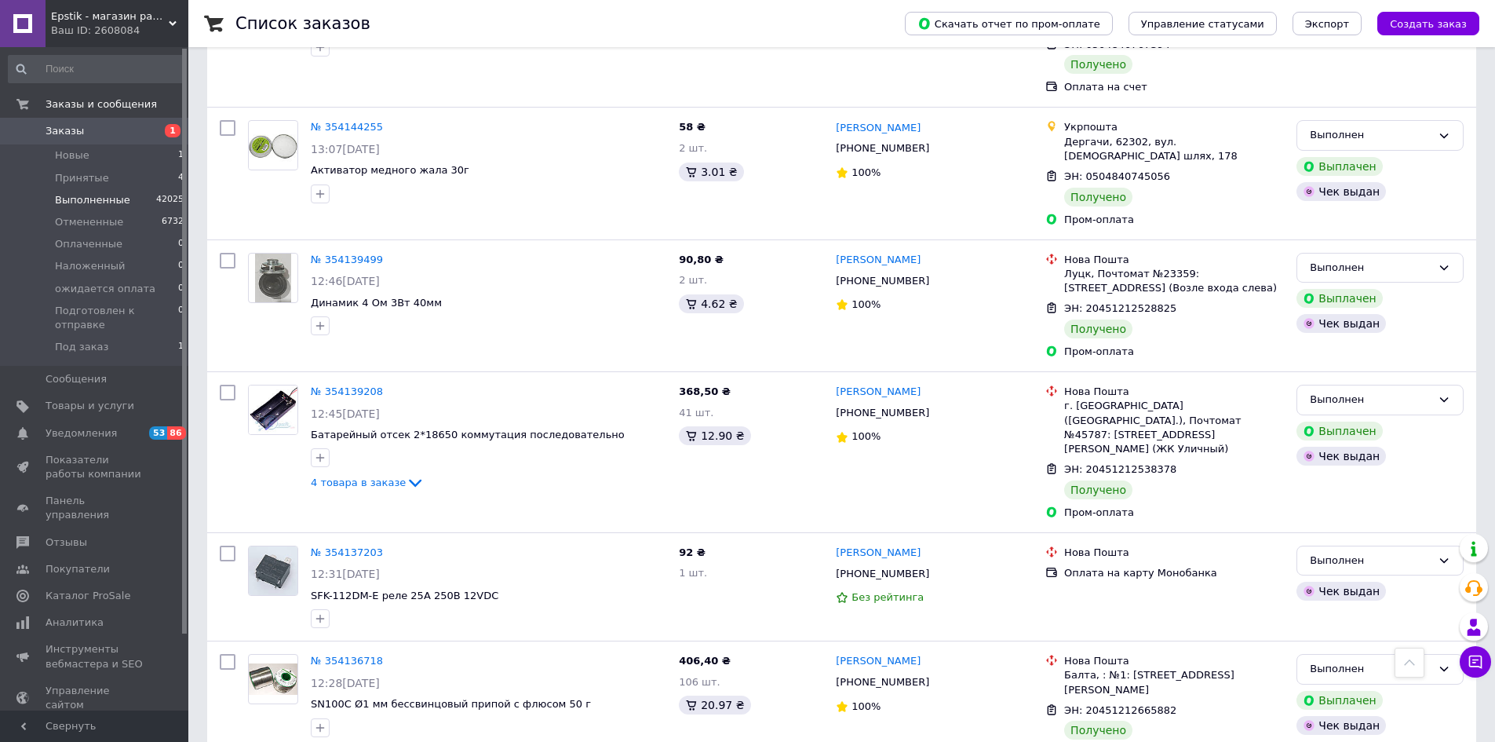
scroll to position [2273, 0]
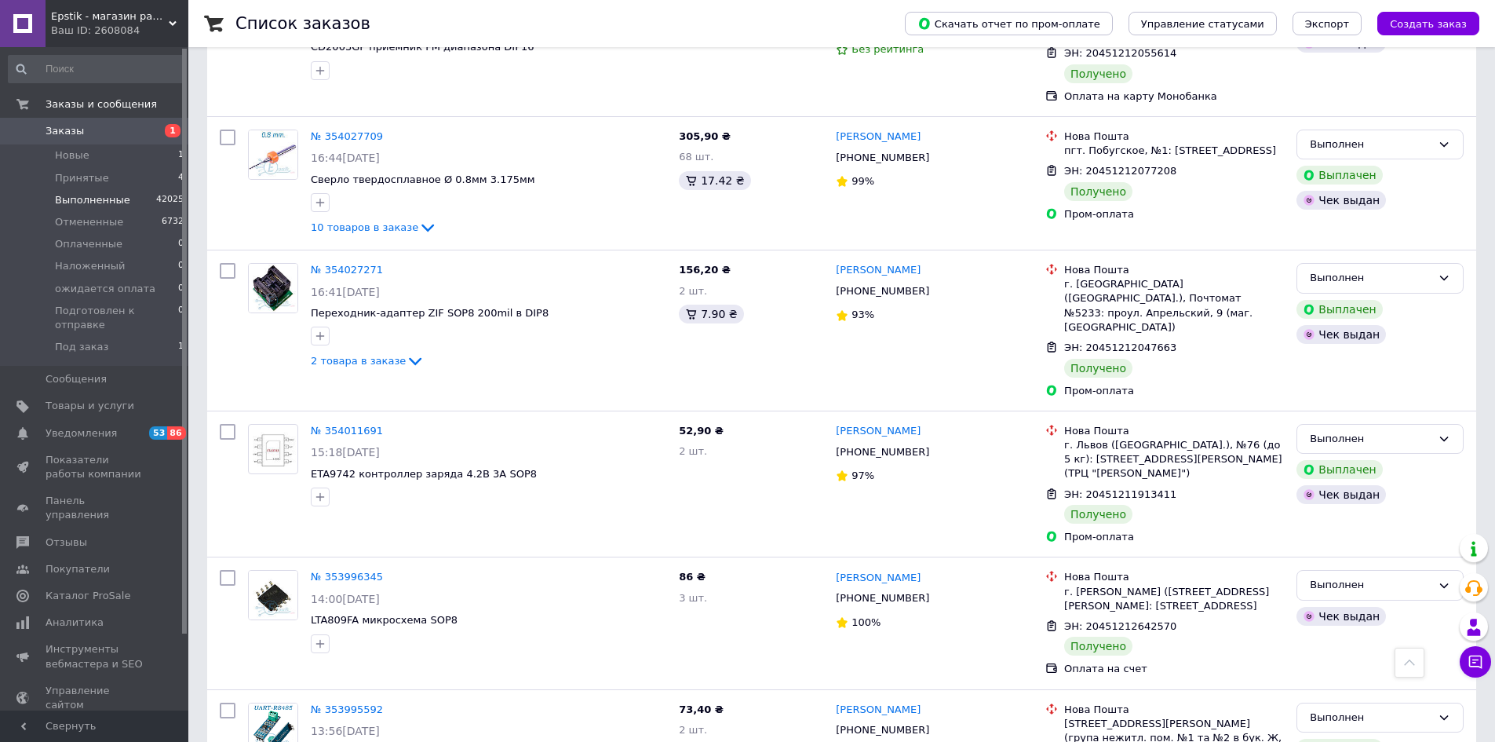
scroll to position [2344, 0]
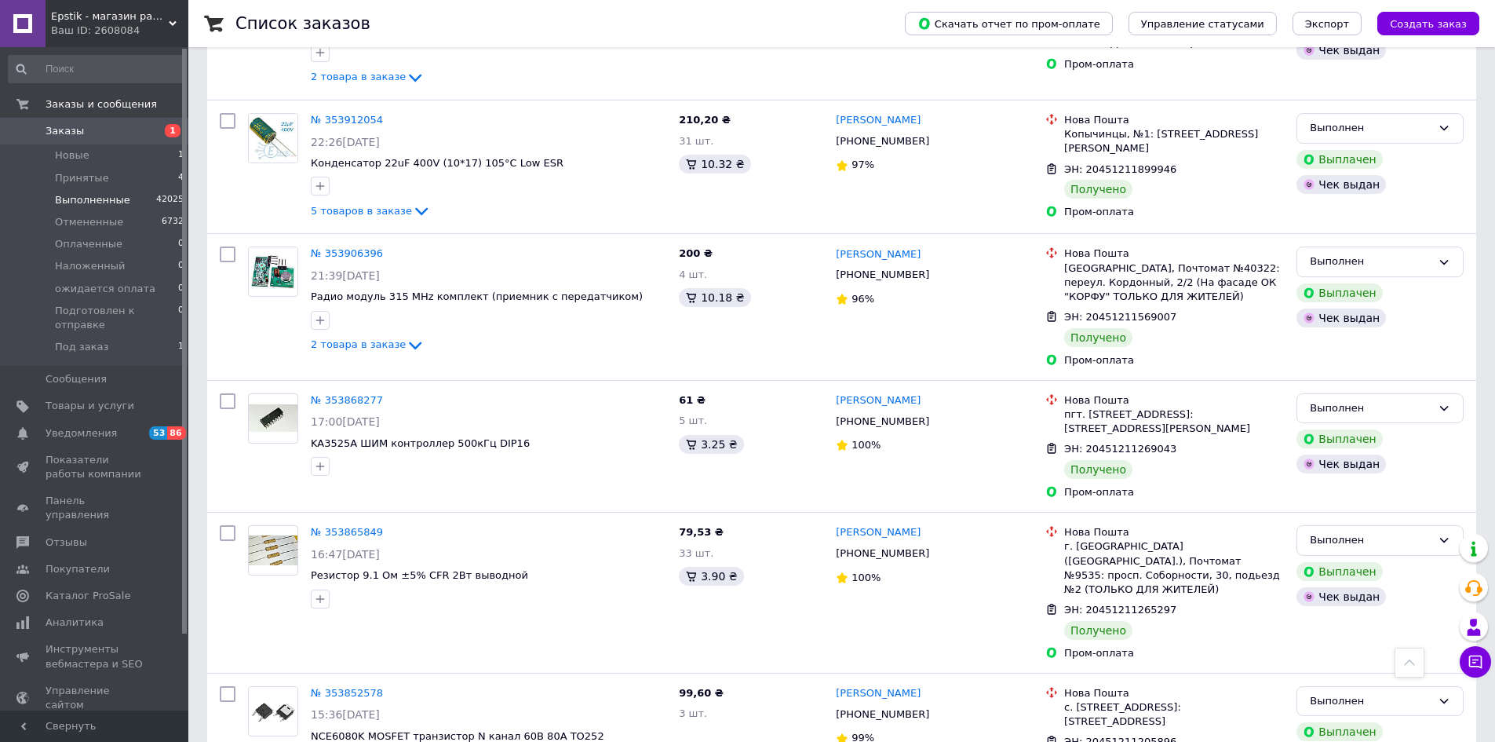
scroll to position [2396, 0]
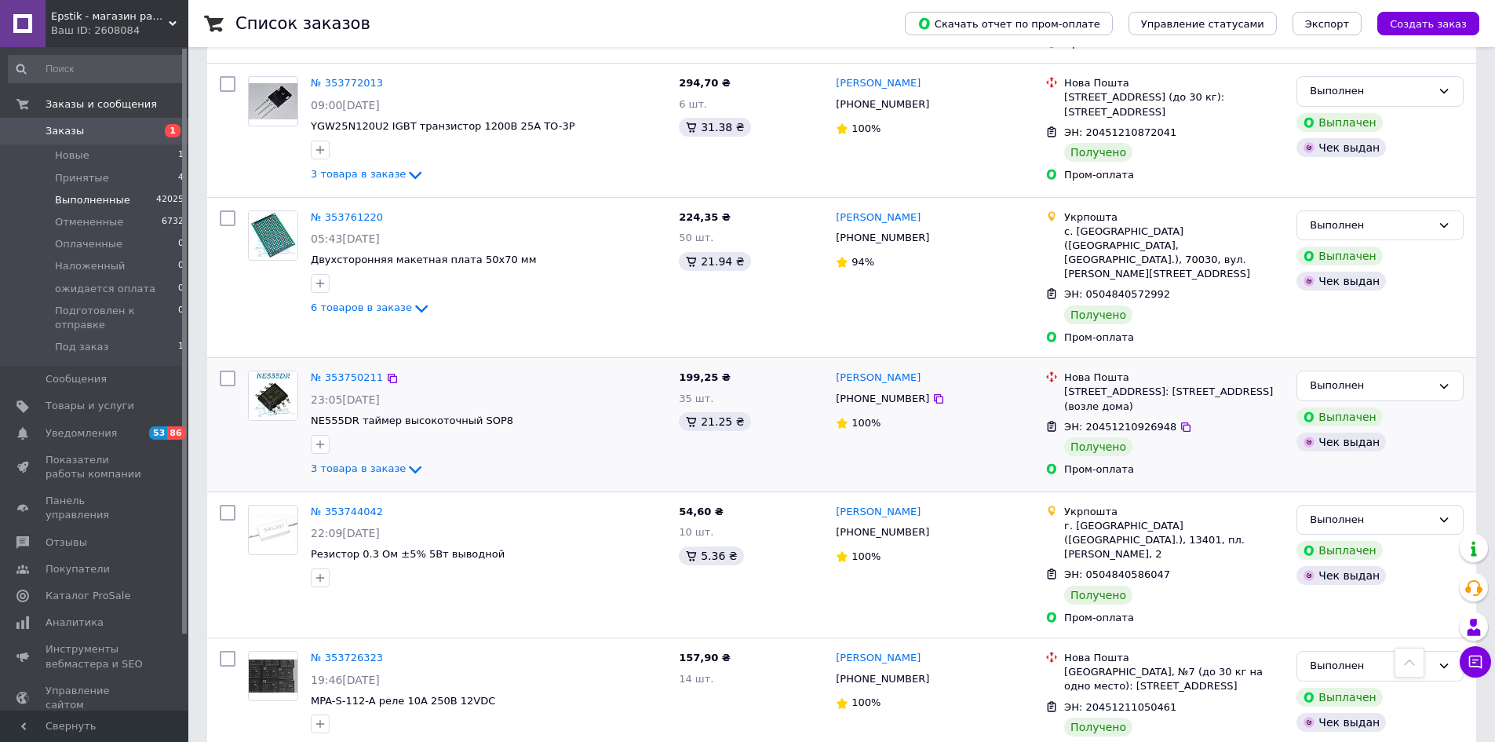
scroll to position [2307, 0]
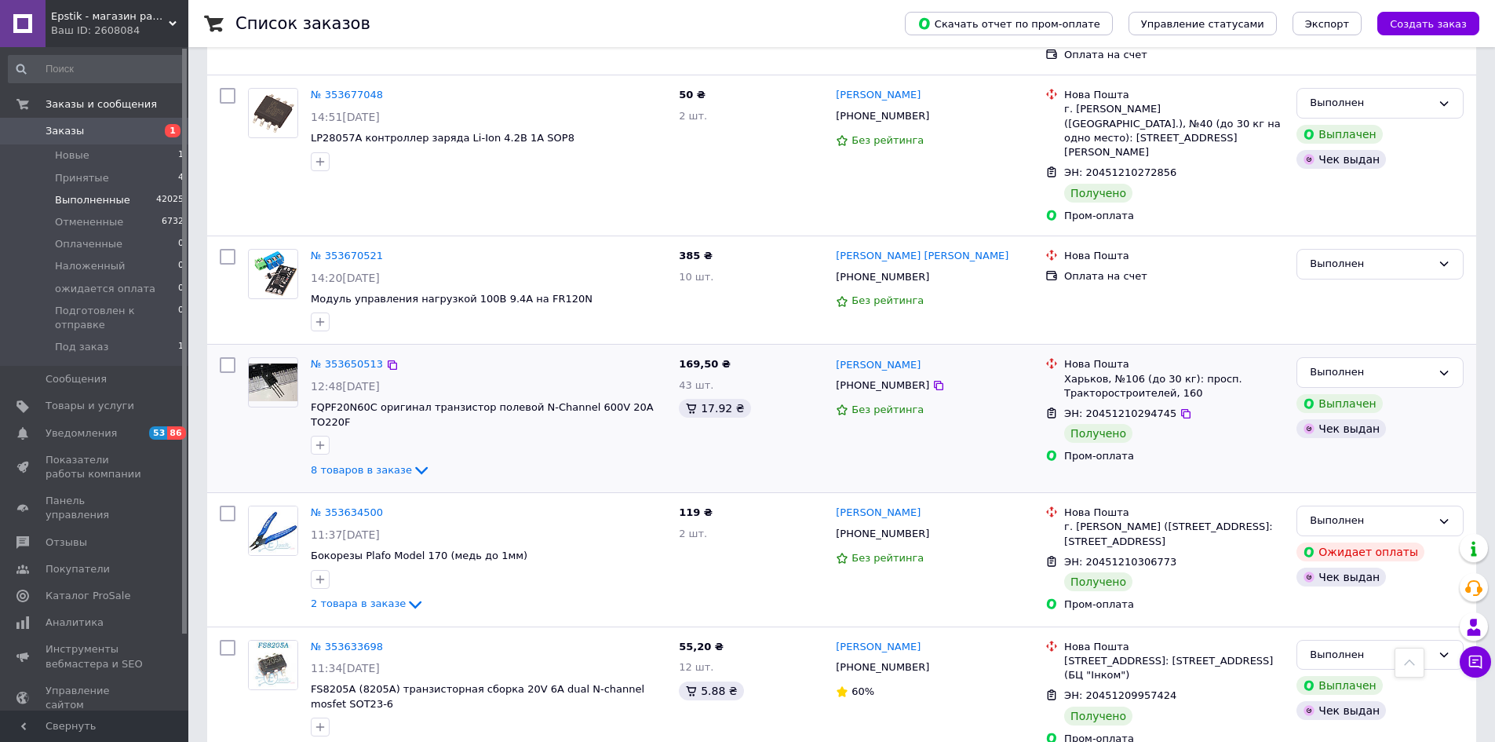
scroll to position [1030, 0]
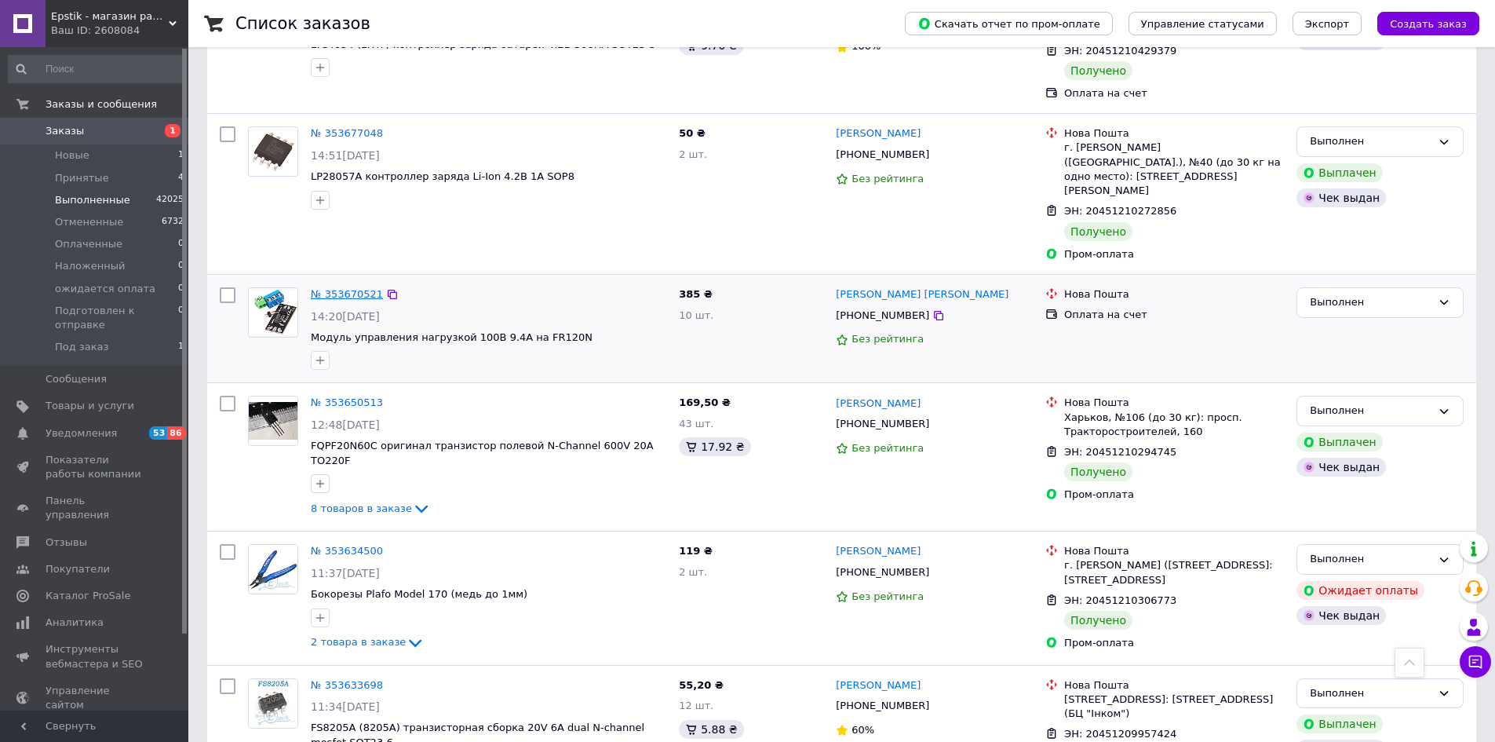
click at [343, 288] on link "№ 353670521" at bounding box center [347, 294] width 72 height 12
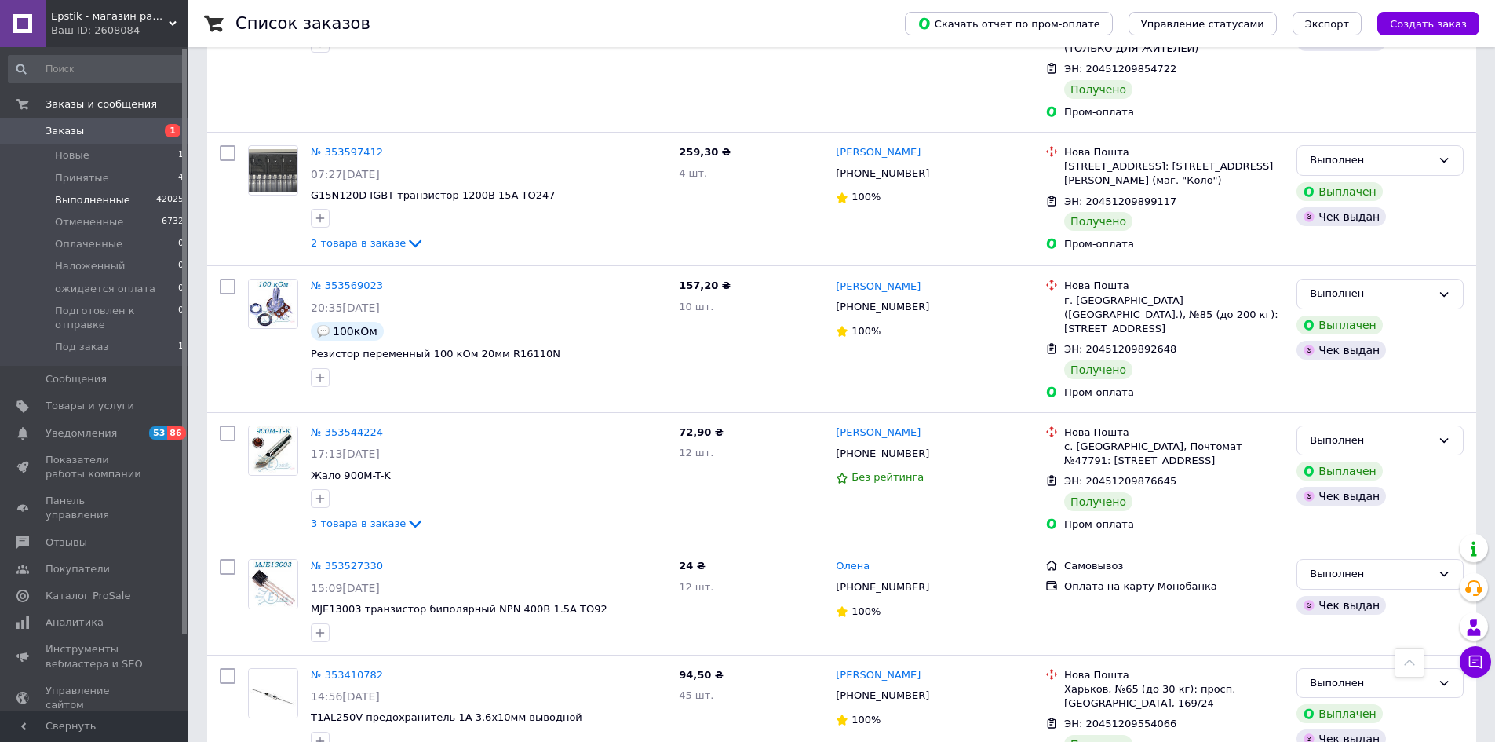
scroll to position [2286, 0]
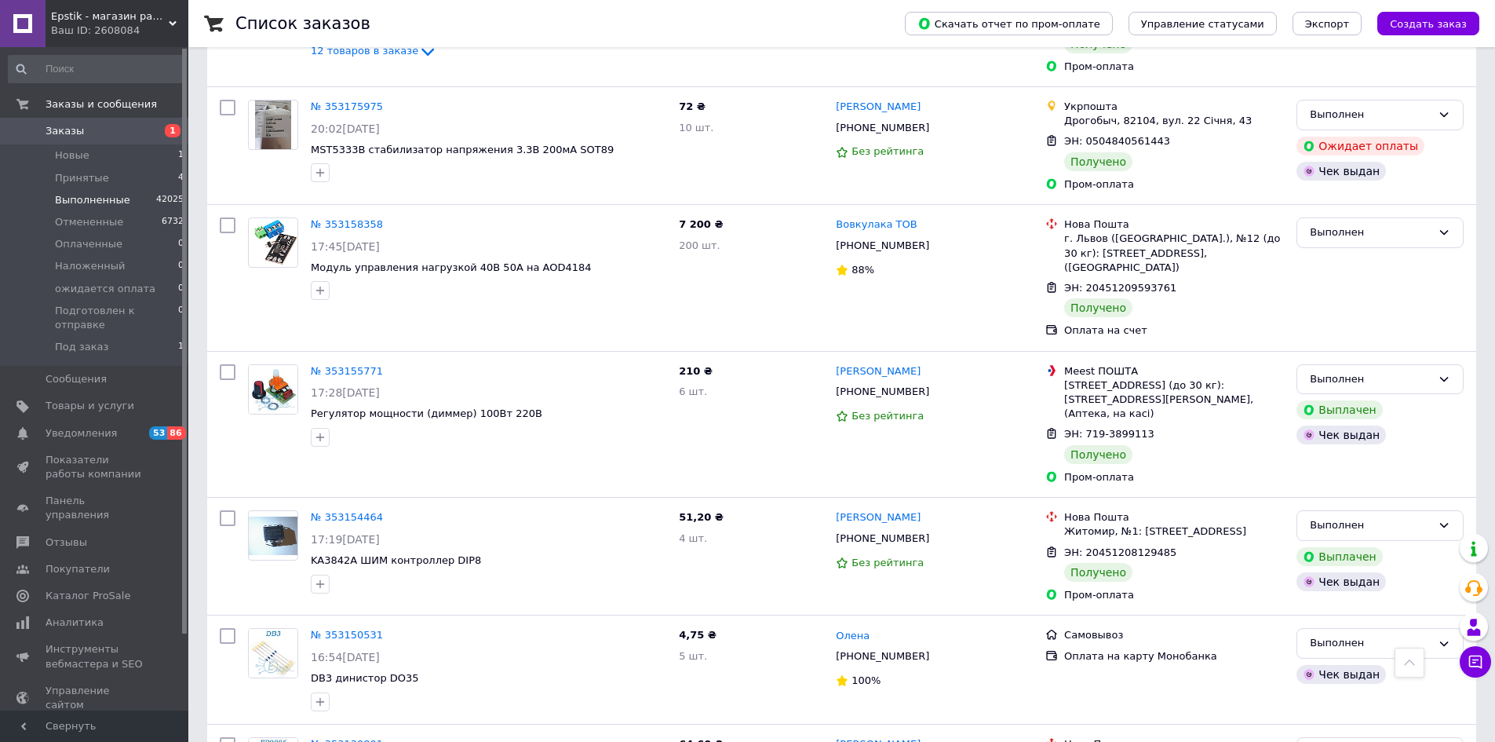
scroll to position [1805, 0]
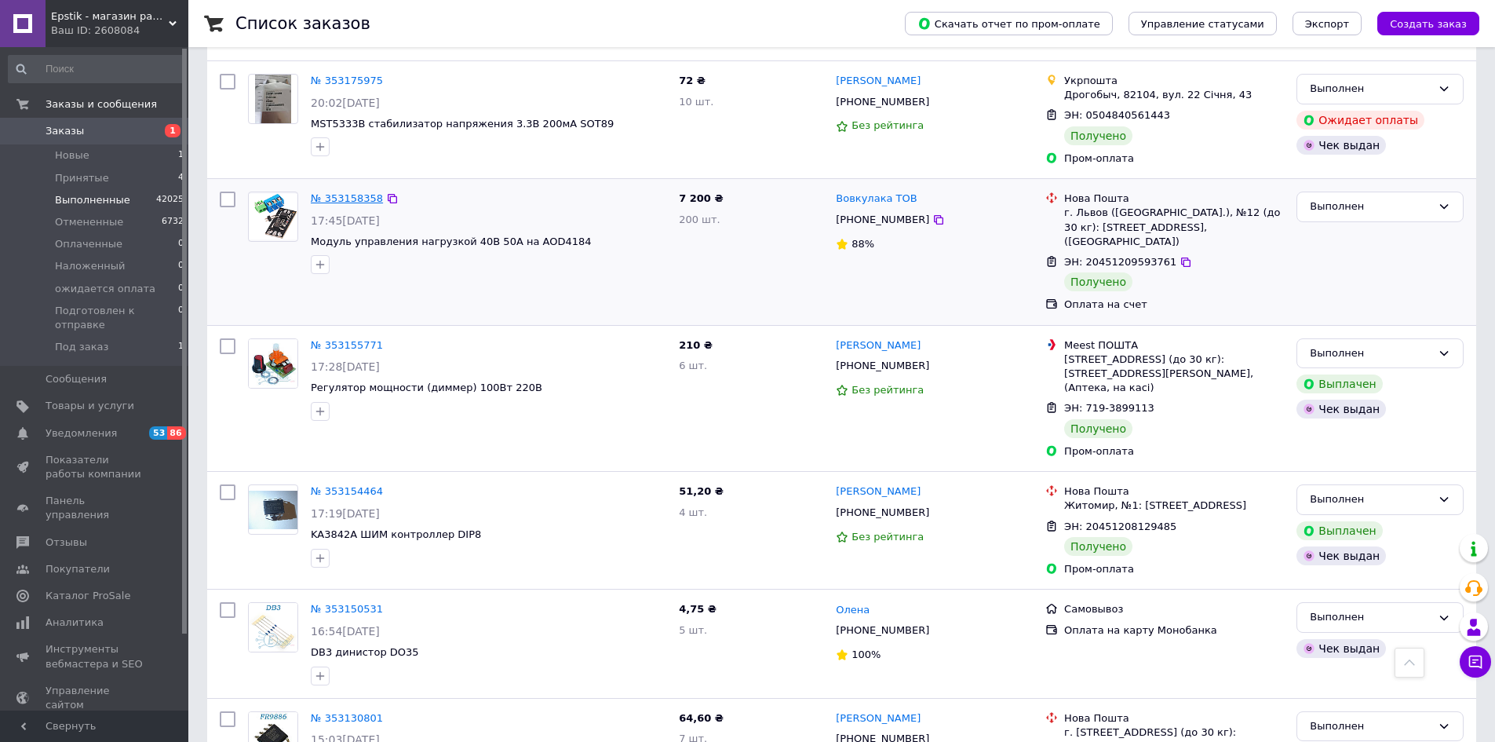
click at [327, 192] on link "№ 353158358" at bounding box center [347, 198] width 72 height 12
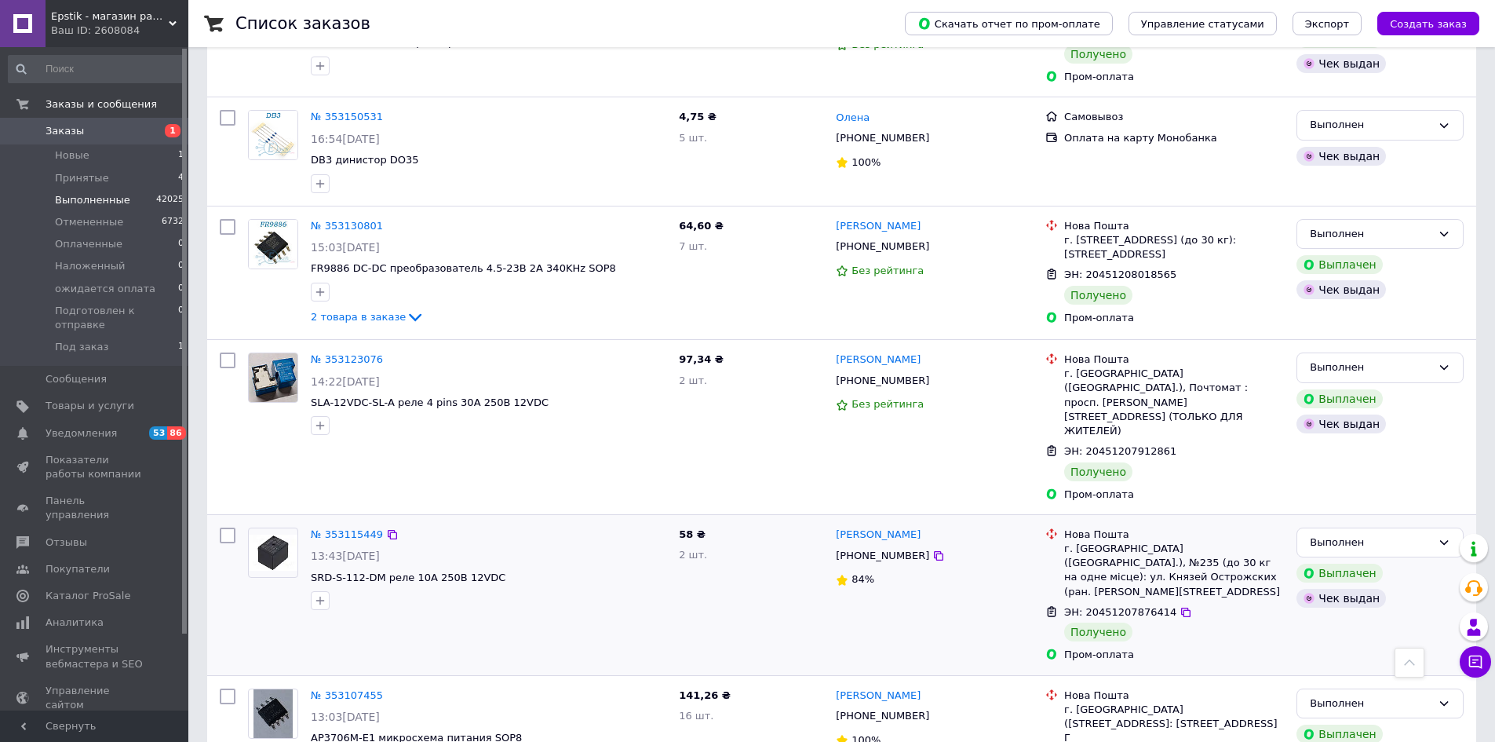
scroll to position [2306, 0]
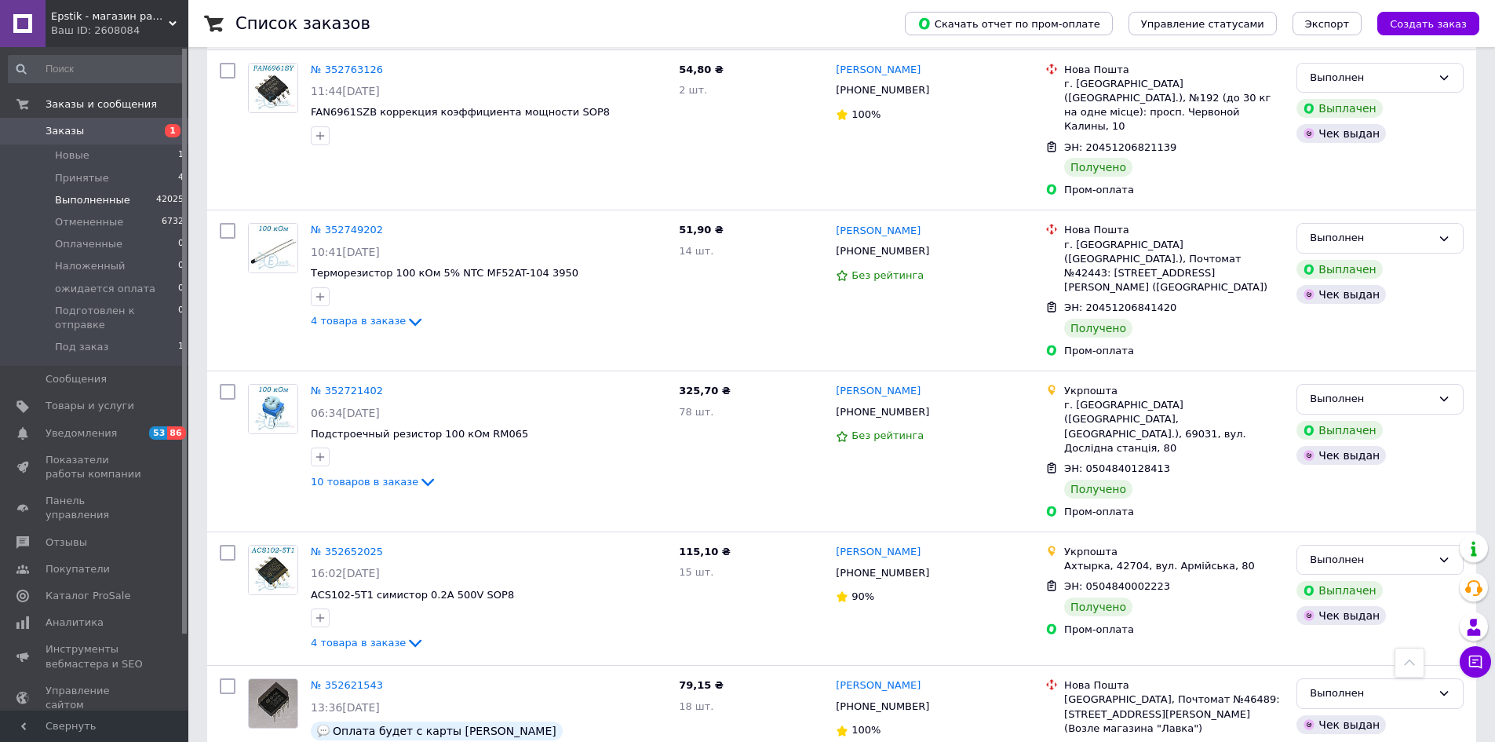
scroll to position [2346, 0]
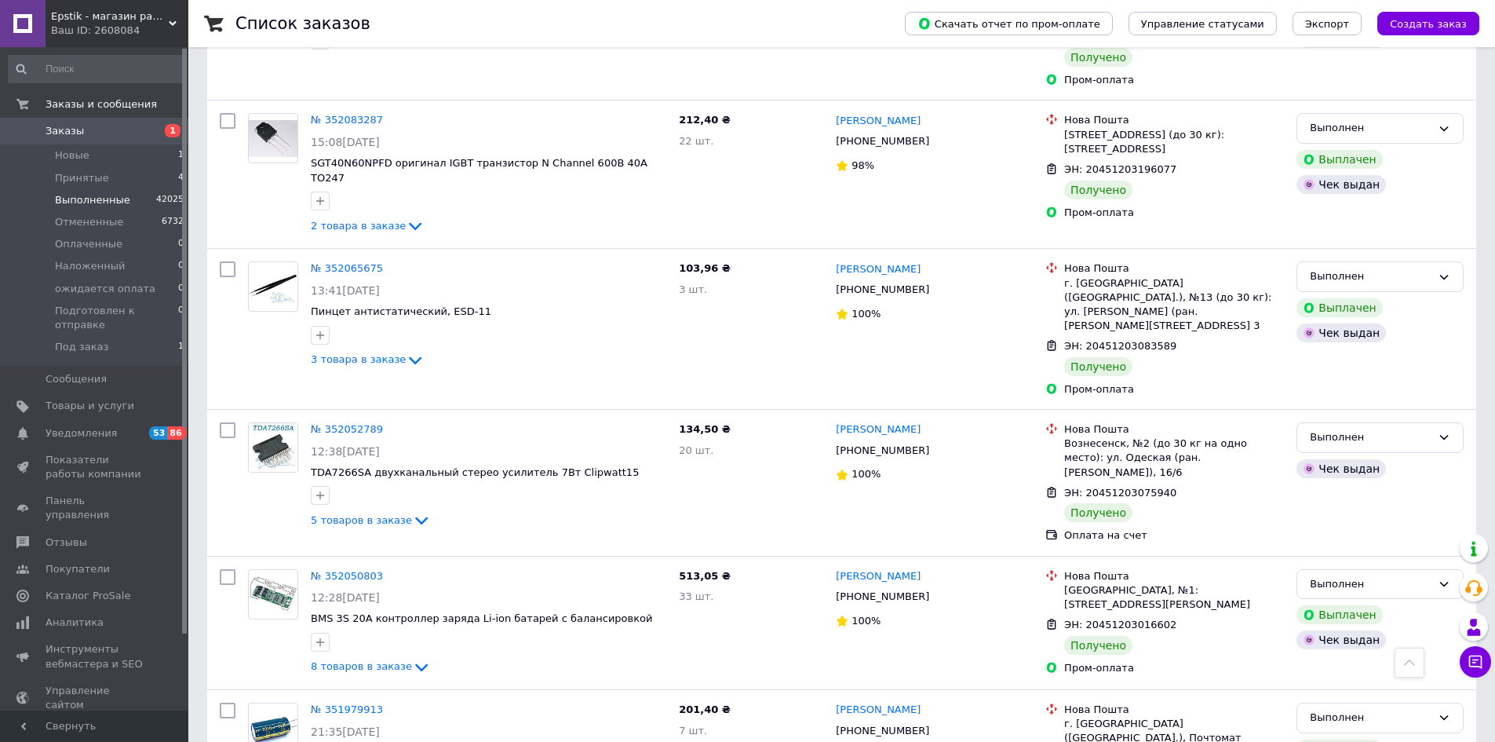
scroll to position [2287, 0]
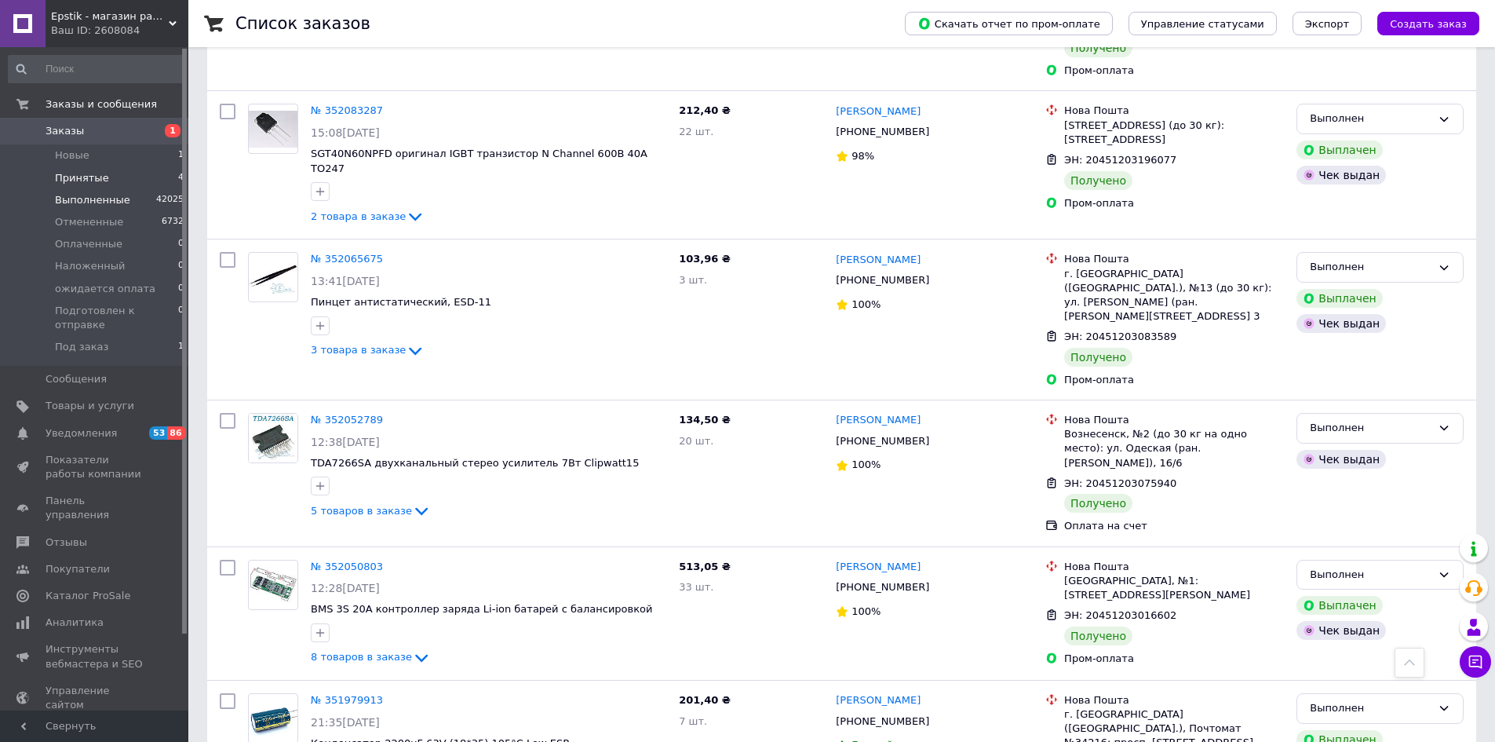
click at [76, 172] on span "Принятые" at bounding box center [82, 178] width 54 height 14
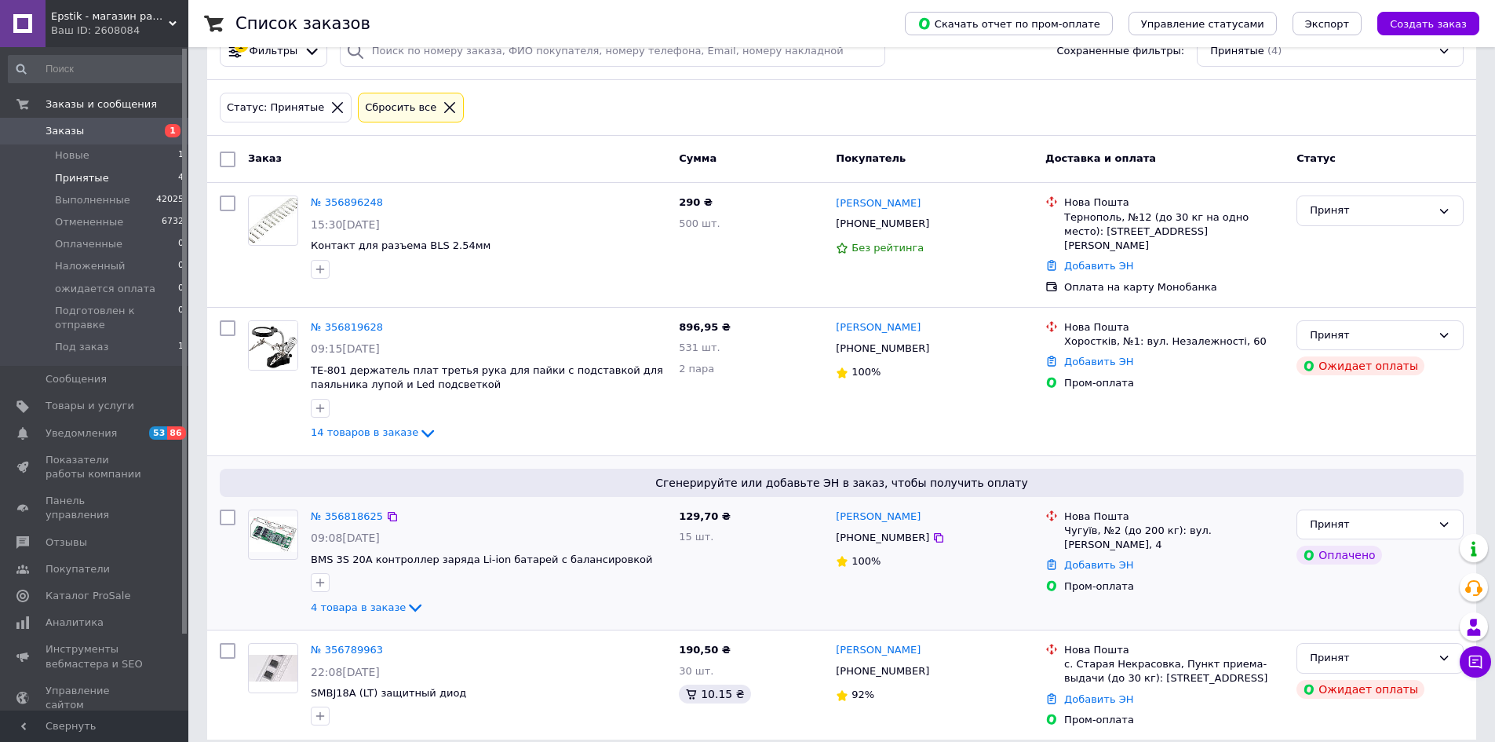
scroll to position [125, 0]
click at [354, 508] on link "№ 356818625" at bounding box center [347, 514] width 72 height 12
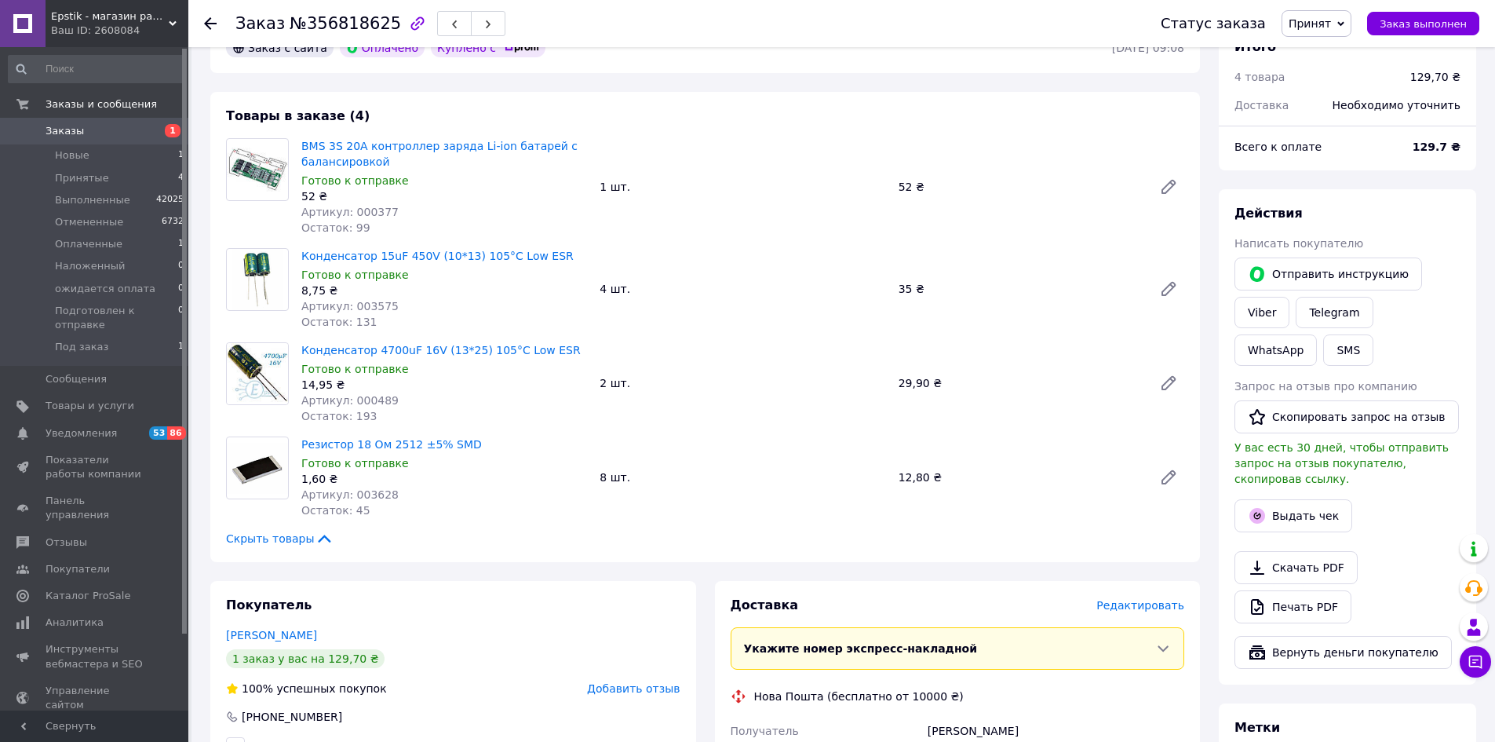
scroll to position [78, 0]
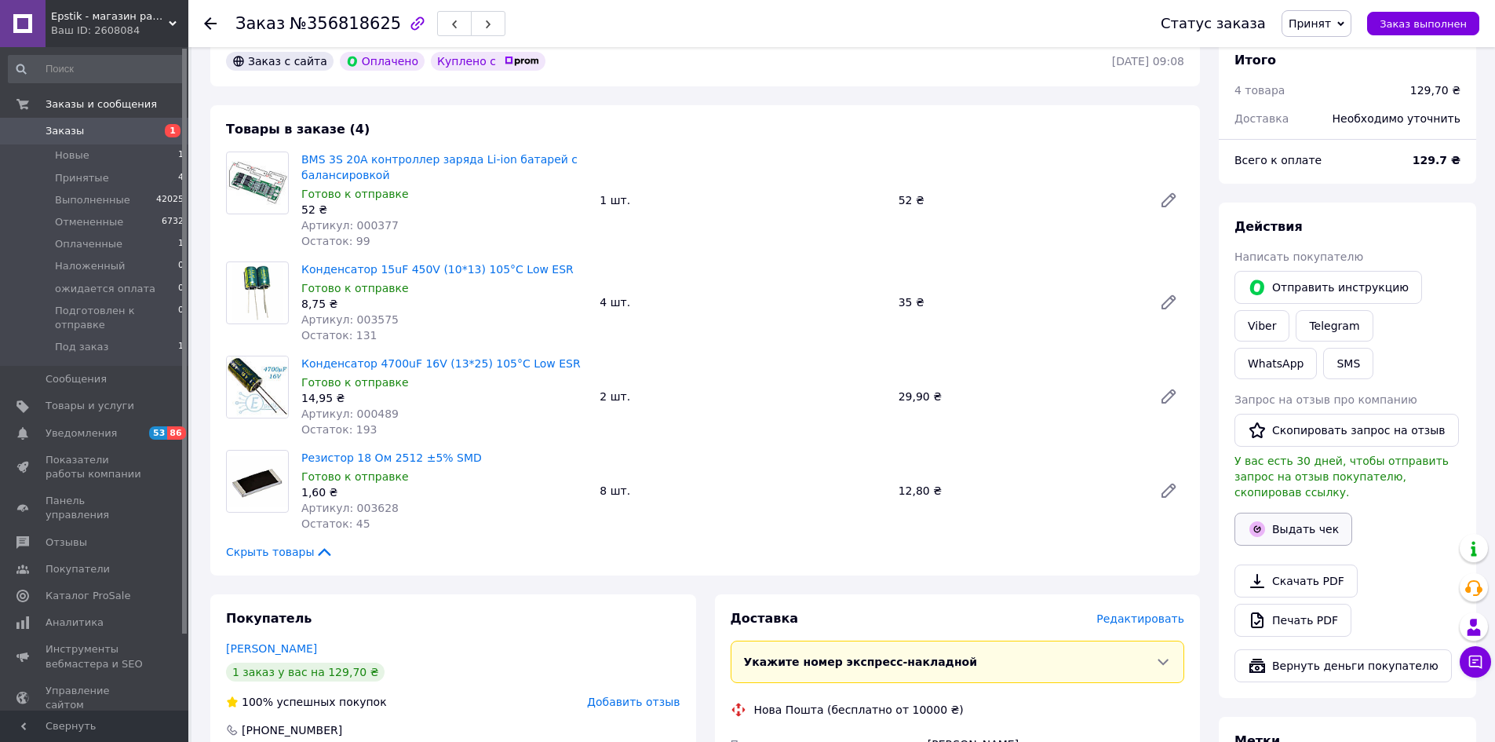
click at [1317, 512] on button "Выдать чек" at bounding box center [1293, 528] width 118 height 33
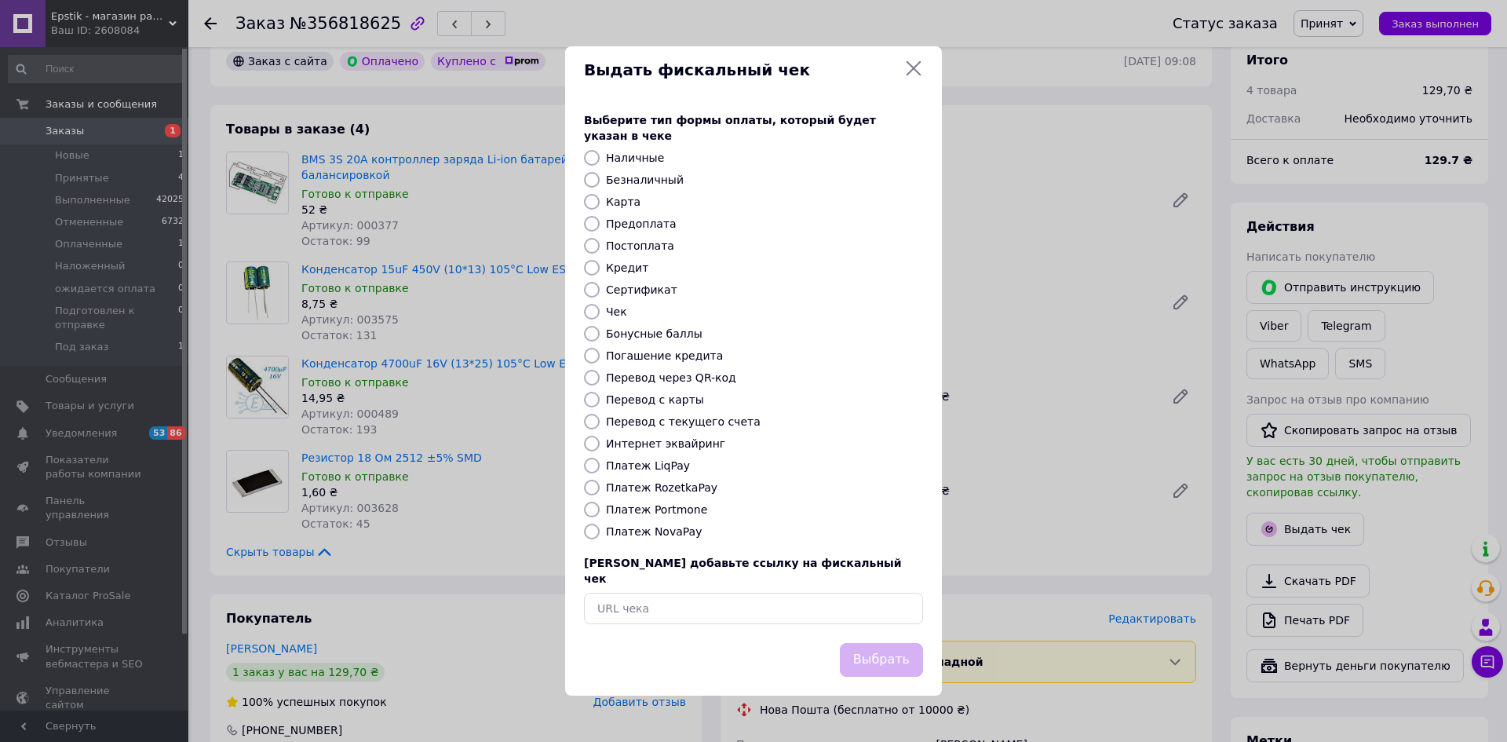
click at [587, 485] on input "Платеж RozetkaPay" at bounding box center [592, 487] width 16 height 16
radio input "true"
drag, startPoint x: 889, startPoint y: 641, endPoint x: 1031, endPoint y: 579, distance: 155.0
click at [893, 643] on button "Выбрать" at bounding box center [881, 660] width 83 height 34
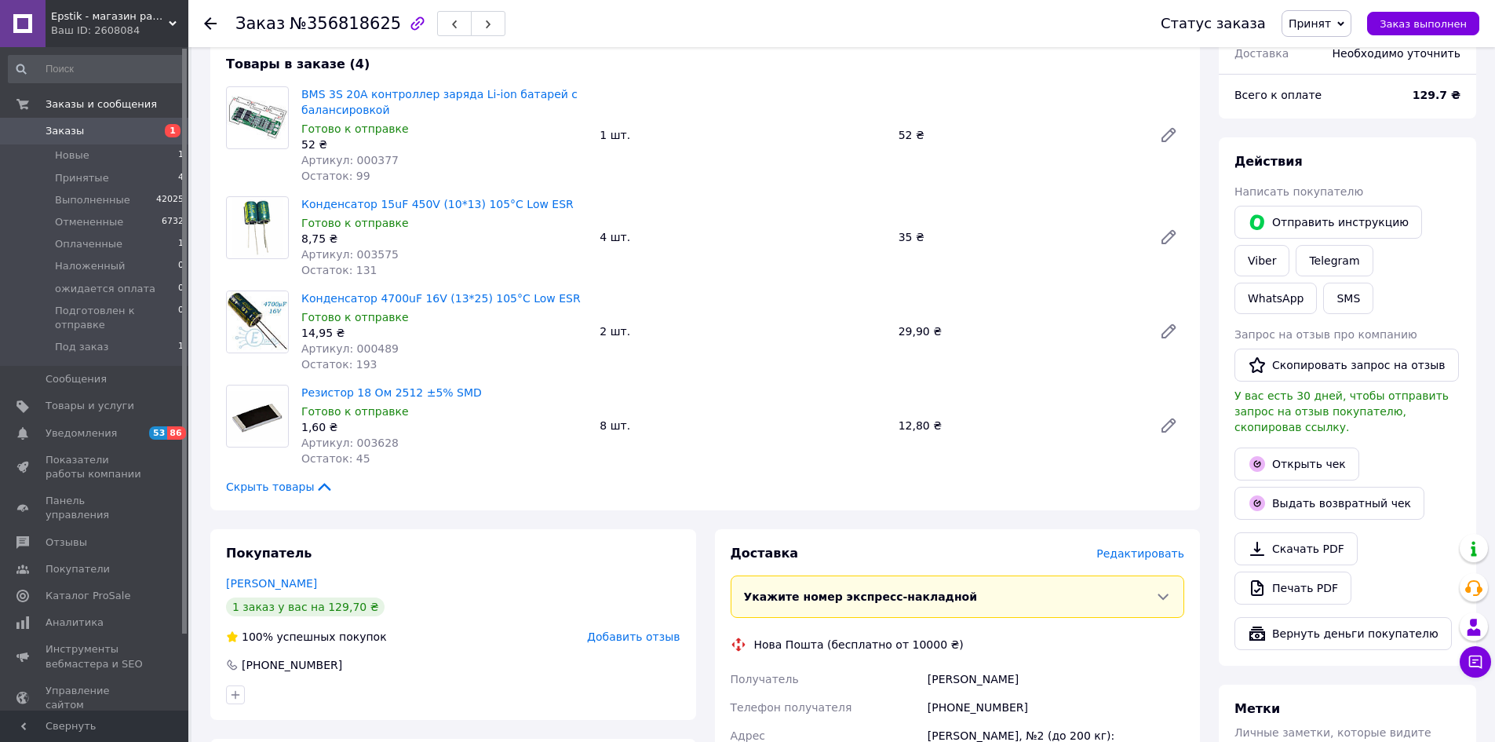
scroll to position [157, 0]
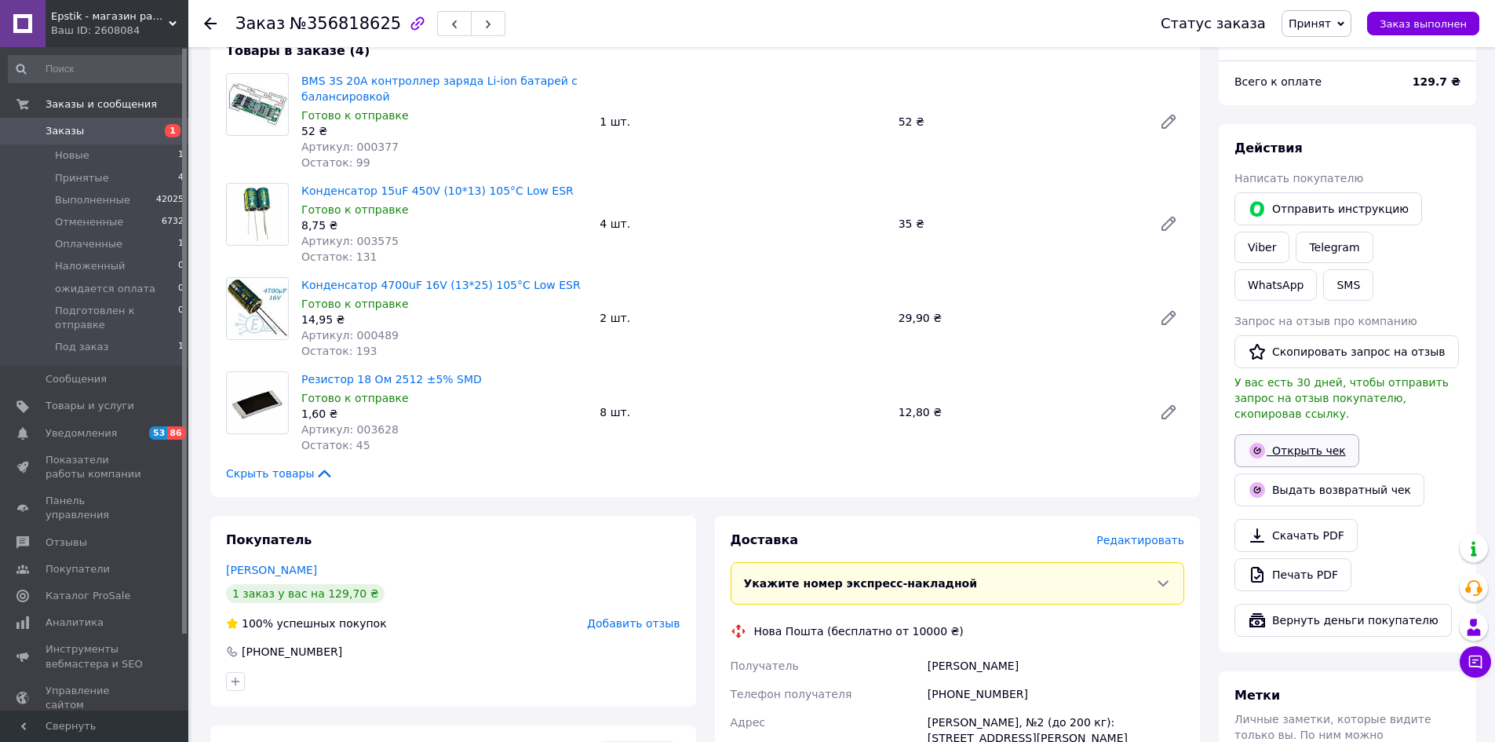
click at [1303, 435] on link "Открыть чек" at bounding box center [1296, 450] width 125 height 33
click at [1152, 539] on span "Редактировать" at bounding box center [1140, 540] width 88 height 13
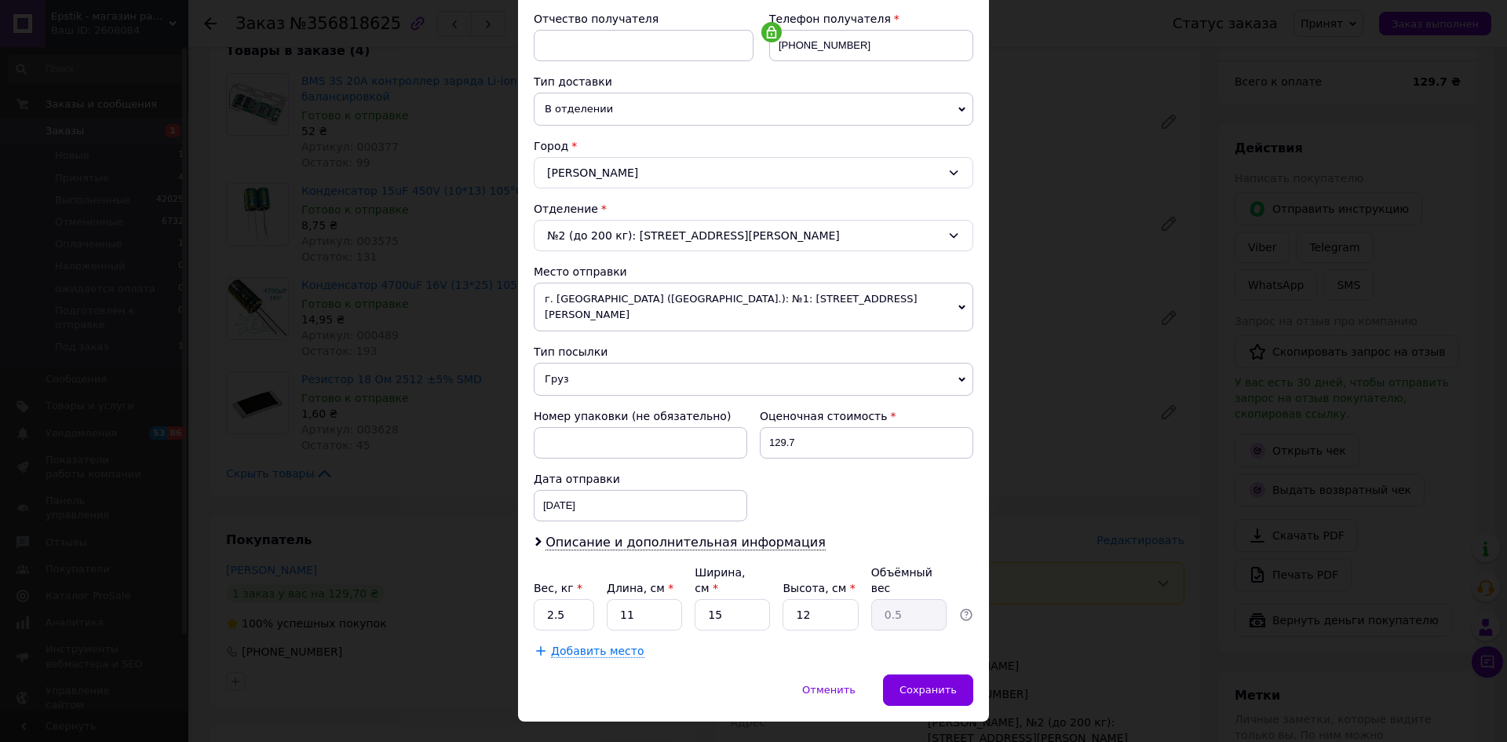
scroll to position [301, 0]
click at [556, 362] on span "Груз" at bounding box center [753, 375] width 439 height 33
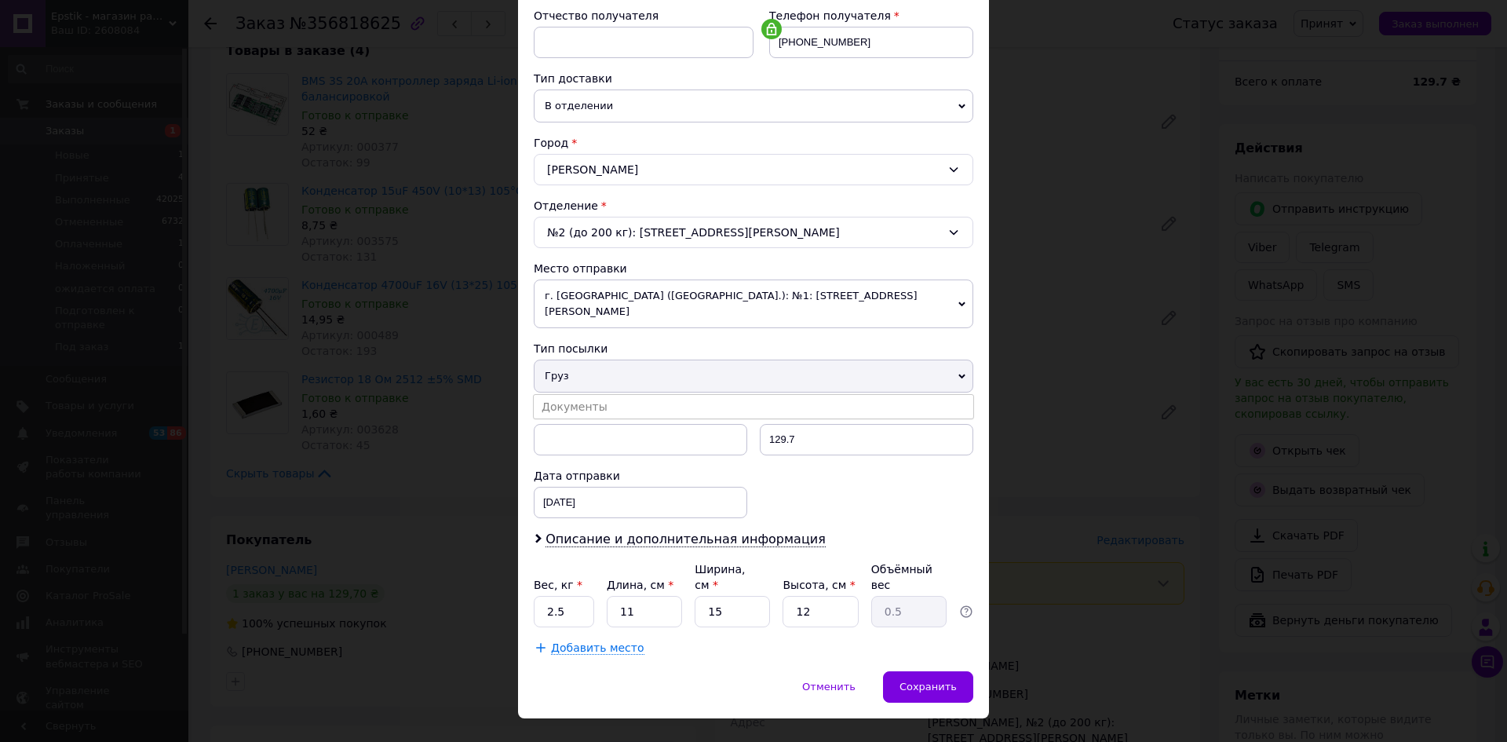
drag, startPoint x: 568, startPoint y: 390, endPoint x: 595, endPoint y: 402, distance: 29.2
click at [568, 395] on li "Документы" at bounding box center [753, 407] width 439 height 24
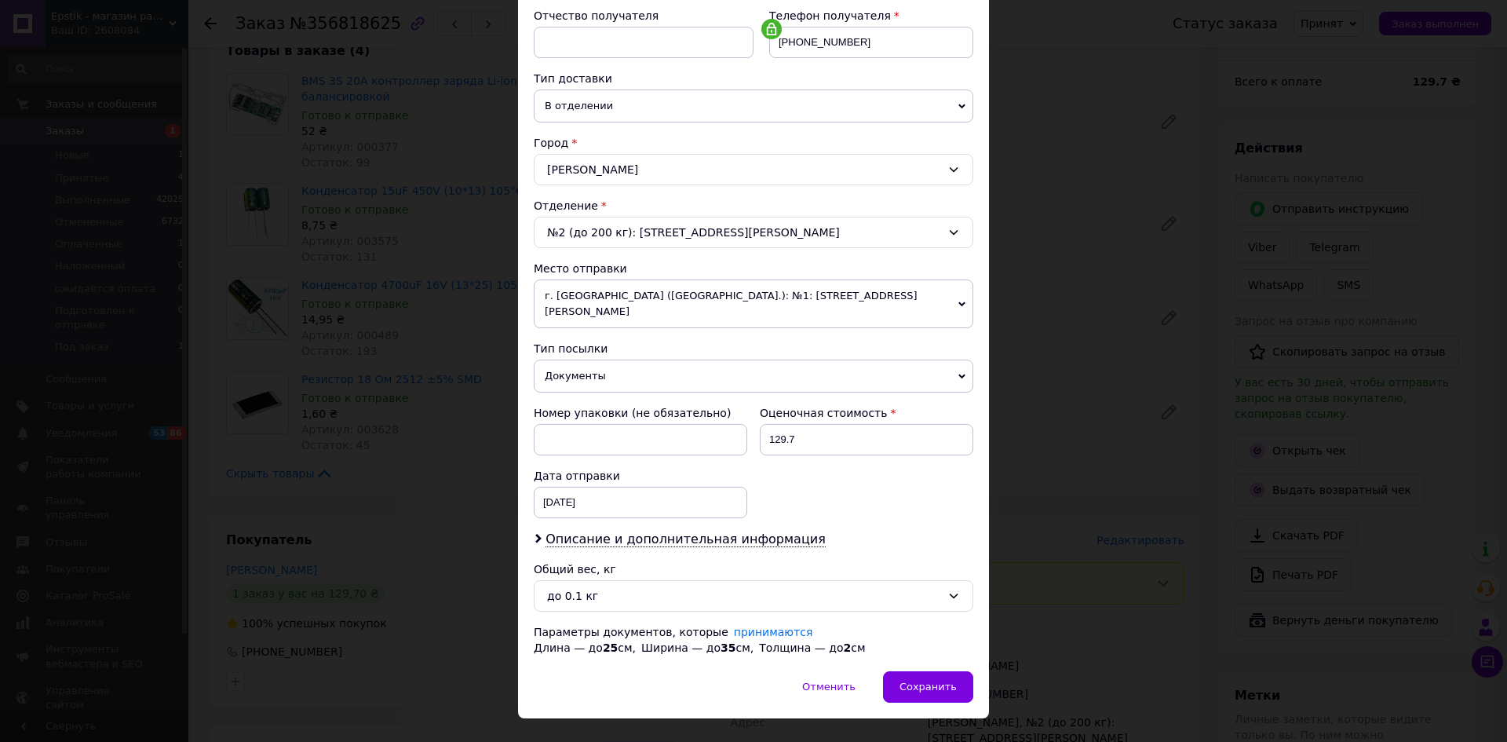
drag, startPoint x: 760, startPoint y: 518, endPoint x: 765, endPoint y: 540, distance: 22.6
click at [760, 531] on span "Описание и дополнительная информация" at bounding box center [685, 539] width 280 height 16
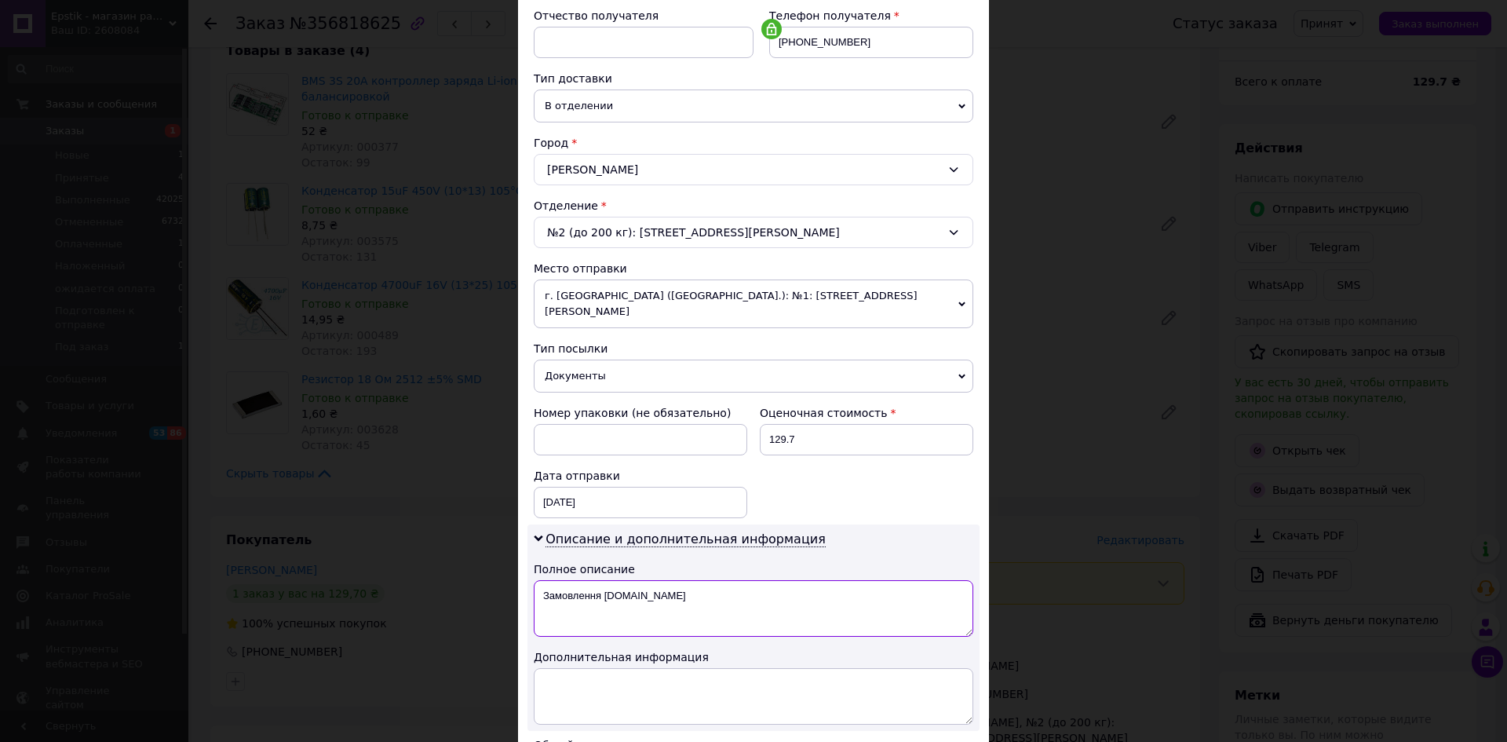
click at [745, 580] on textarea "Замовлення Prom.ua" at bounding box center [753, 608] width 439 height 56
type textarea "З"
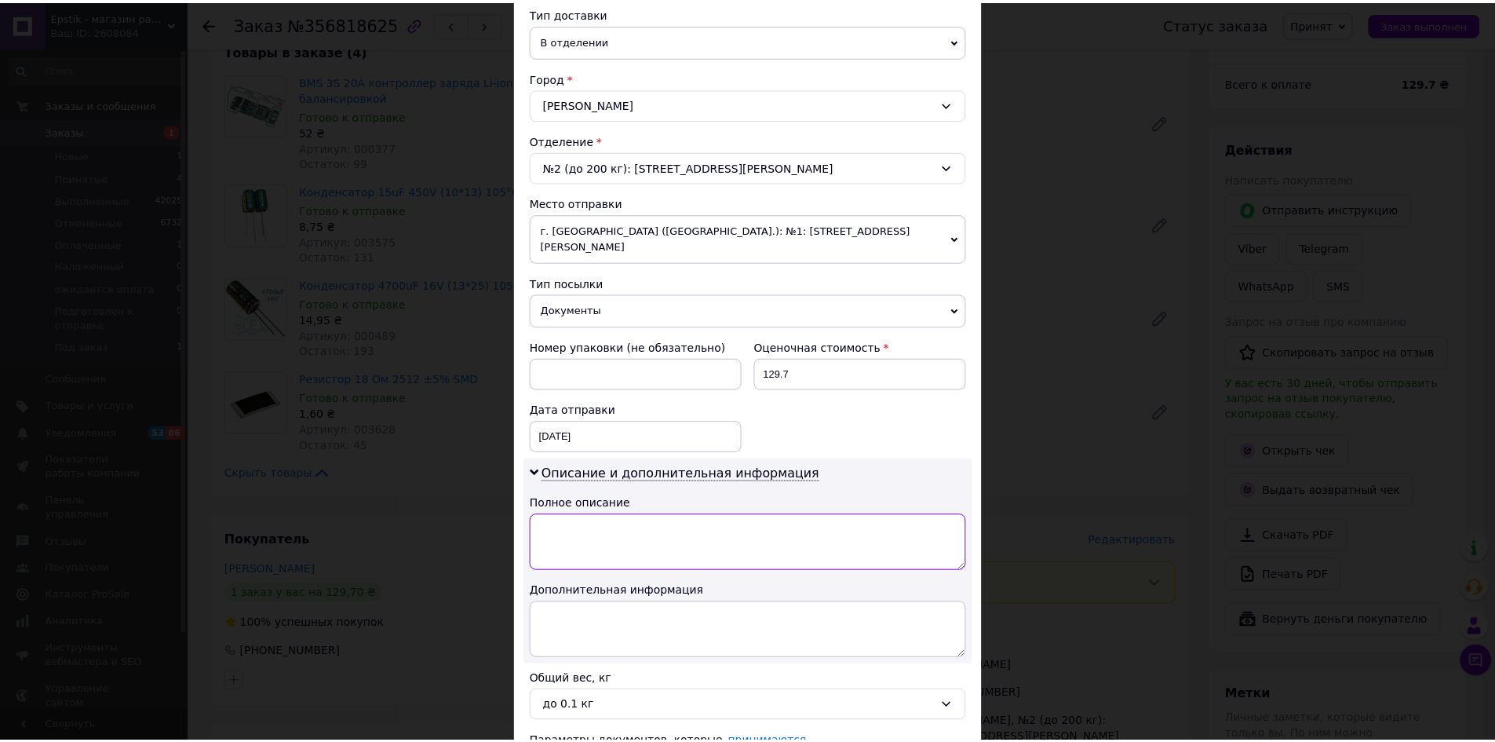
scroll to position [457, 0]
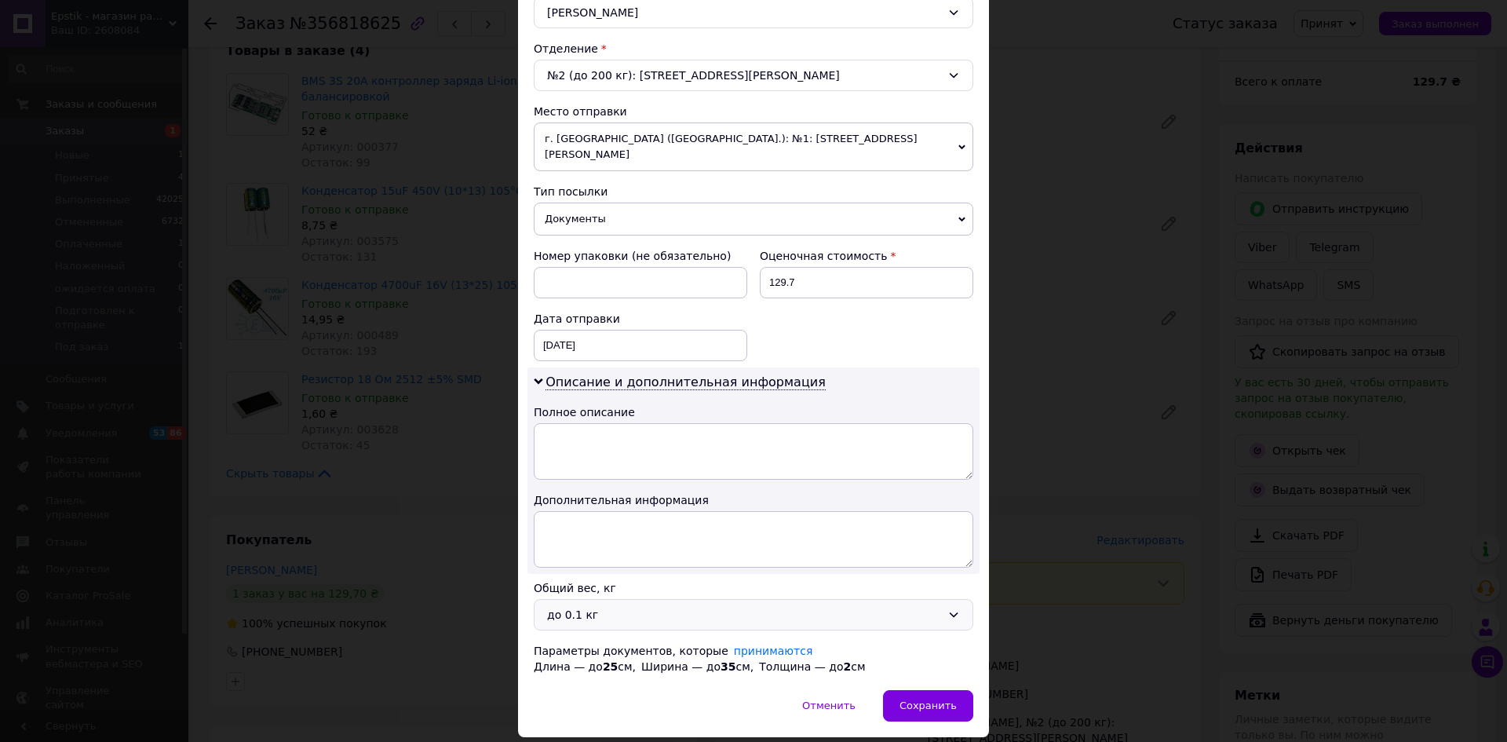
click at [950, 608] on icon at bounding box center [953, 614] width 13 height 13
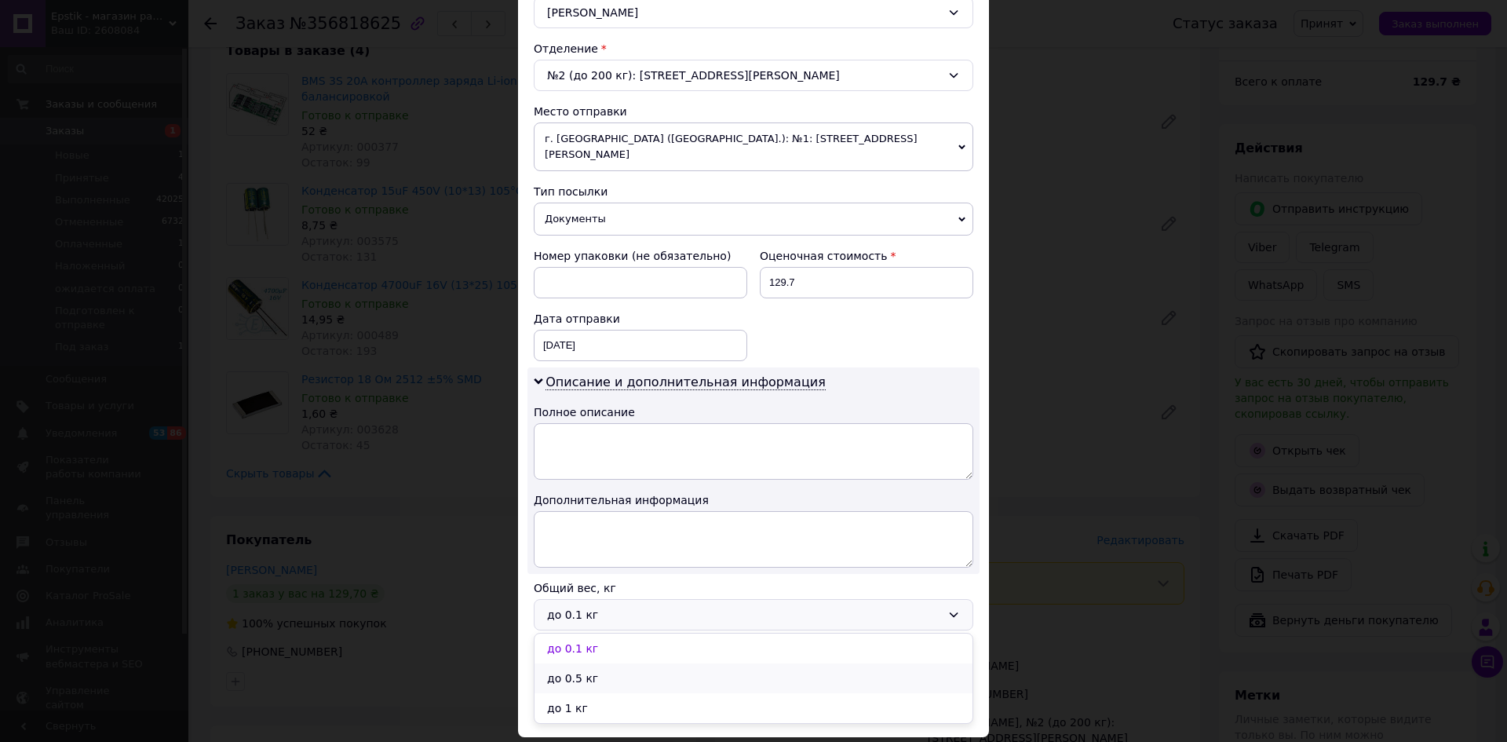
click at [631, 666] on li "до 0.5 кг" at bounding box center [753, 678] width 438 height 30
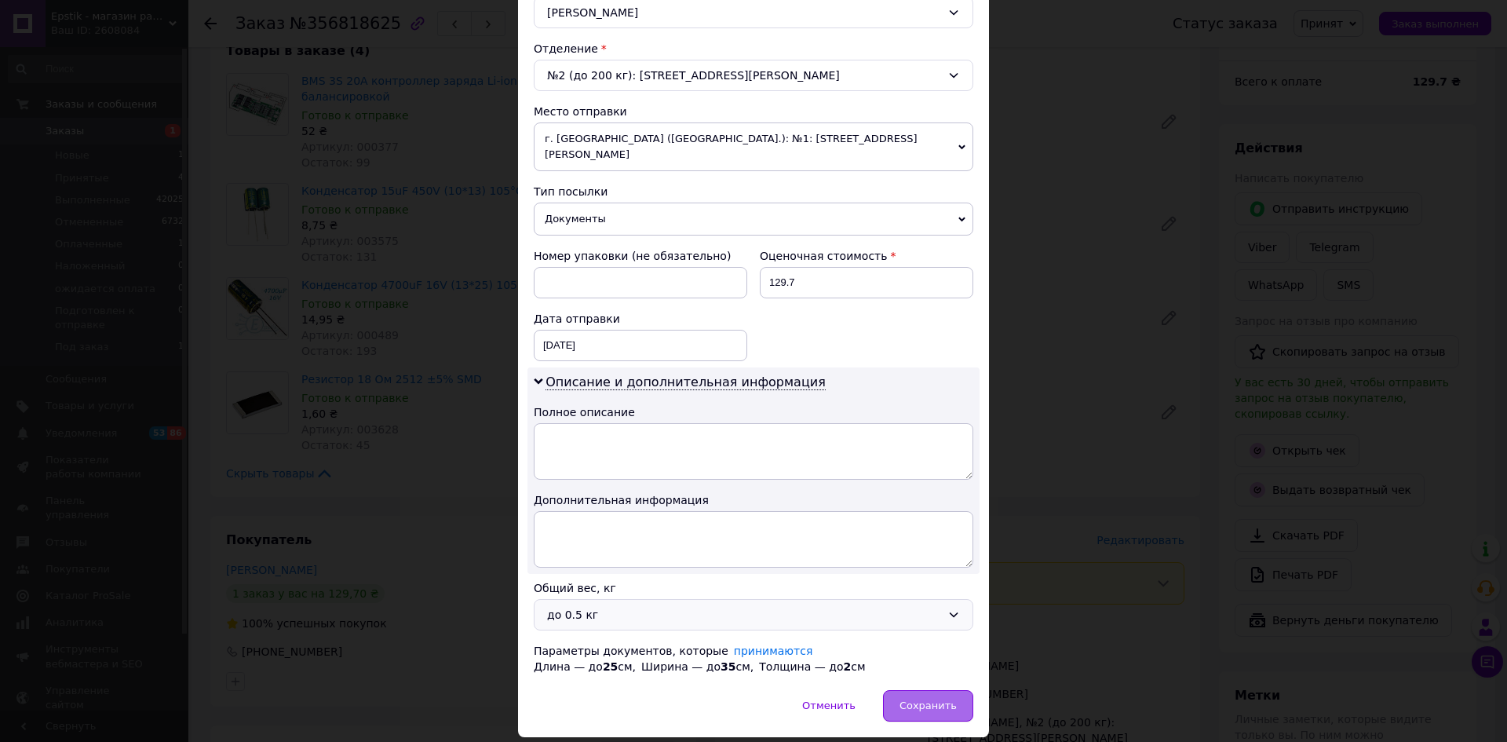
click at [919, 699] on span "Сохранить" at bounding box center [927, 705] width 57 height 12
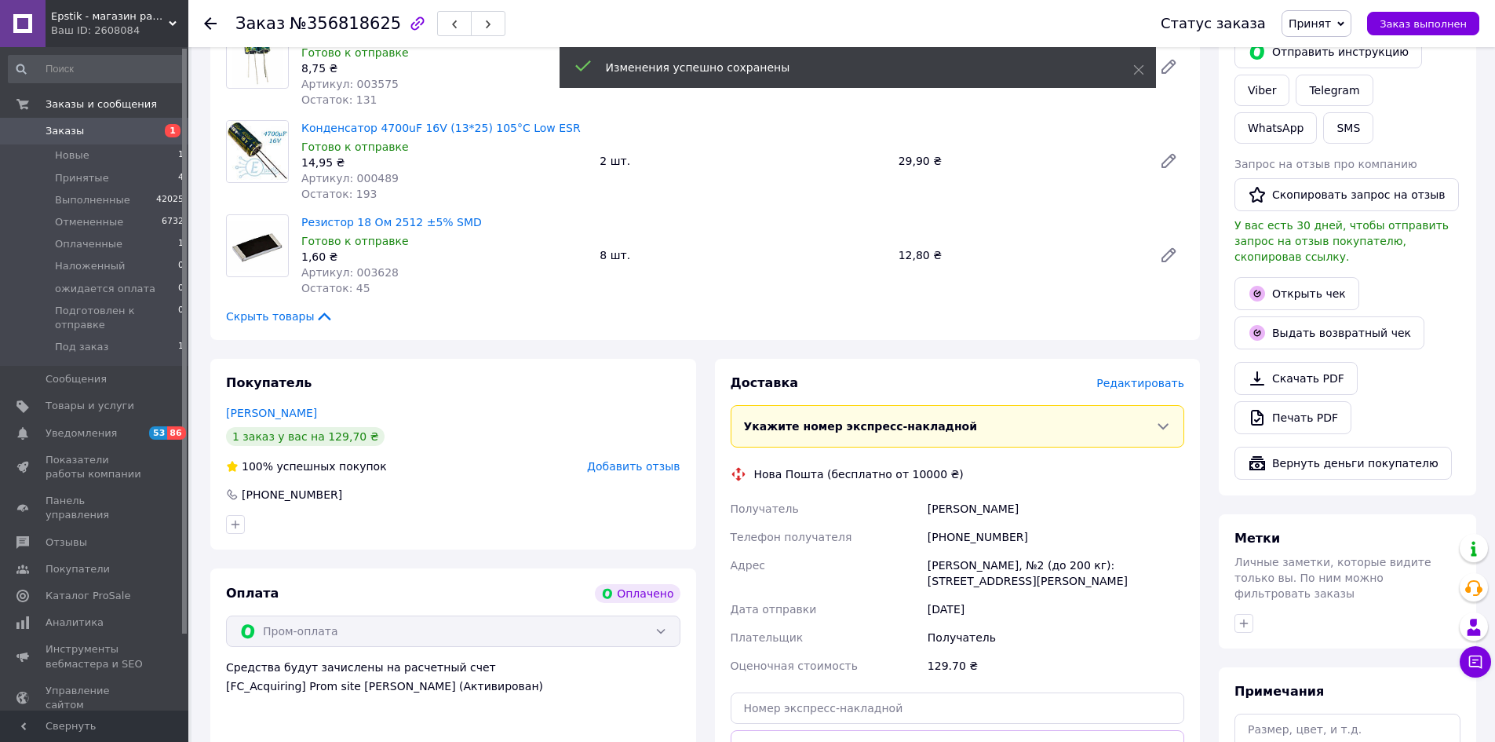
scroll to position [392, 0]
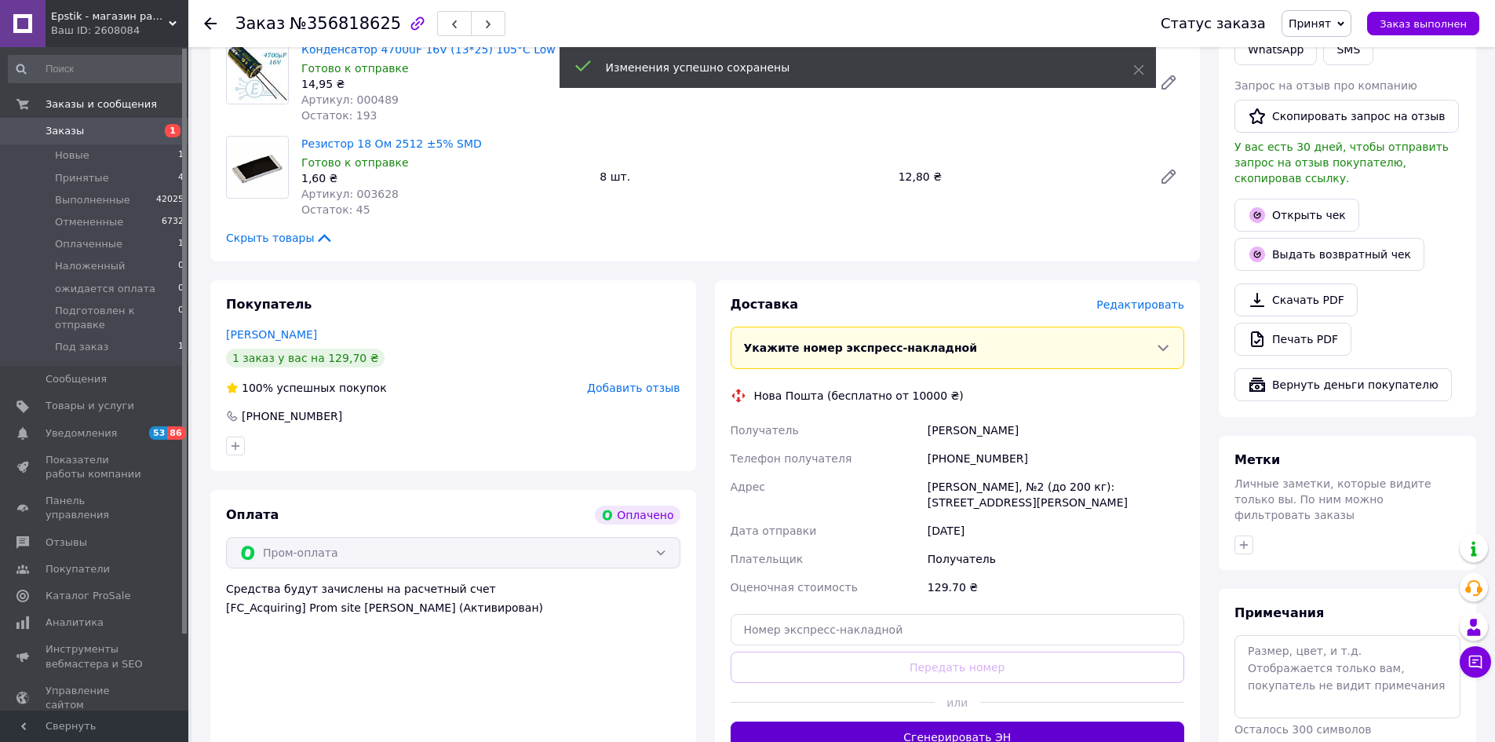
click at [924, 721] on button "Сгенерировать ЭН" at bounding box center [958, 736] width 454 height 31
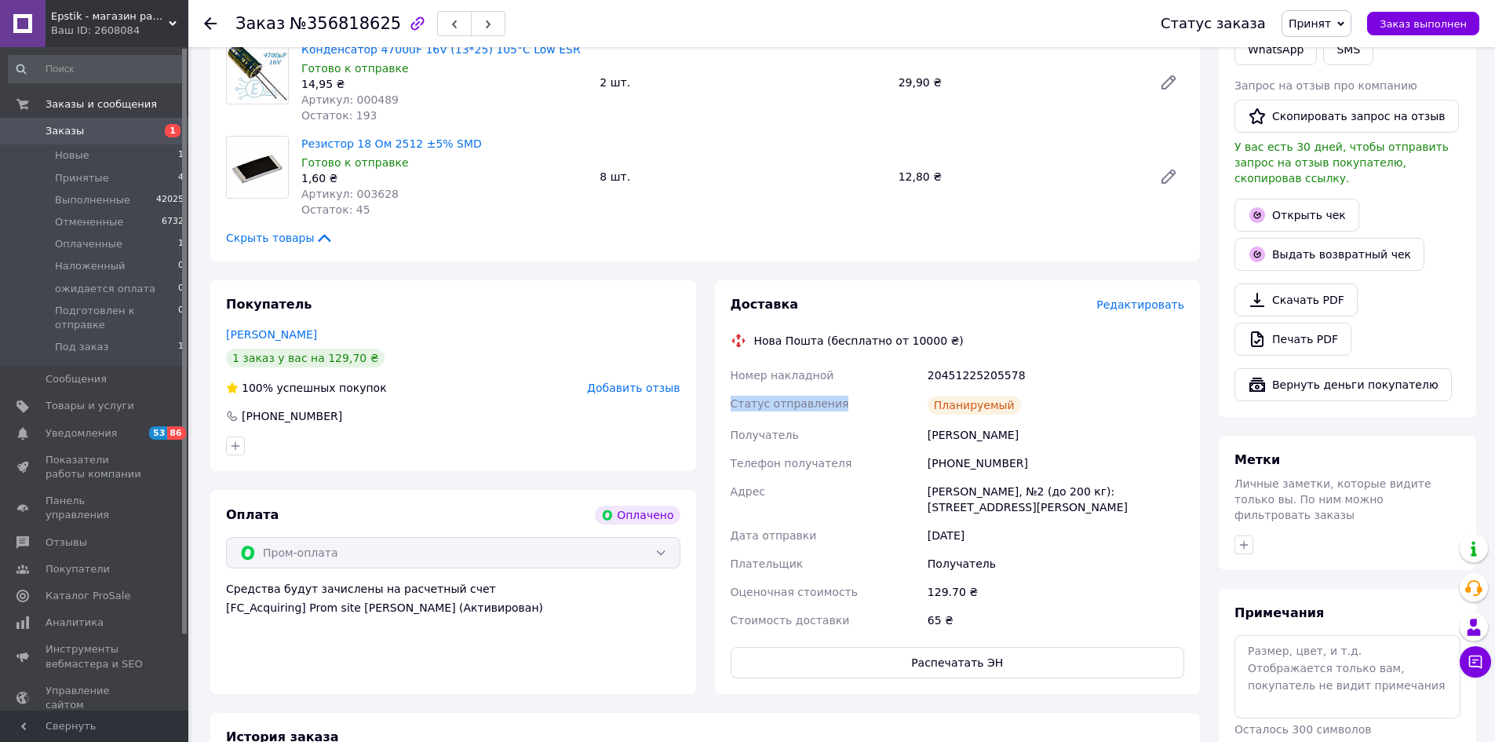
drag, startPoint x: 1031, startPoint y: 370, endPoint x: 880, endPoint y: 390, distance: 151.9
click at [880, 390] on div "Номер накладной 20451225205578 Статус отправления Планируемый Получатель Сохран…" at bounding box center [957, 497] width 461 height 273
click at [1084, 382] on div "20451225205578" at bounding box center [1055, 375] width 263 height 28
drag, startPoint x: 1027, startPoint y: 370, endPoint x: 922, endPoint y: 374, distance: 105.2
click at [922, 374] on div "Номер накладной 20451225205578 Статус отправления Планируемый Получатель Сохран…" at bounding box center [957, 497] width 461 height 273
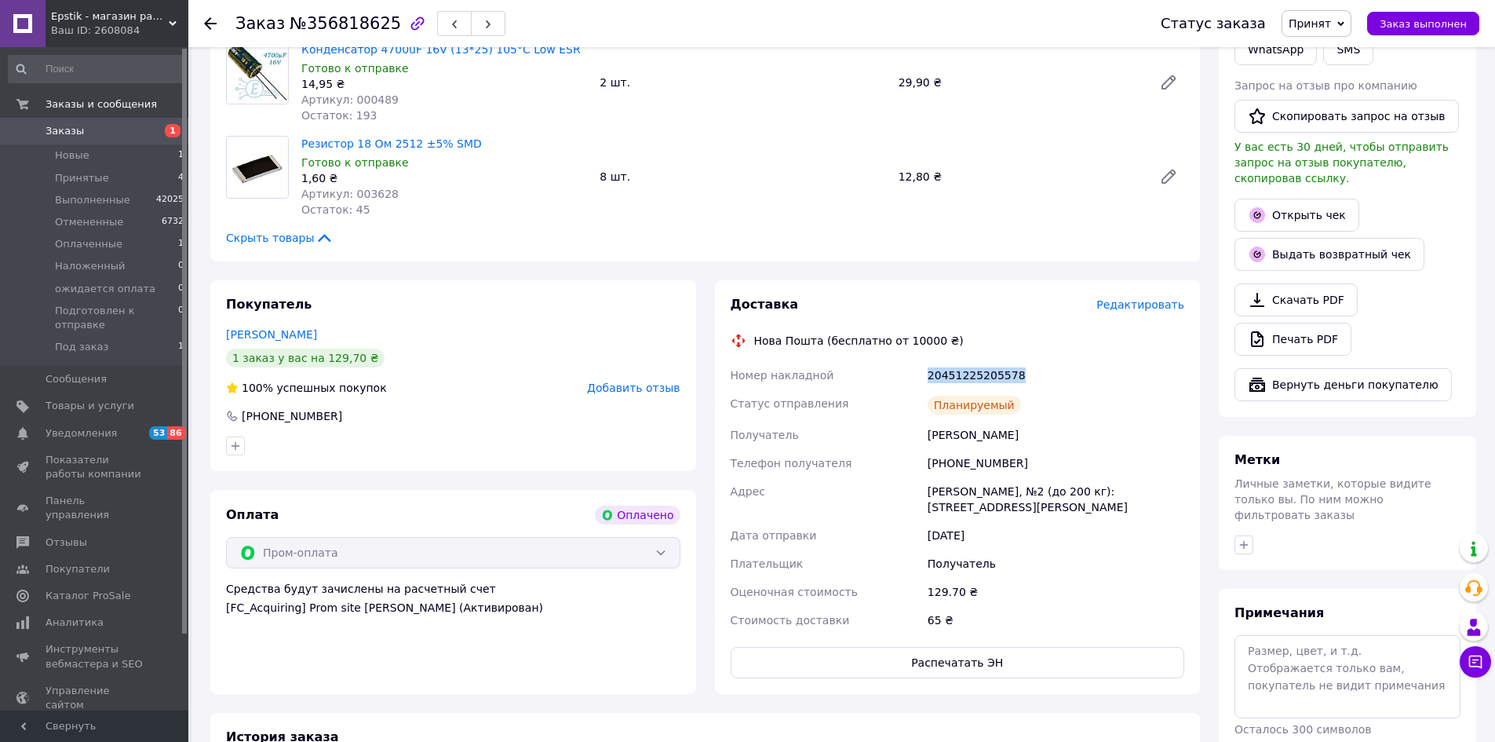
copy div "Номер накладной 20451225205578"
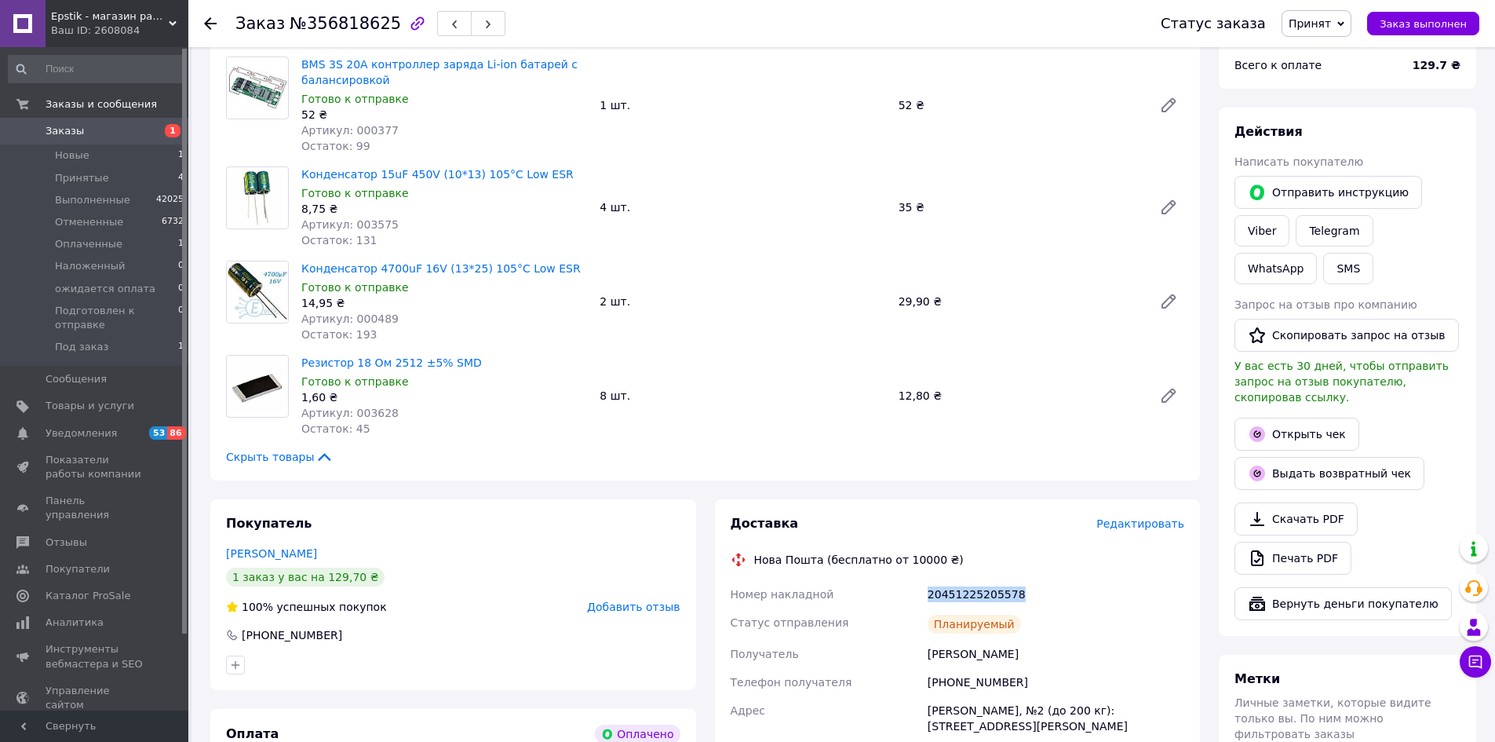
scroll to position [78, 0]
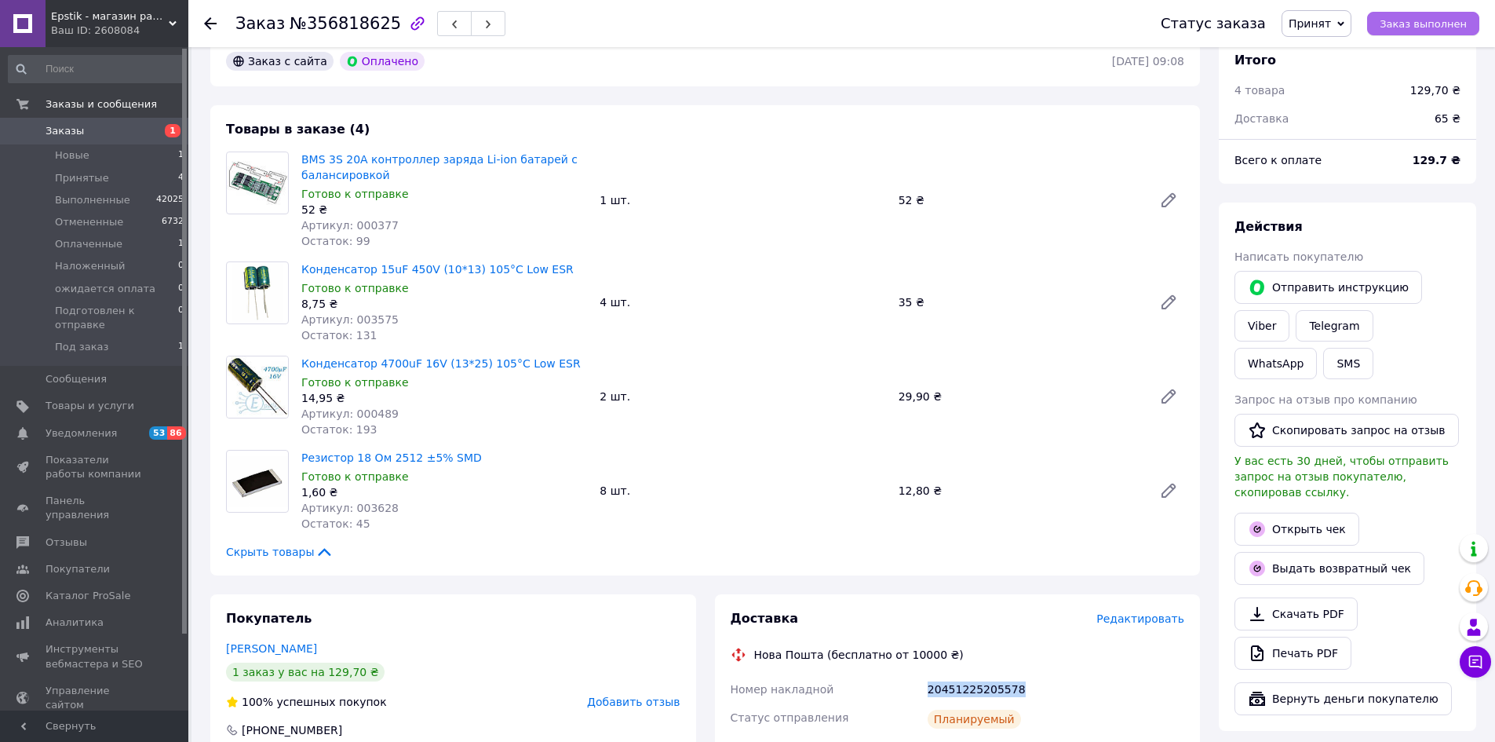
click at [1408, 24] on span "Заказ выполнен" at bounding box center [1422, 24] width 87 height 12
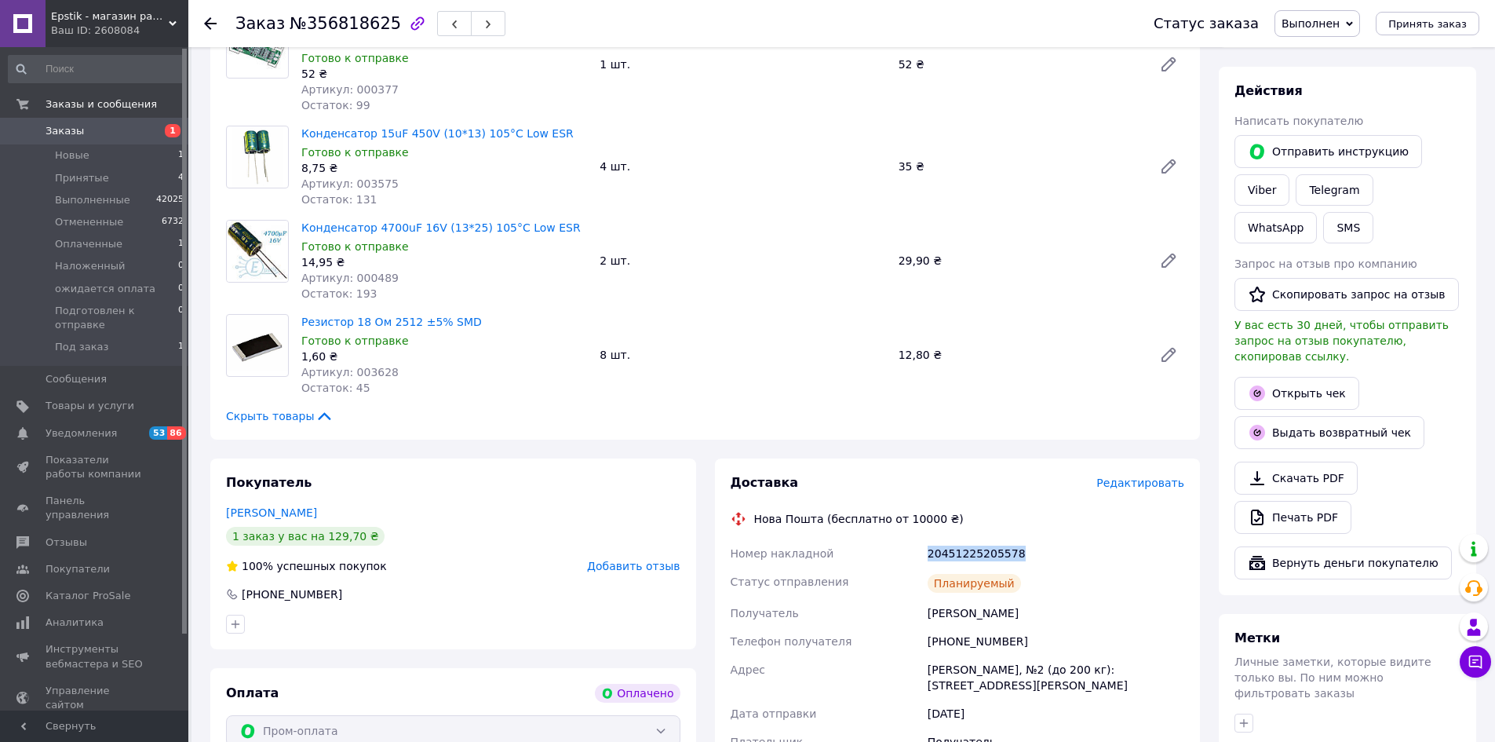
scroll to position [235, 0]
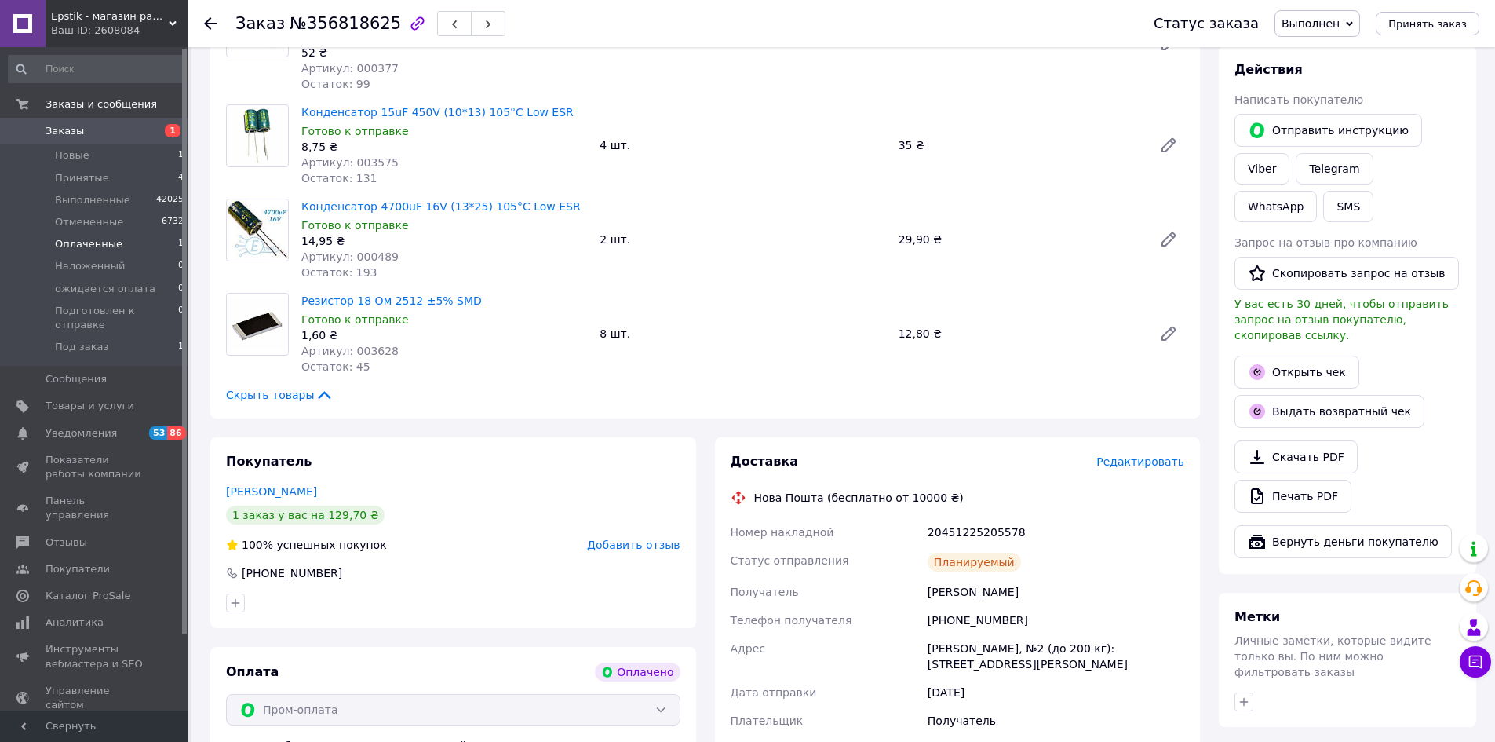
click at [87, 242] on span "Оплаченные" at bounding box center [88, 244] width 67 height 14
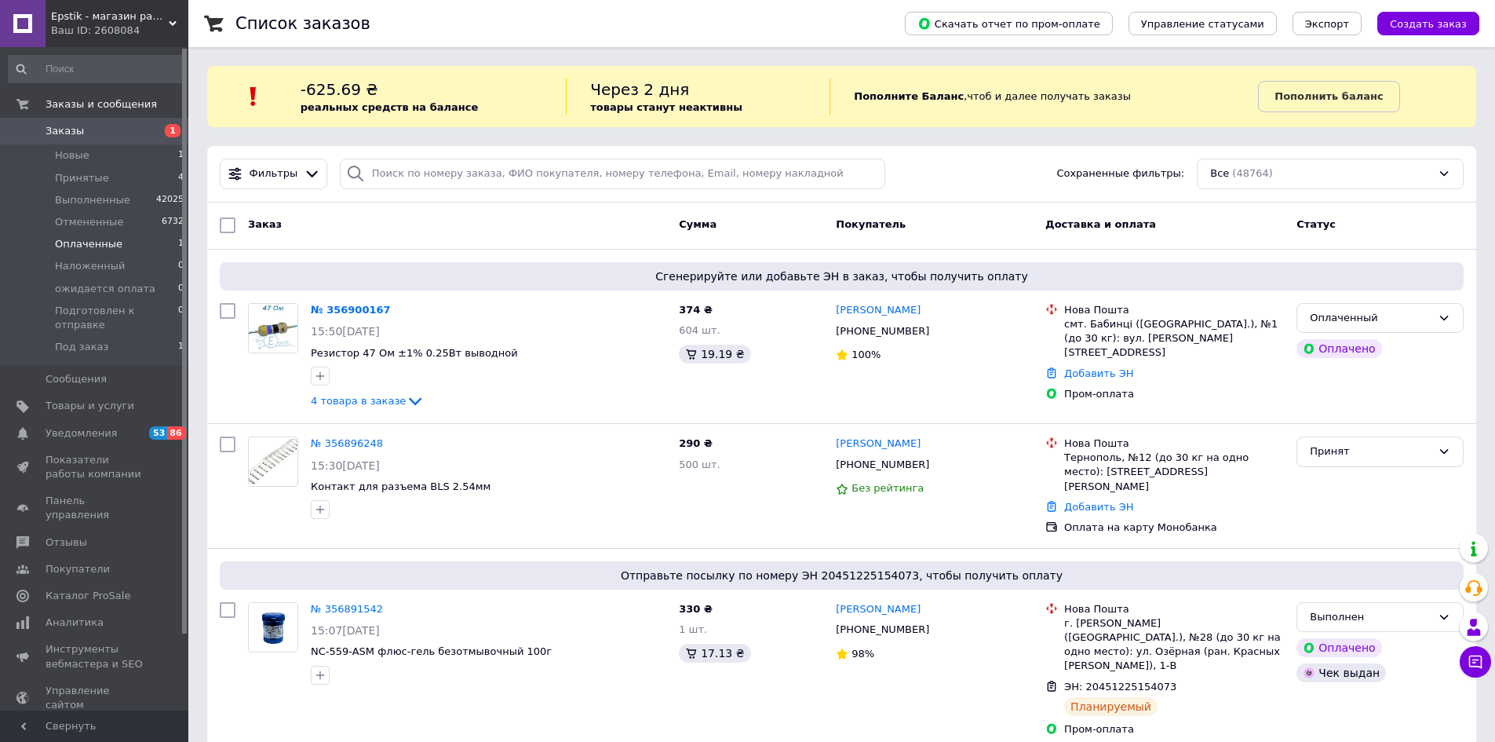
click at [87, 242] on span "Оплаченные" at bounding box center [88, 244] width 67 height 14
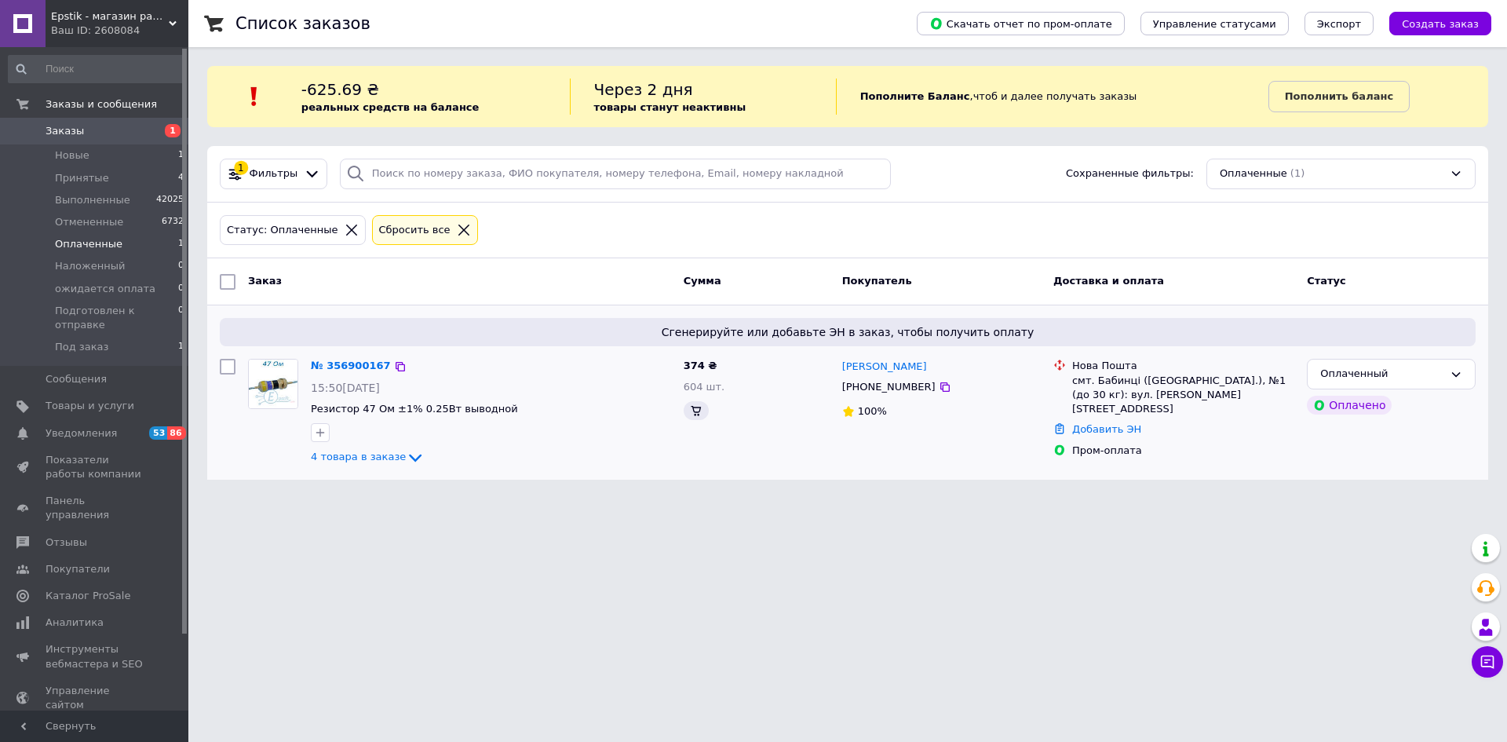
click at [348, 357] on div "№ 356900167" at bounding box center [350, 366] width 83 height 18
click at [348, 367] on link "№ 356900167" at bounding box center [351, 365] width 80 height 12
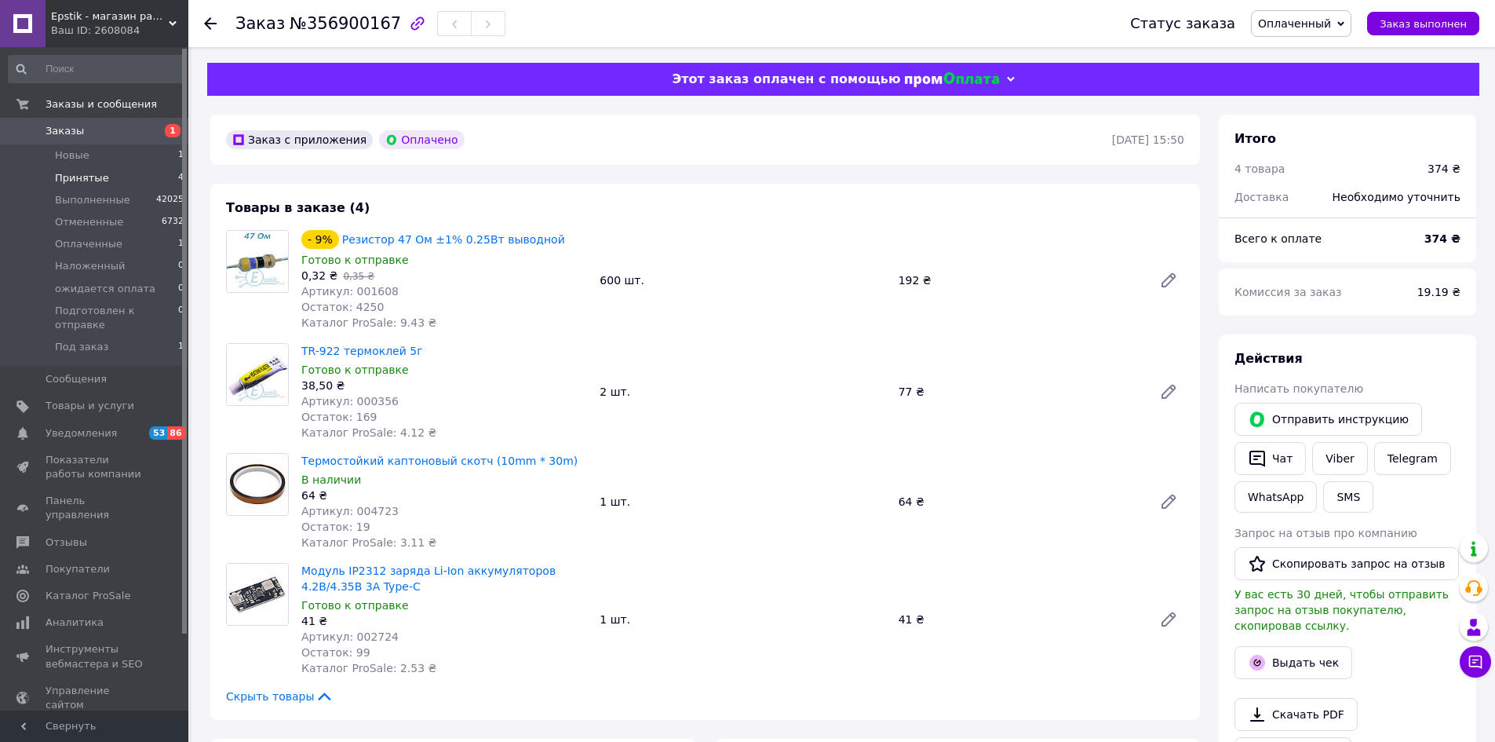
click at [82, 171] on span "Принятые" at bounding box center [82, 178] width 54 height 14
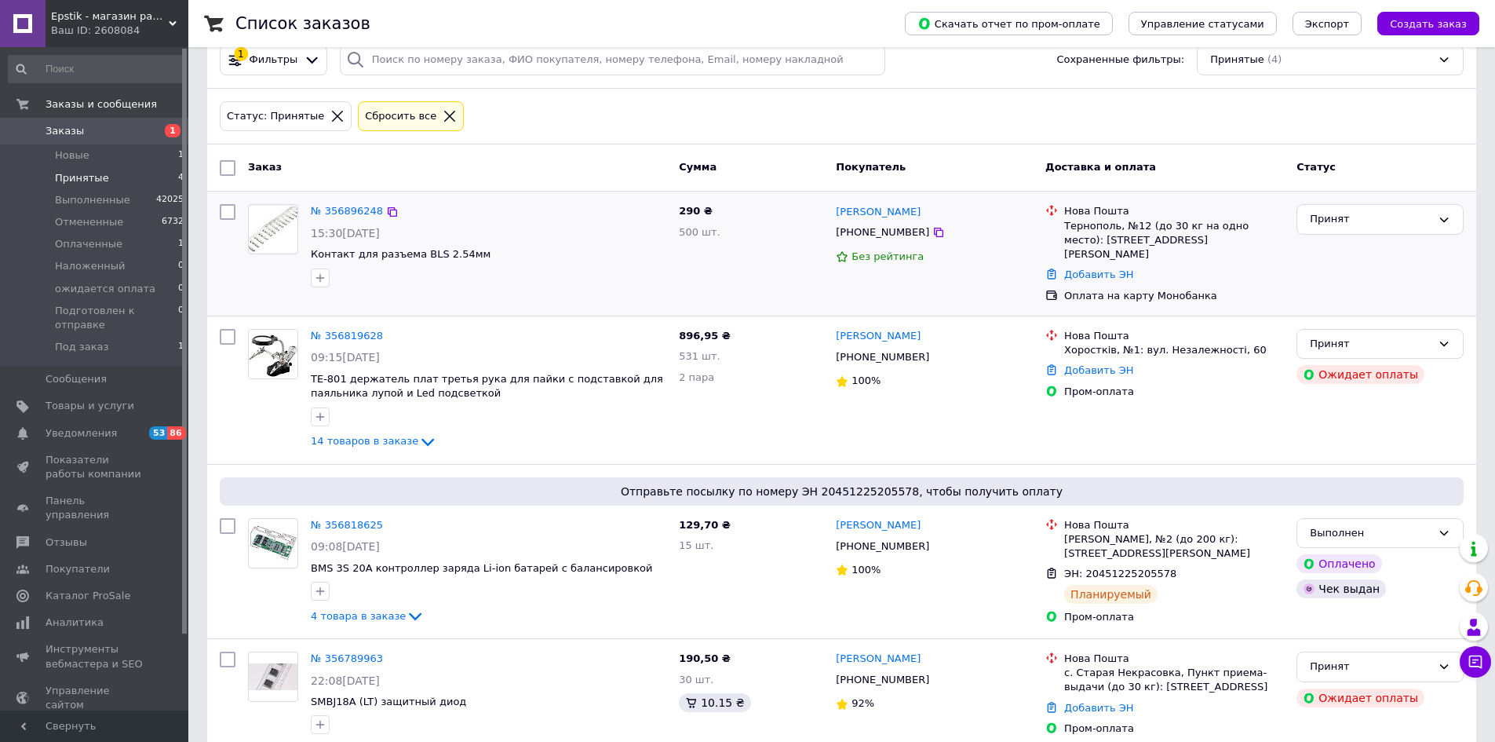
scroll to position [125, 0]
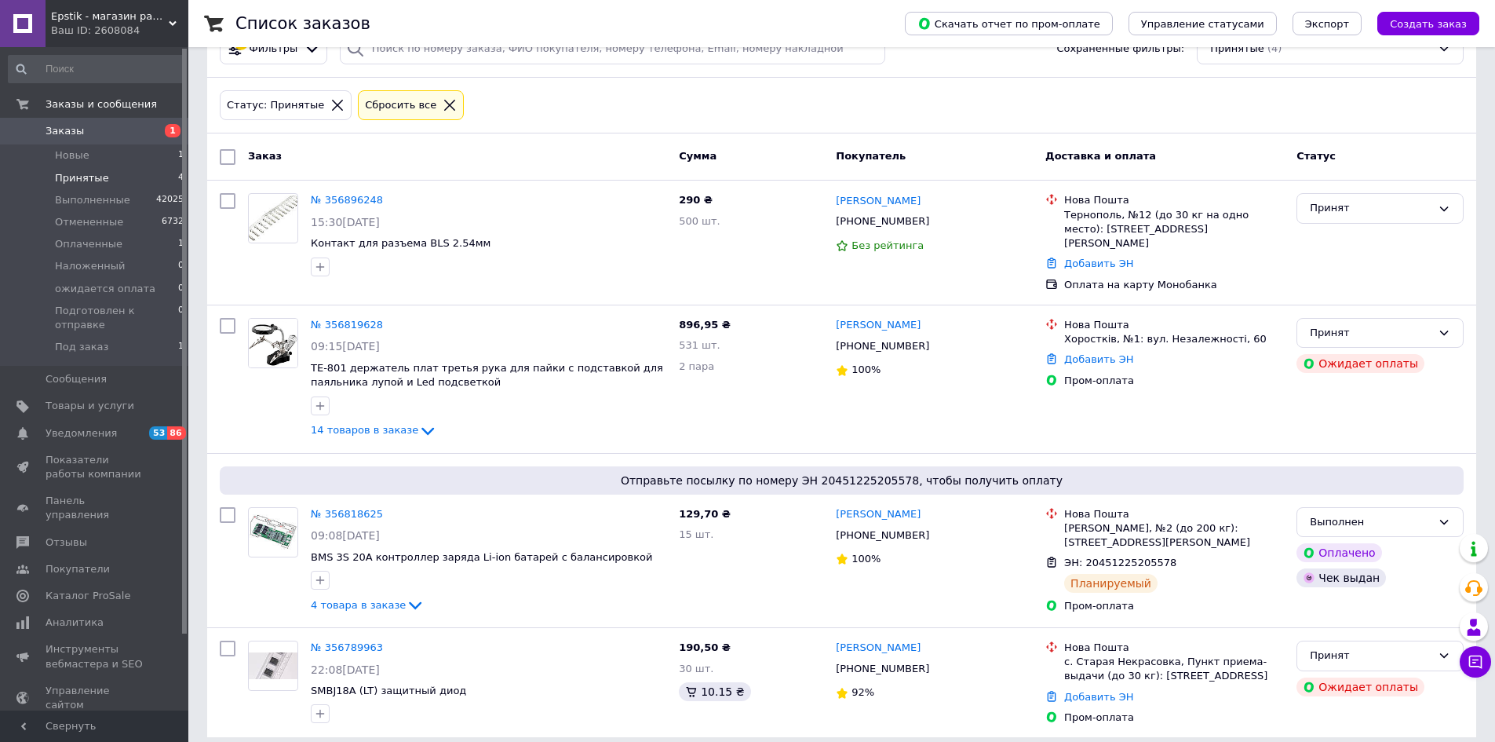
click at [72, 177] on span "Принятые" at bounding box center [82, 178] width 54 height 14
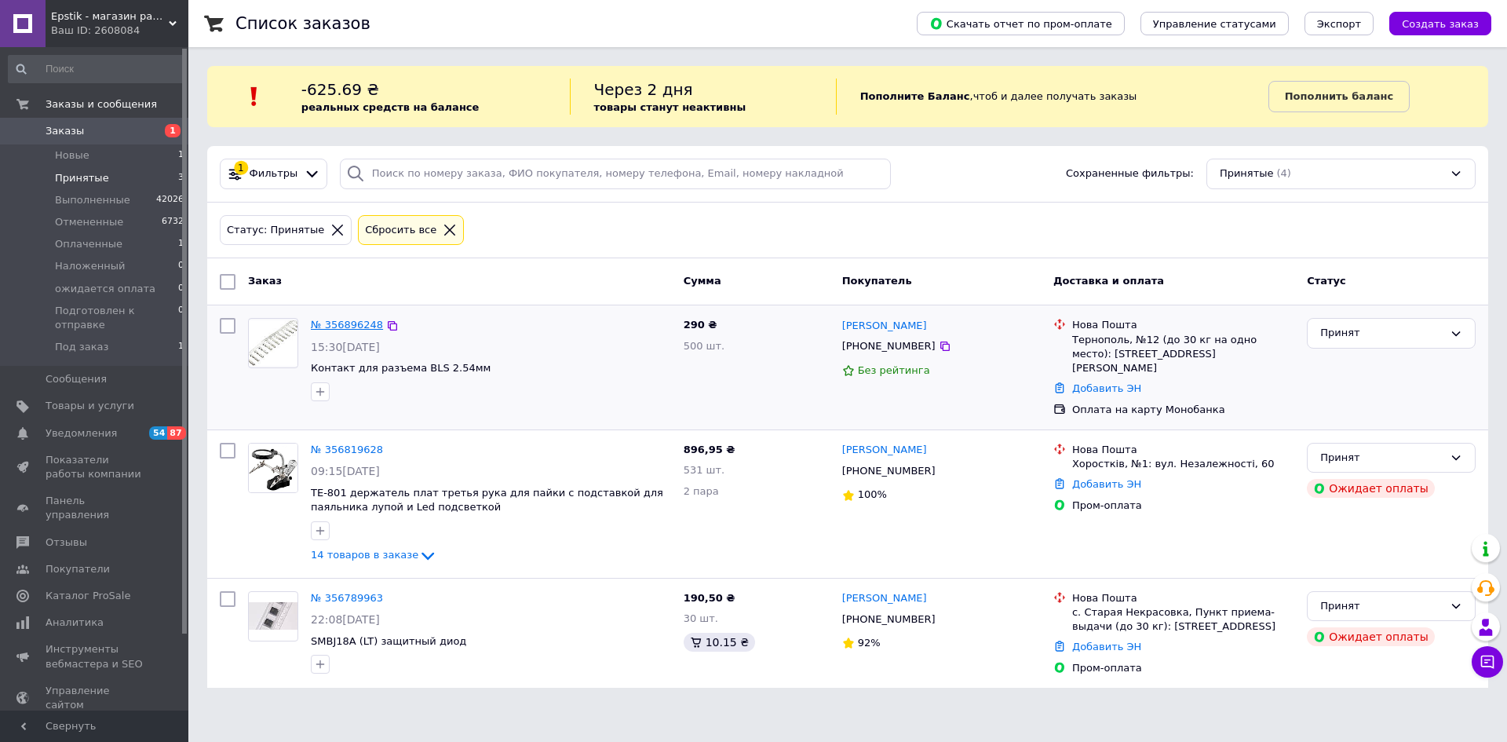
click at [329, 321] on link "№ 356896248" at bounding box center [347, 325] width 72 height 12
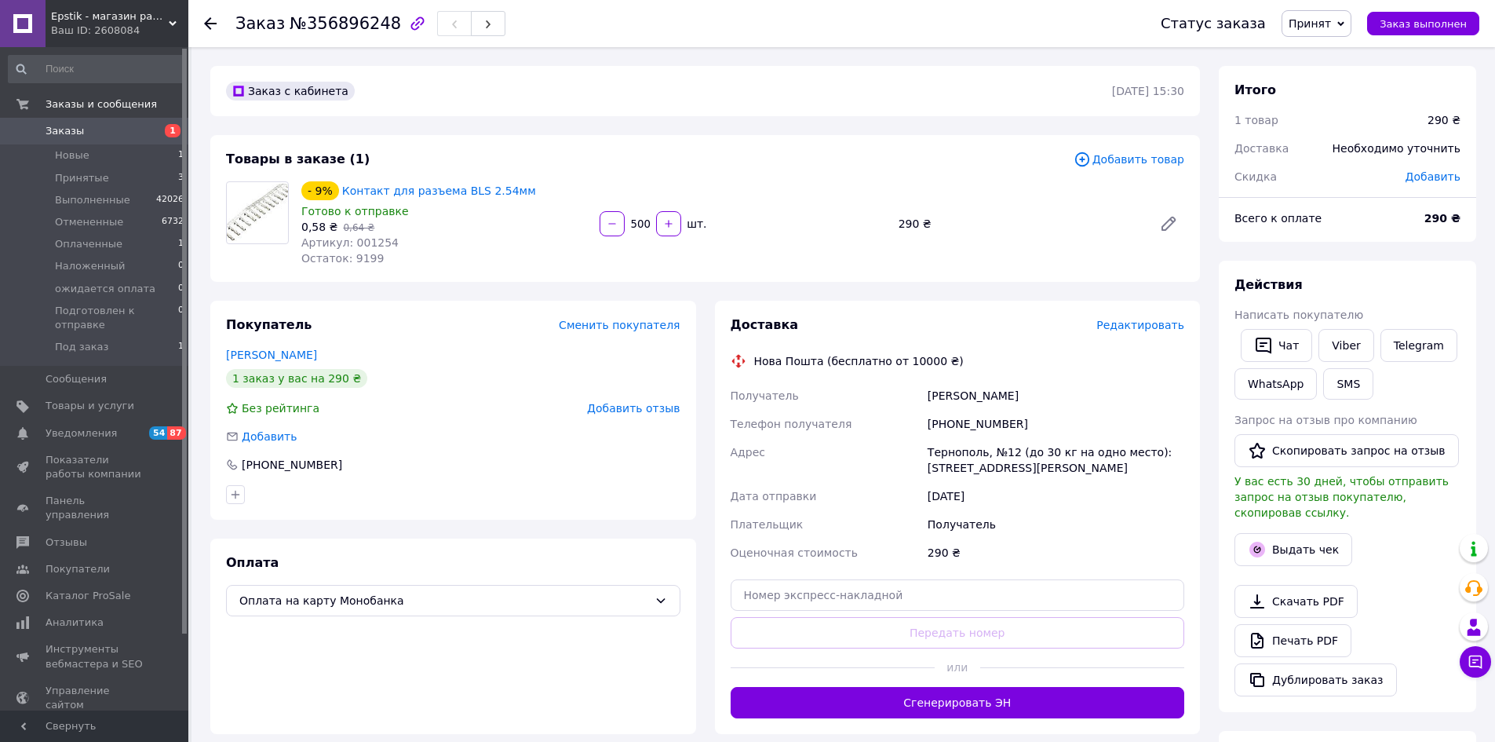
click at [329, 321] on div "Покупатель Сменить покупателя" at bounding box center [453, 325] width 454 height 18
click at [1103, 534] on div "Получатель" at bounding box center [1055, 524] width 263 height 28
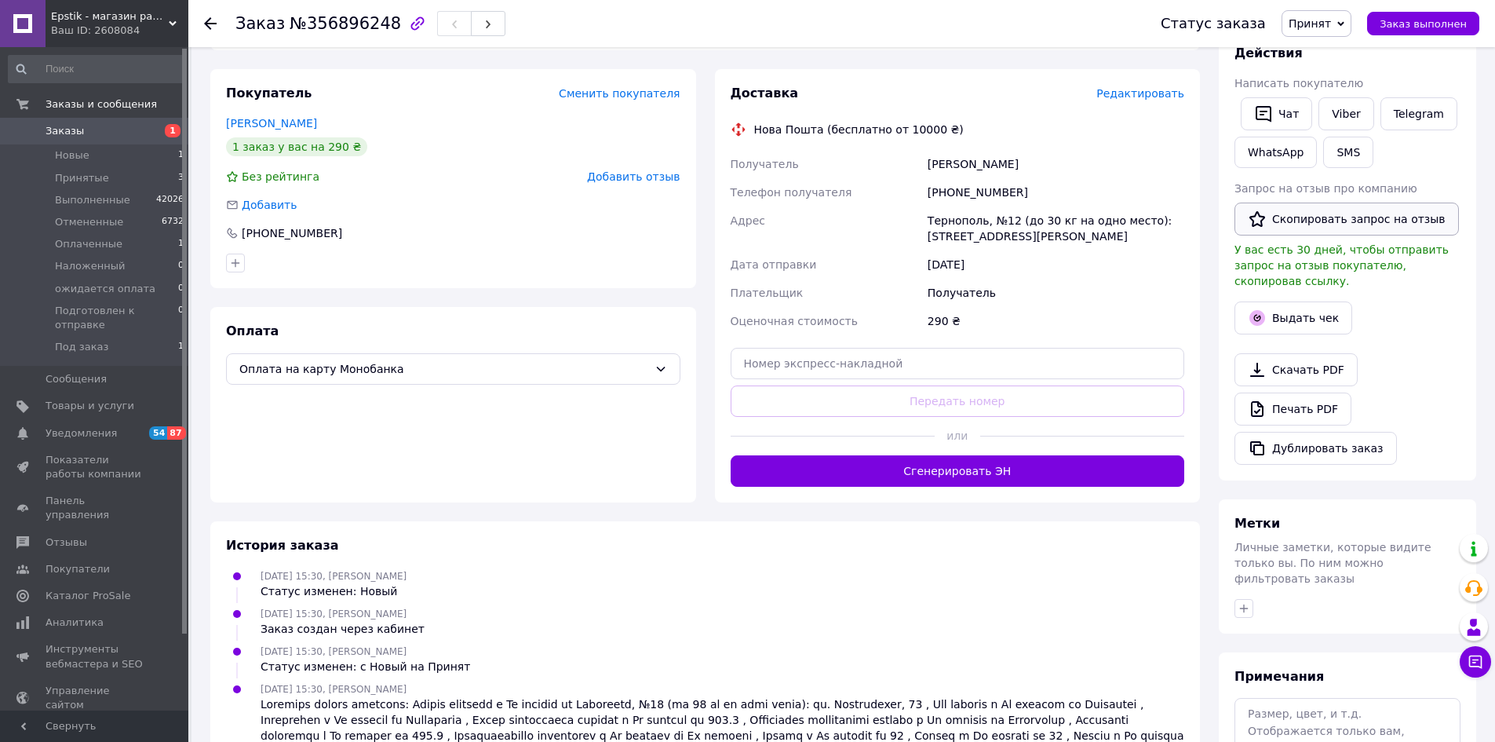
scroll to position [102, 0]
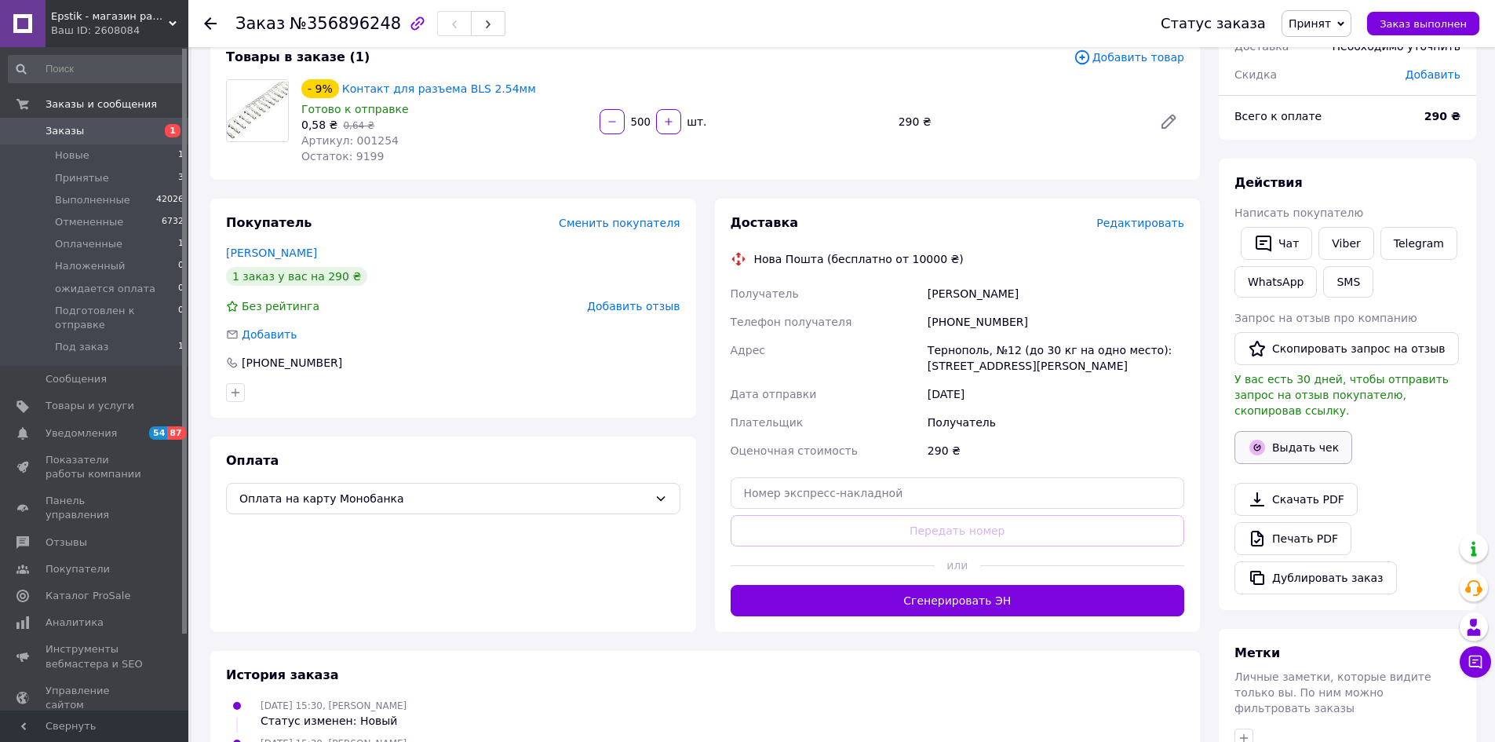
click at [1287, 431] on button "Выдать чек" at bounding box center [1293, 447] width 118 height 33
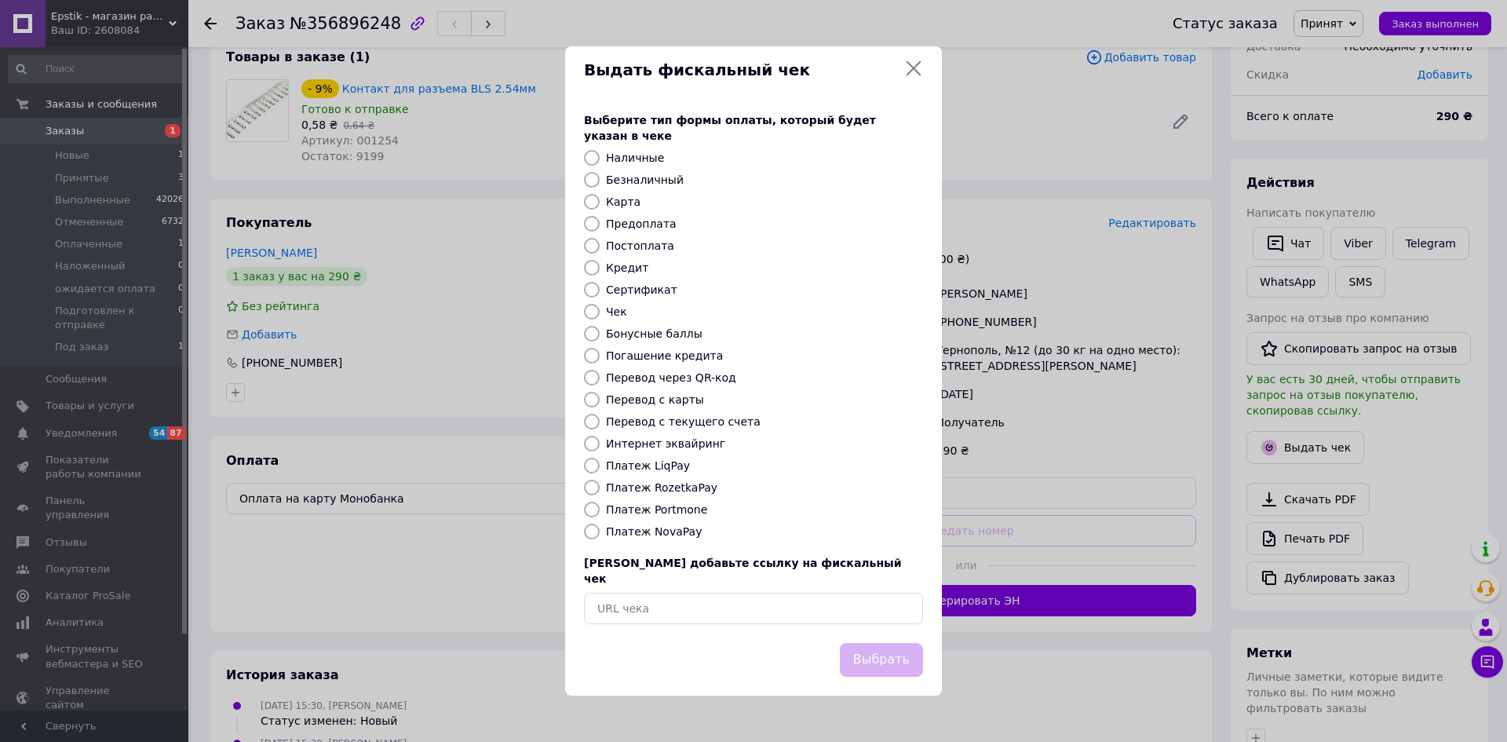
click at [592, 396] on input "Перевод с карты" at bounding box center [592, 400] width 16 height 16
radio input "true"
drag, startPoint x: 895, startPoint y: 637, endPoint x: 927, endPoint y: 639, distance: 32.2
click at [897, 643] on button "Выбрать" at bounding box center [881, 660] width 83 height 34
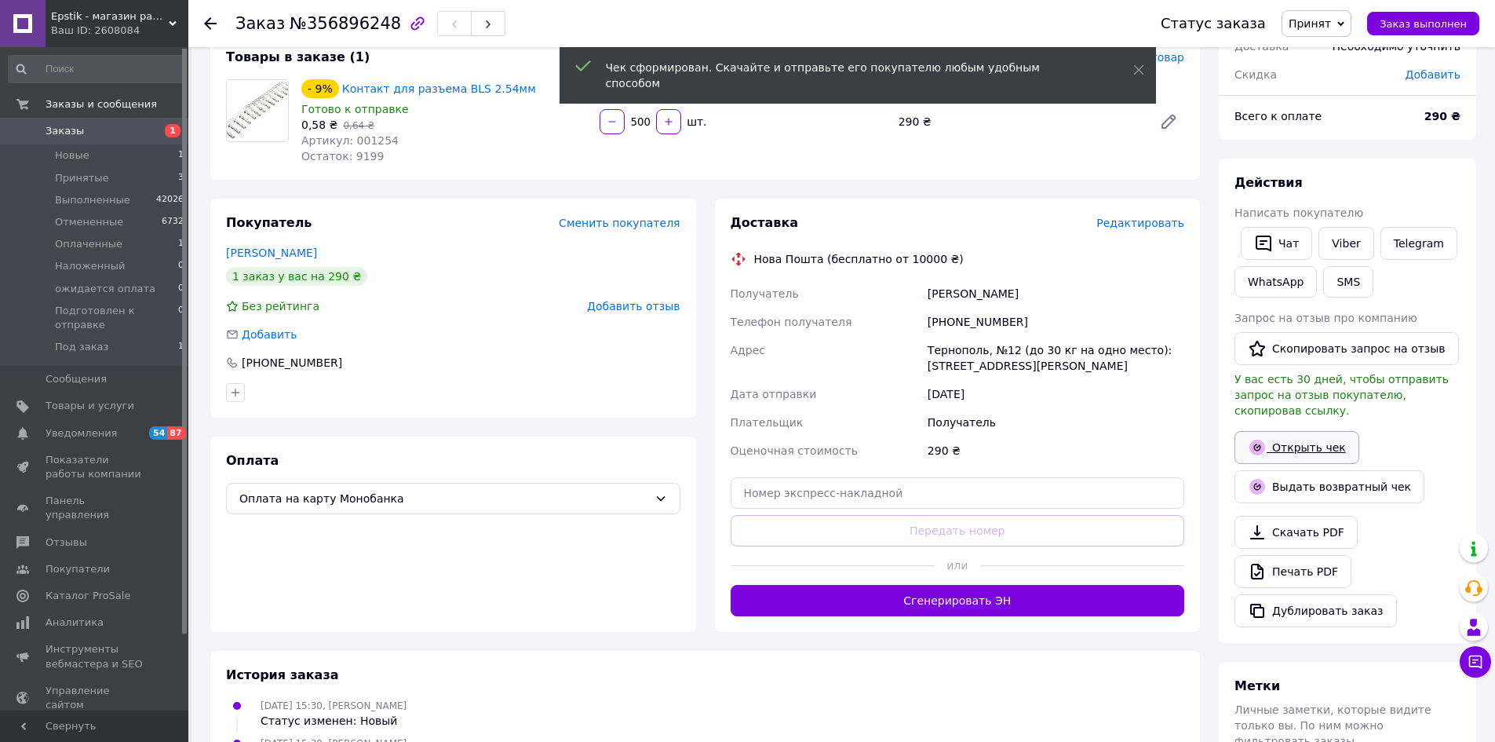
click at [1305, 437] on link "Открыть чек" at bounding box center [1296, 447] width 125 height 33
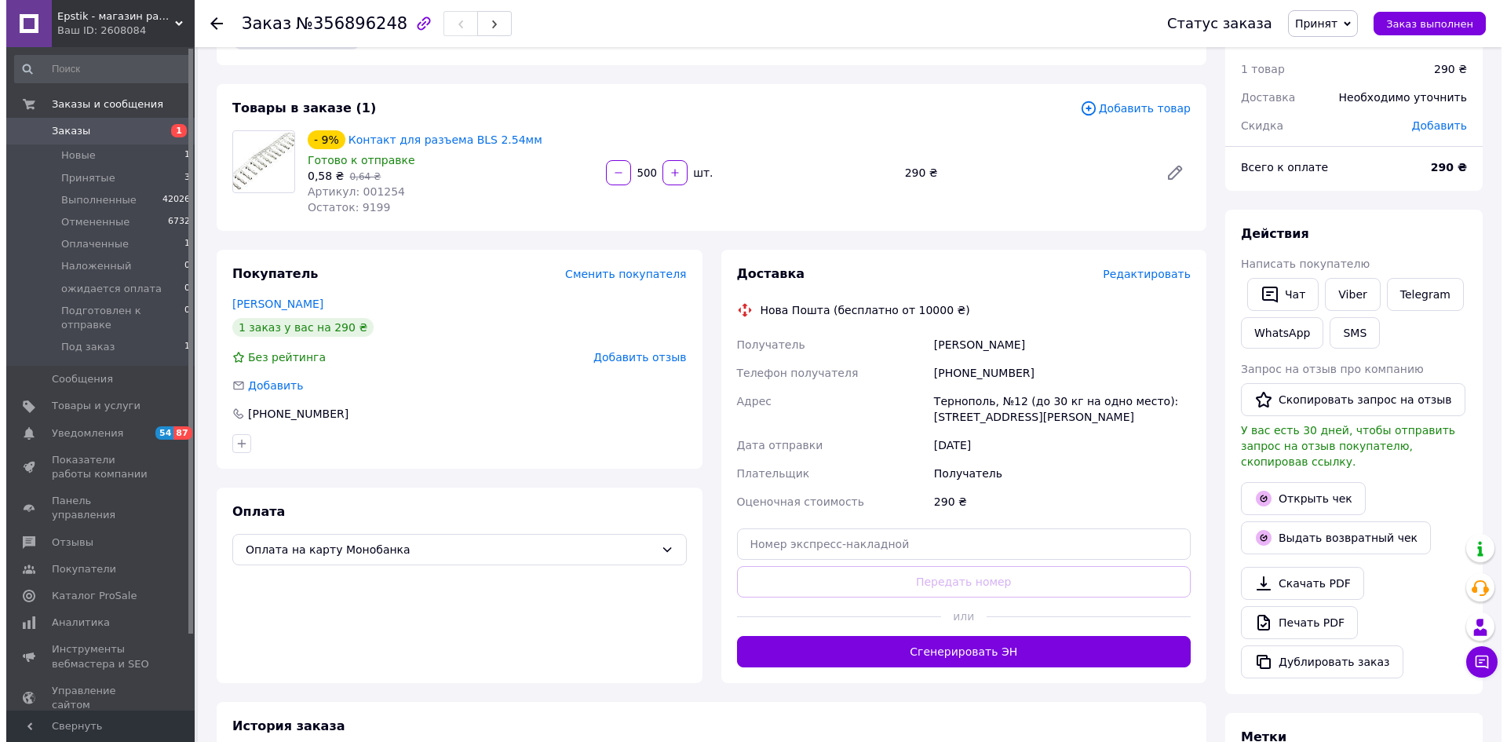
scroll to position [24, 0]
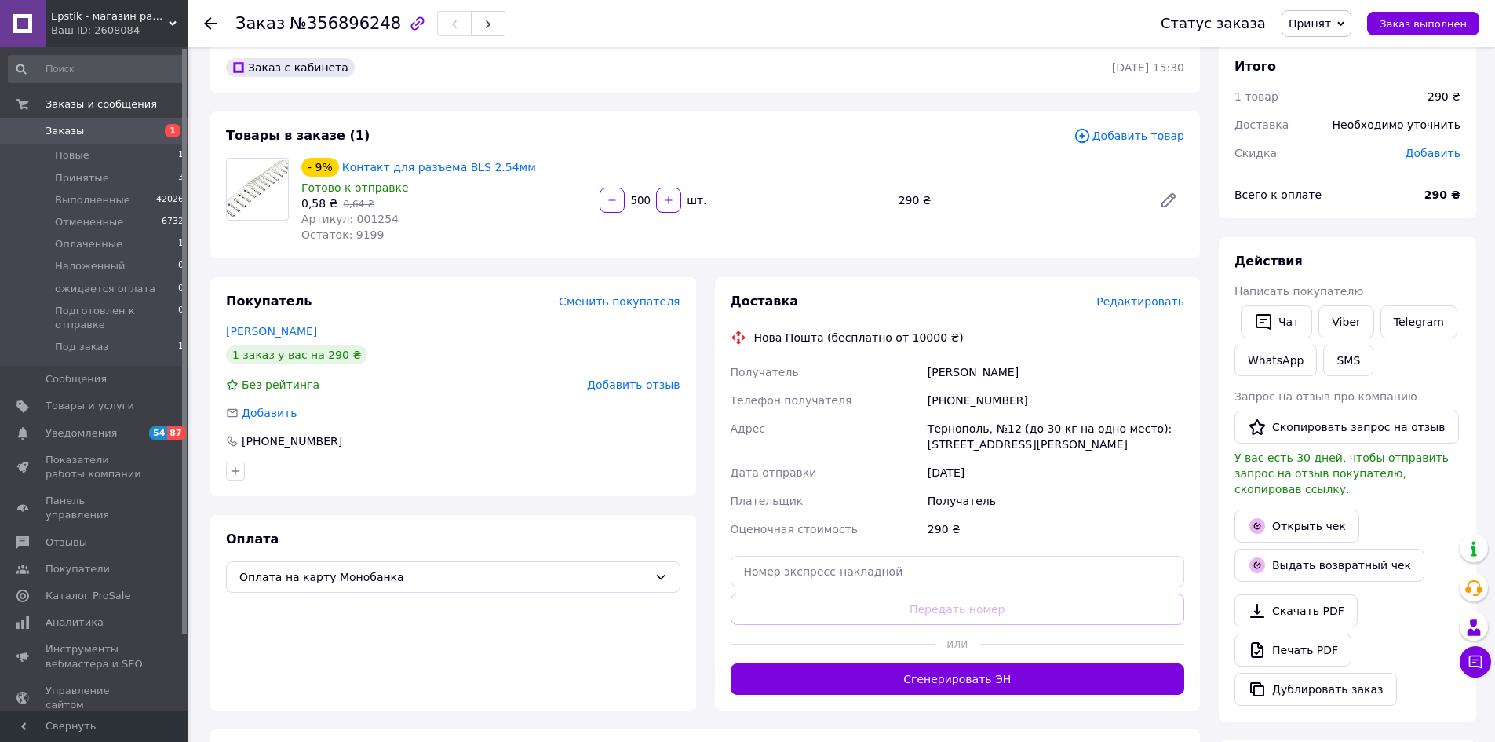
click at [1122, 302] on span "Редактировать" at bounding box center [1140, 301] width 88 height 13
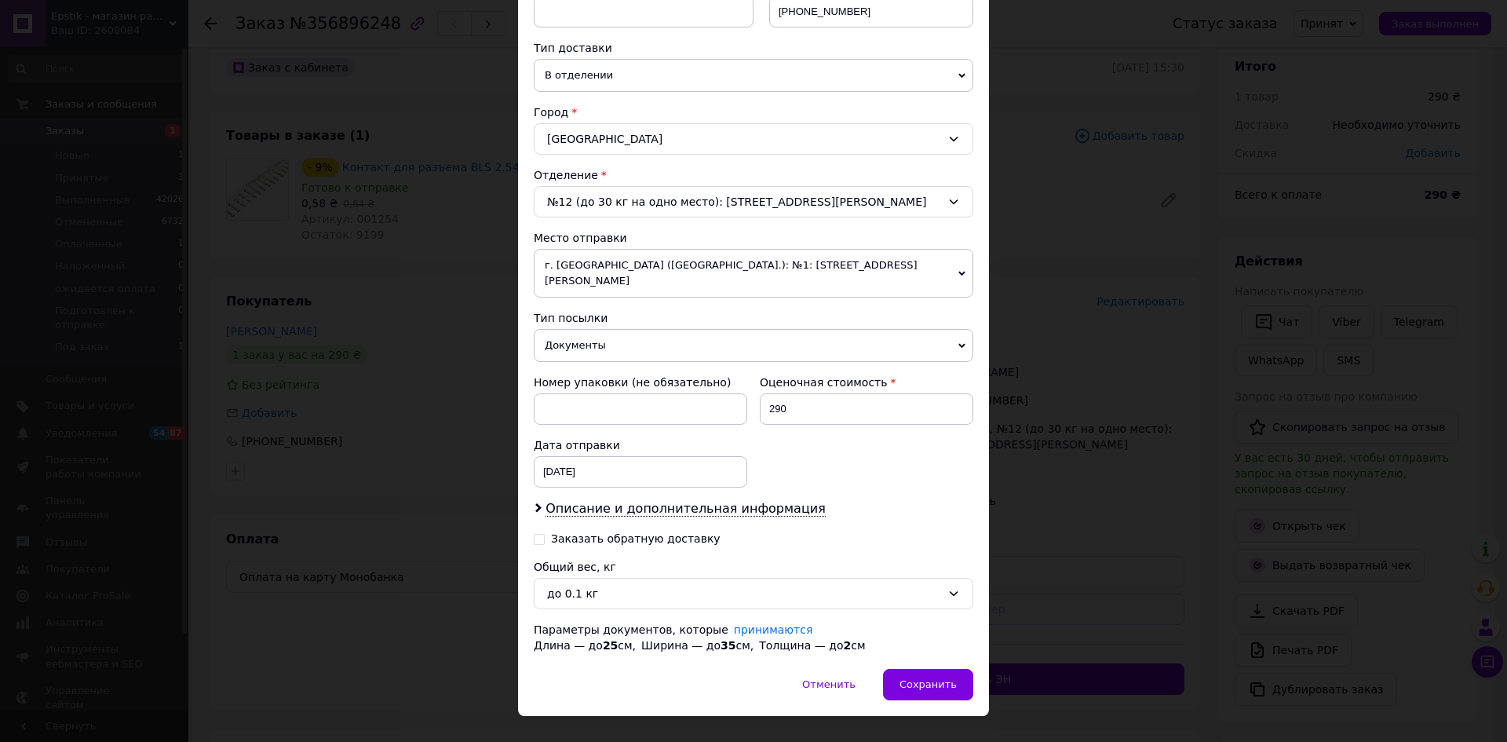
scroll to position [344, 0]
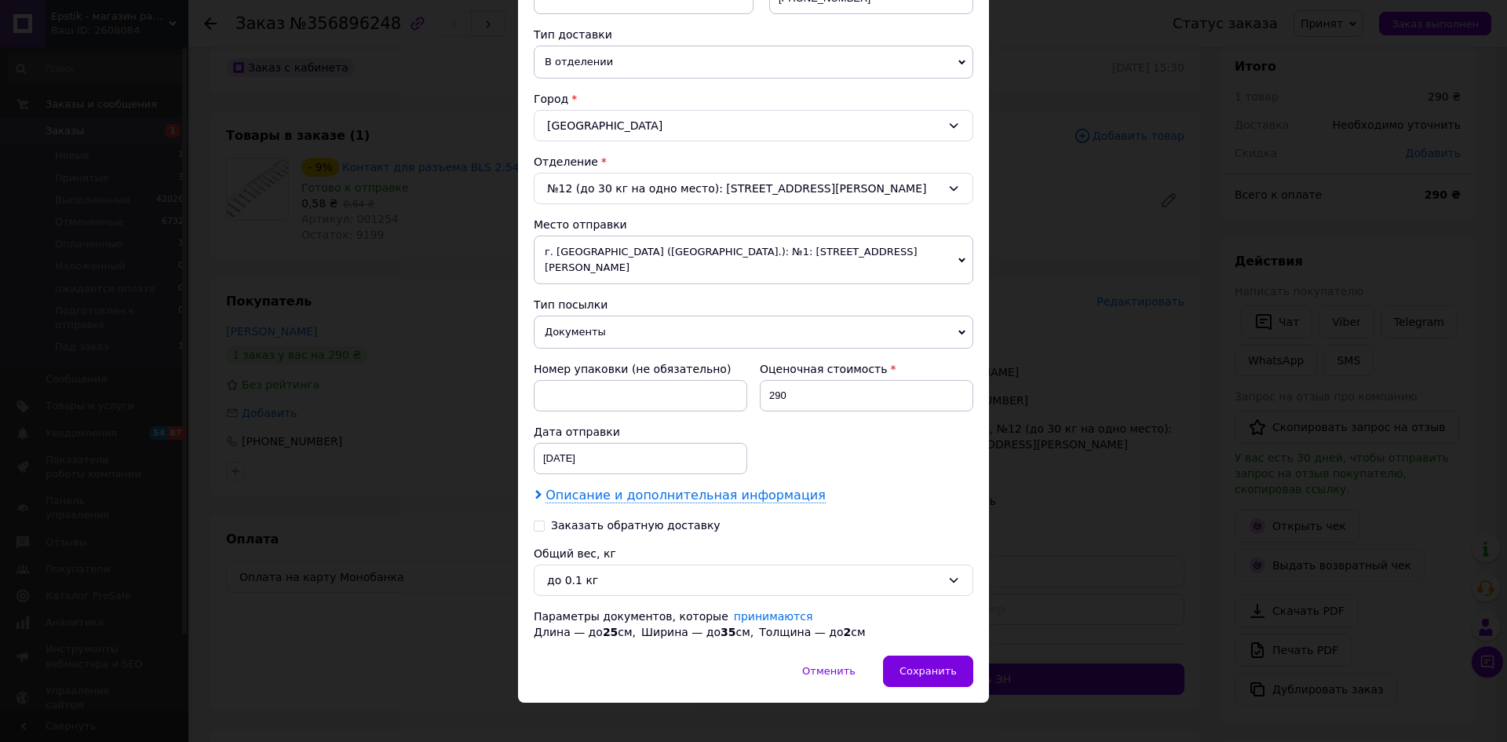
click at [680, 487] on span "Описание и дополнительная информация" at bounding box center [685, 495] width 280 height 16
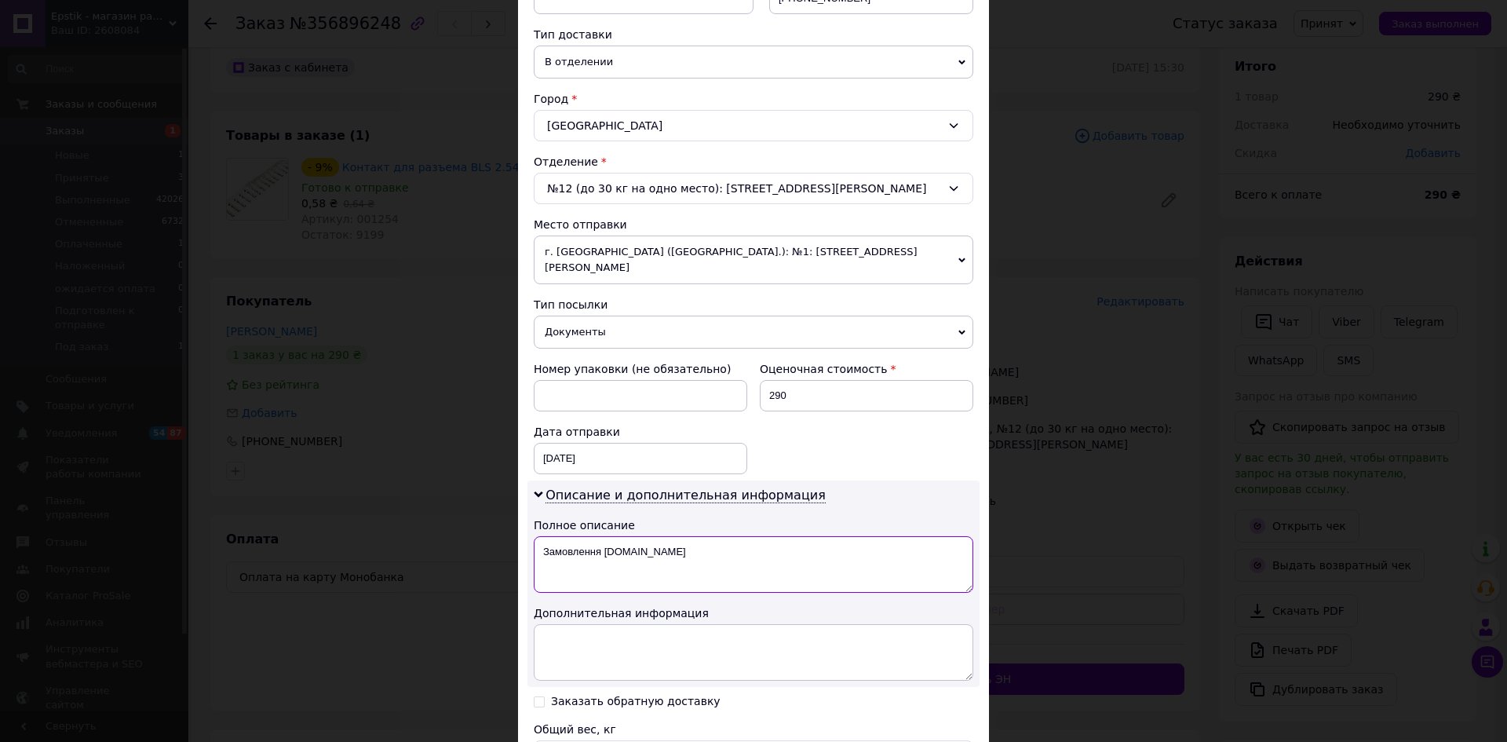
click at [705, 536] on textarea "Замовлення [DOMAIN_NAME]" at bounding box center [753, 564] width 439 height 56
type textarea "З"
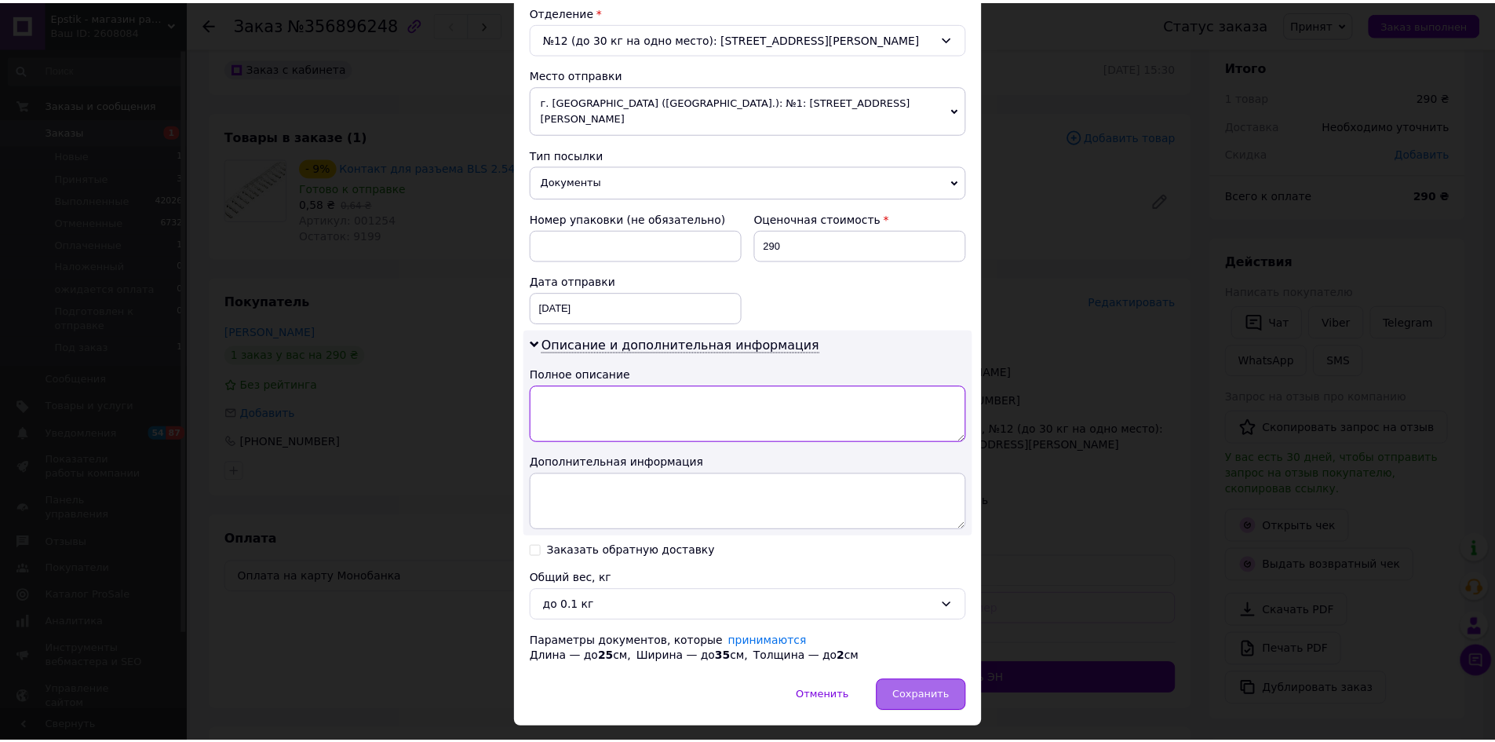
scroll to position [501, 0]
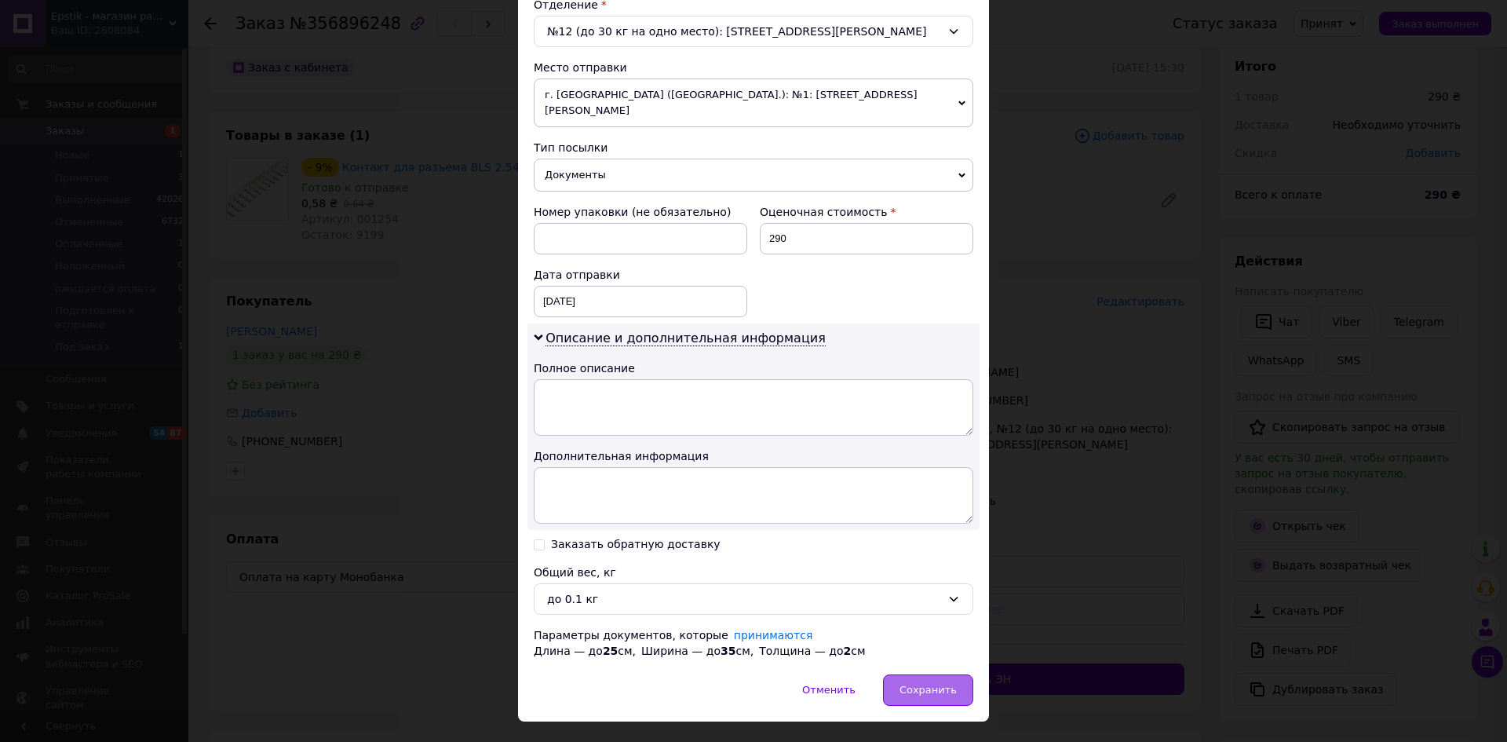
click at [938, 687] on div "Сохранить" at bounding box center [928, 689] width 90 height 31
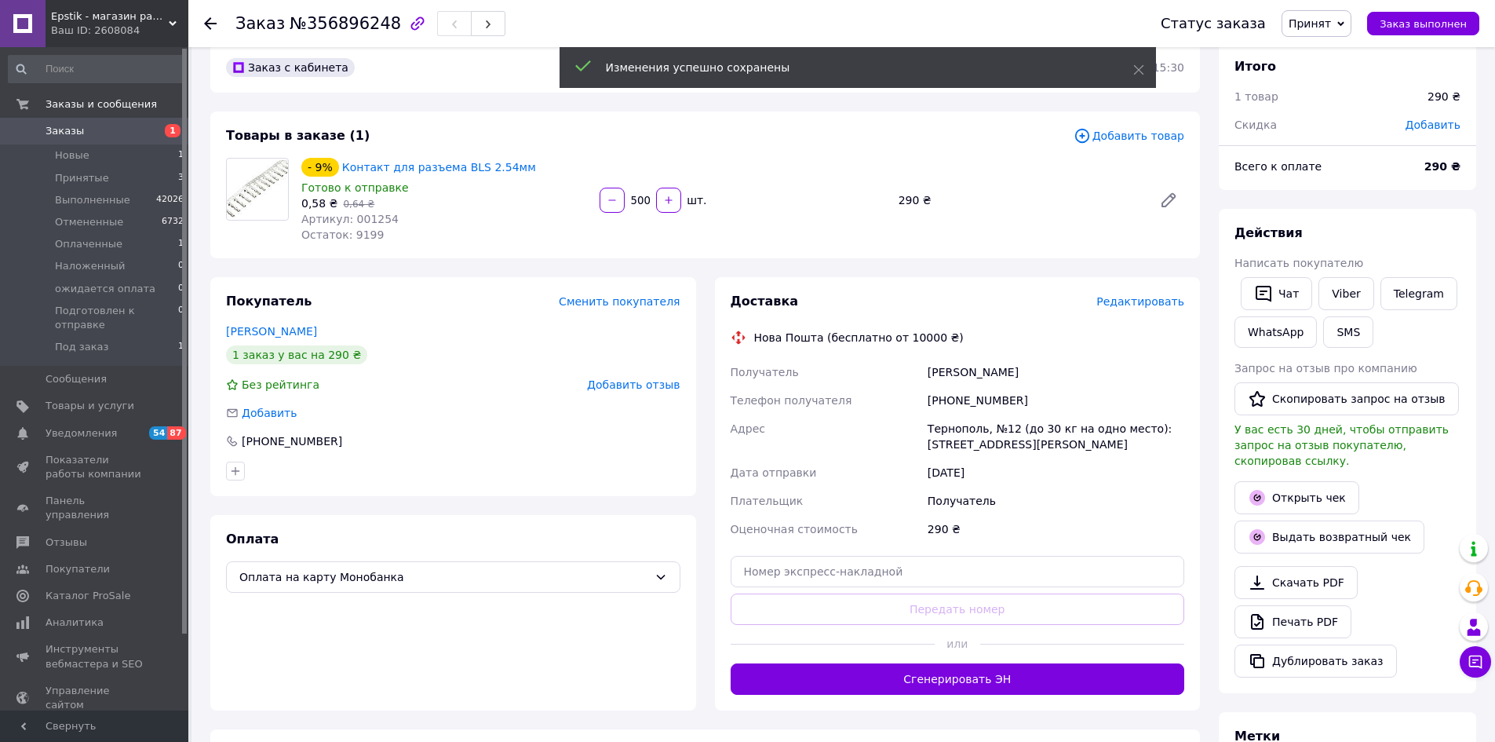
click at [941, 685] on button "Сгенерировать ЭН" at bounding box center [958, 678] width 454 height 31
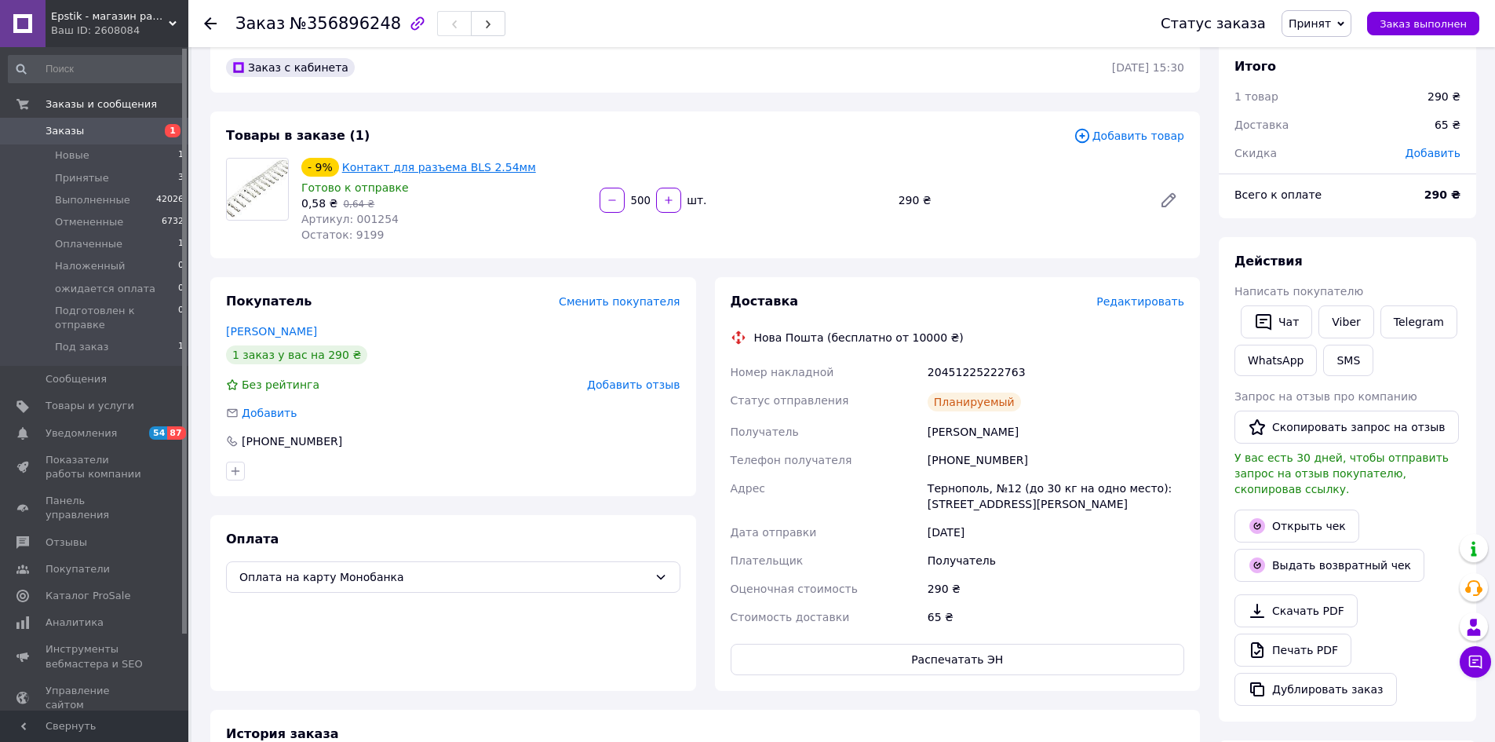
click at [403, 170] on link "Контакт для разъема BLS 2.54мм" at bounding box center [439, 167] width 194 height 13
drag, startPoint x: 993, startPoint y: 364, endPoint x: 871, endPoint y: 360, distance: 122.5
click at [887, 364] on div "Номер накладной 20451225222763 Статус отправления Планируемый Получатель [PERSO…" at bounding box center [957, 494] width 461 height 273
copy div "Номер накладной 20451225222763"
click at [1342, 319] on link "Viber" at bounding box center [1345, 321] width 55 height 33
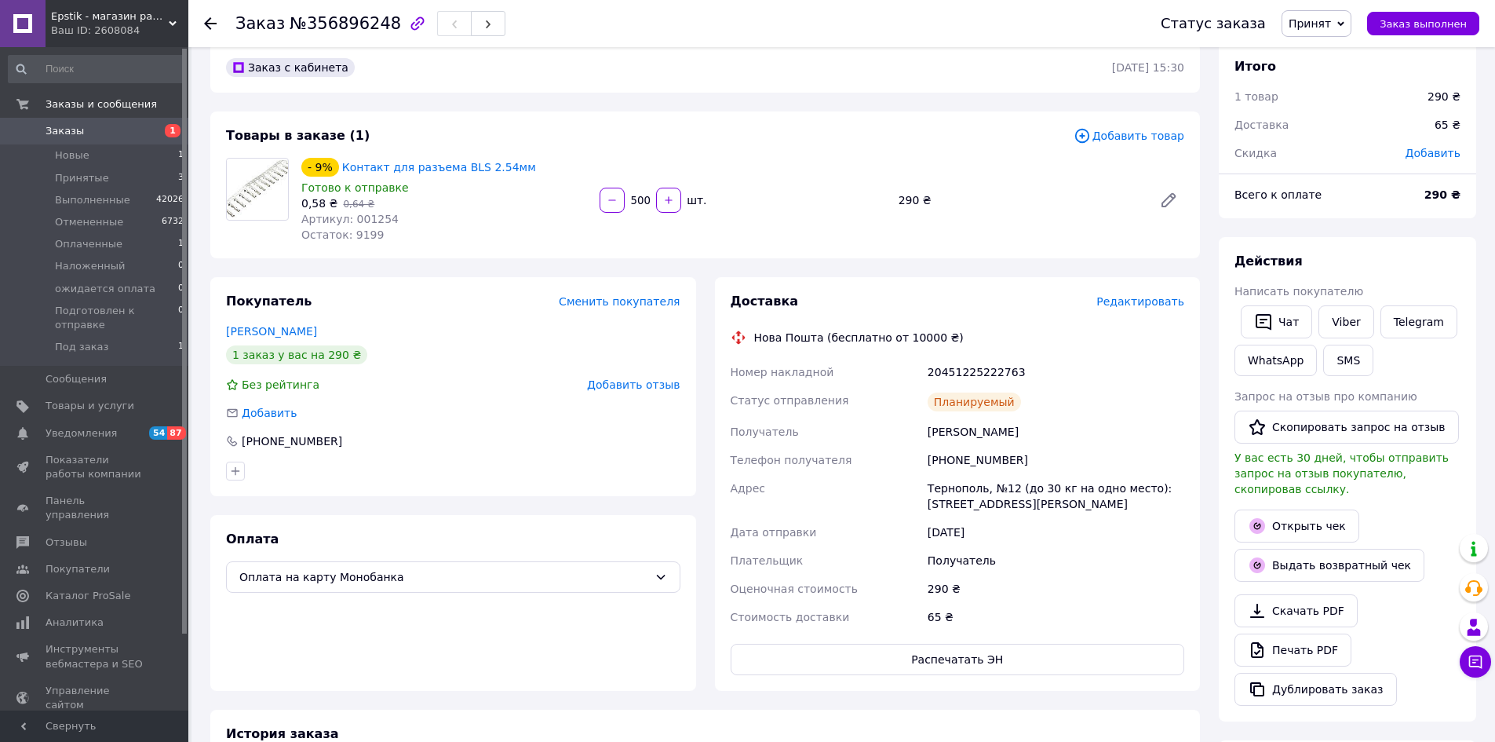
click at [1127, 563] on div "Получатель" at bounding box center [1055, 560] width 263 height 28
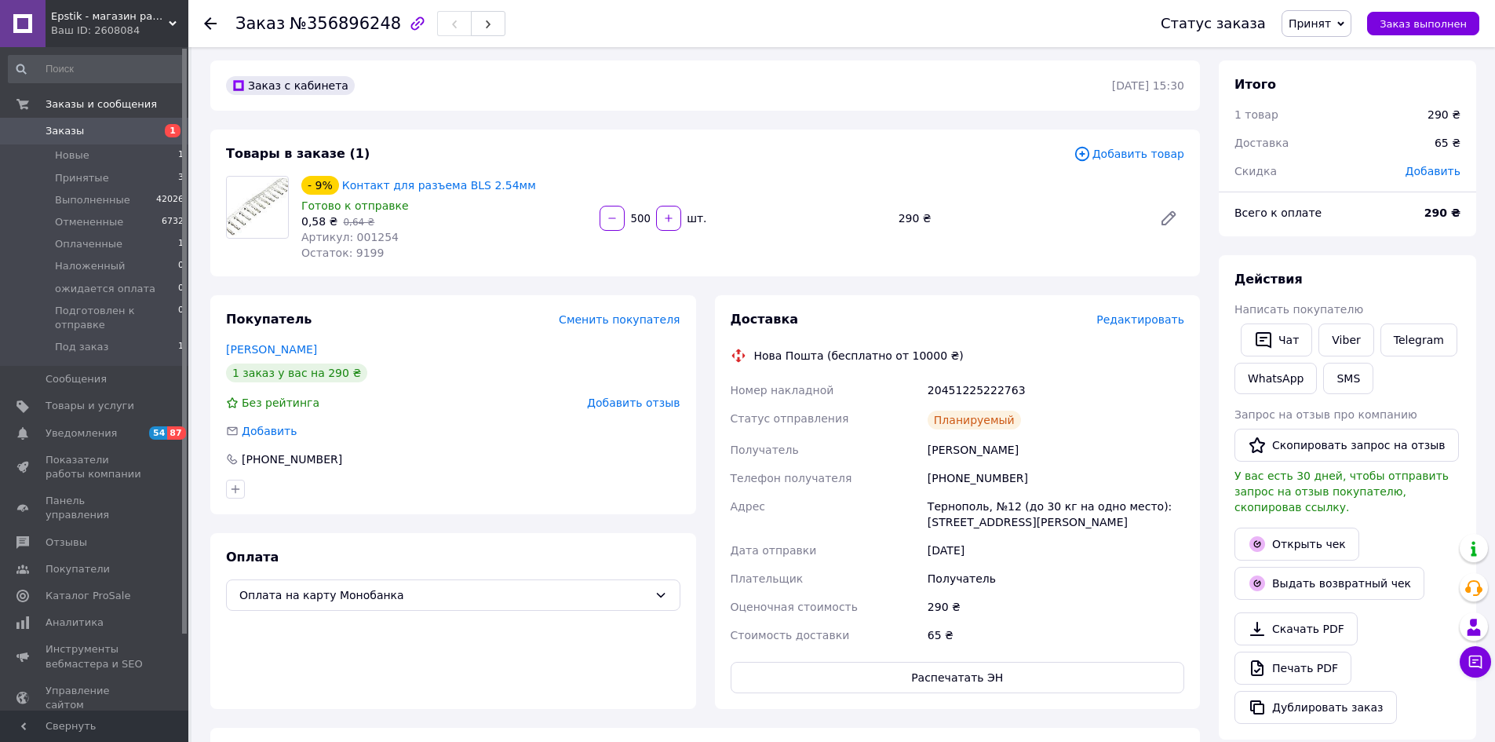
scroll to position [0, 0]
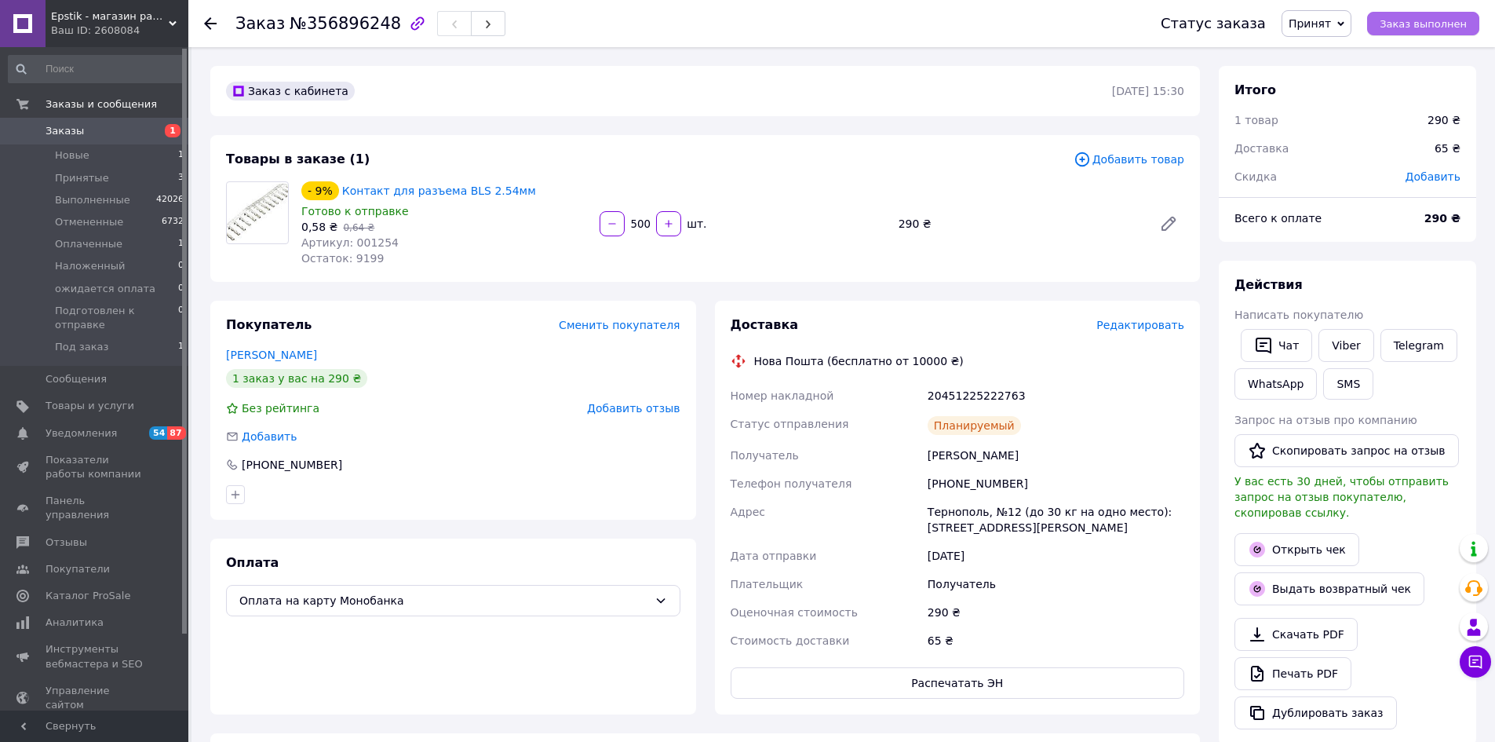
click at [1446, 23] on span "Заказ выполнен" at bounding box center [1422, 24] width 87 height 12
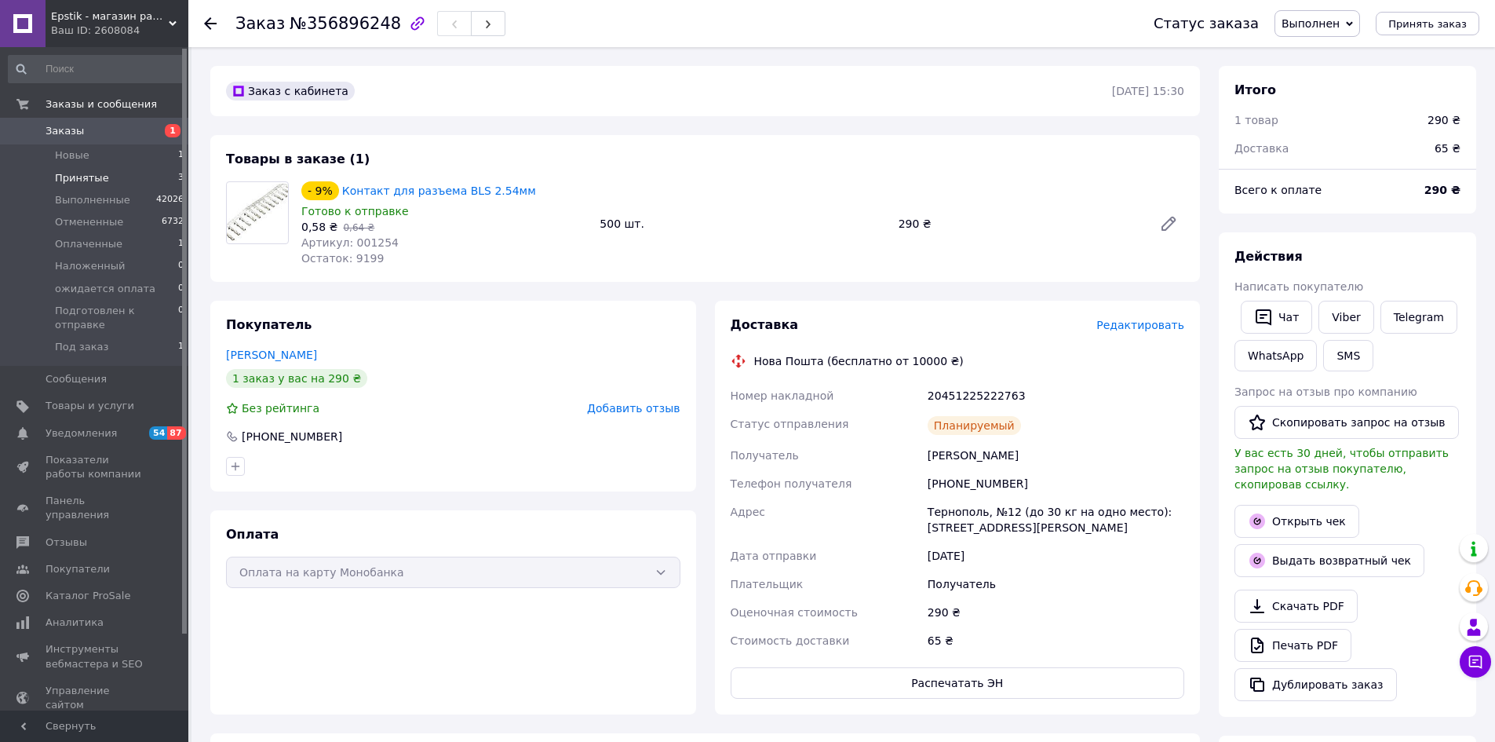
click at [86, 178] on span "Принятые" at bounding box center [82, 178] width 54 height 14
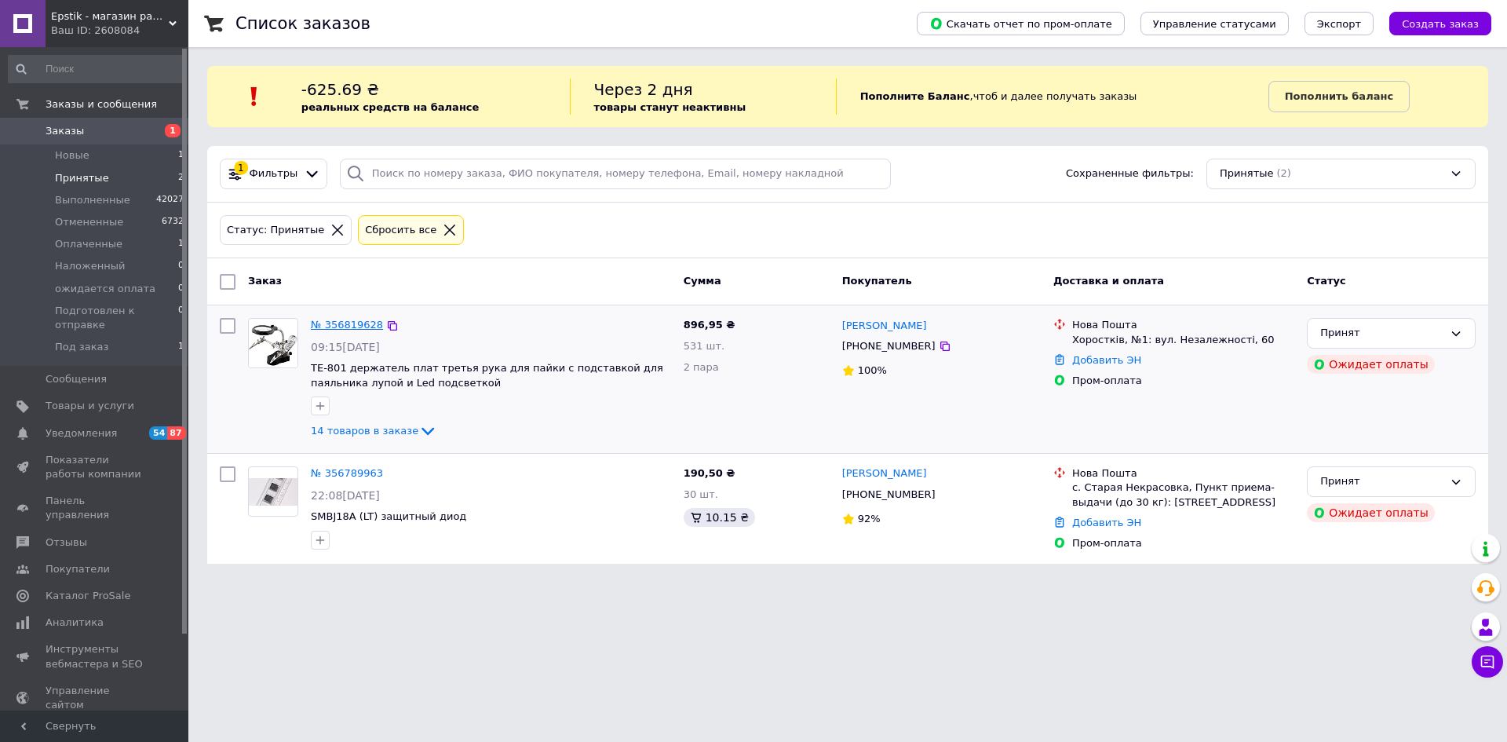
click at [344, 319] on link "№ 356819628" at bounding box center [347, 325] width 72 height 12
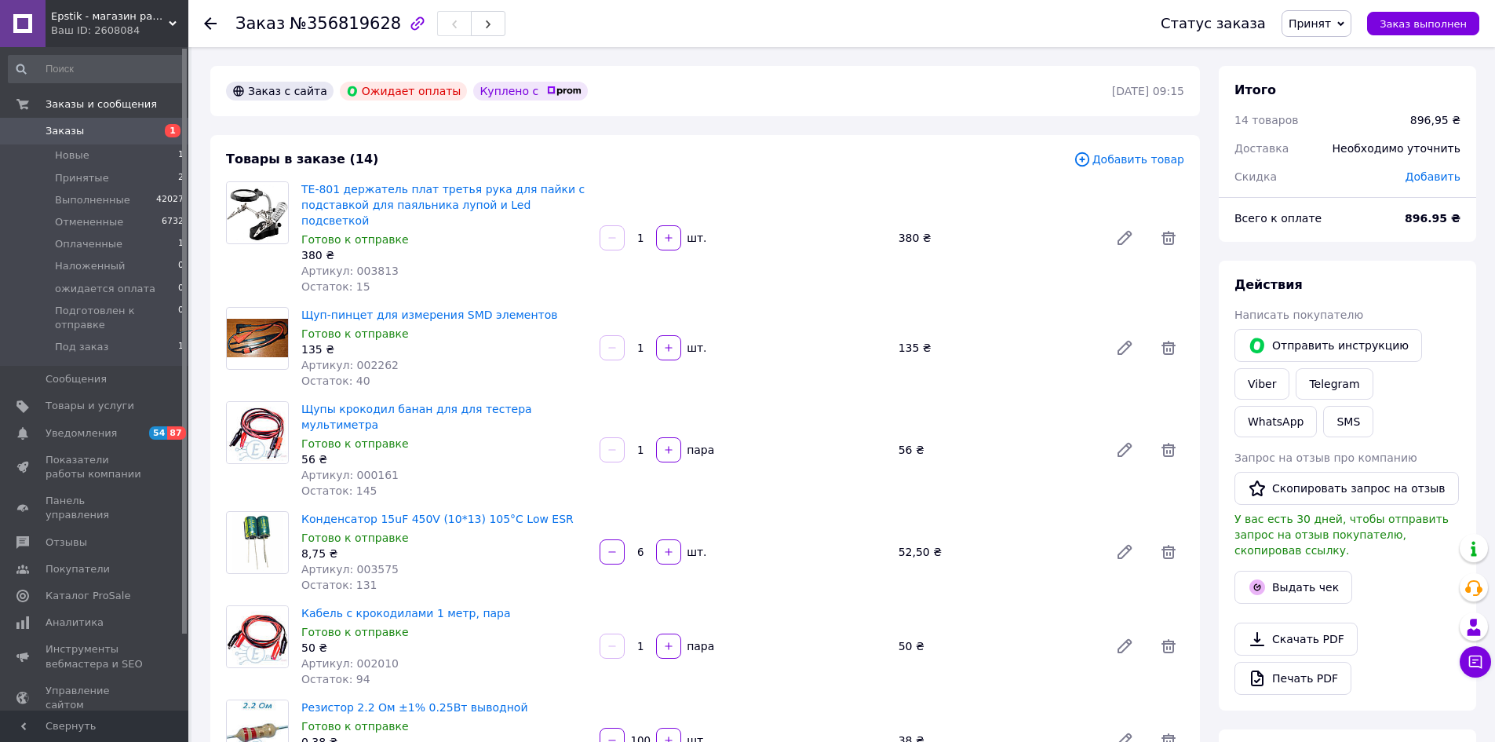
click at [1437, 177] on span "Добавить" at bounding box center [1432, 176] width 55 height 13
click at [1399, 240] on div "₴" at bounding box center [1406, 239] width 19 height 17
click at [1405, 277] on li "₴" at bounding box center [1415, 274] width 63 height 30
click at [1304, 241] on input "text" at bounding box center [1330, 239] width 93 height 31
type input "6.95"
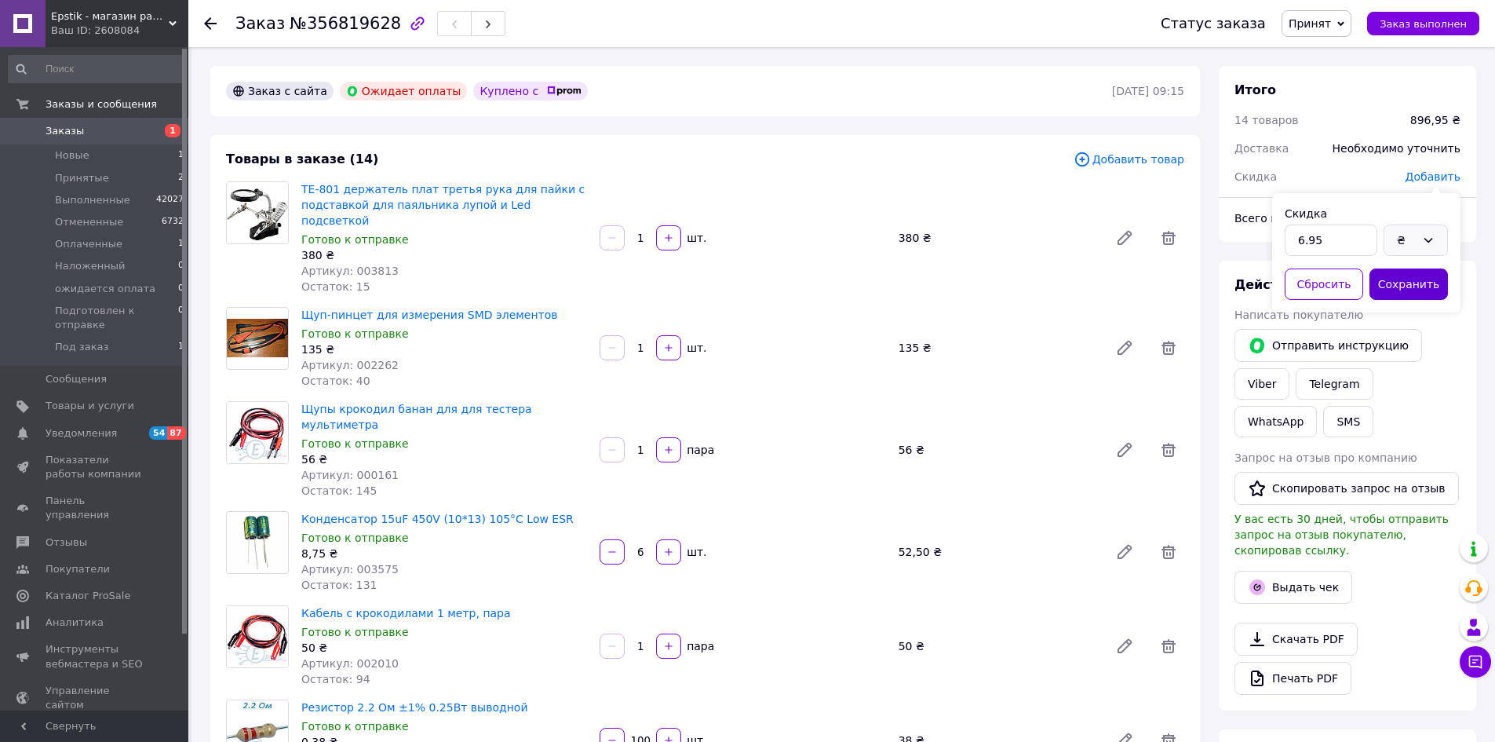
click at [1400, 278] on button "Сохранить" at bounding box center [1408, 283] width 78 height 31
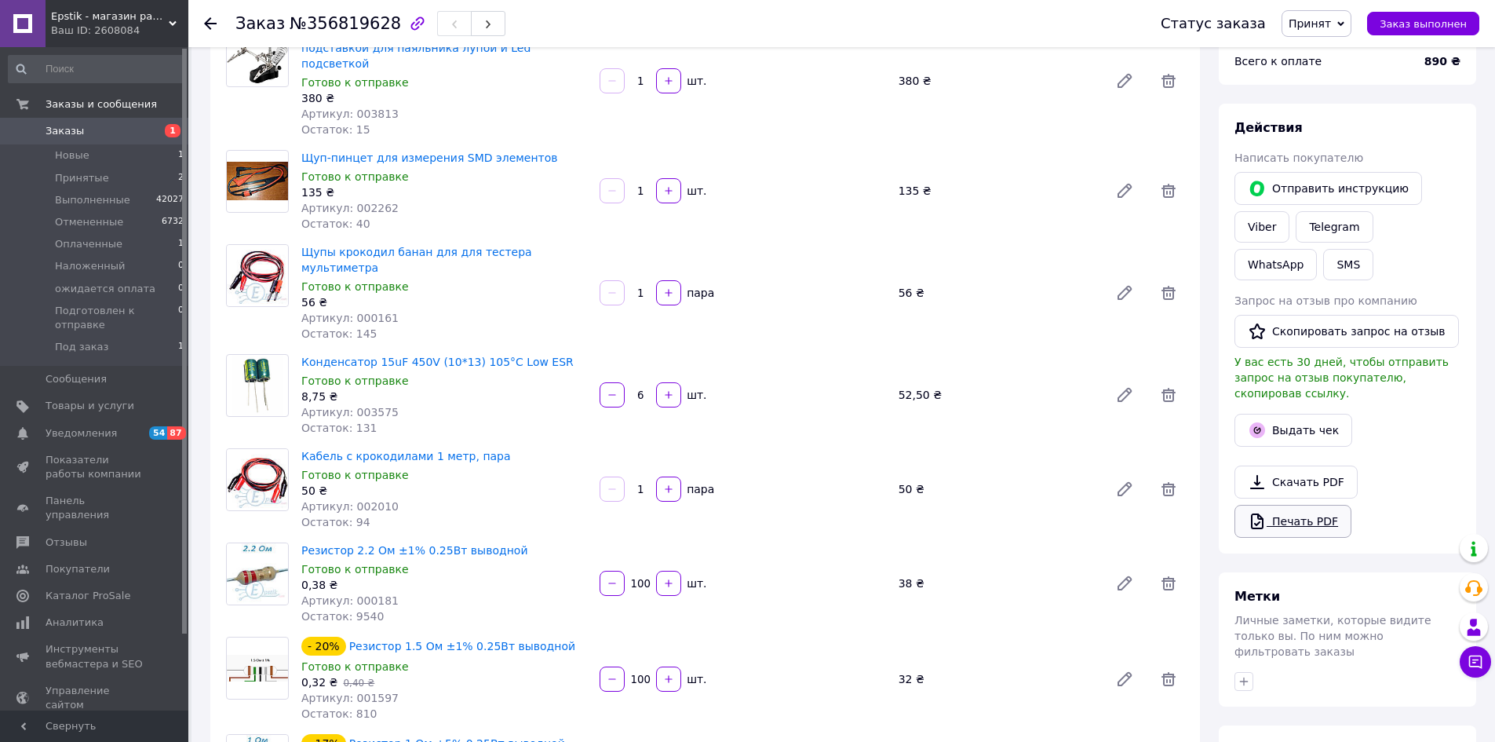
scroll to position [78, 0]
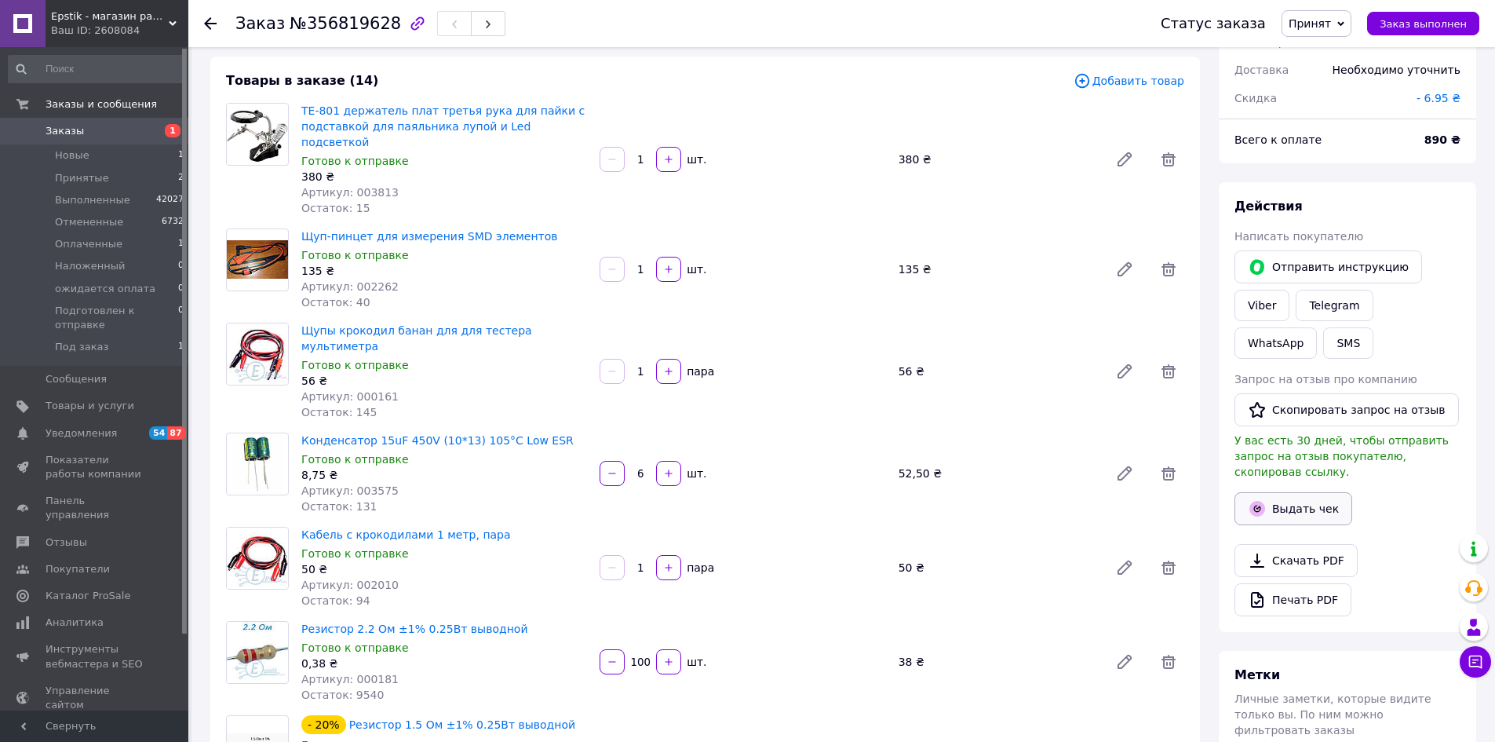
click at [1281, 501] on button "Выдать чек" at bounding box center [1293, 508] width 118 height 33
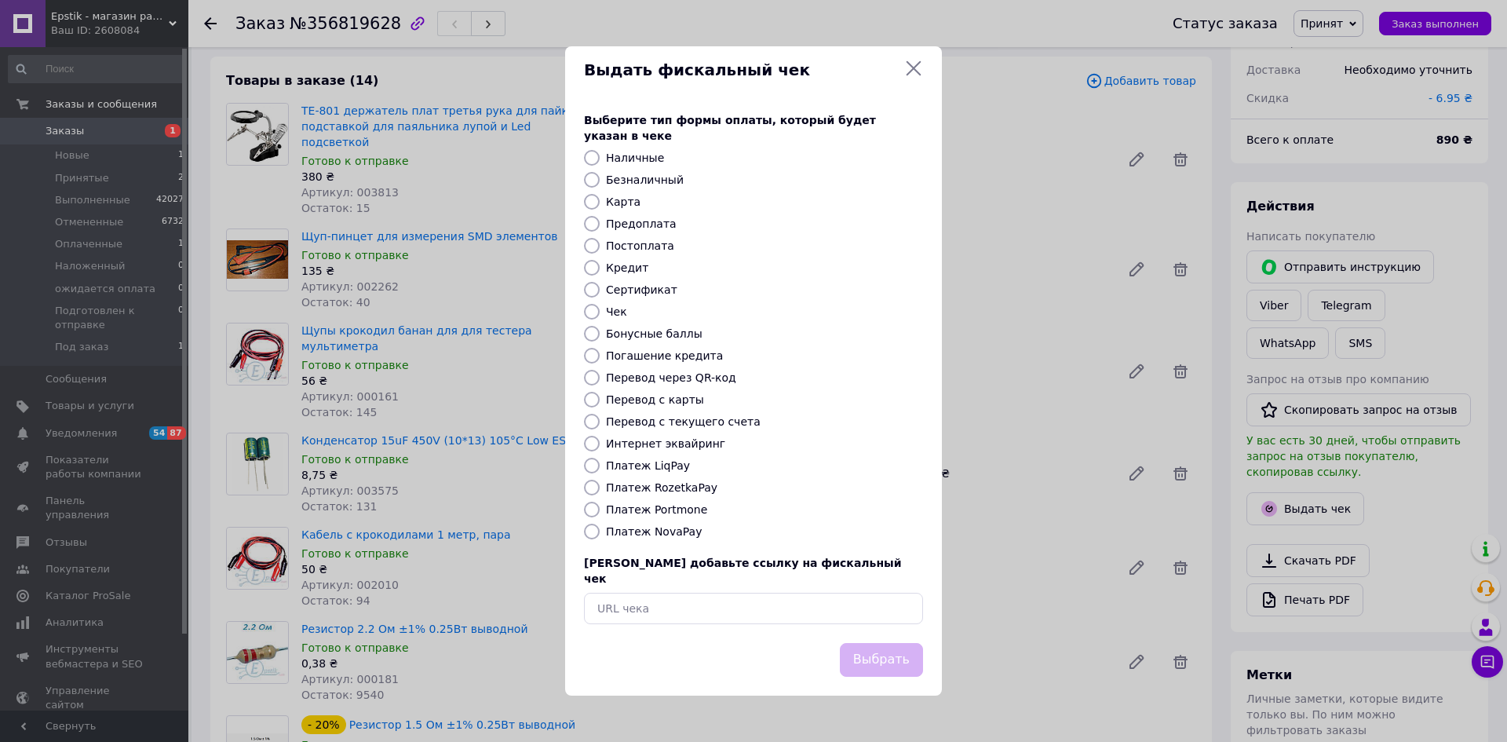
click at [592, 398] on input "Перевод с карты" at bounding box center [592, 400] width 16 height 16
radio input "true"
drag, startPoint x: 892, startPoint y: 645, endPoint x: 978, endPoint y: 605, distance: 94.4
click at [895, 644] on button "Выбрать" at bounding box center [881, 660] width 83 height 34
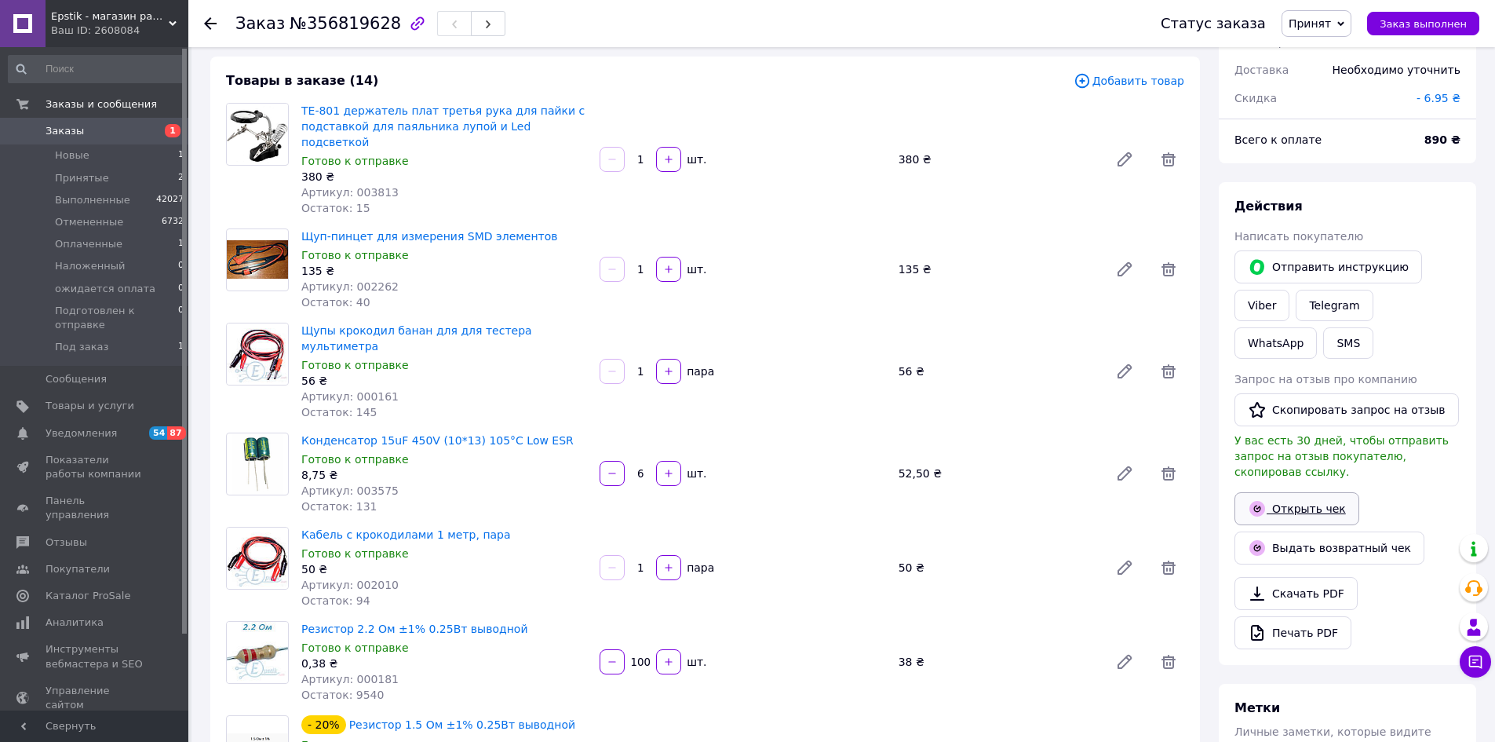
click at [1299, 496] on link "Открыть чек" at bounding box center [1296, 508] width 125 height 33
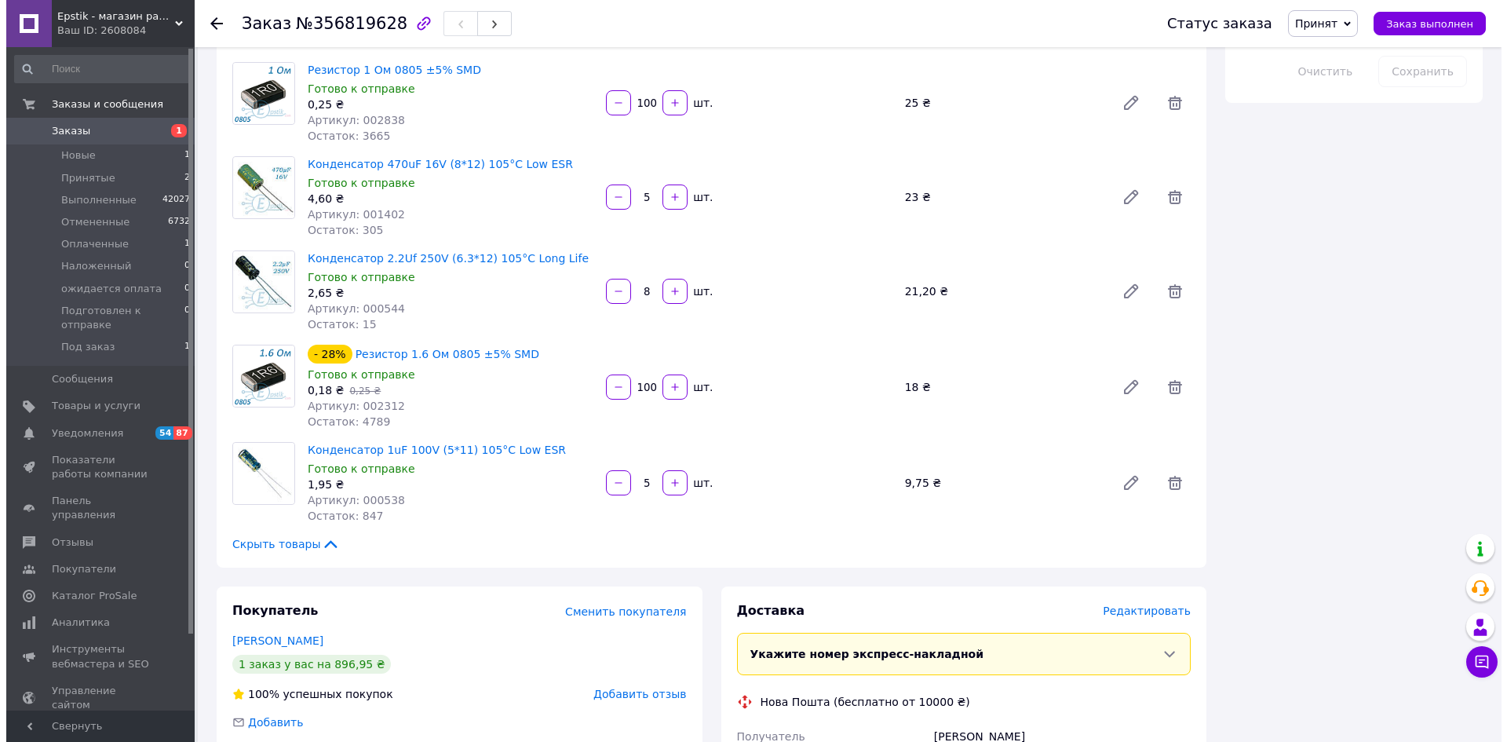
scroll to position [1334, 0]
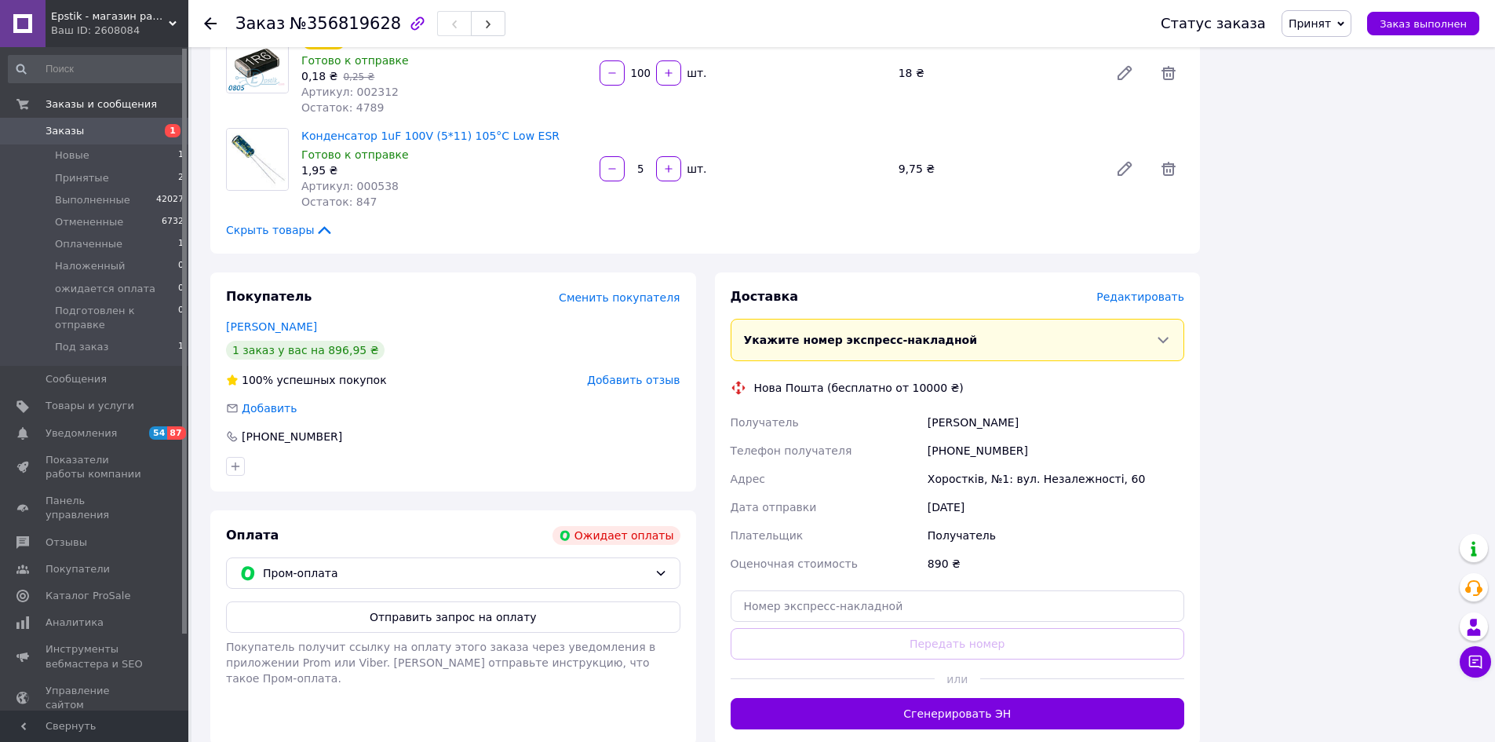
click at [1144, 290] on span "Редактировать" at bounding box center [1140, 296] width 88 height 13
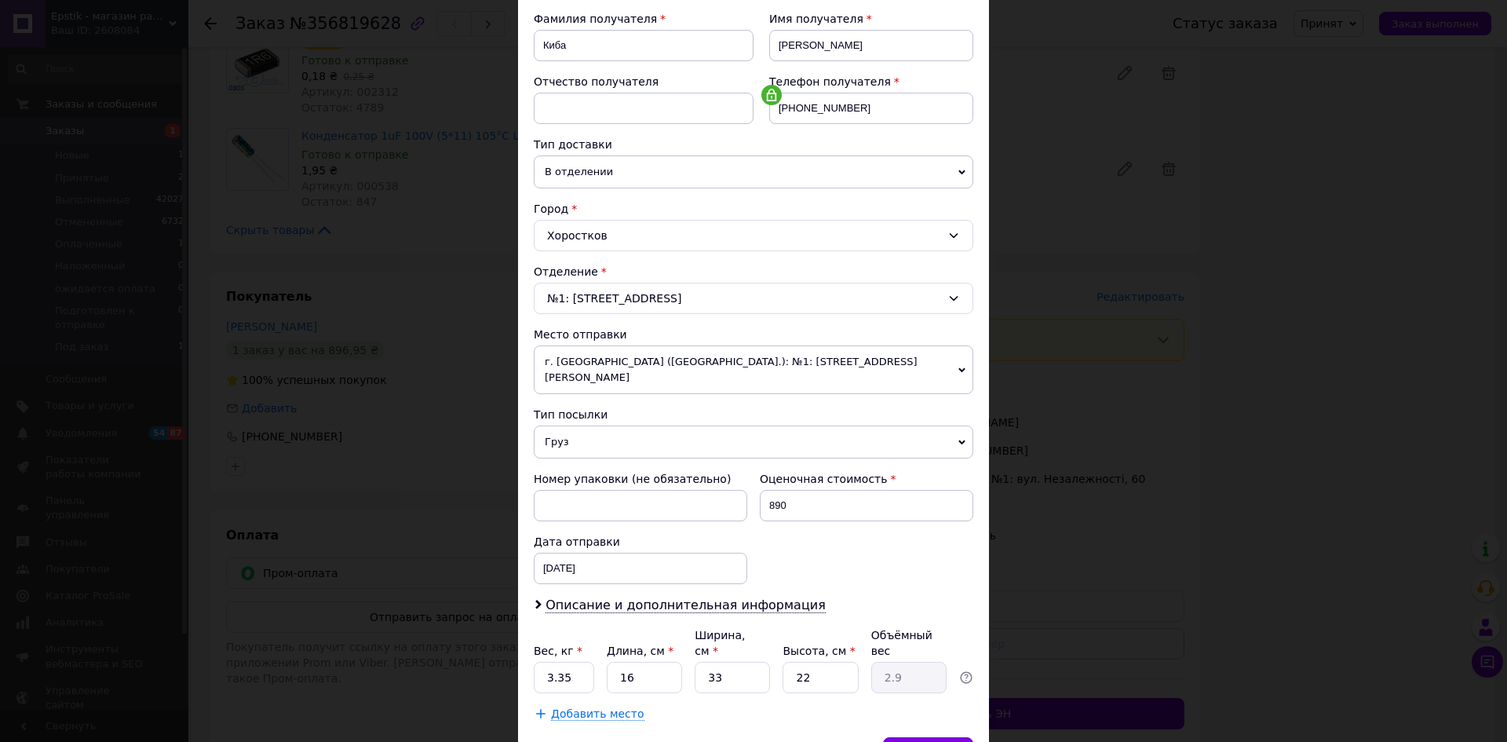
scroll to position [235, 0]
click at [581, 661] on input "3.35" at bounding box center [564, 676] width 60 height 31
type input "3"
type input "0.54"
click at [656, 661] on input "16" at bounding box center [644, 676] width 75 height 31
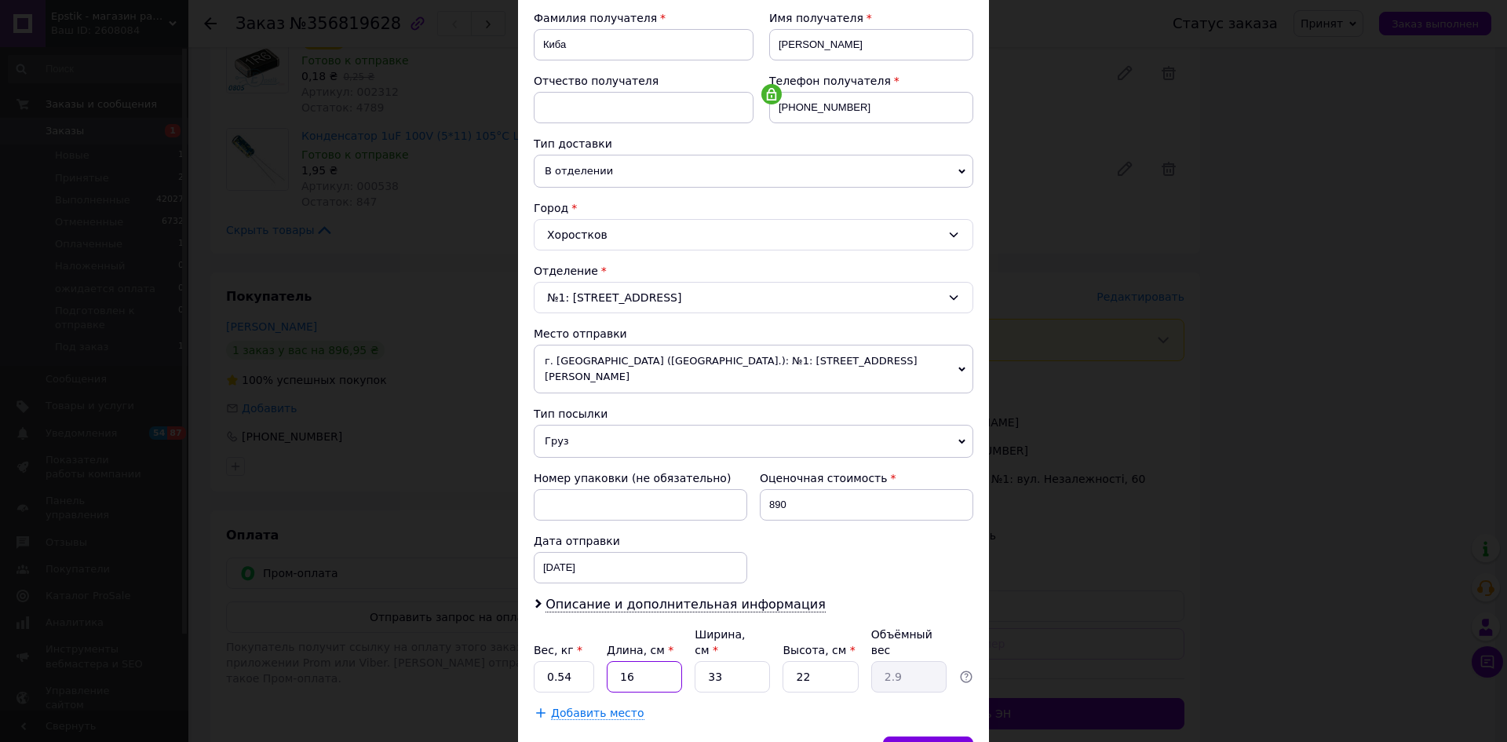
type input "1"
type input "0.18"
type input "18"
type input "3.27"
type input "18"
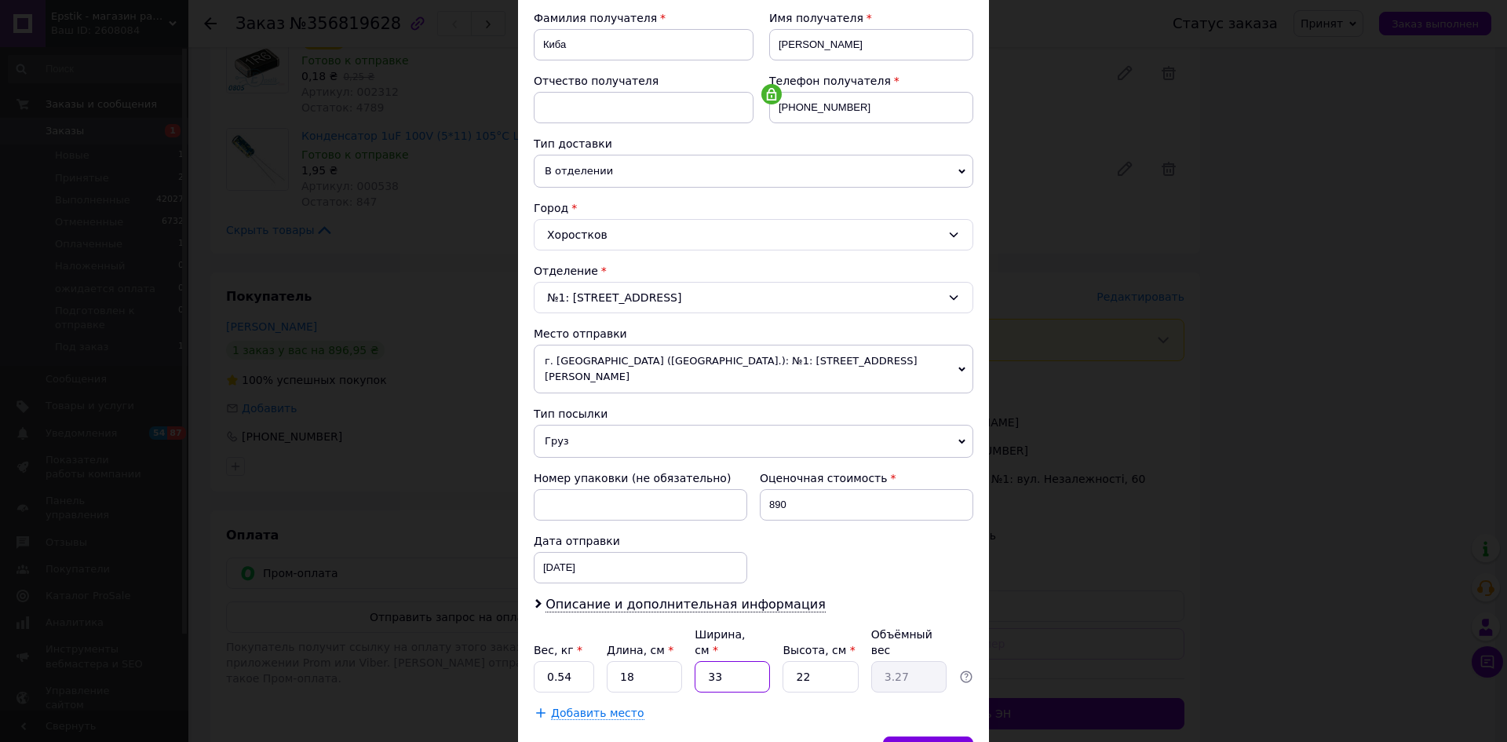
click at [740, 661] on input "33" at bounding box center [731, 676] width 75 height 31
type input "3"
type input "0.3"
type input "2"
type input "0.2"
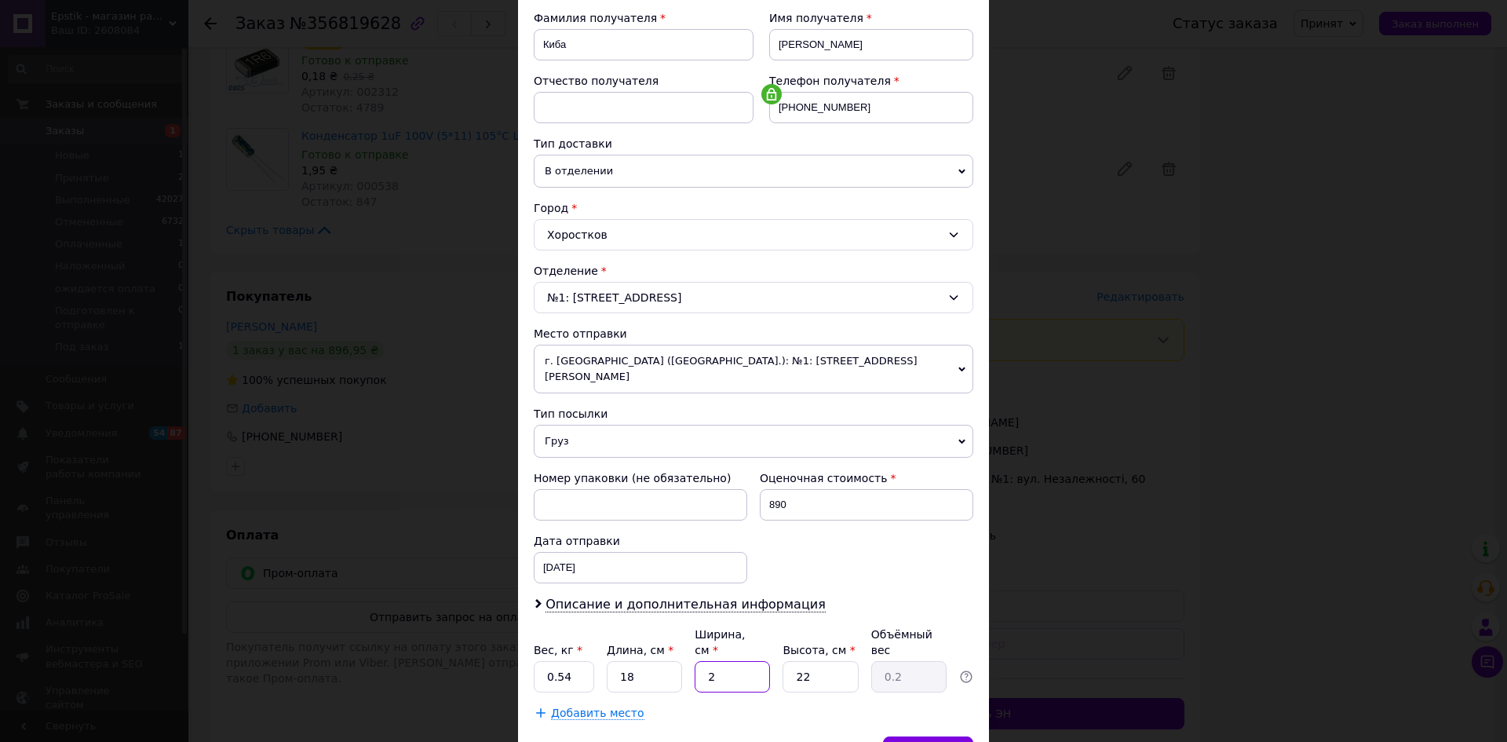
type input "20"
type input "1.98"
type input "20"
click at [839, 661] on input "22" at bounding box center [819, 676] width 75 height 31
type input "2"
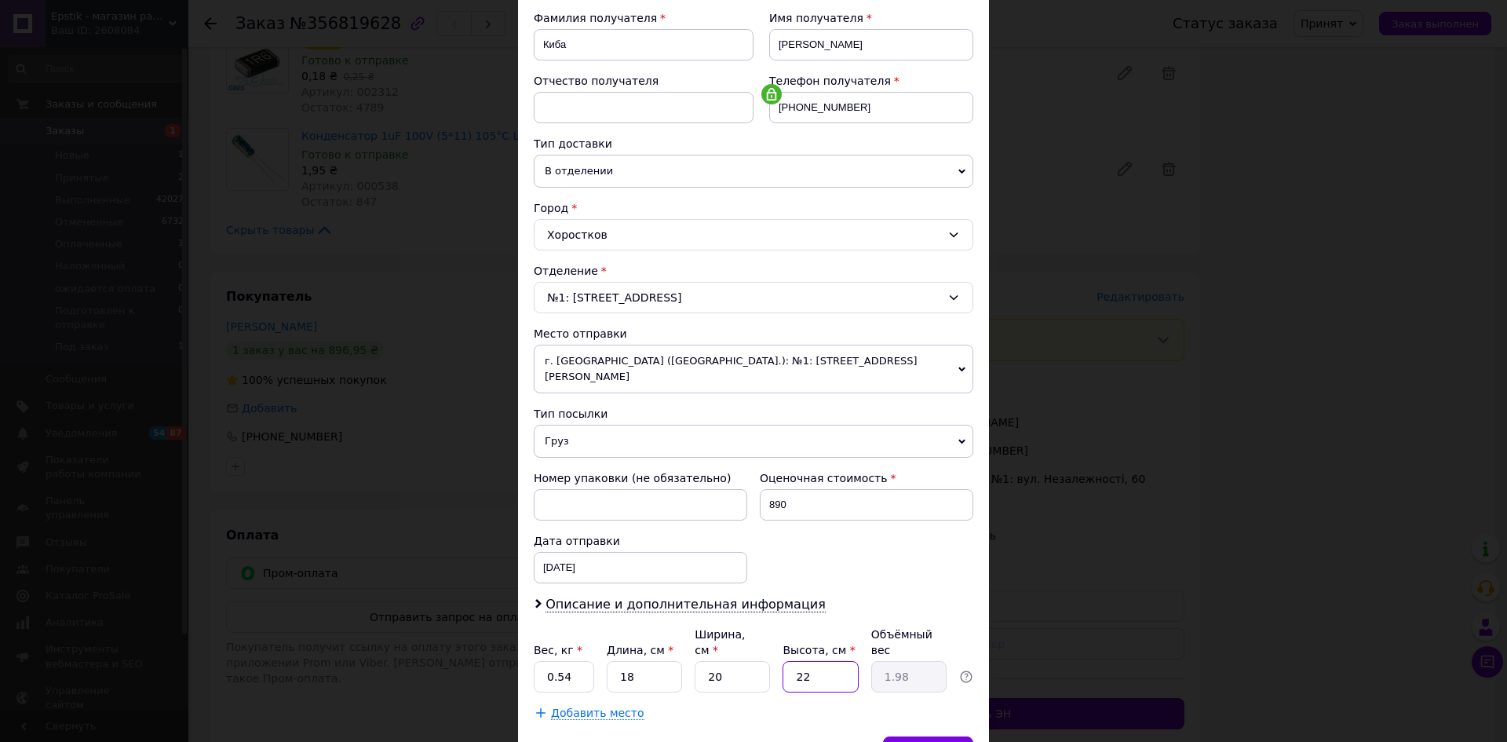
type input "0.18"
type input "1"
type input "0.1"
type input "12"
type input "1.08"
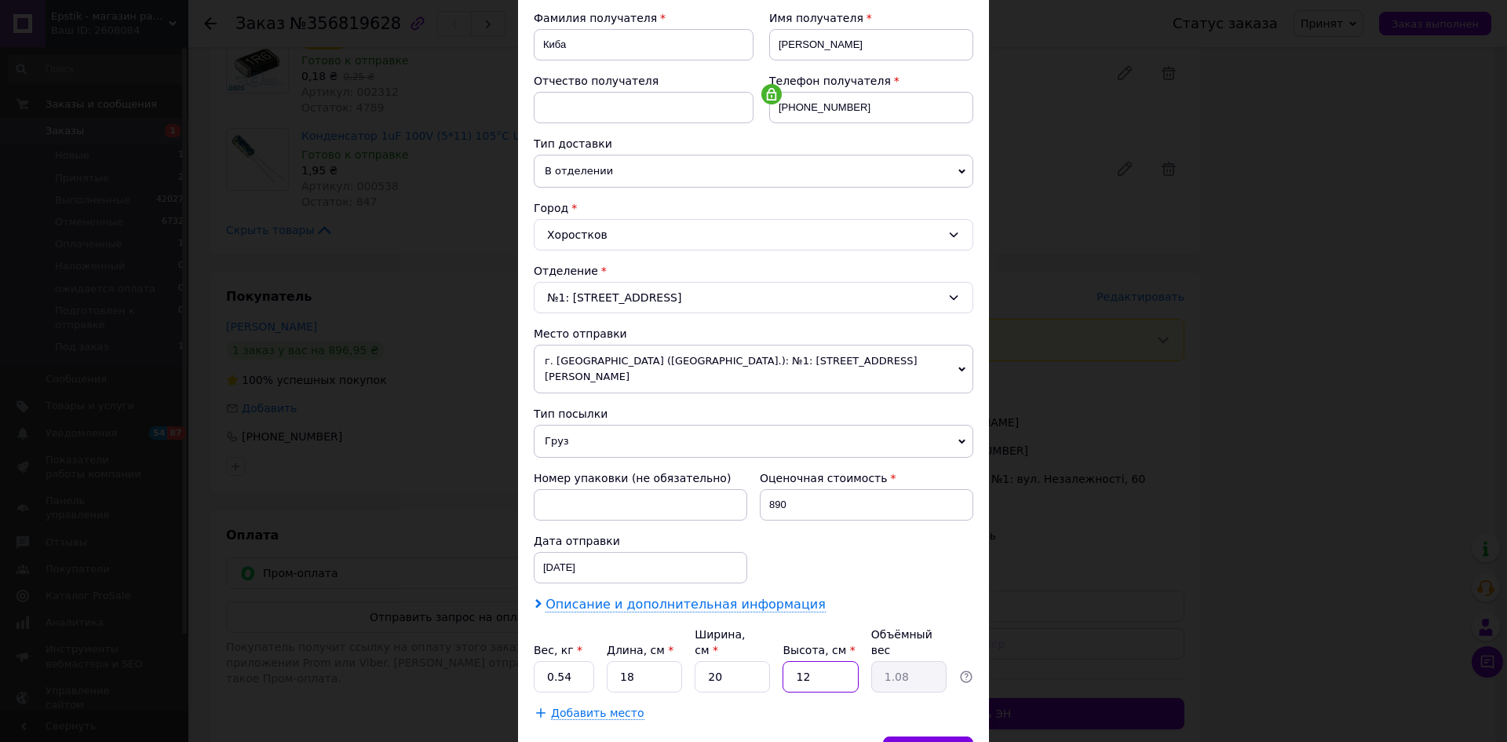
type input "12"
click at [764, 596] on span "Описание и дополнительная информация" at bounding box center [685, 604] width 280 height 16
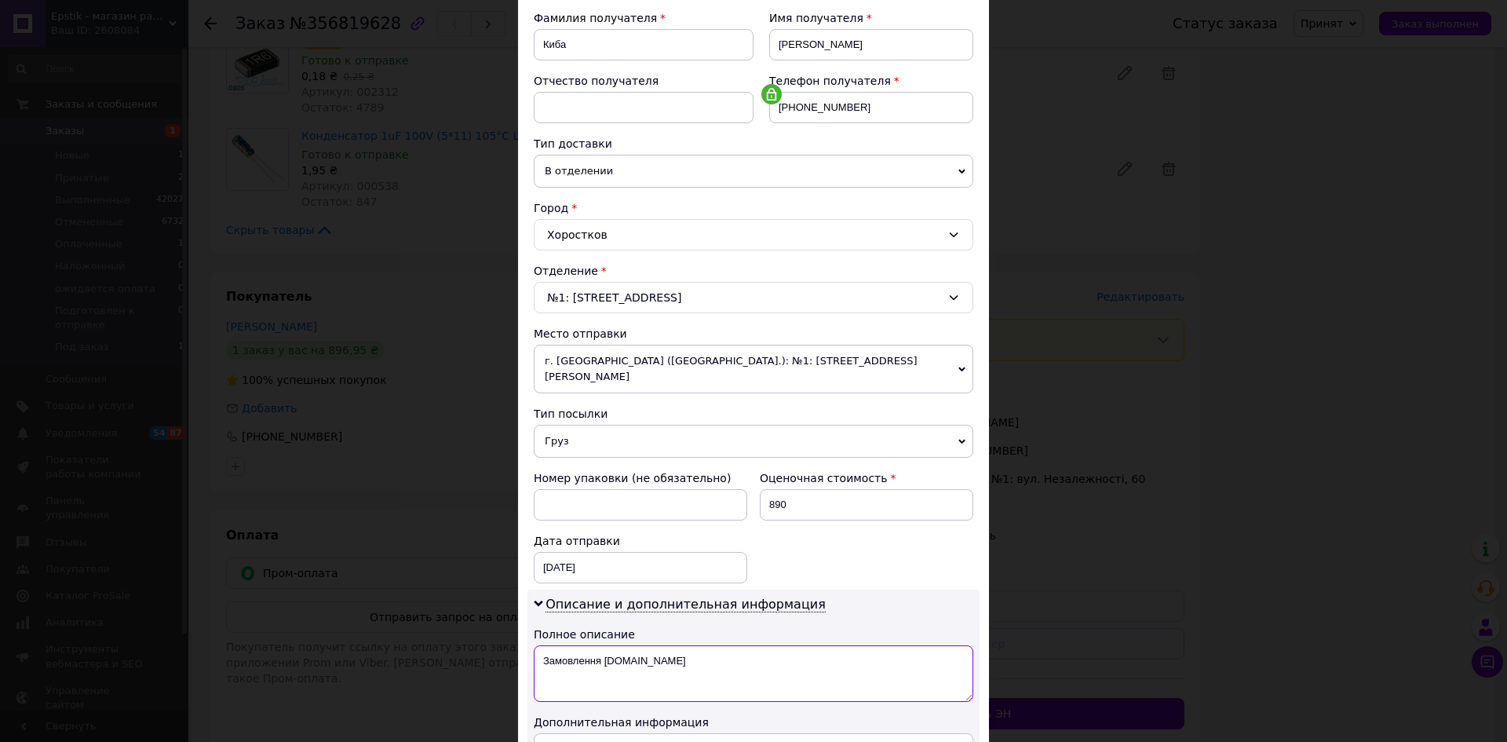
click at [709, 649] on textarea "Замовлення Prom.ua" at bounding box center [753, 673] width 439 height 56
type textarea "З"
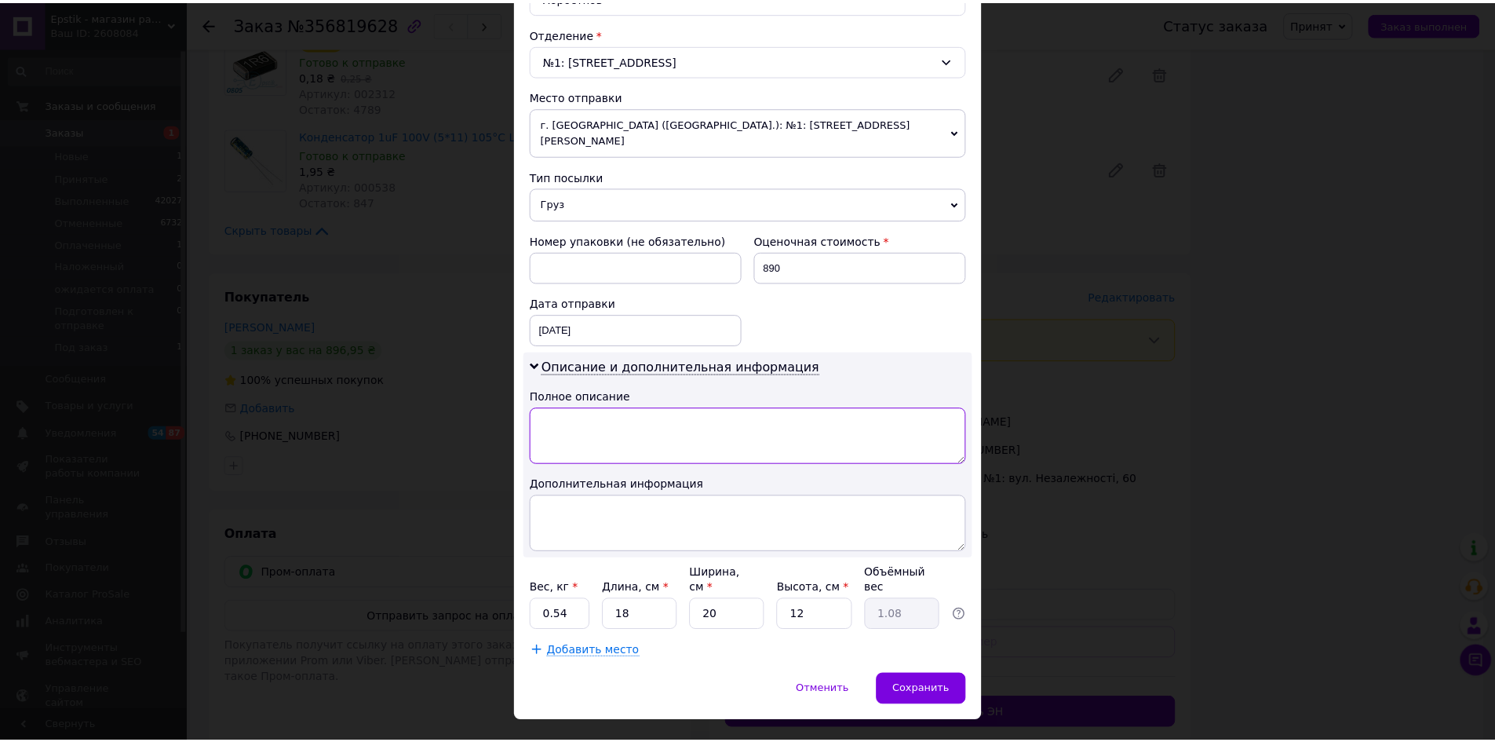
scroll to position [476, 0]
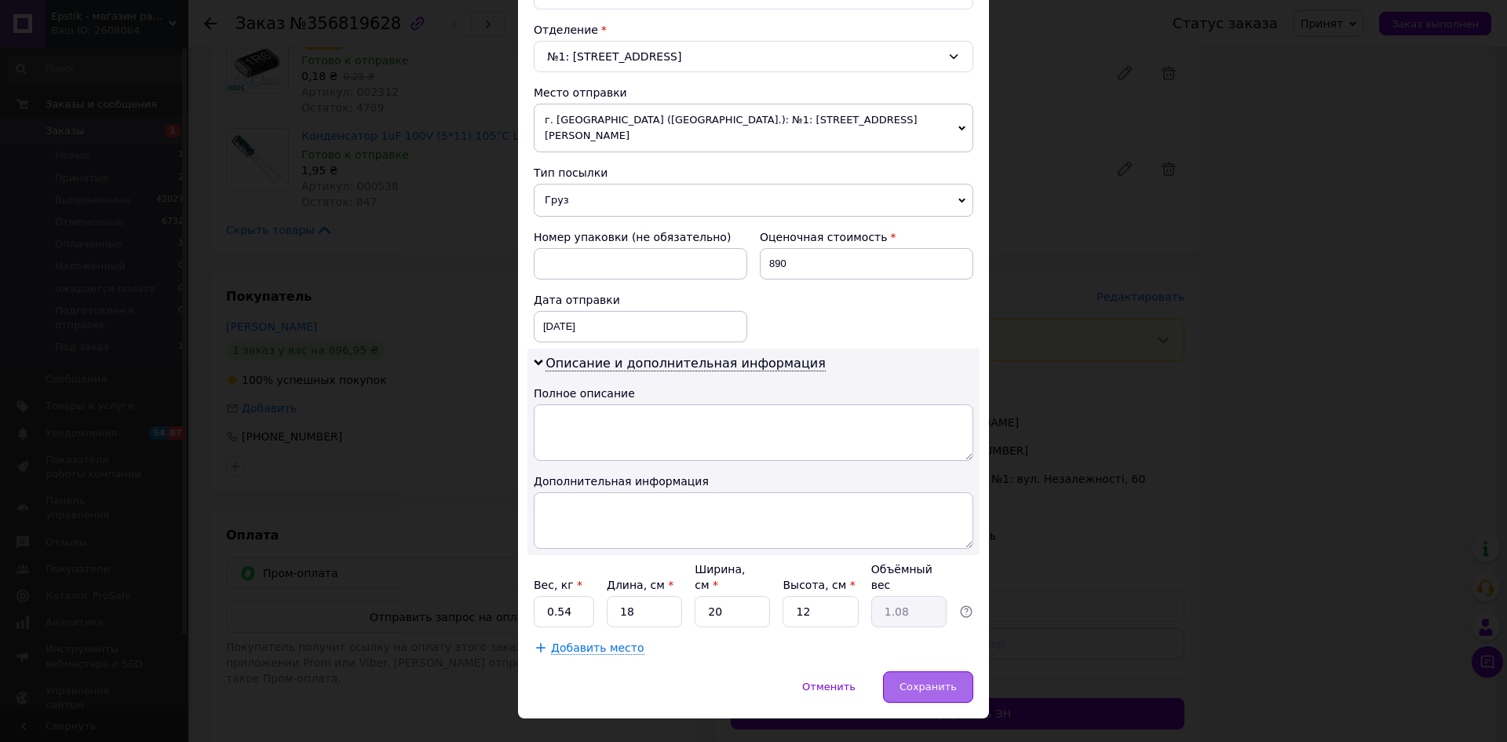
click at [924, 680] on span "Сохранить" at bounding box center [927, 686] width 57 height 12
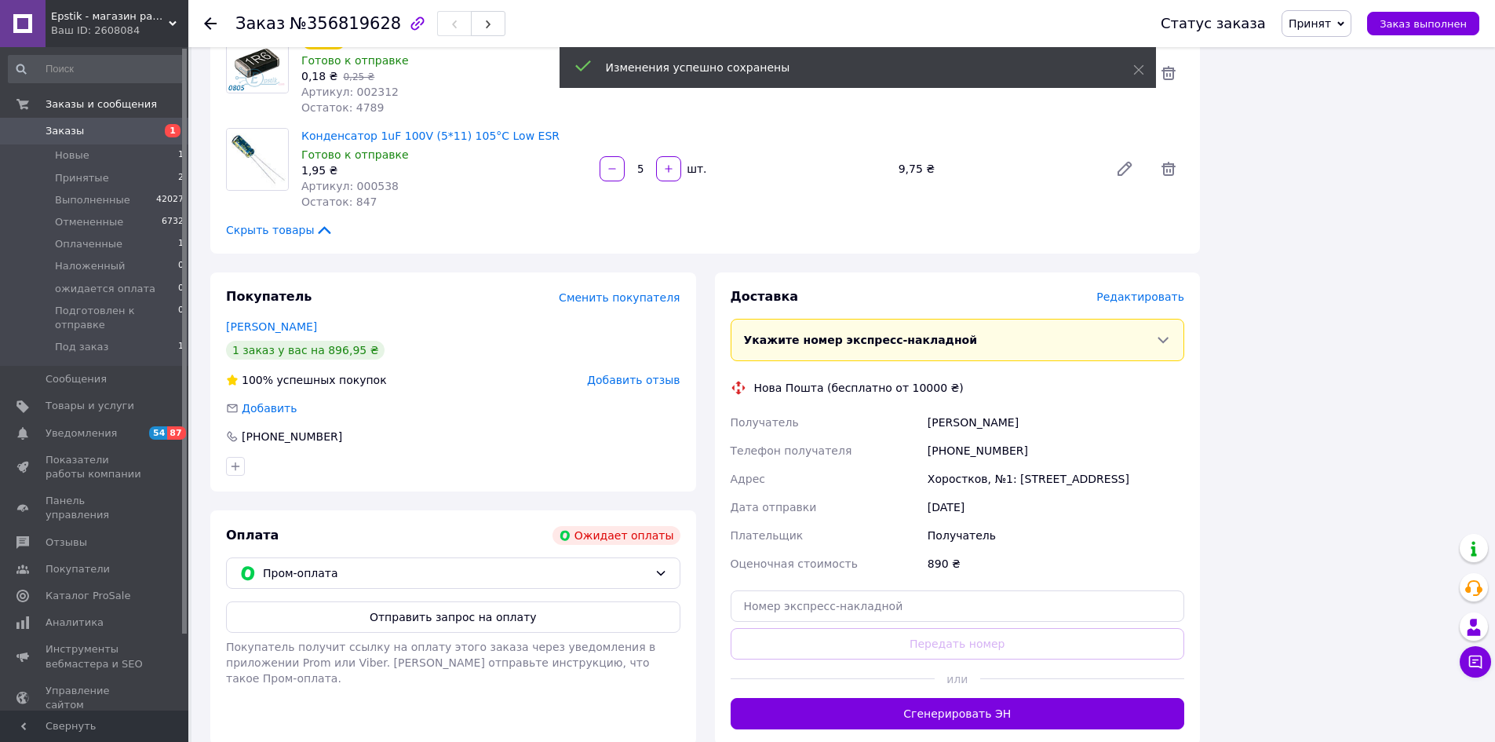
scroll to position [1412, 0]
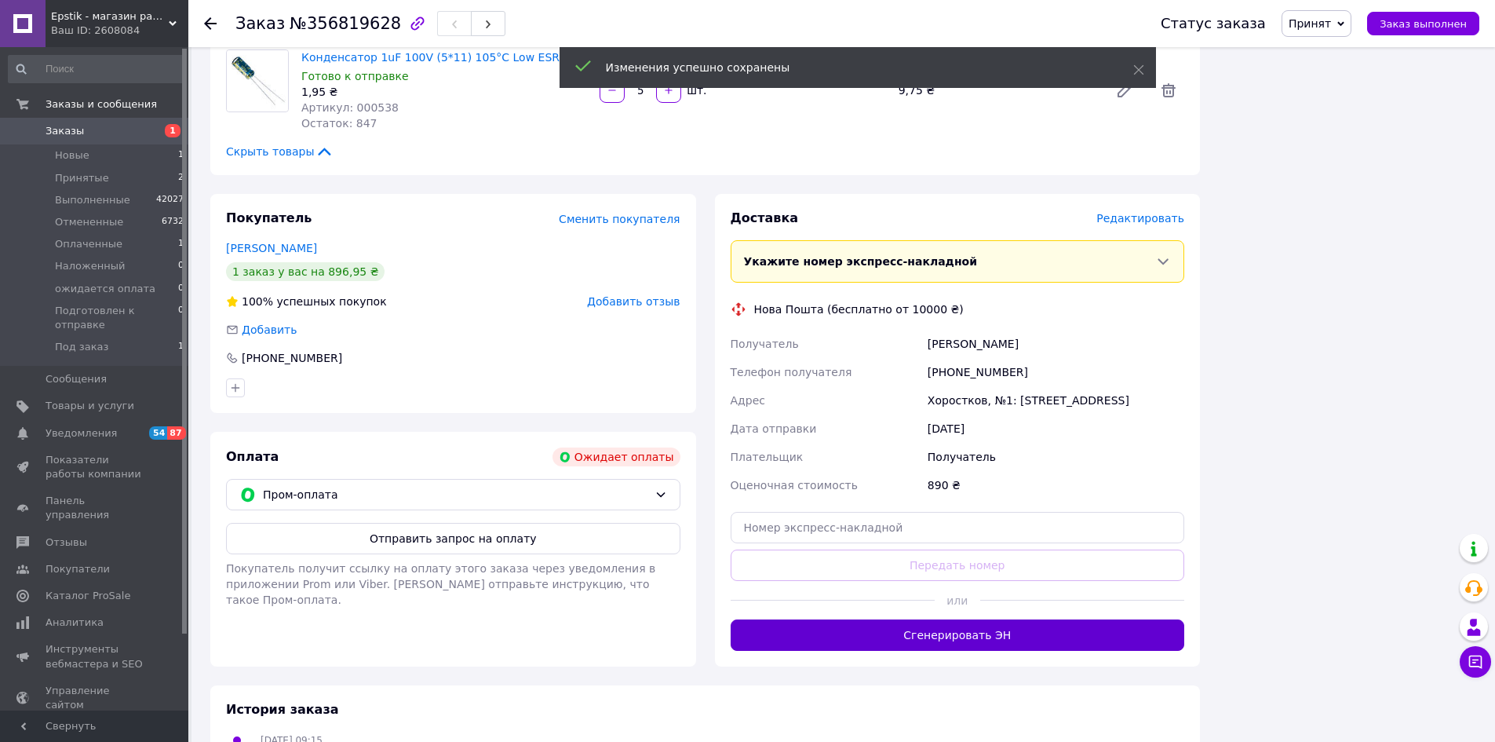
click at [934, 619] on button "Сгенерировать ЭН" at bounding box center [958, 634] width 454 height 31
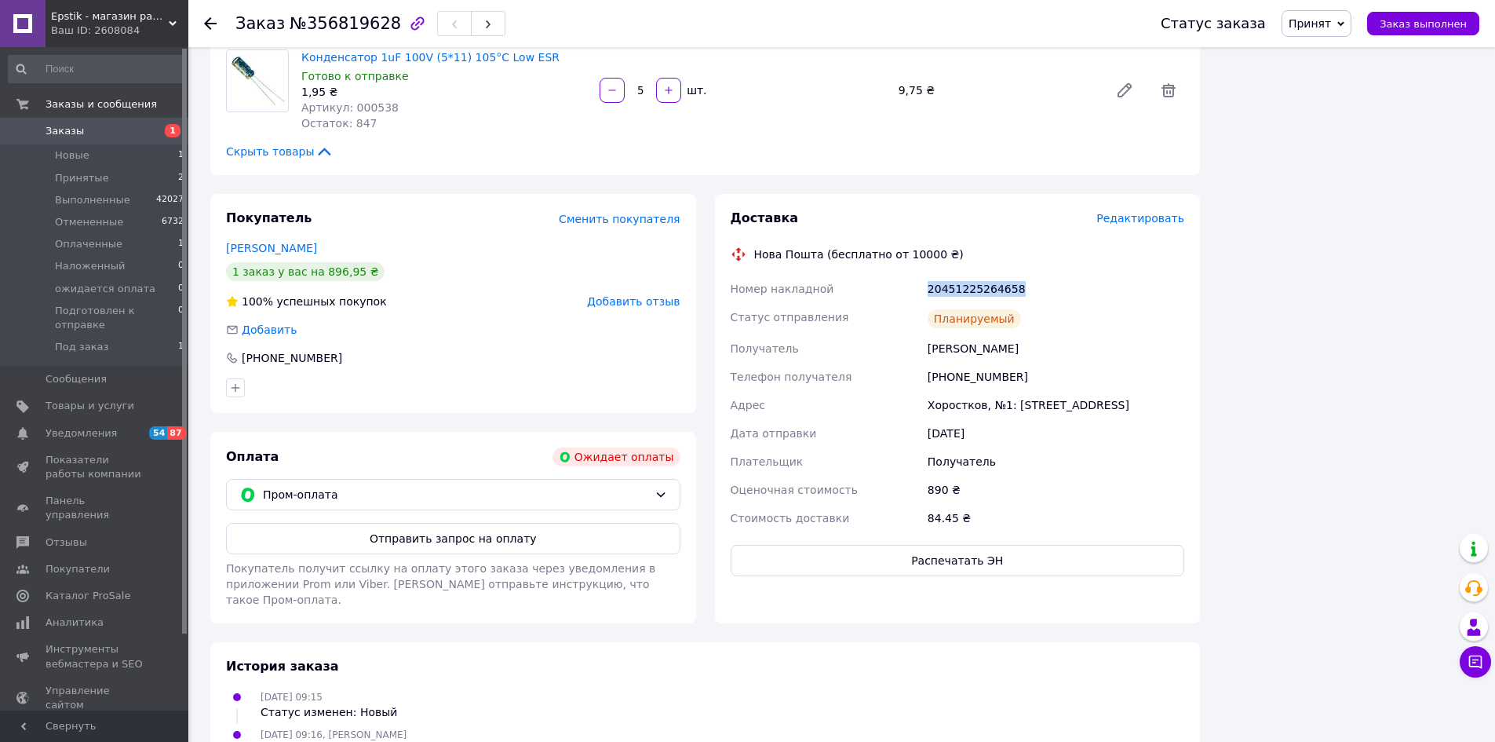
drag, startPoint x: 1000, startPoint y: 253, endPoint x: 903, endPoint y: 262, distance: 96.9
click at [903, 275] on div "Номер накладной 20451225264658 Статус отправления Планируемый Получатель Киба І…" at bounding box center [957, 403] width 461 height 257
copy div "Номер накладной 20451225264658"
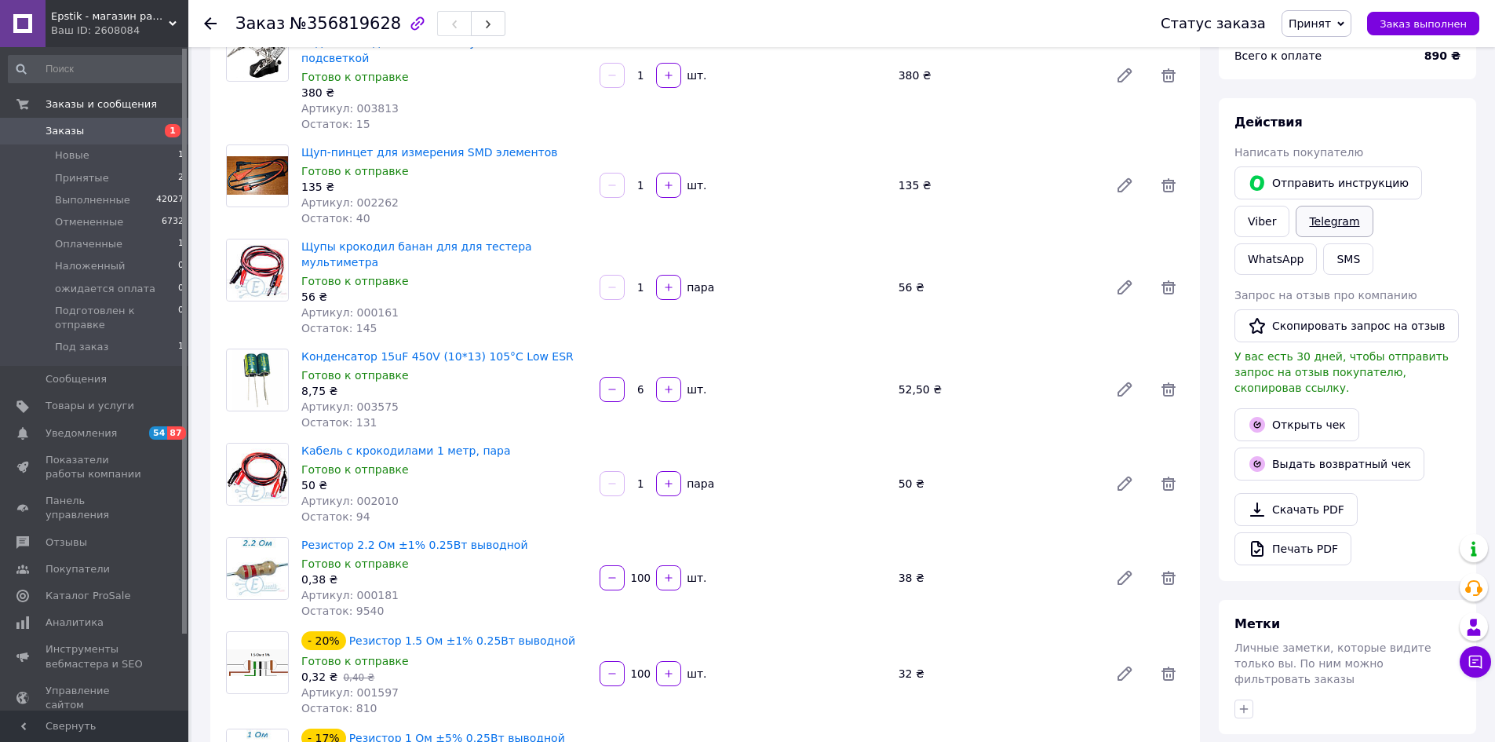
scroll to position [157, 0]
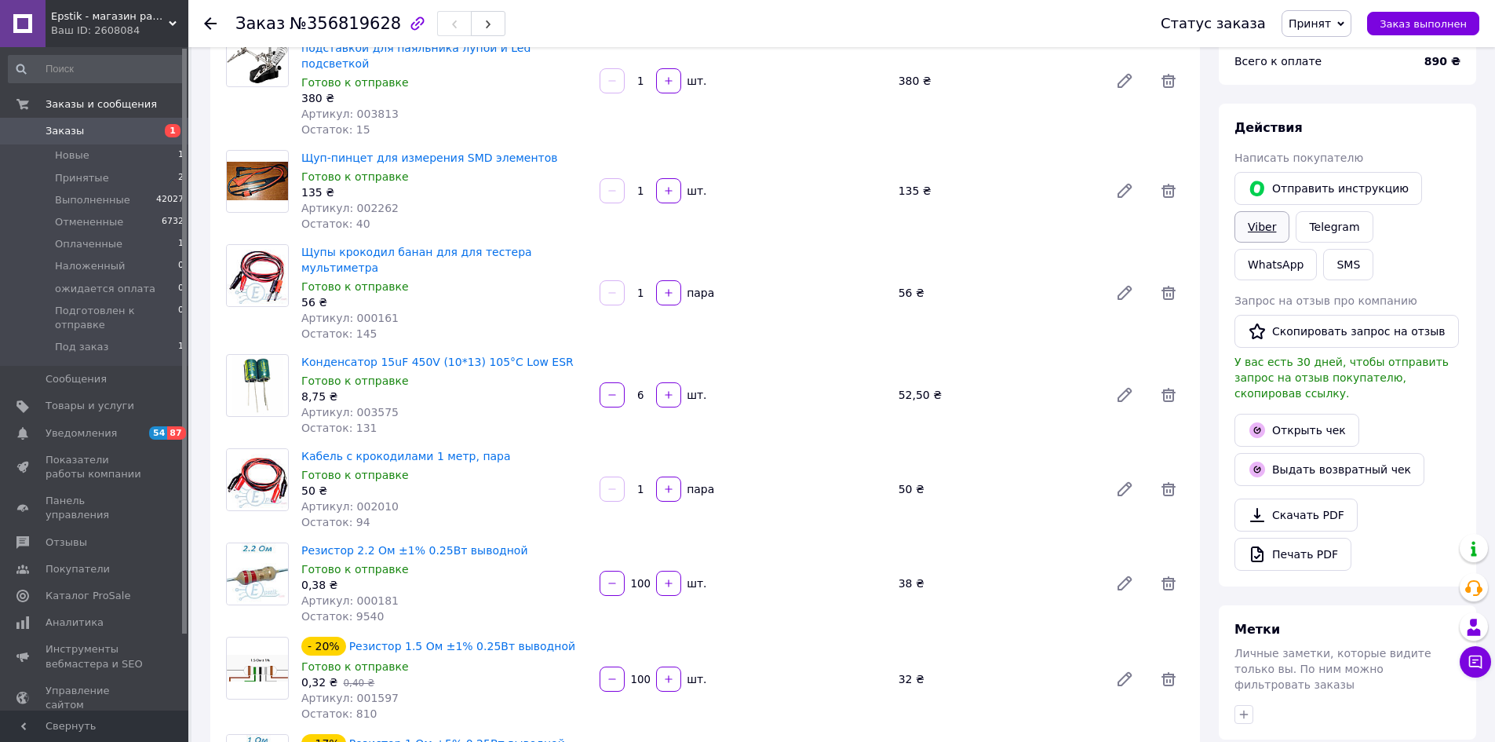
click at [1266, 222] on link "Viber" at bounding box center [1261, 226] width 55 height 31
click at [1064, 539] on div "Резистор 2.2 Ом ±1% 0.25Вт выводной Готово к отправке 0,38 ₴ Артикул: 000181 Ос…" at bounding box center [742, 583] width 895 height 88
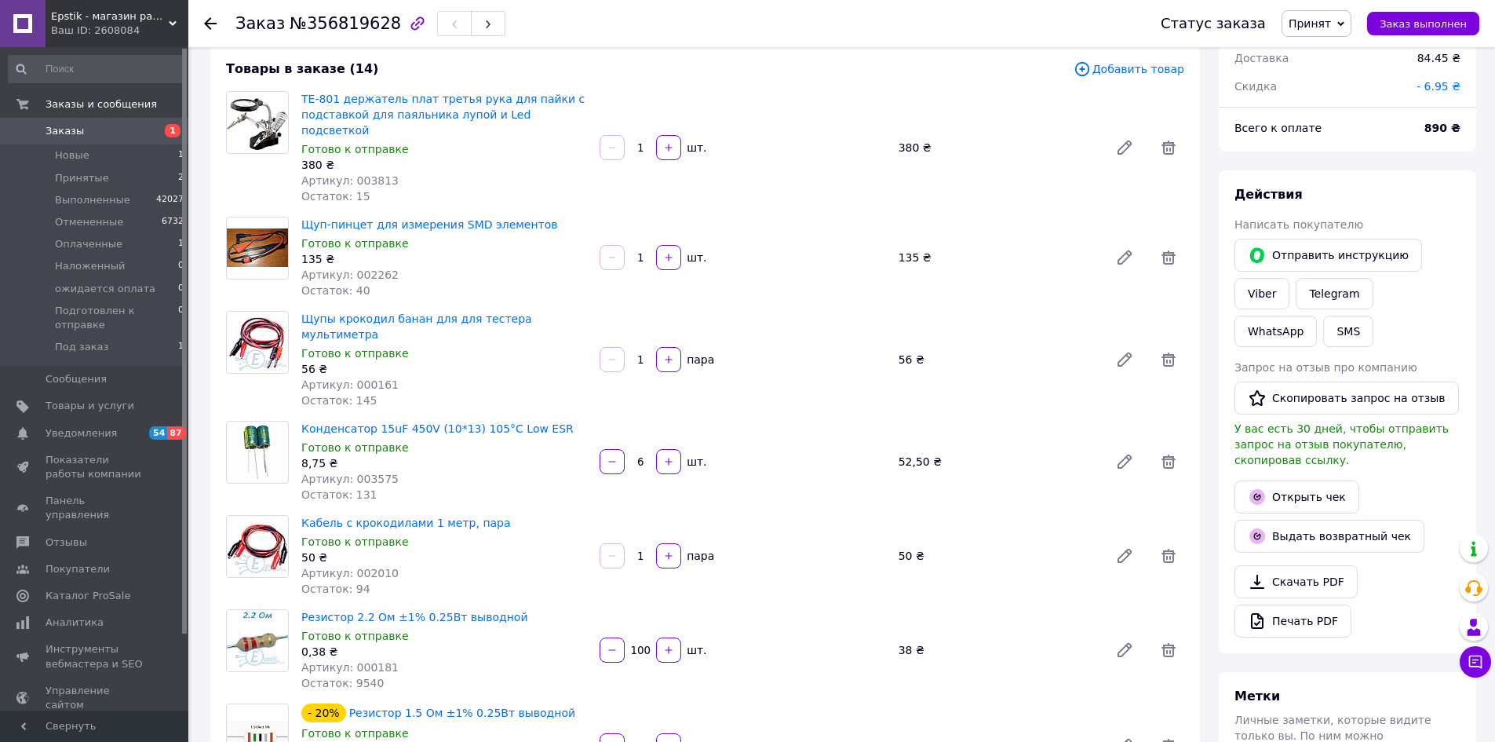
scroll to position [0, 0]
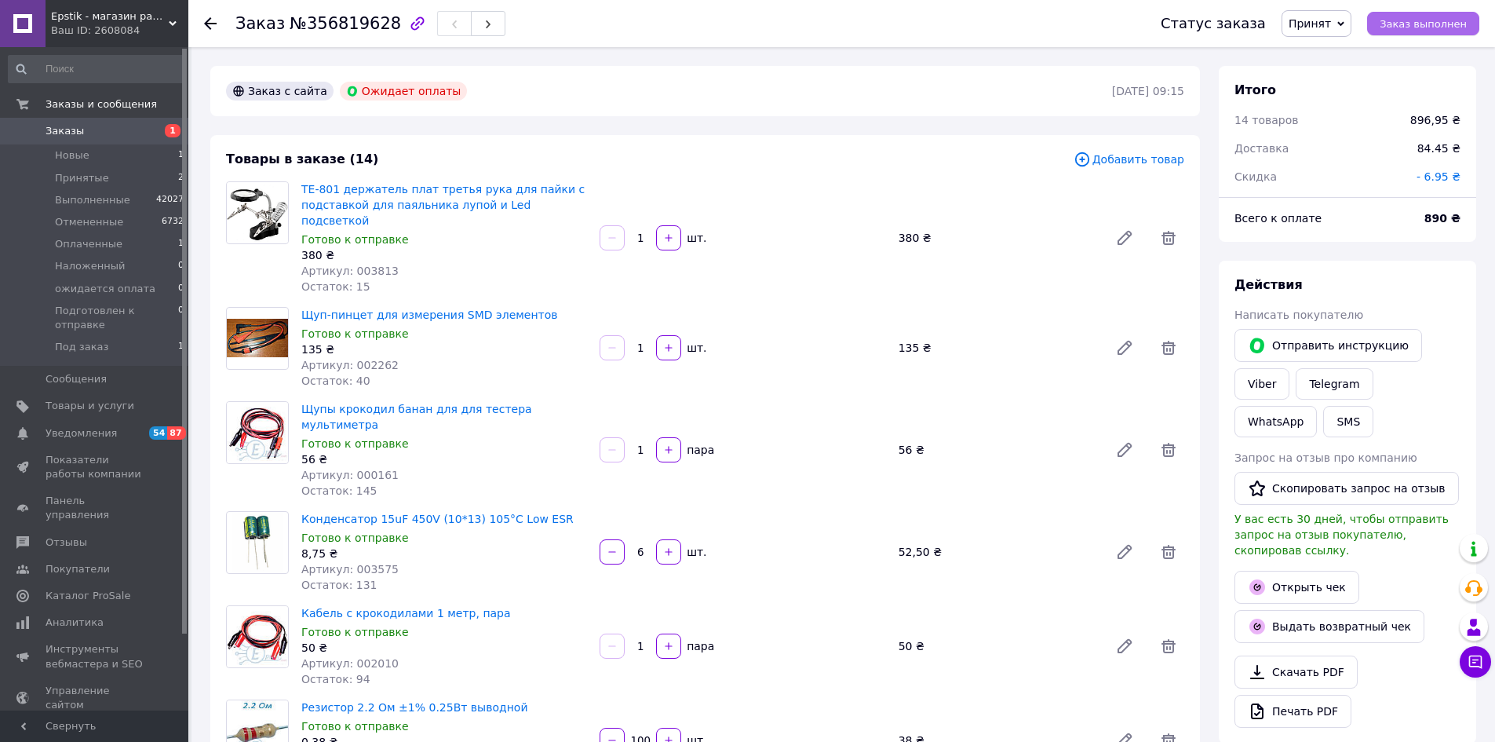
click at [1407, 18] on span "Заказ выполнен" at bounding box center [1422, 24] width 87 height 12
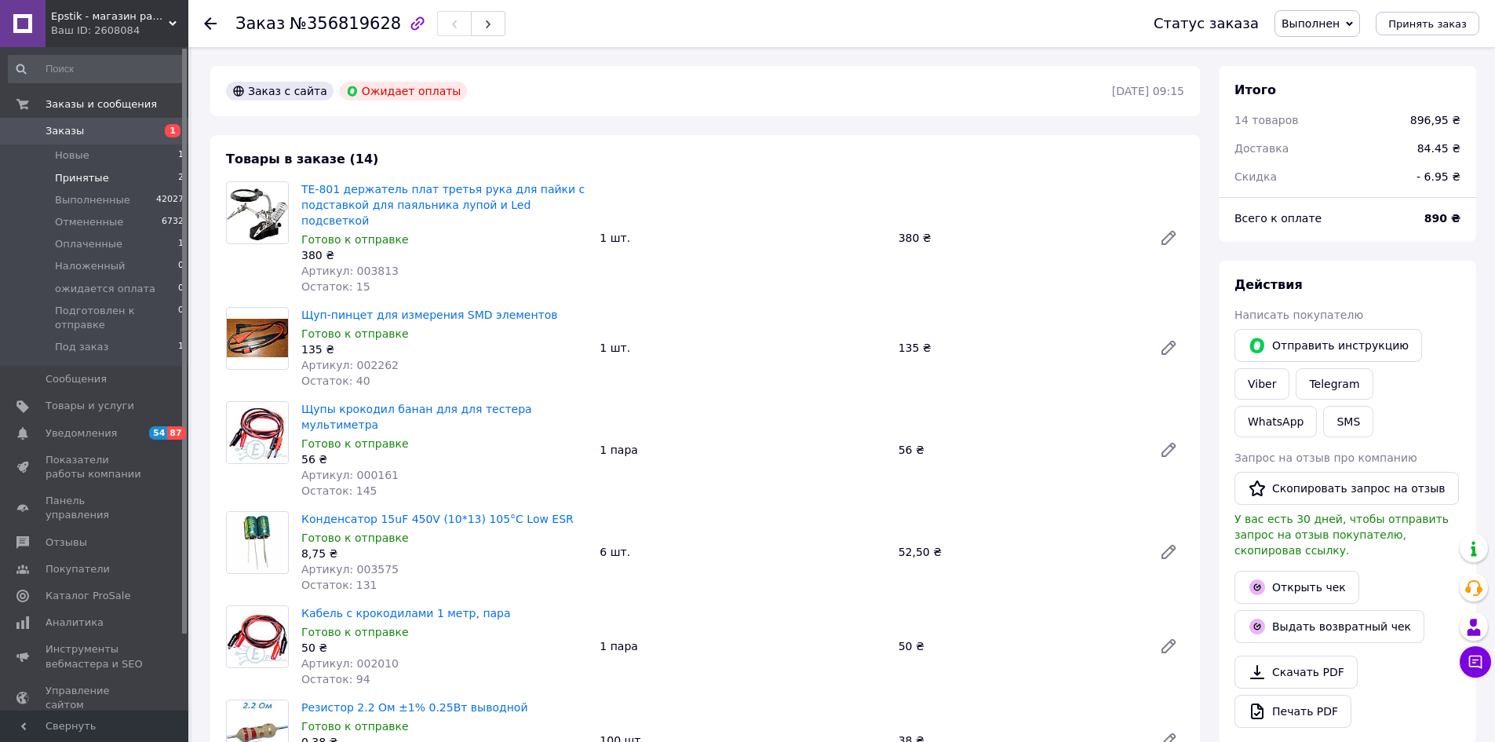
click at [93, 177] on span "Принятые" at bounding box center [82, 178] width 54 height 14
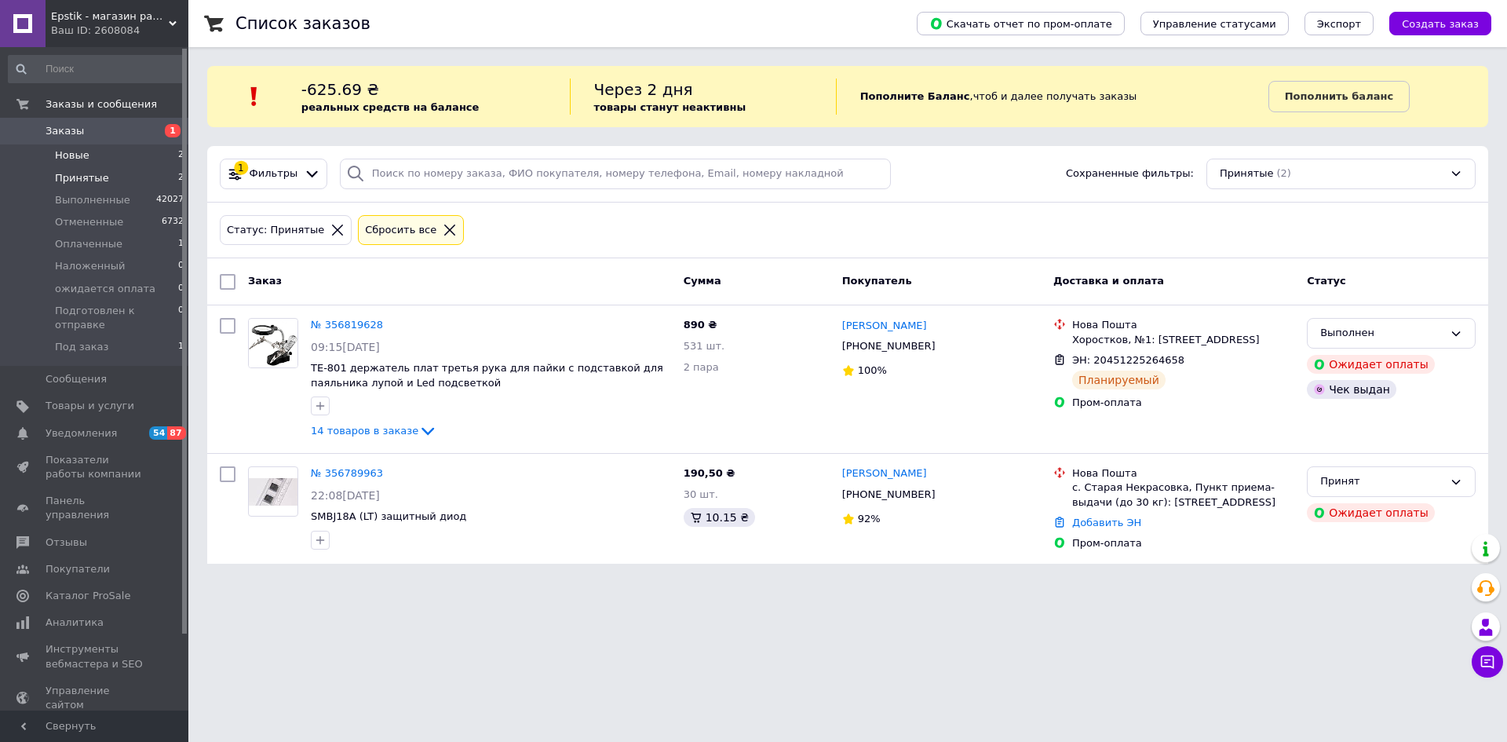
click at [64, 156] on span "Новые" at bounding box center [72, 155] width 35 height 14
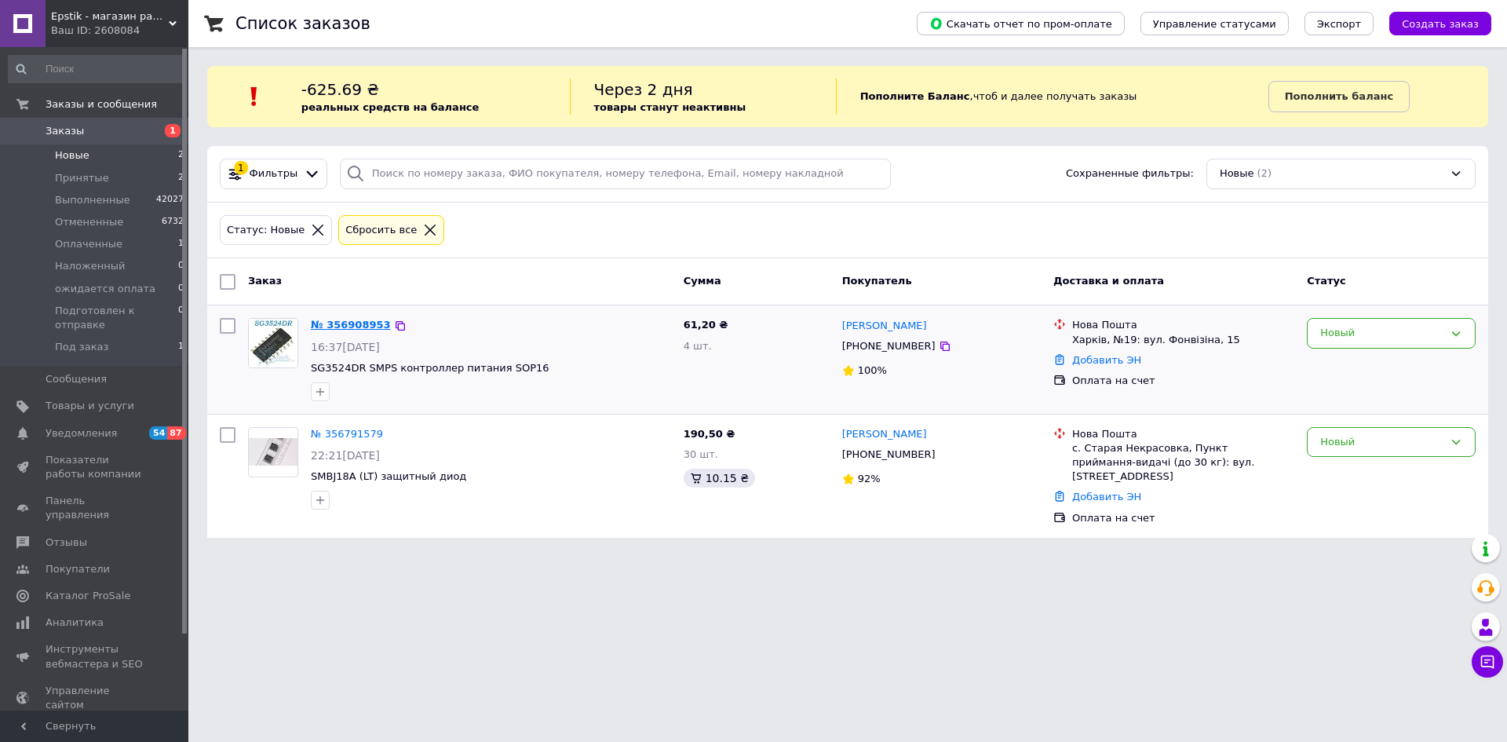
click at [333, 322] on link "№ 356908953" at bounding box center [351, 325] width 80 height 12
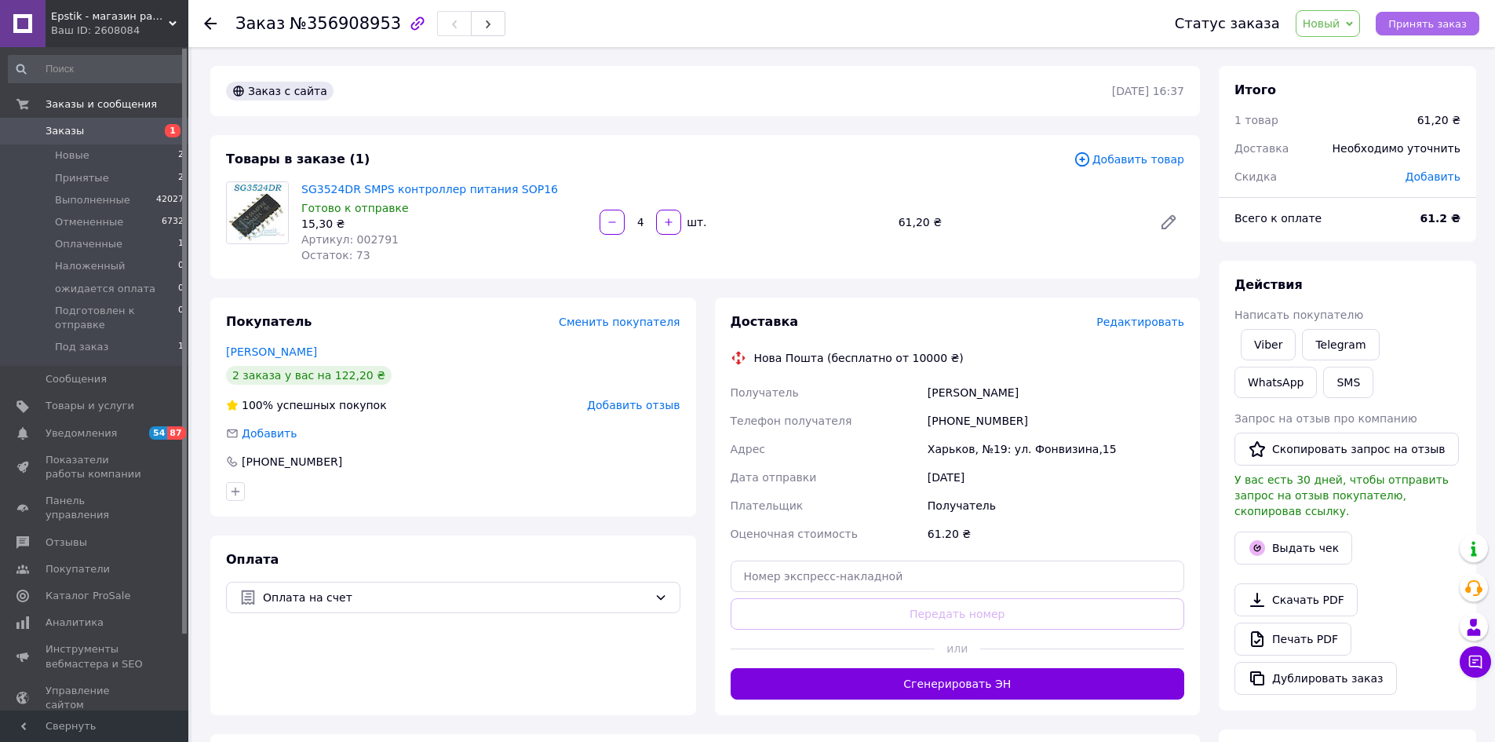
click at [1434, 30] on span "Принять заказ" at bounding box center [1427, 24] width 78 height 12
click at [246, 349] on link "[PERSON_NAME]" at bounding box center [271, 351] width 91 height 13
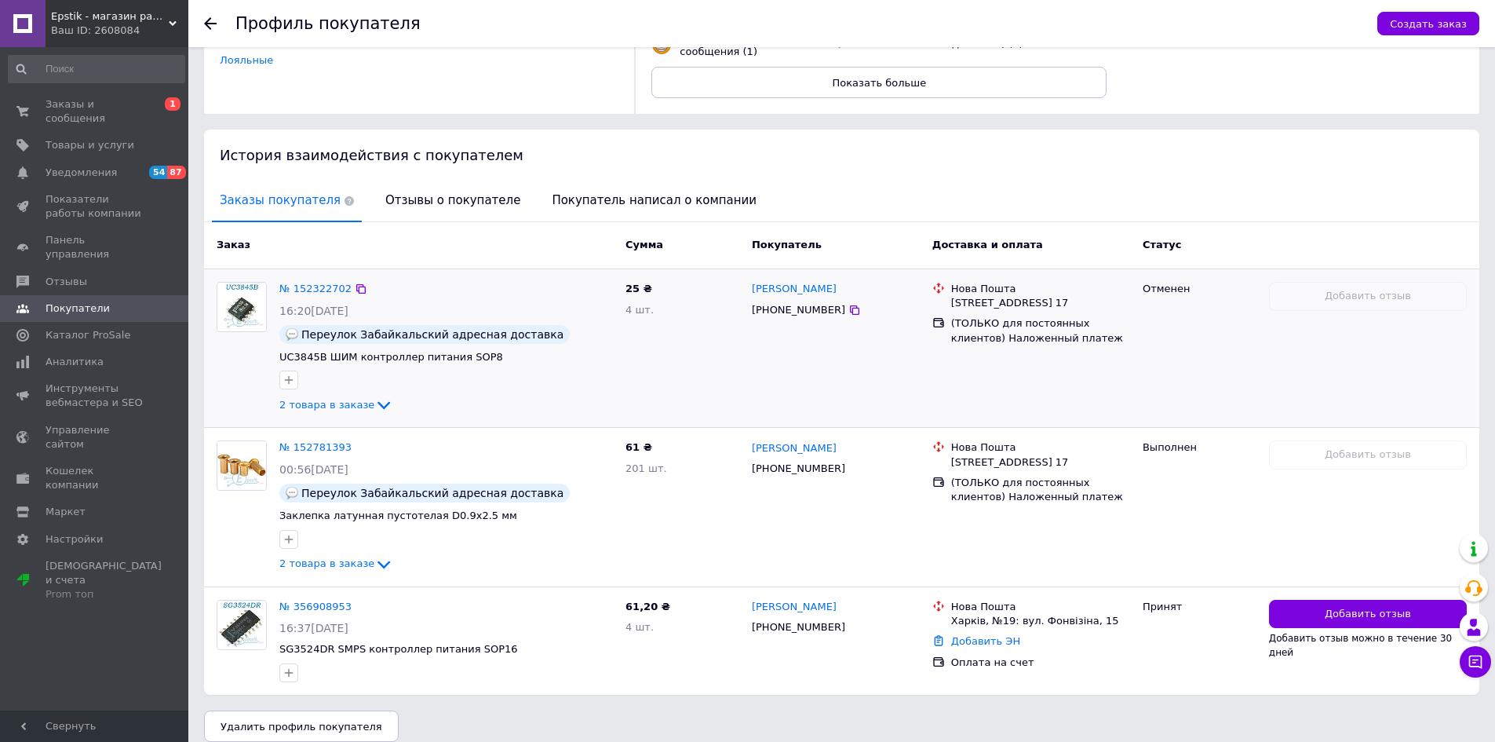
scroll to position [236, 0]
click at [312, 599] on link "№ 356908953" at bounding box center [315, 605] width 72 height 12
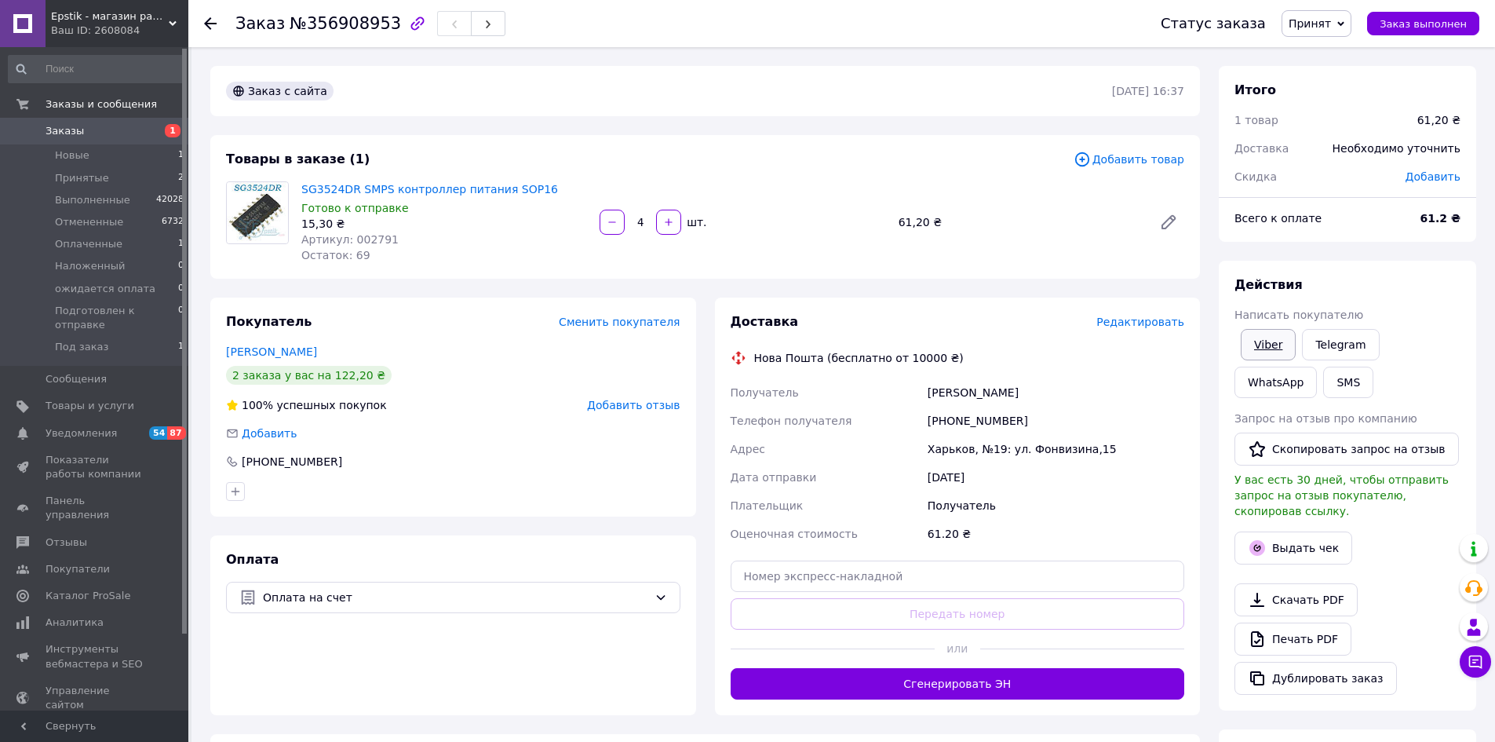
click at [1270, 344] on link "Viber" at bounding box center [1268, 344] width 55 height 31
click at [1429, 583] on div "Скачать PDF   Печать PDF   Дублировать заказ" at bounding box center [1347, 638] width 226 height 111
click at [1323, 392] on button "SMS" at bounding box center [1348, 381] width 50 height 31
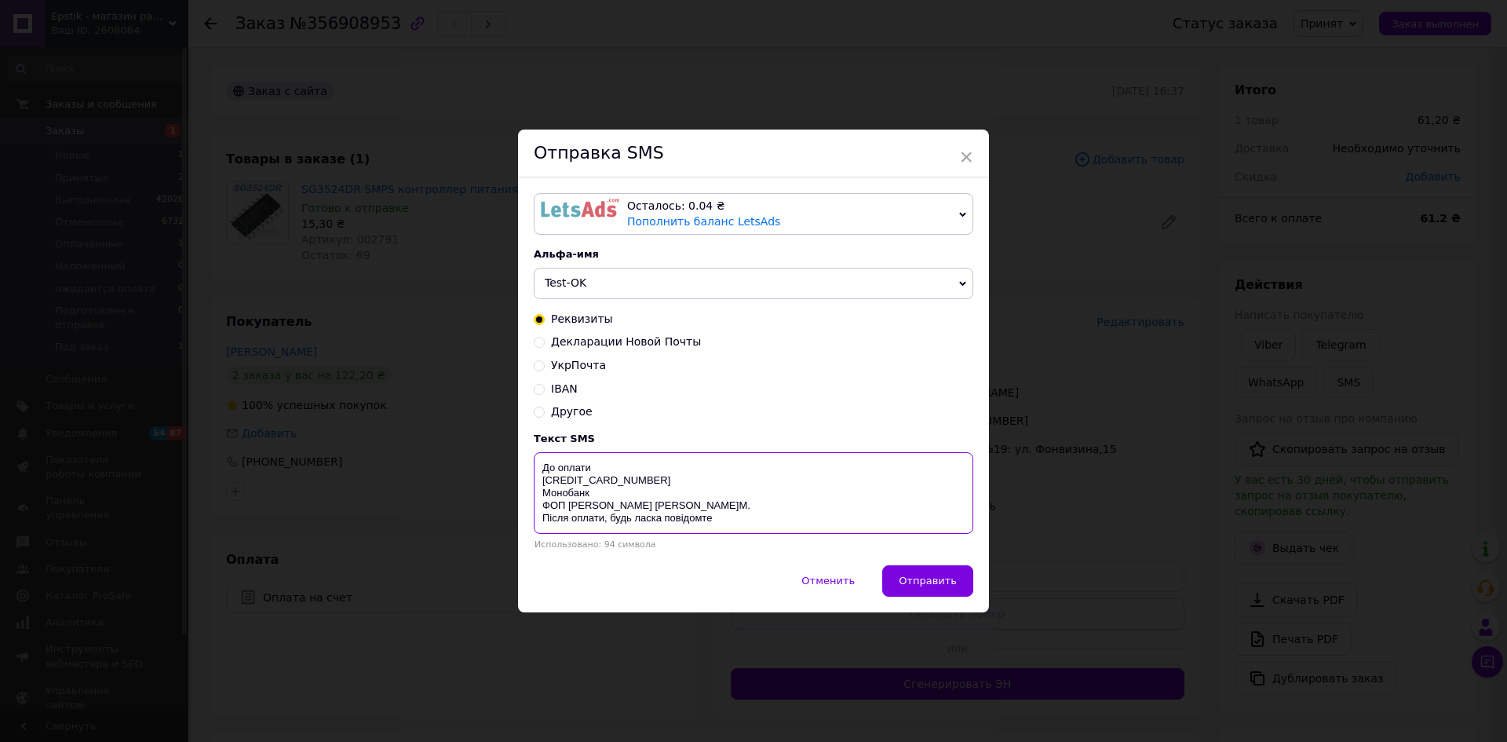
click at [611, 465] on textarea "До оплати [CREDIT_CARD_NUMBER] Монобанк ФОП [PERSON_NAME] [PERSON_NAME]М. Після…" at bounding box center [753, 493] width 439 height 82
type textarea "До оплати 61,2 грн 4035 2000 4224 2393 Монобанк ФОП Буковський І.М. Після оплат…"
click at [961, 153] on span "×" at bounding box center [966, 157] width 14 height 27
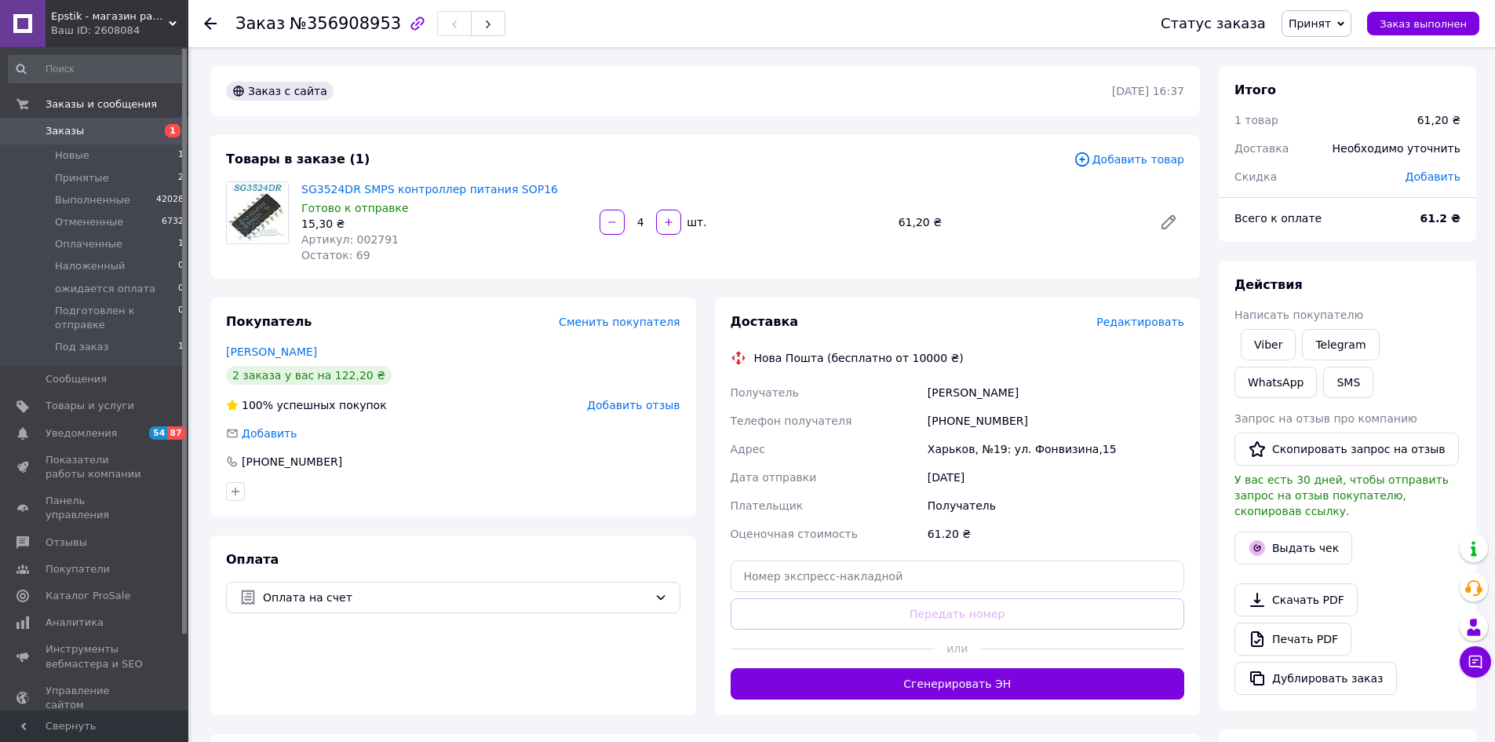
click at [1109, 523] on div "61.20 ₴" at bounding box center [1055, 533] width 263 height 28
drag, startPoint x: 297, startPoint y: 188, endPoint x: 356, endPoint y: 191, distance: 59.0
click at [356, 191] on div "SG3524DR SMPS контроллер питания SOP16 Готово к отправке 15,30 ₴ Артикул: 00279…" at bounding box center [444, 222] width 298 height 88
copy link "SG3524DR"
click at [1069, 513] on div "Получатель" at bounding box center [1055, 505] width 263 height 28
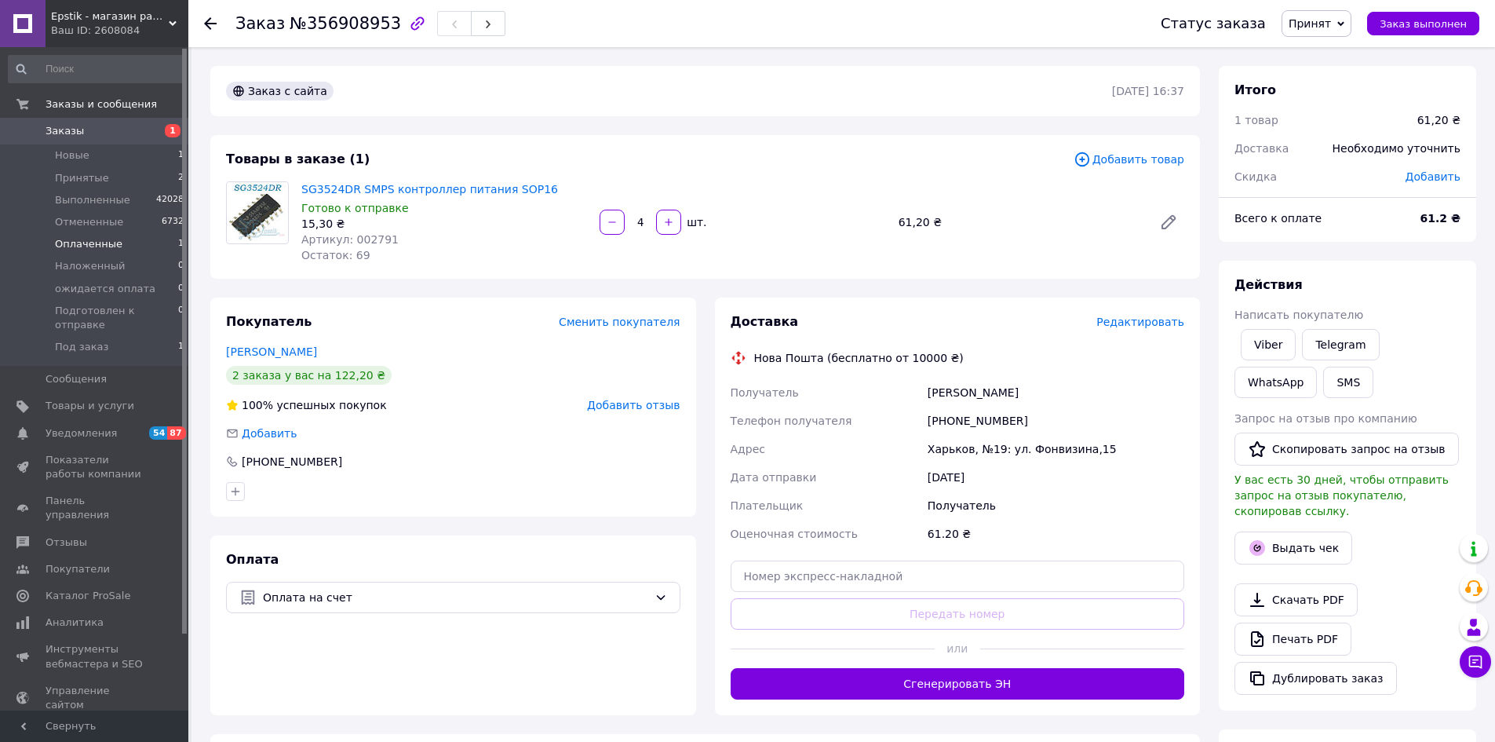
click at [90, 251] on span "Оплаченные" at bounding box center [88, 244] width 67 height 14
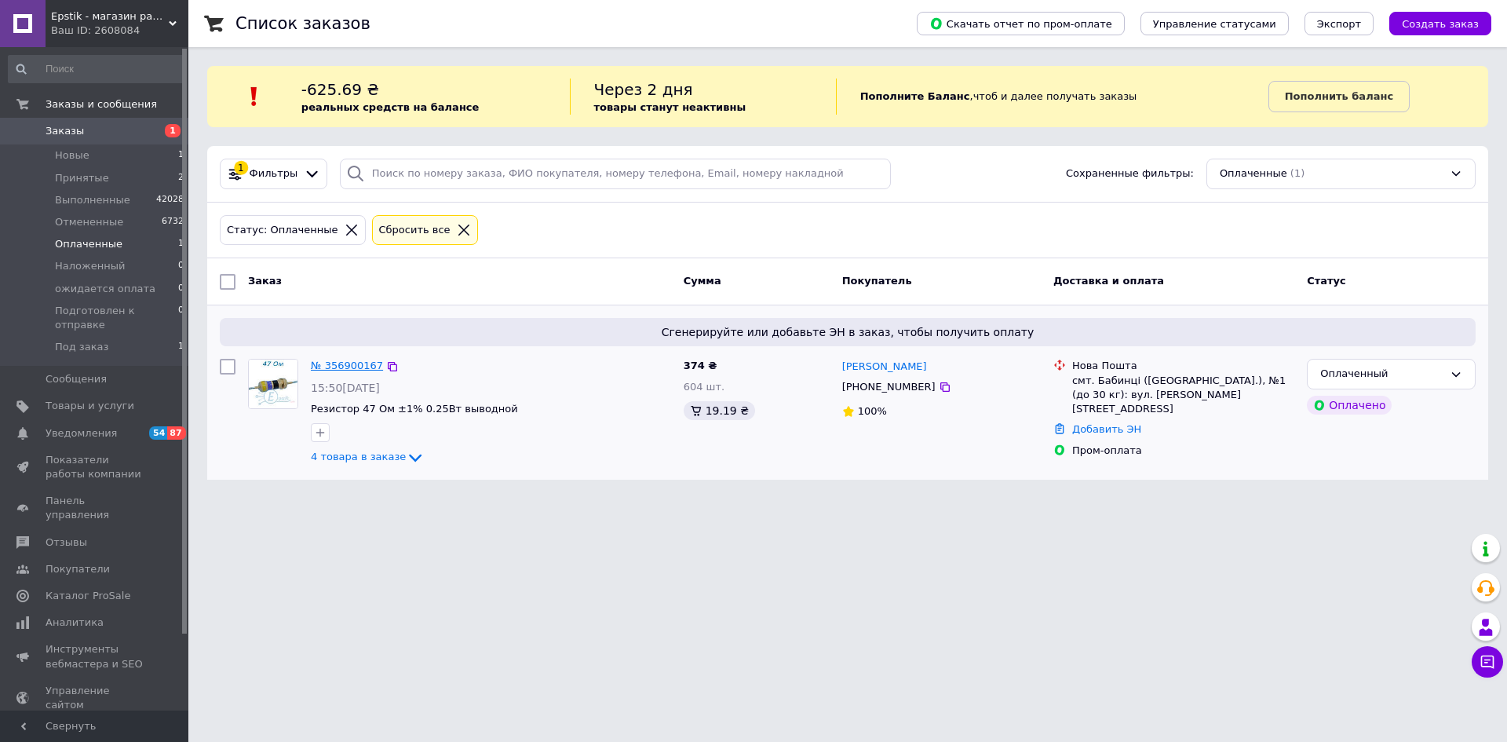
click at [345, 368] on link "№ 356900167" at bounding box center [347, 365] width 72 height 12
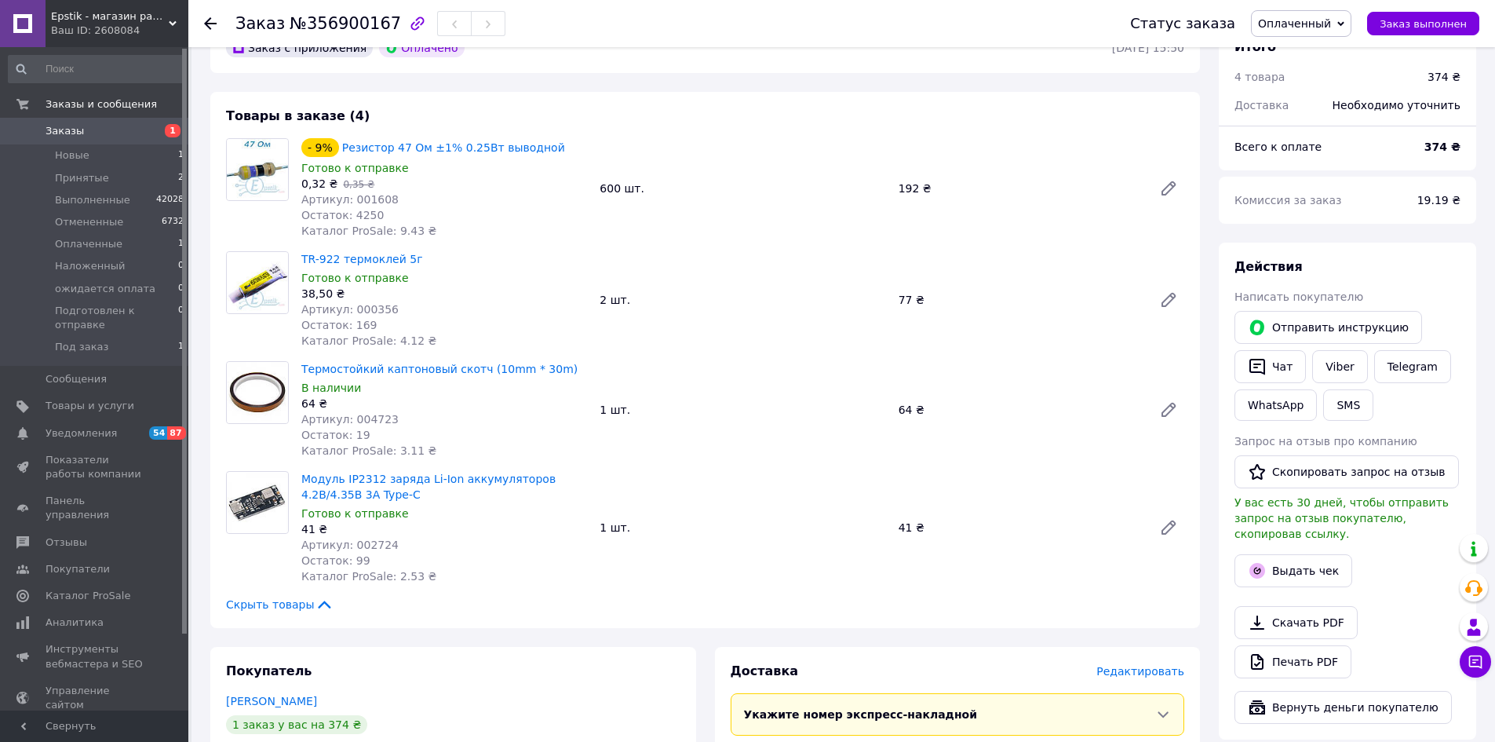
scroll to position [78, 0]
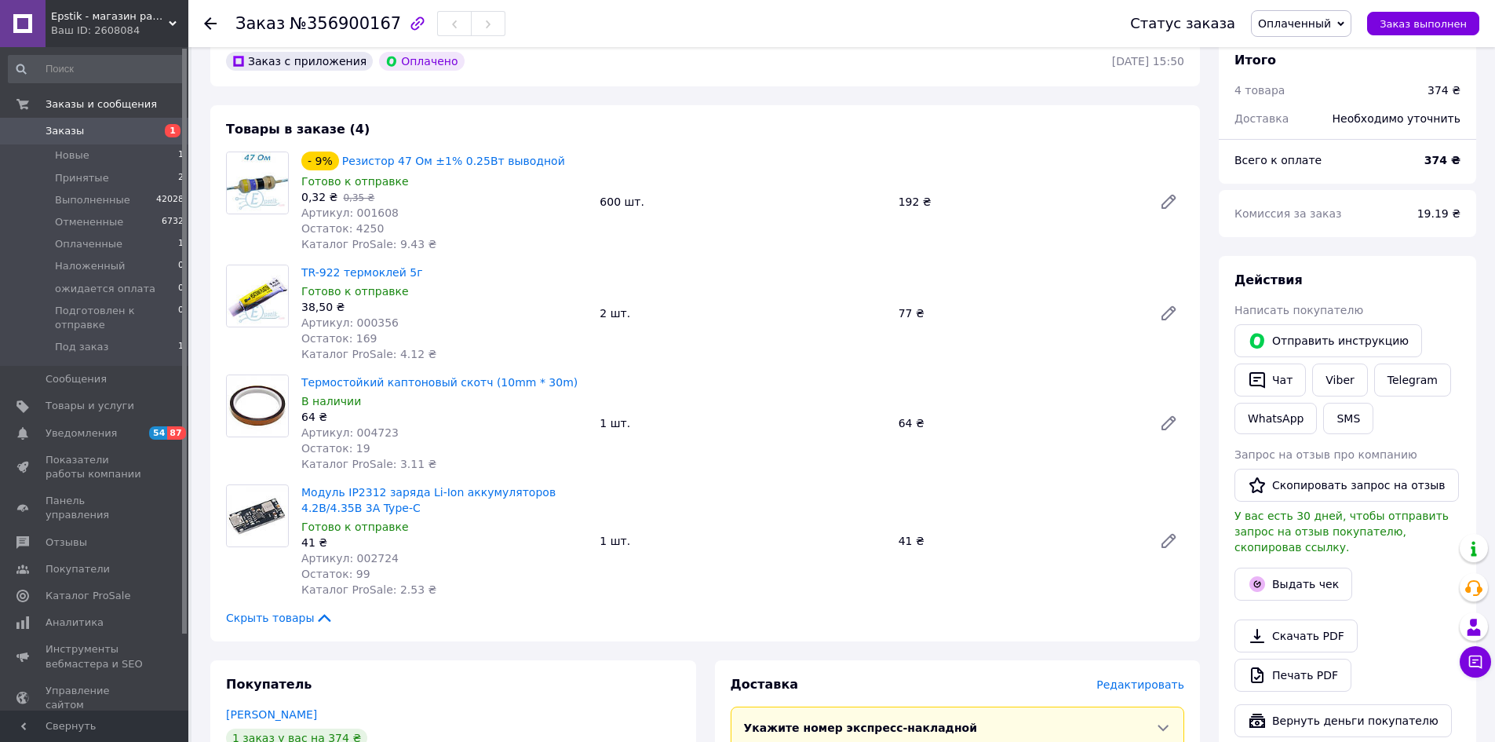
click at [1063, 559] on div "Модуль IP2312 заряда Li-Ion аккумуляторов 4.2В/4.35В 3А Type-C Готово к отправк…" at bounding box center [742, 540] width 895 height 119
click at [1301, 574] on button "Выдать чек" at bounding box center [1293, 583] width 118 height 33
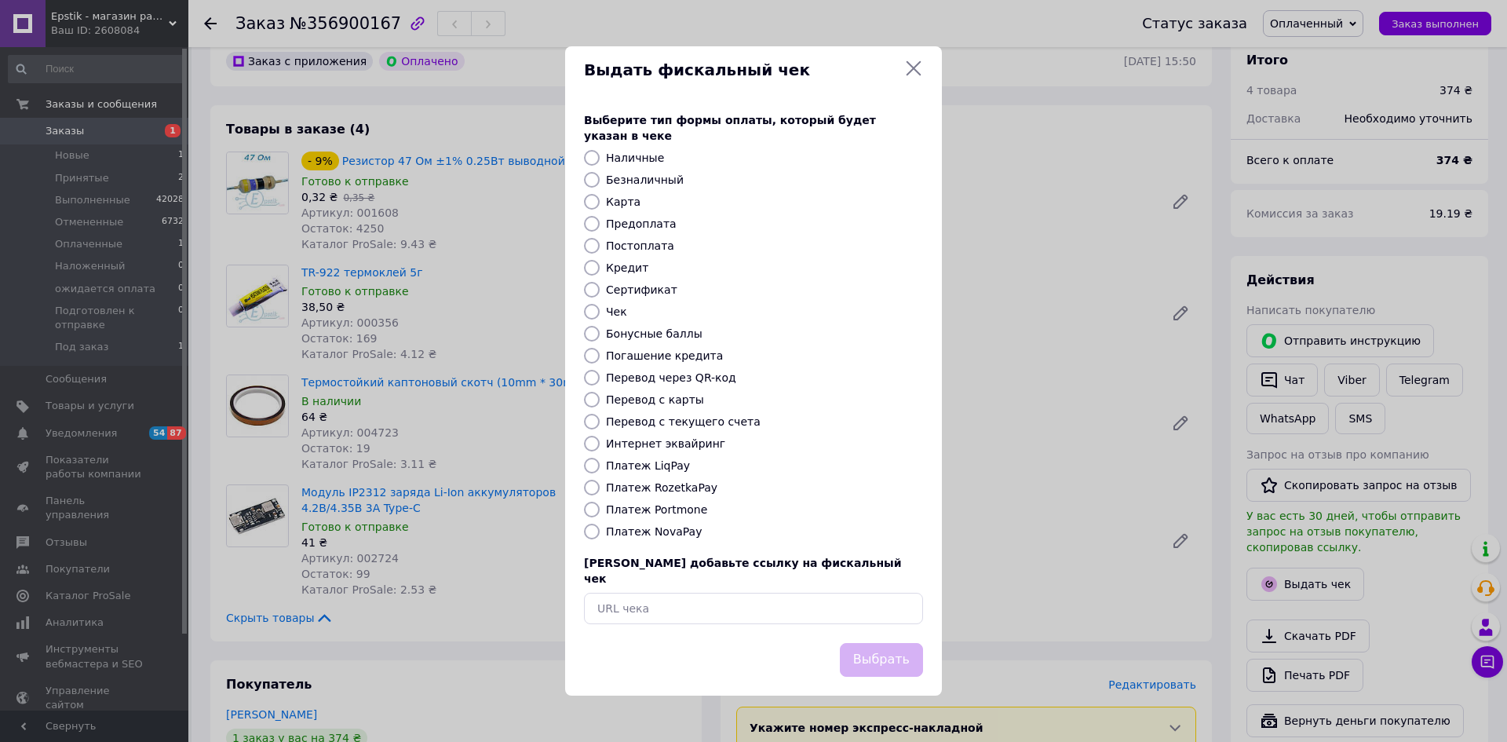
click at [591, 490] on input "Платеж RozetkaPay" at bounding box center [592, 487] width 16 height 16
radio input "true"
drag, startPoint x: 898, startPoint y: 647, endPoint x: 1044, endPoint y: 540, distance: 181.3
click at [908, 643] on button "Выбрать" at bounding box center [881, 660] width 83 height 34
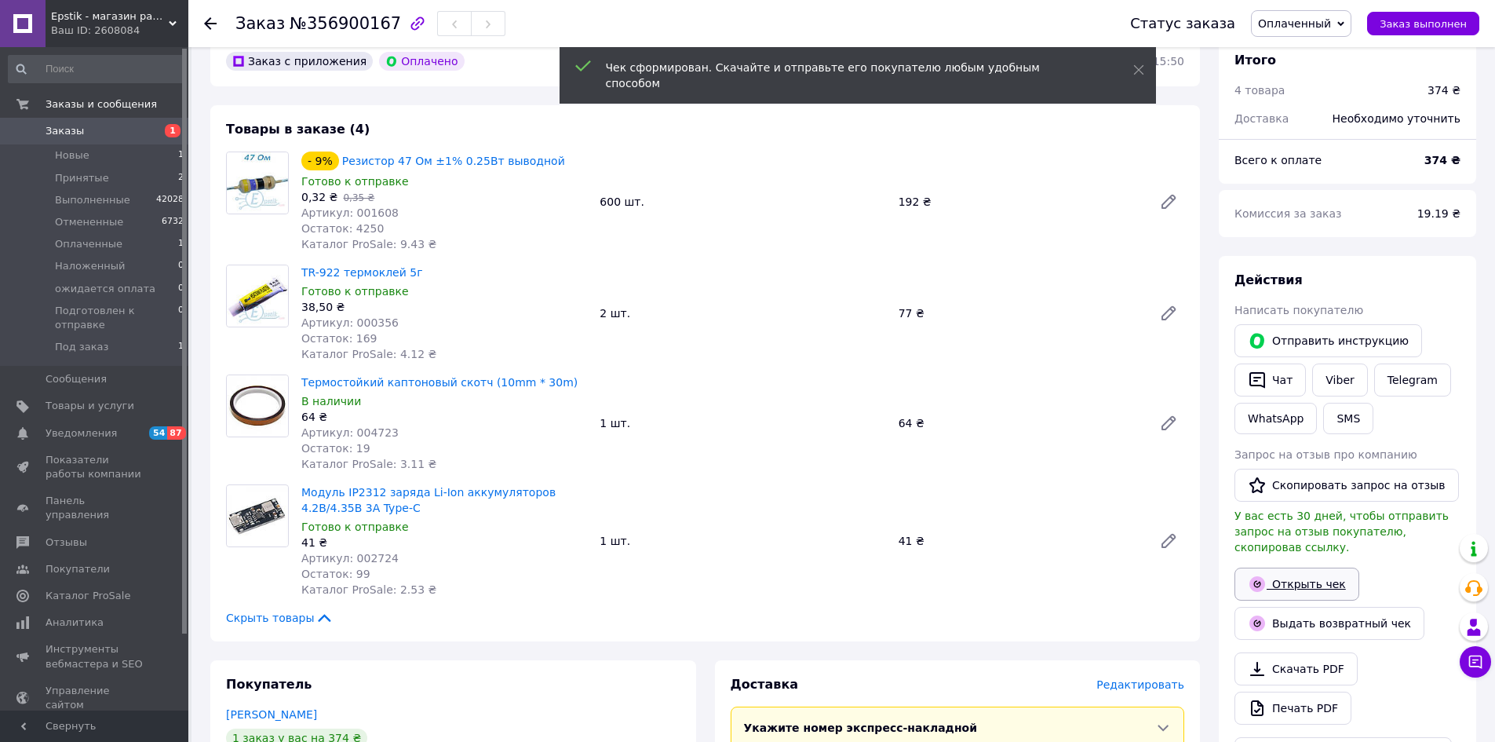
click at [1303, 575] on link "Открыть чек" at bounding box center [1296, 583] width 125 height 33
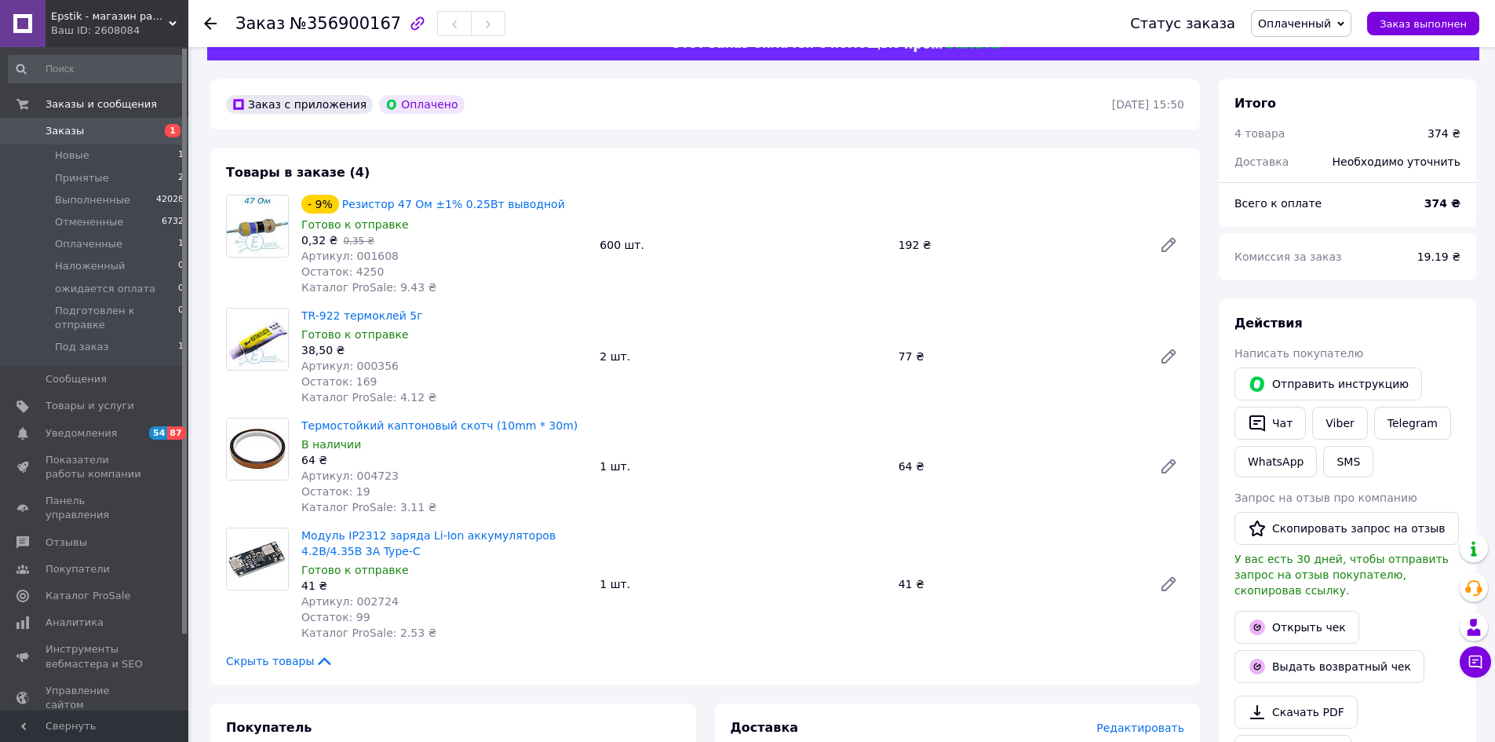
scroll to position [0, 0]
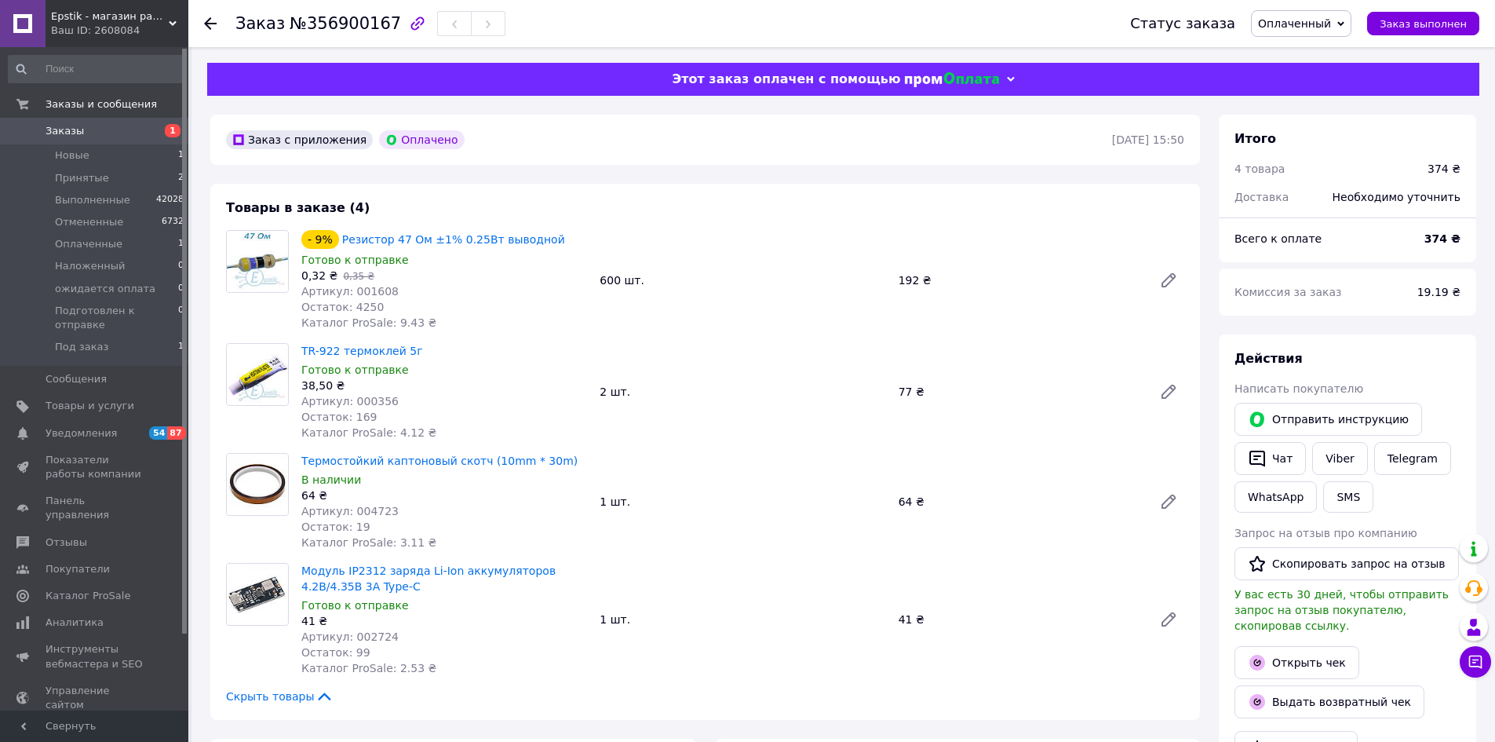
click at [1068, 594] on div "Модуль IP2312 заряда Li-Ion аккумуляторов 4.2В/4.35В 3А Type-C Готово к отправк…" at bounding box center [742, 618] width 895 height 119
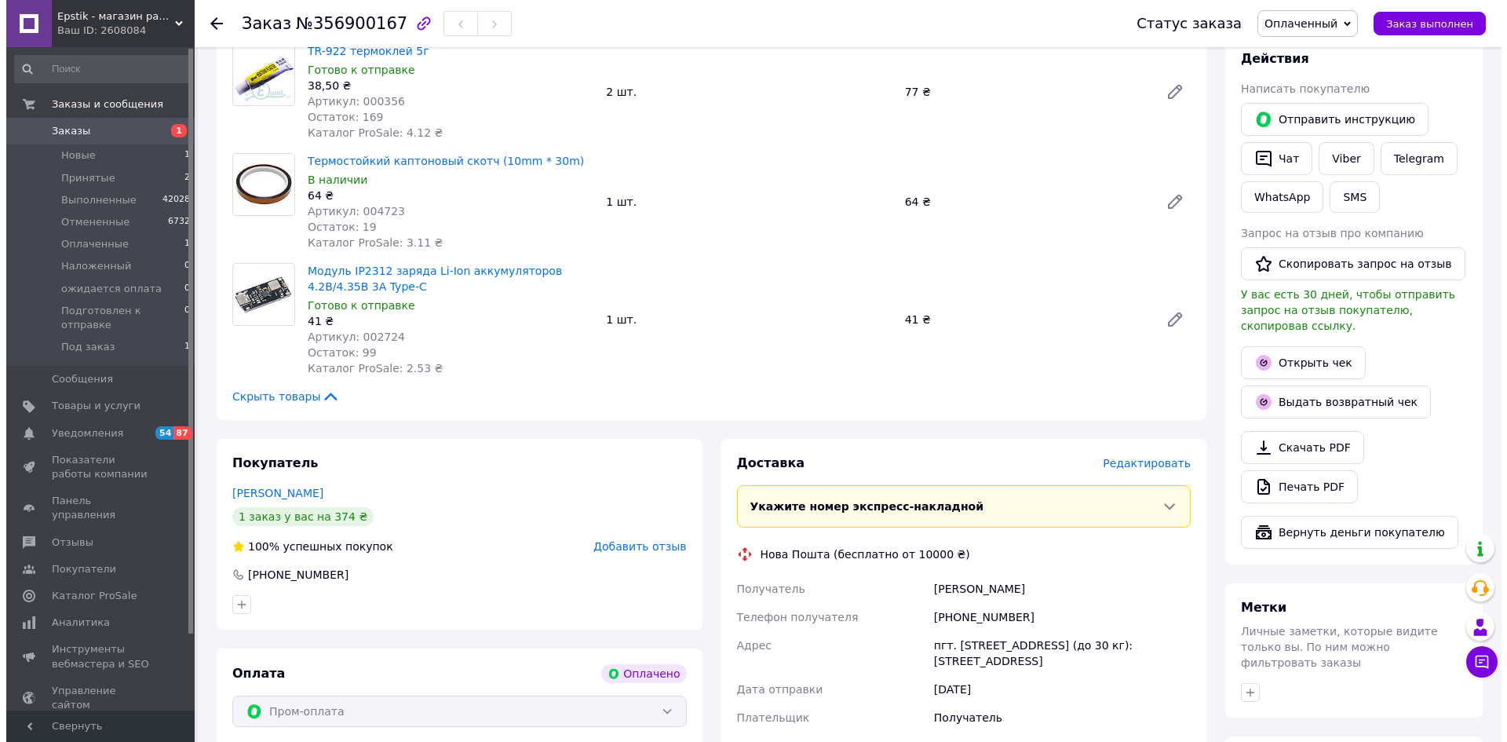
scroll to position [392, 0]
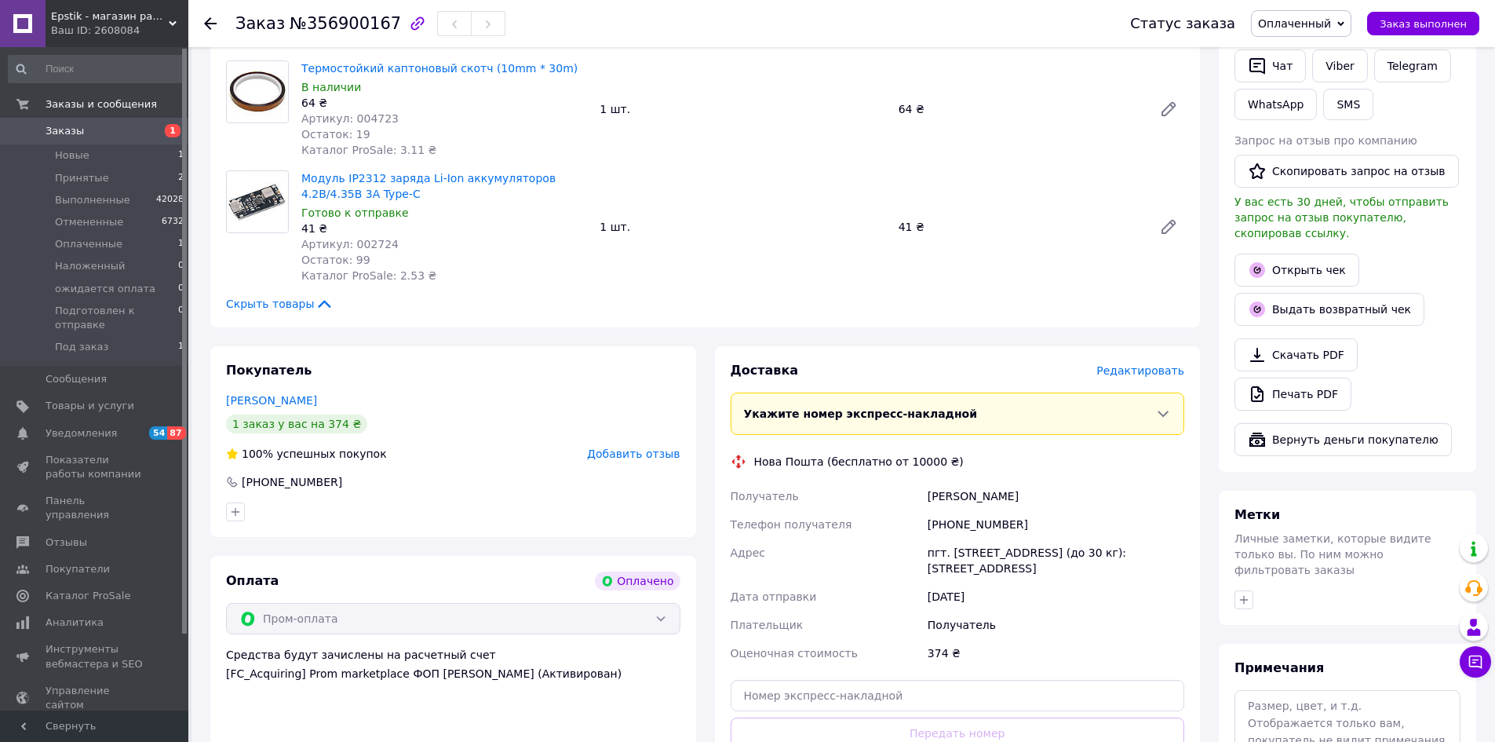
click at [1149, 374] on span "Редактировать" at bounding box center [1140, 370] width 88 height 13
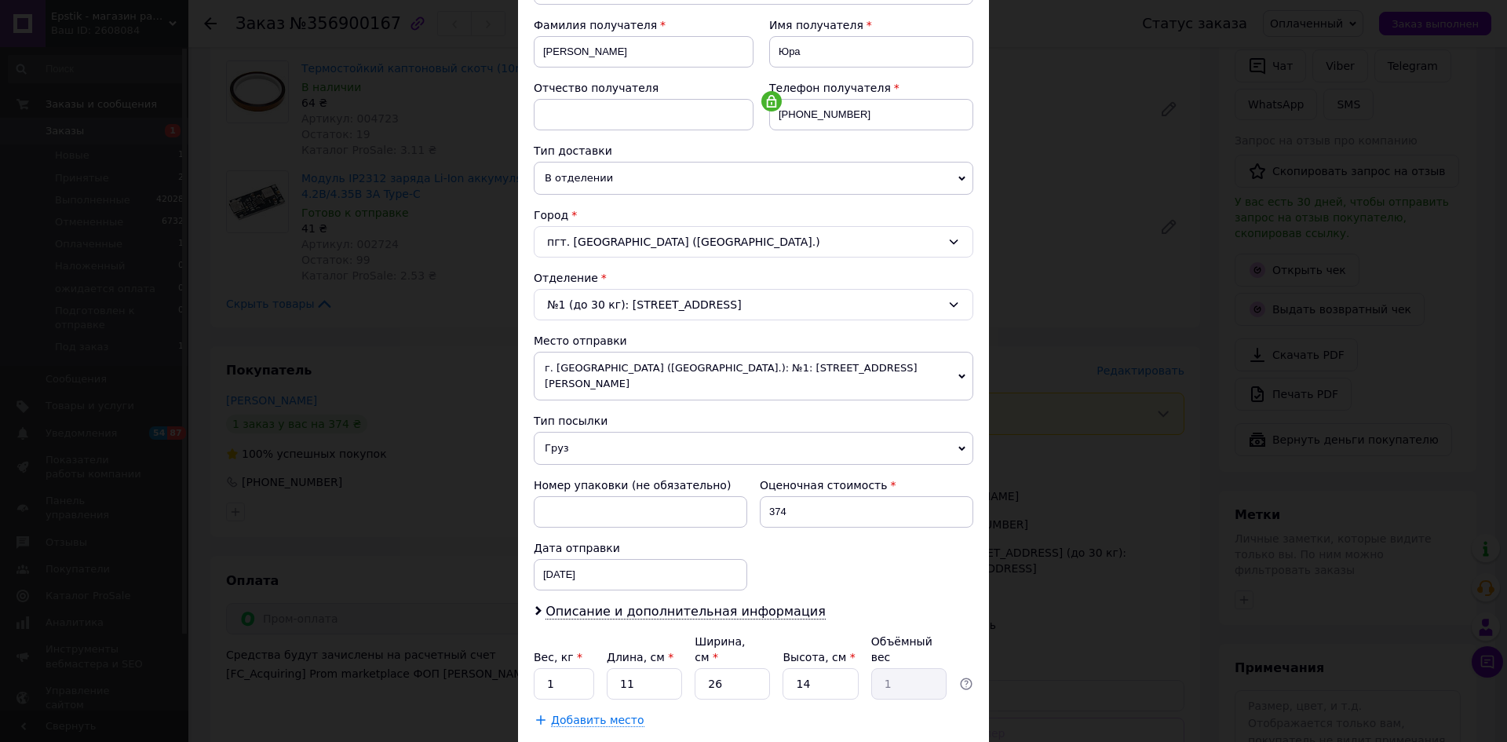
scroll to position [235, 0]
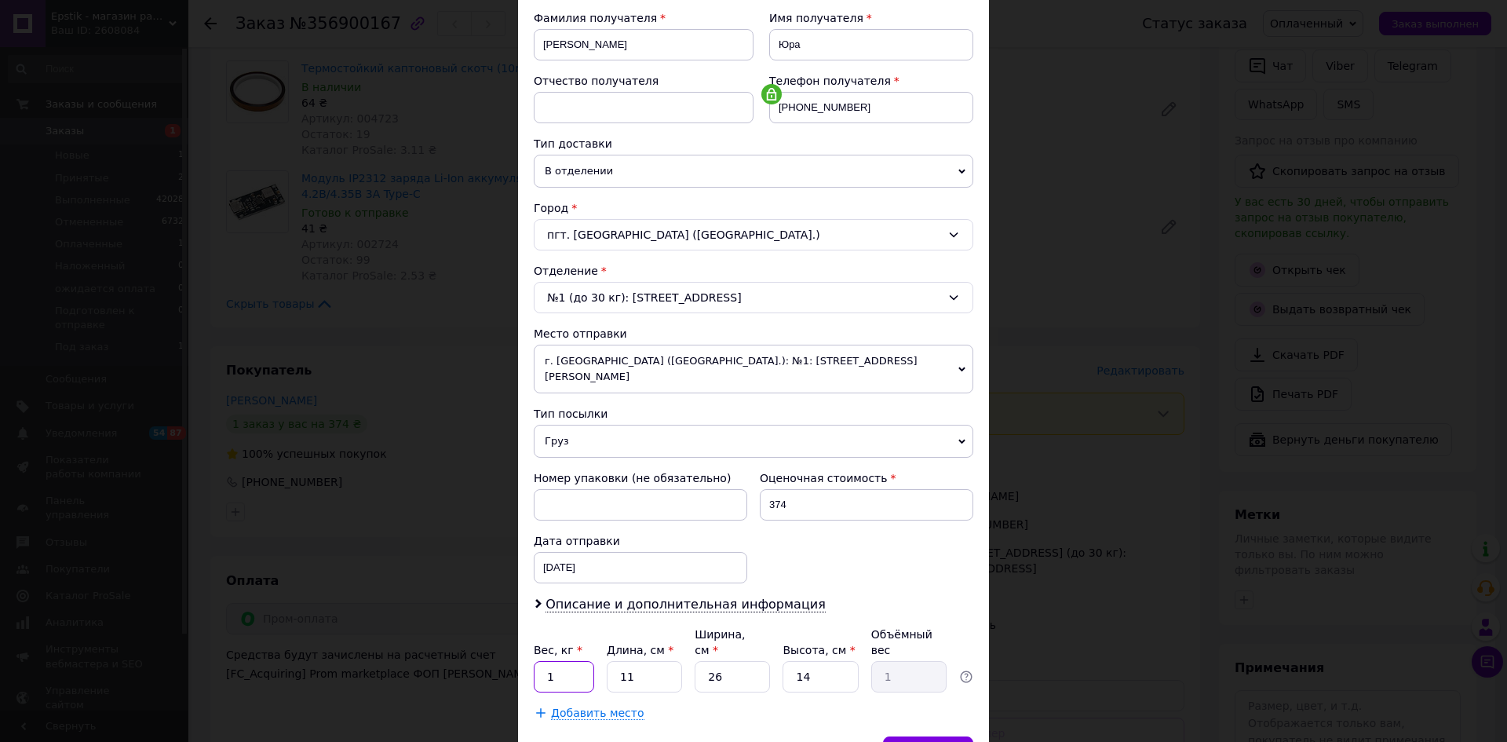
click at [570, 661] on input "1" at bounding box center [564, 676] width 60 height 31
type input "0.1"
click at [648, 661] on input "11" at bounding box center [644, 676] width 75 height 31
type input "1"
type input "0.1"
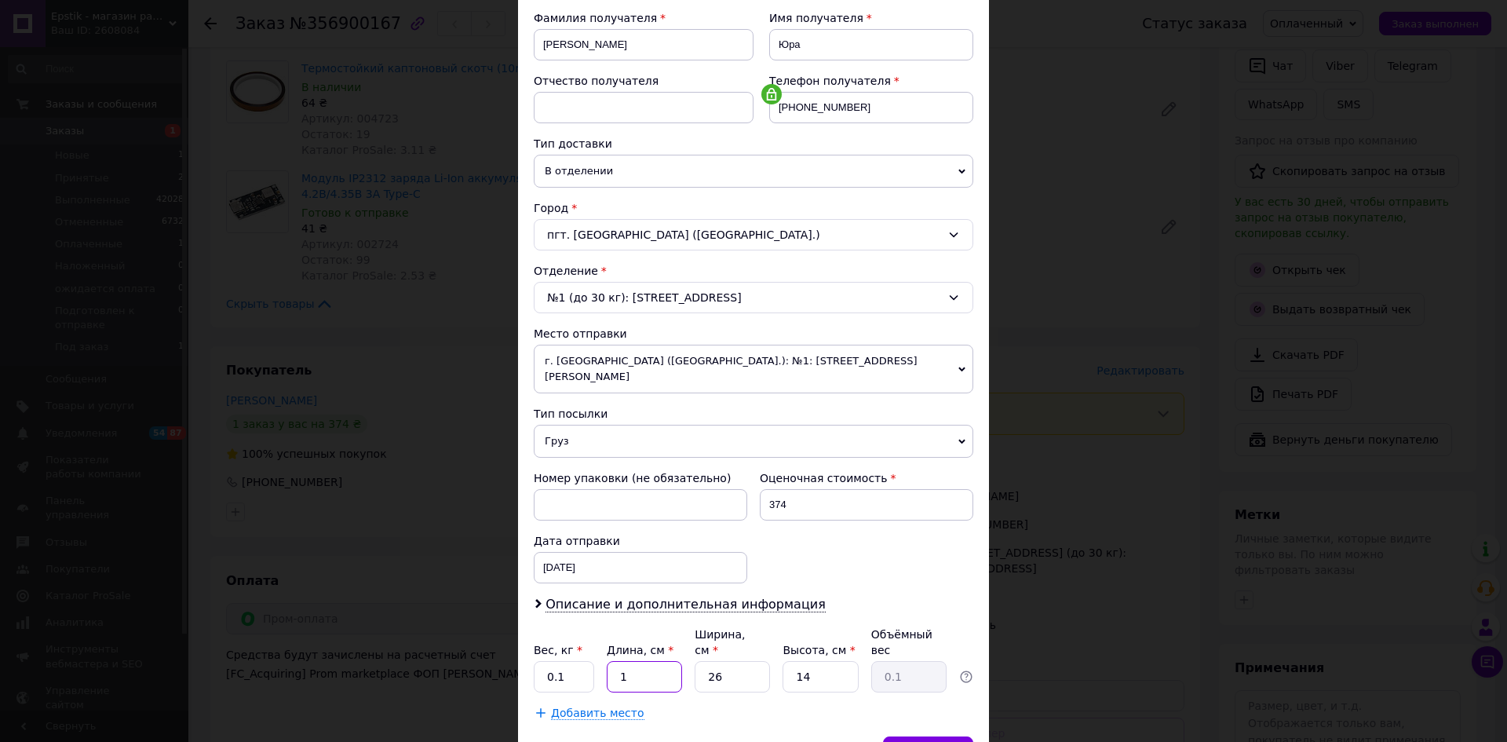
type input "16"
type input "1.46"
type input "16"
click at [742, 661] on input "26" at bounding box center [731, 676] width 75 height 31
type input "2"
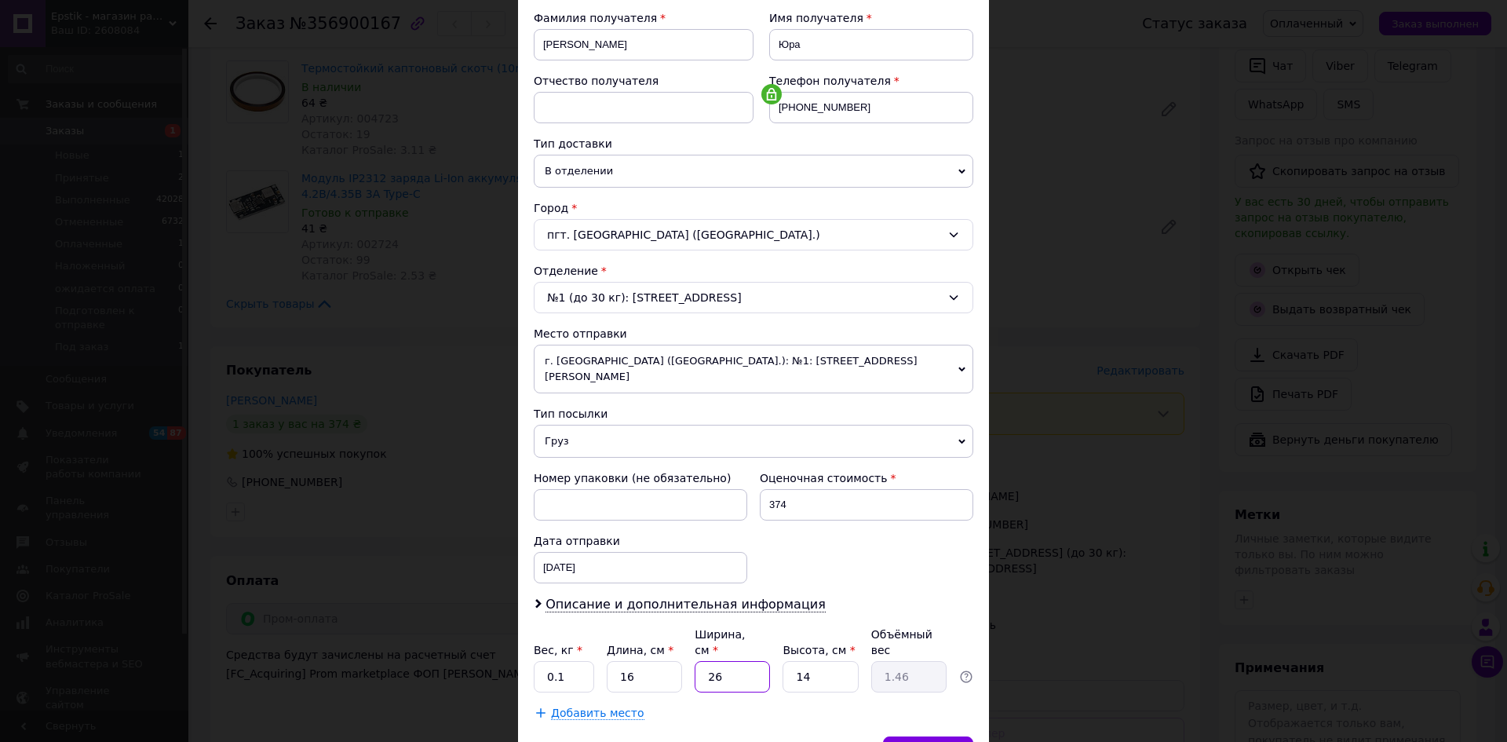
type input "0.11"
type input "20"
type input "1.12"
type input "20"
click at [831, 661] on input "14" at bounding box center [819, 676] width 75 height 31
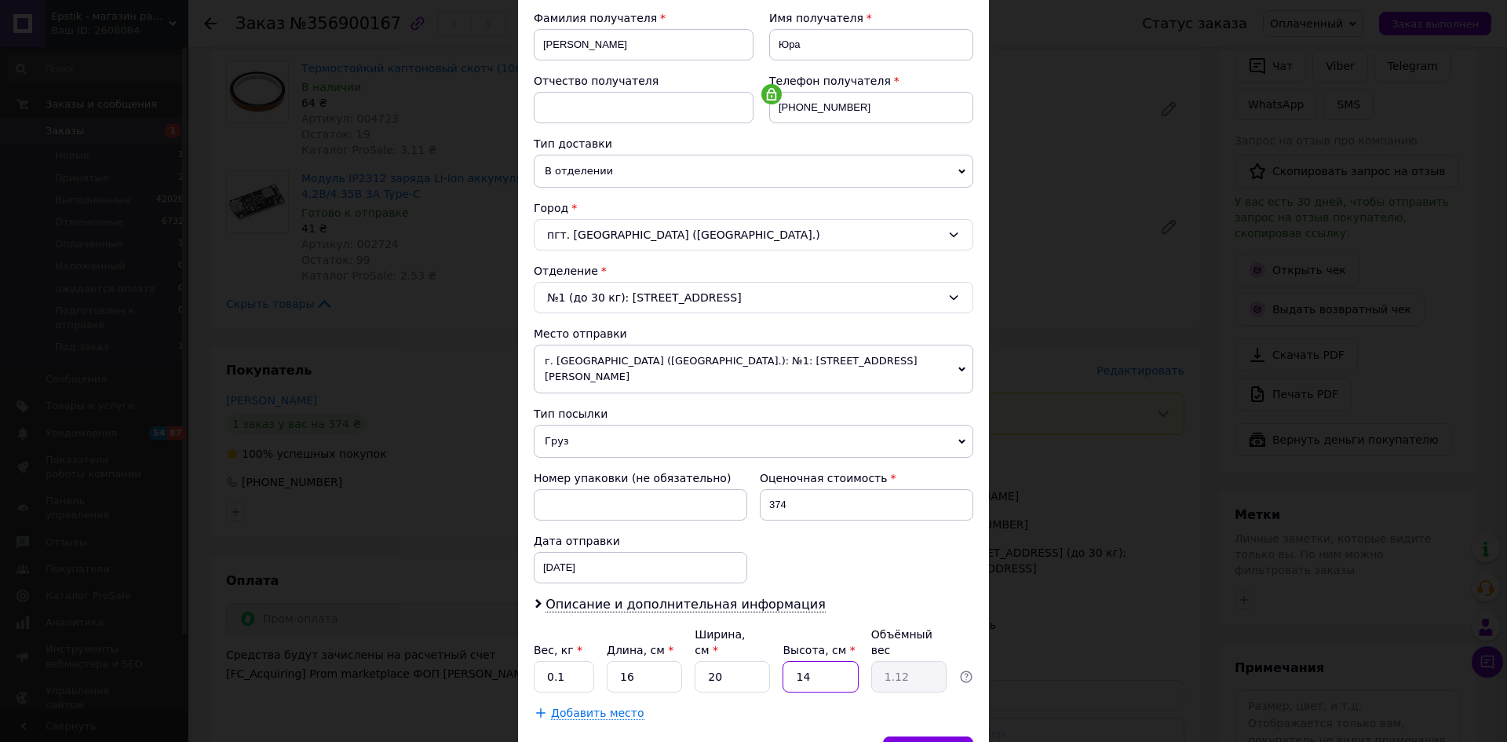
type input "1"
type input "0.1"
type input "2"
type input "0.16"
type input "2"
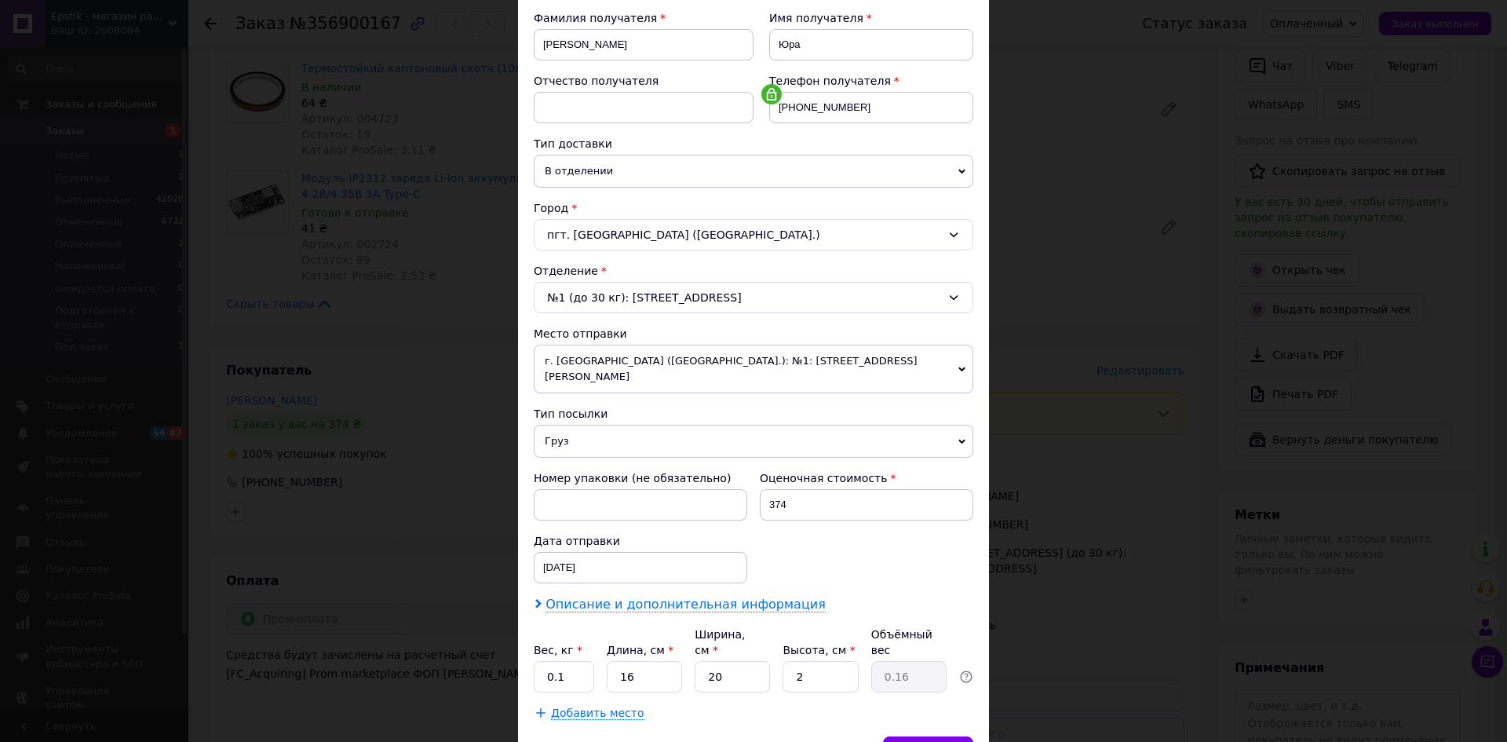
click at [768, 596] on span "Описание и дополнительная информация" at bounding box center [685, 604] width 280 height 16
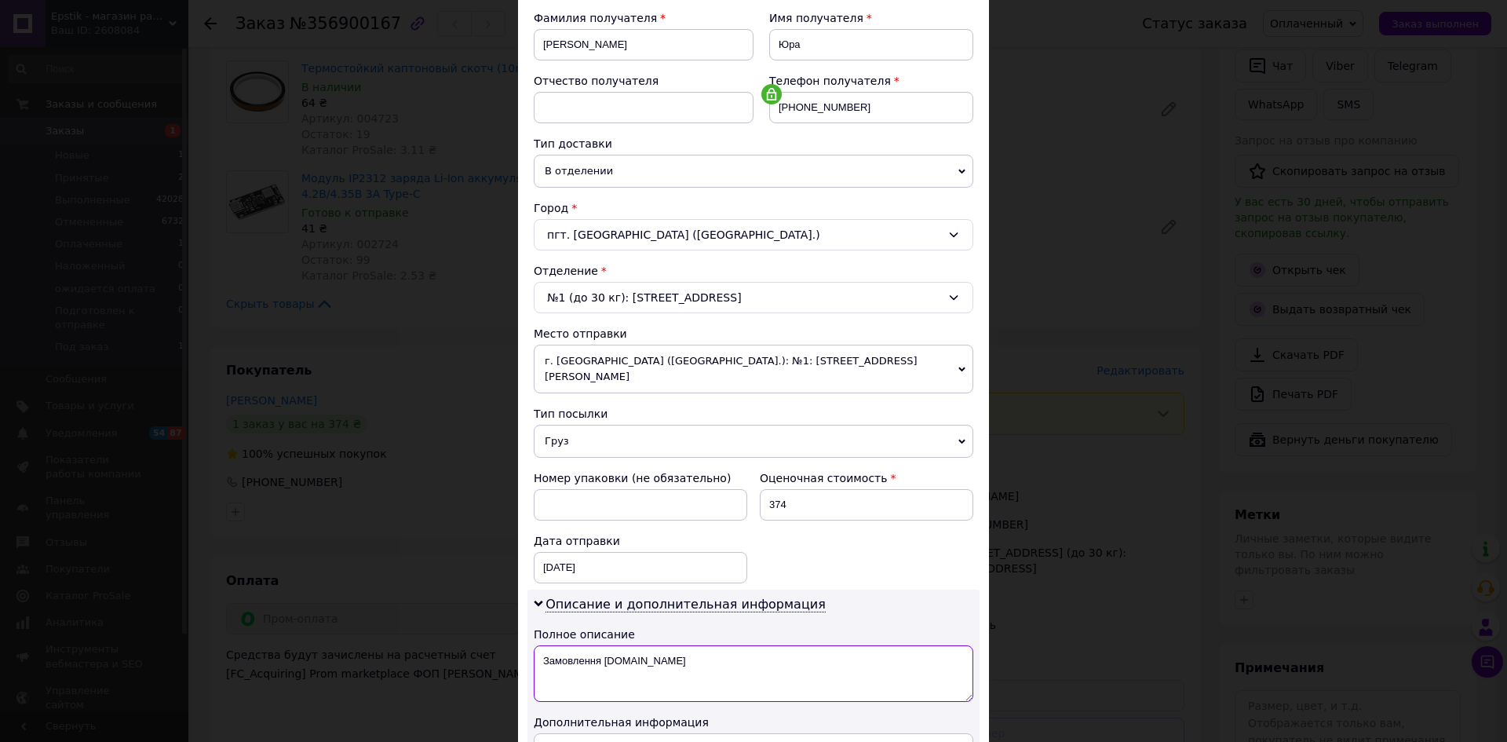
click at [685, 645] on textarea "Замовлення Prom.ua" at bounding box center [753, 673] width 439 height 56
type textarea "З"
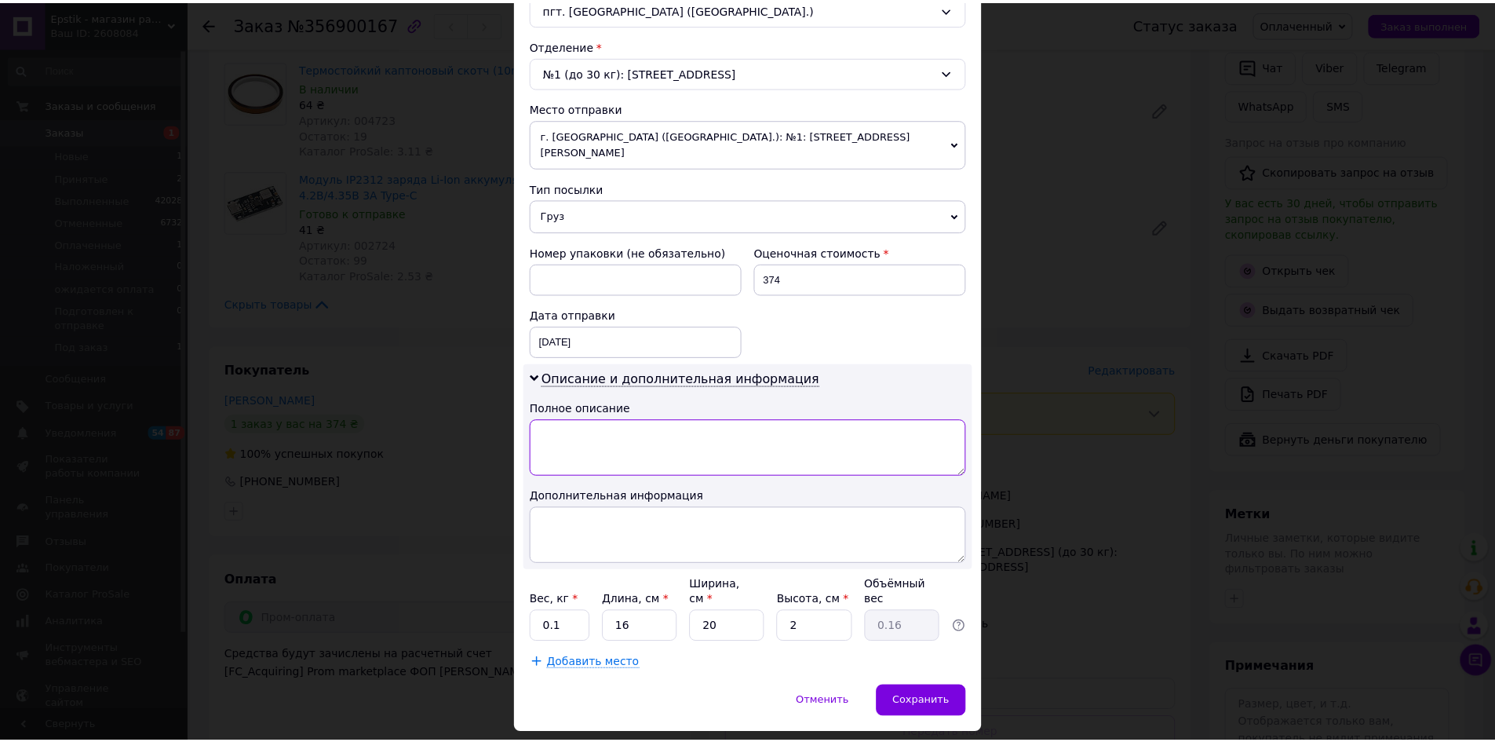
scroll to position [471, 0]
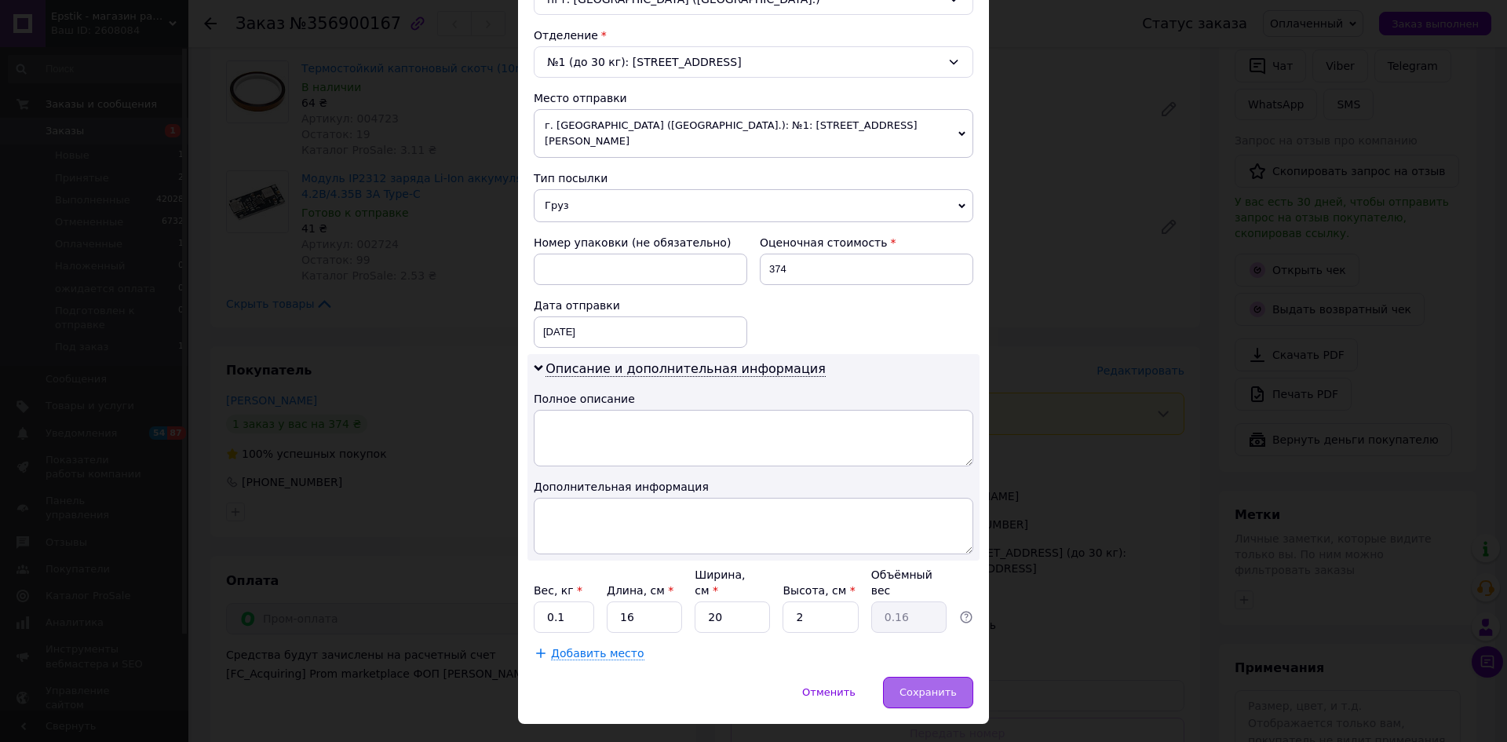
click at [924, 686] on span "Сохранить" at bounding box center [927, 692] width 57 height 12
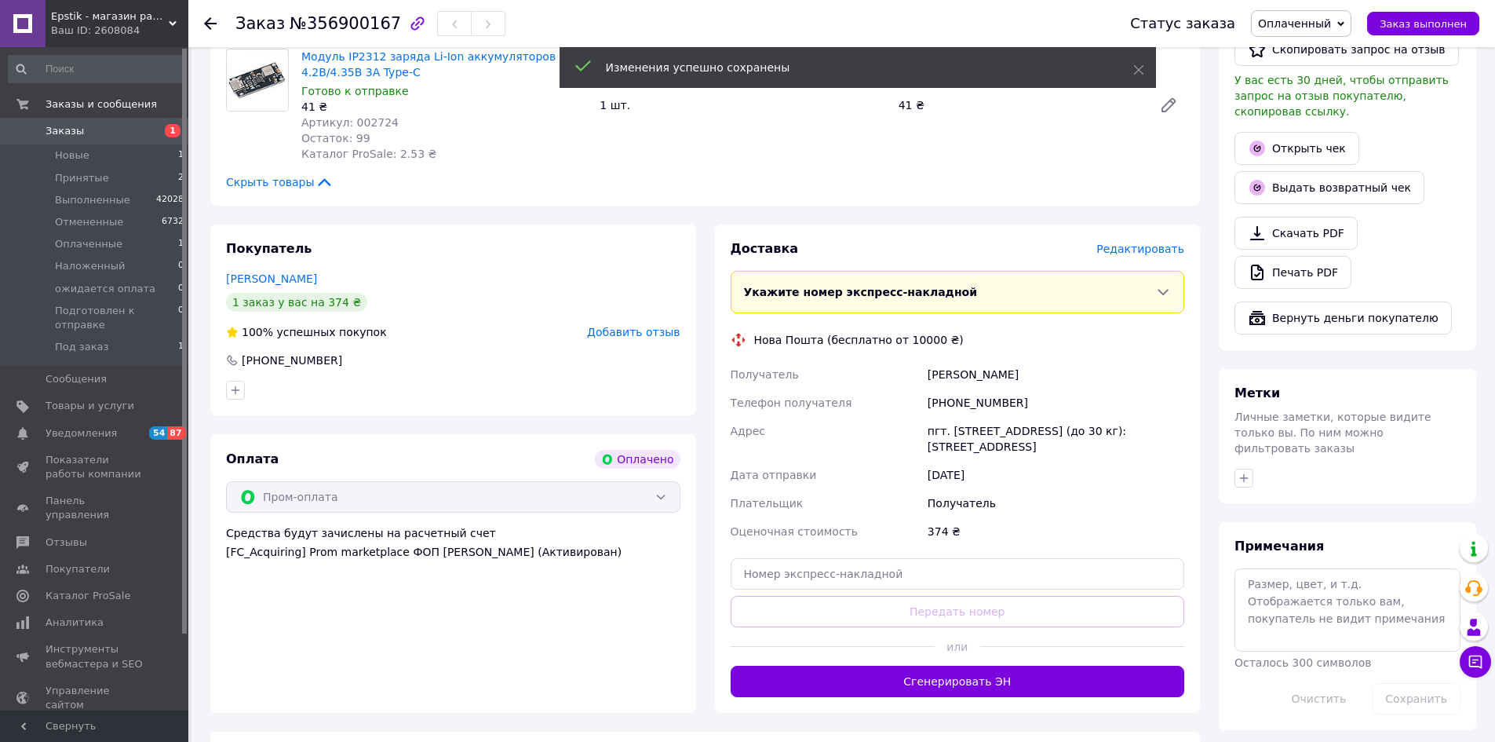
scroll to position [549, 0]
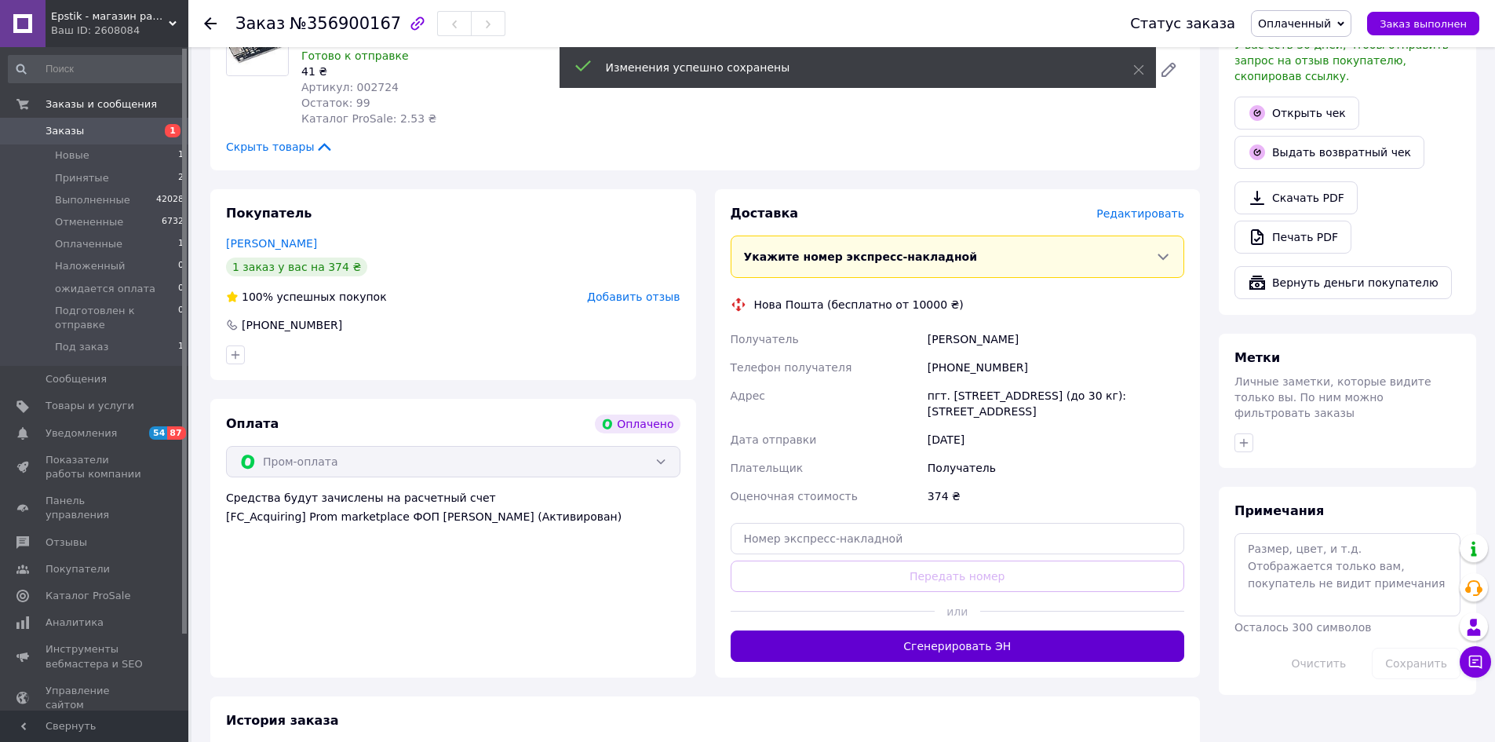
click at [931, 639] on button "Сгенерировать ЭН" at bounding box center [958, 645] width 454 height 31
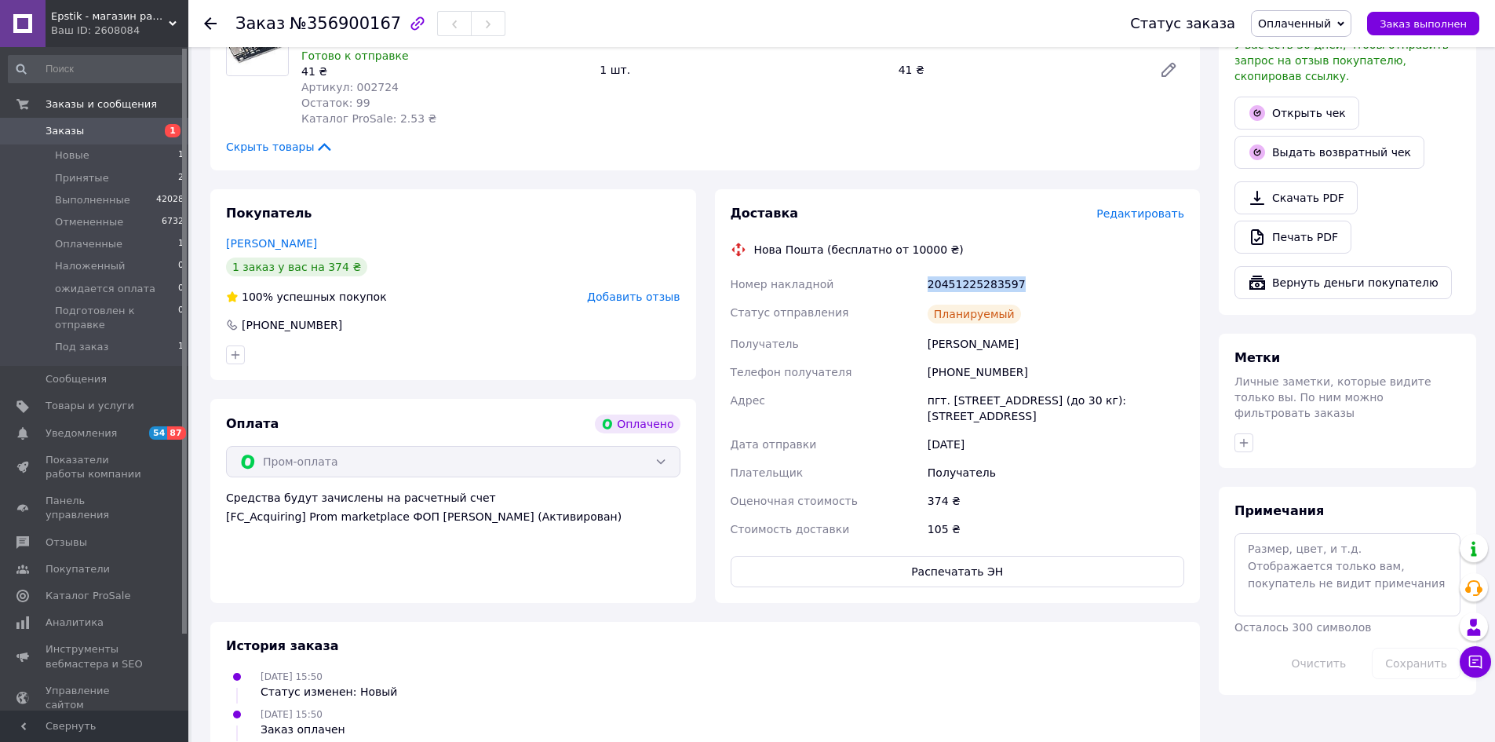
drag, startPoint x: 1023, startPoint y: 275, endPoint x: 880, endPoint y: 286, distance: 143.2
click at [880, 286] on div "Номер накладной 20451225283597 Статус отправления Планируемый Получатель Прокоп…" at bounding box center [957, 406] width 461 height 273
copy div "Номер накладной 20451225283597"
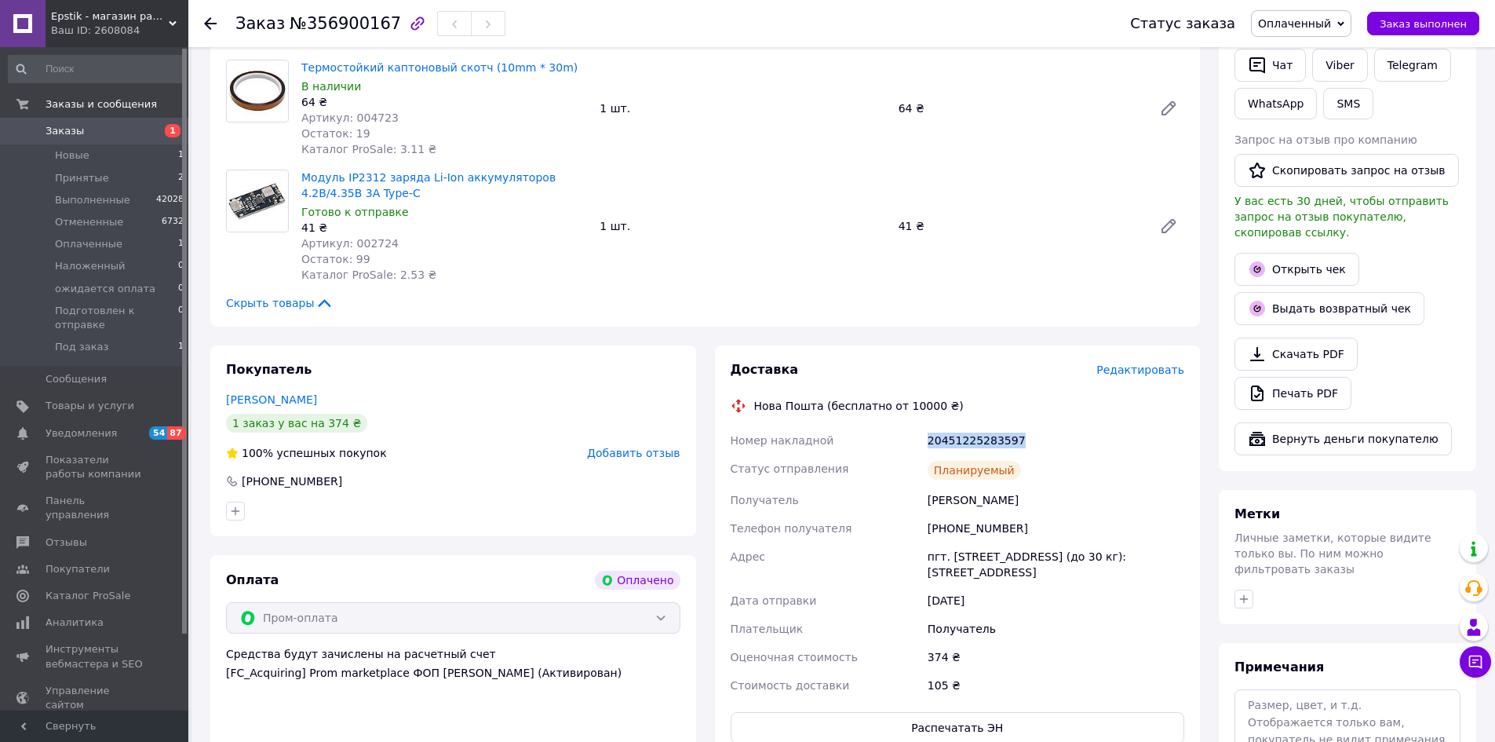
scroll to position [392, 0]
click at [1083, 653] on div "374 ₴" at bounding box center [1055, 657] width 263 height 28
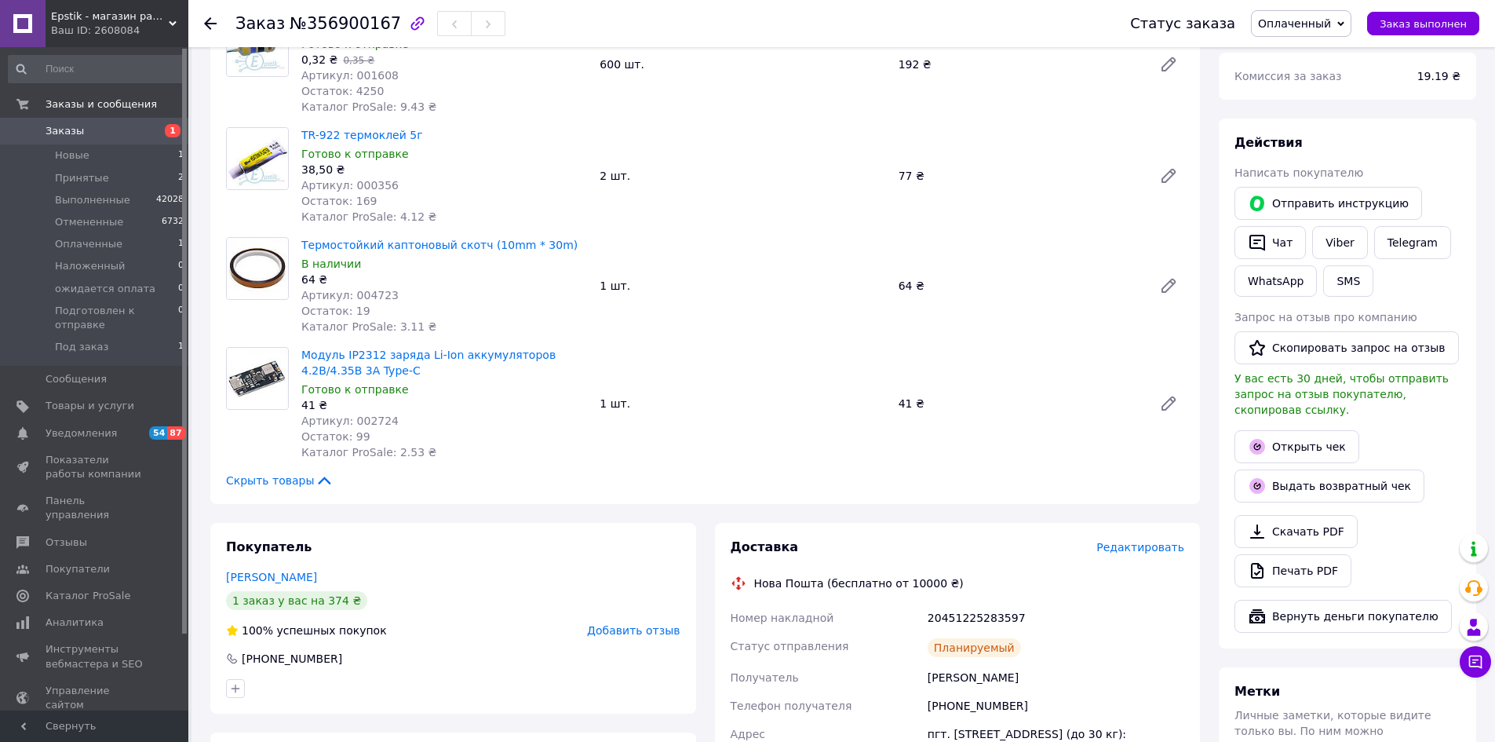
scroll to position [157, 0]
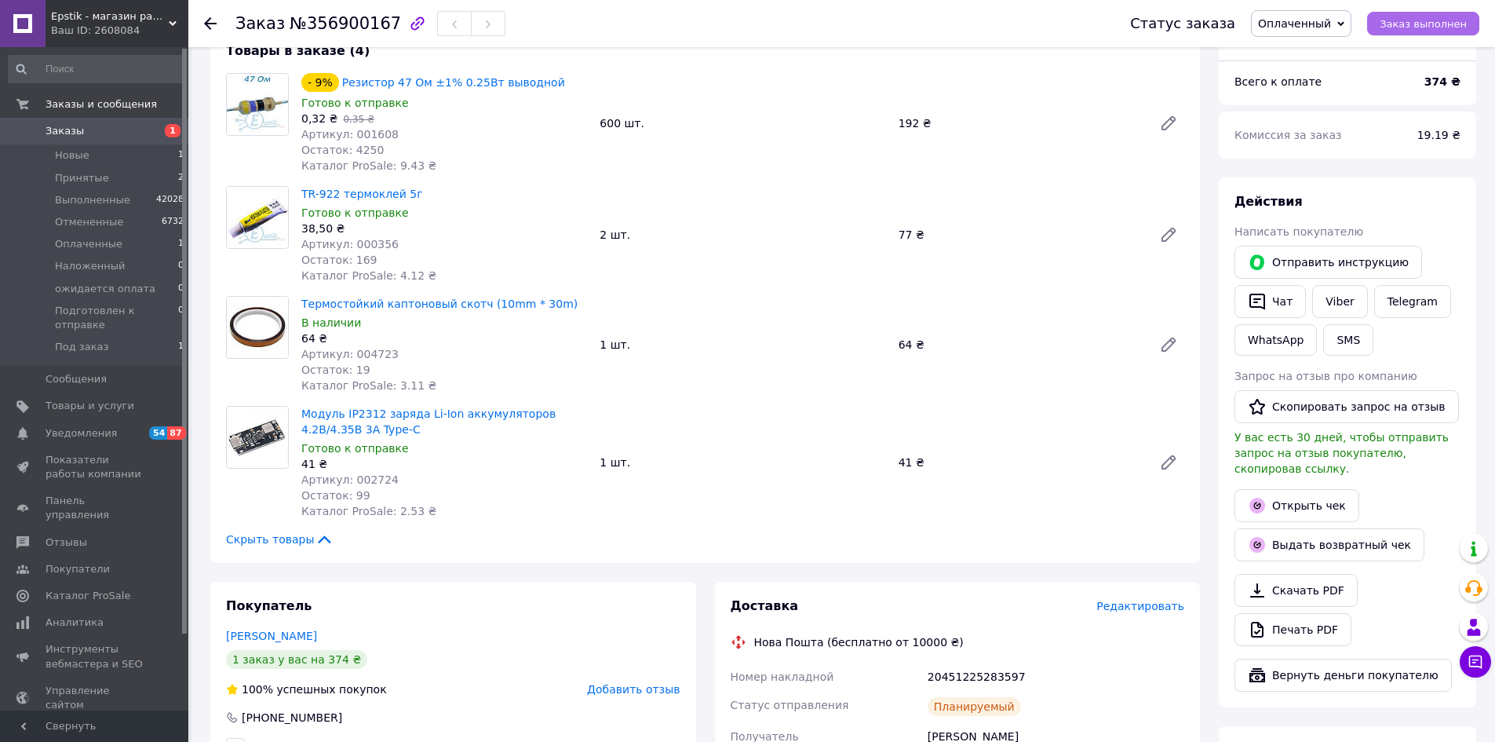
click at [1445, 27] on span "Заказ выполнен" at bounding box center [1422, 24] width 87 height 12
click at [1093, 669] on div "20451225283597" at bounding box center [1055, 676] width 263 height 28
click at [91, 242] on span "Оплаченные" at bounding box center [88, 244] width 67 height 14
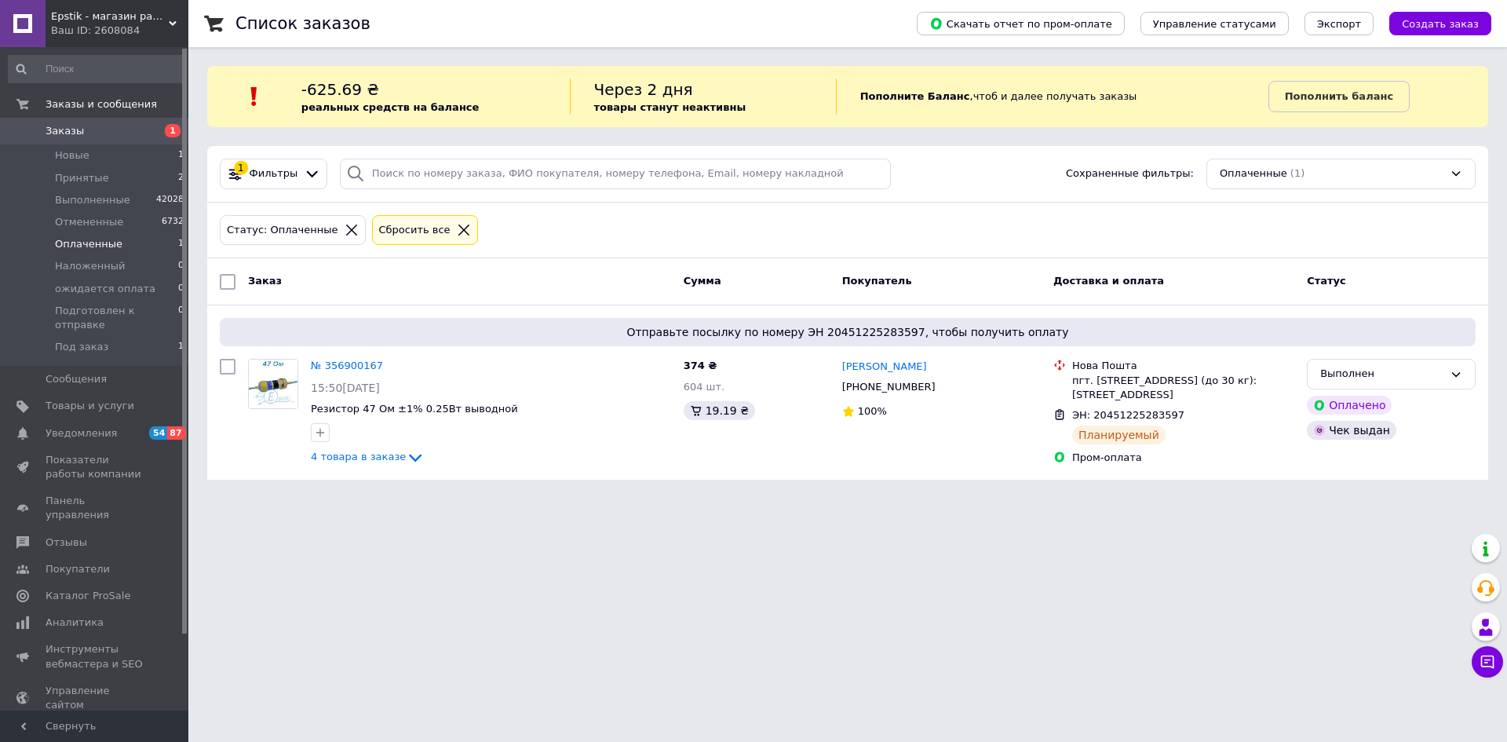
click at [86, 246] on span "Оплаченные" at bounding box center [88, 244] width 67 height 14
click at [86, 244] on span "Оплаченные" at bounding box center [88, 244] width 67 height 14
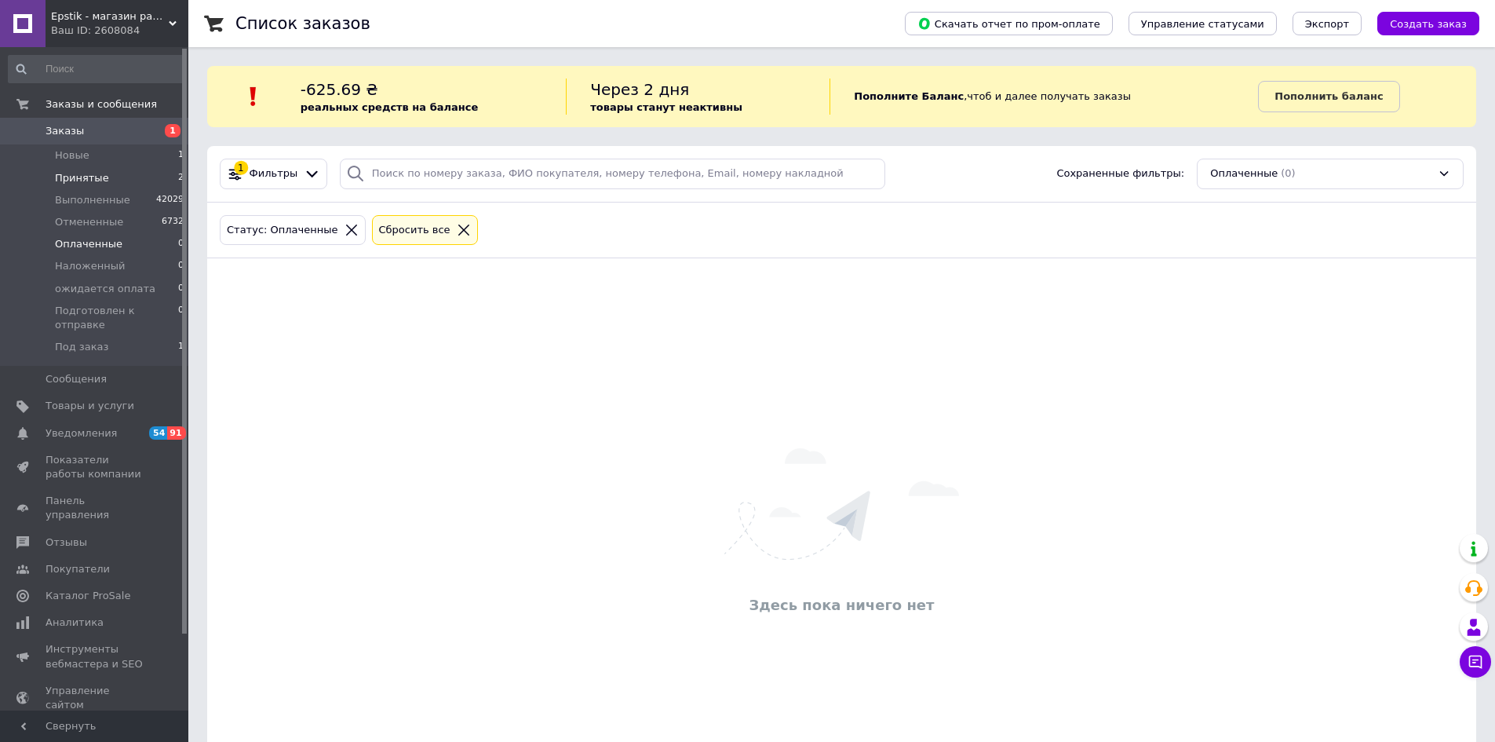
click at [79, 179] on span "Принятые" at bounding box center [82, 178] width 54 height 14
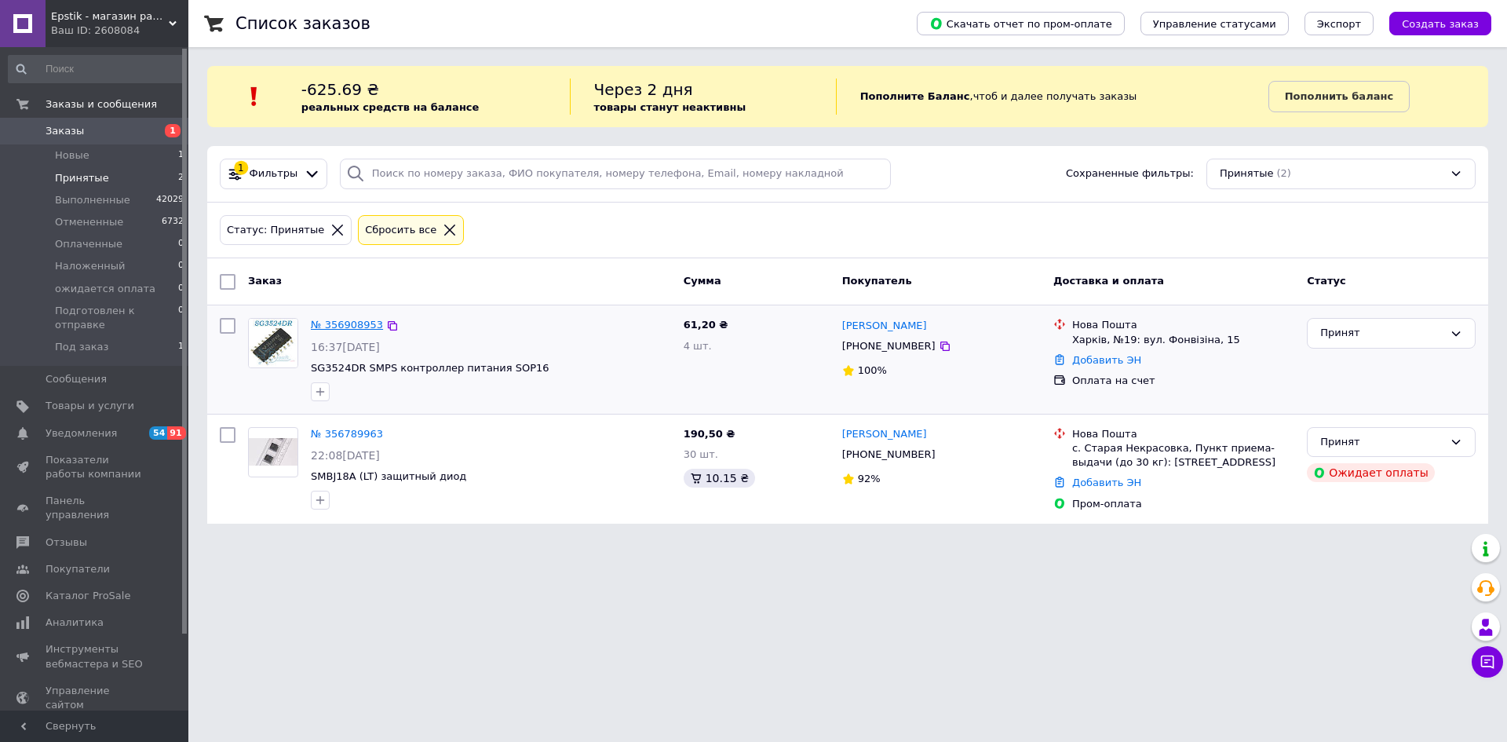
click at [333, 319] on link "№ 356908953" at bounding box center [347, 325] width 72 height 12
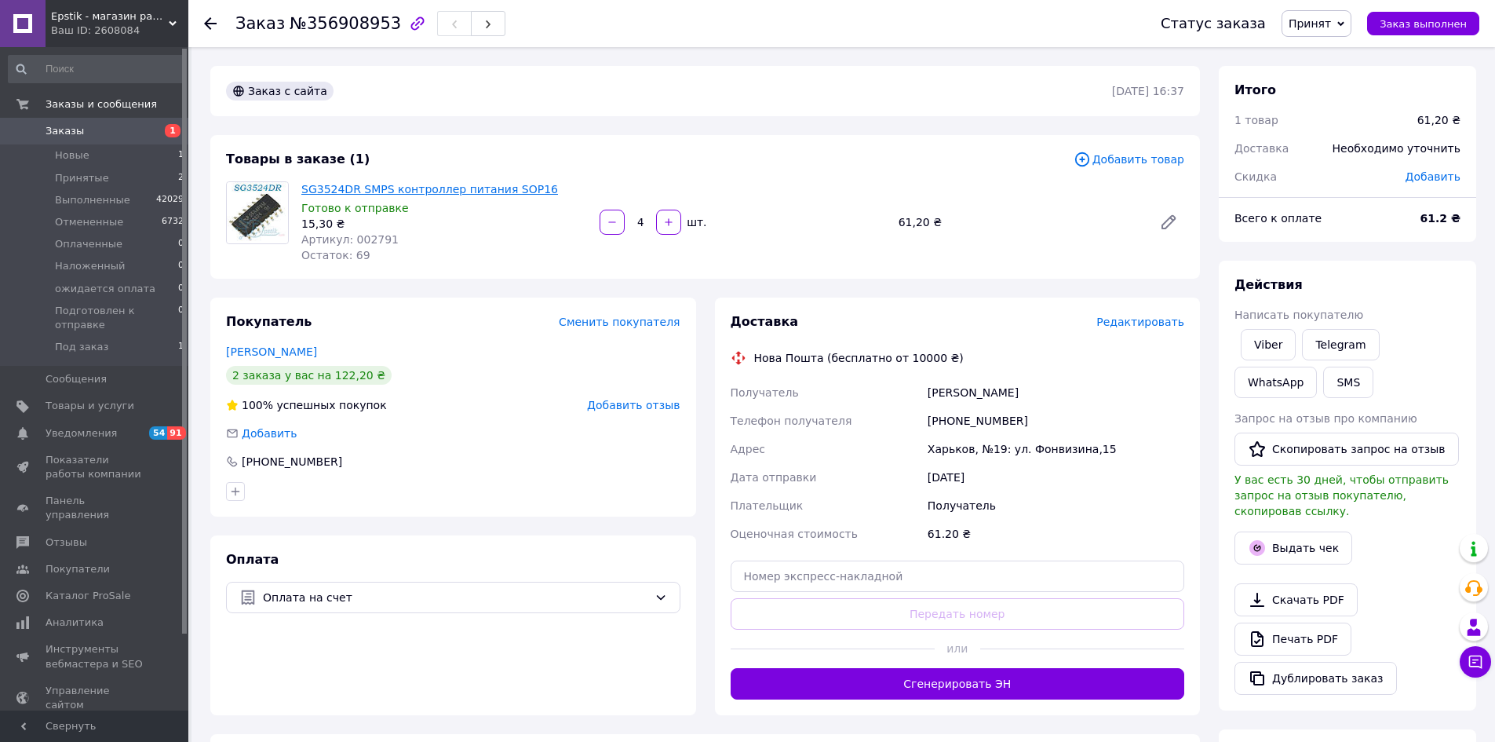
click at [336, 195] on link "SG3524DR SMPS контроллер питания SOP16" at bounding box center [429, 189] width 257 height 13
click at [86, 155] on li "Новые 2" at bounding box center [96, 155] width 193 height 22
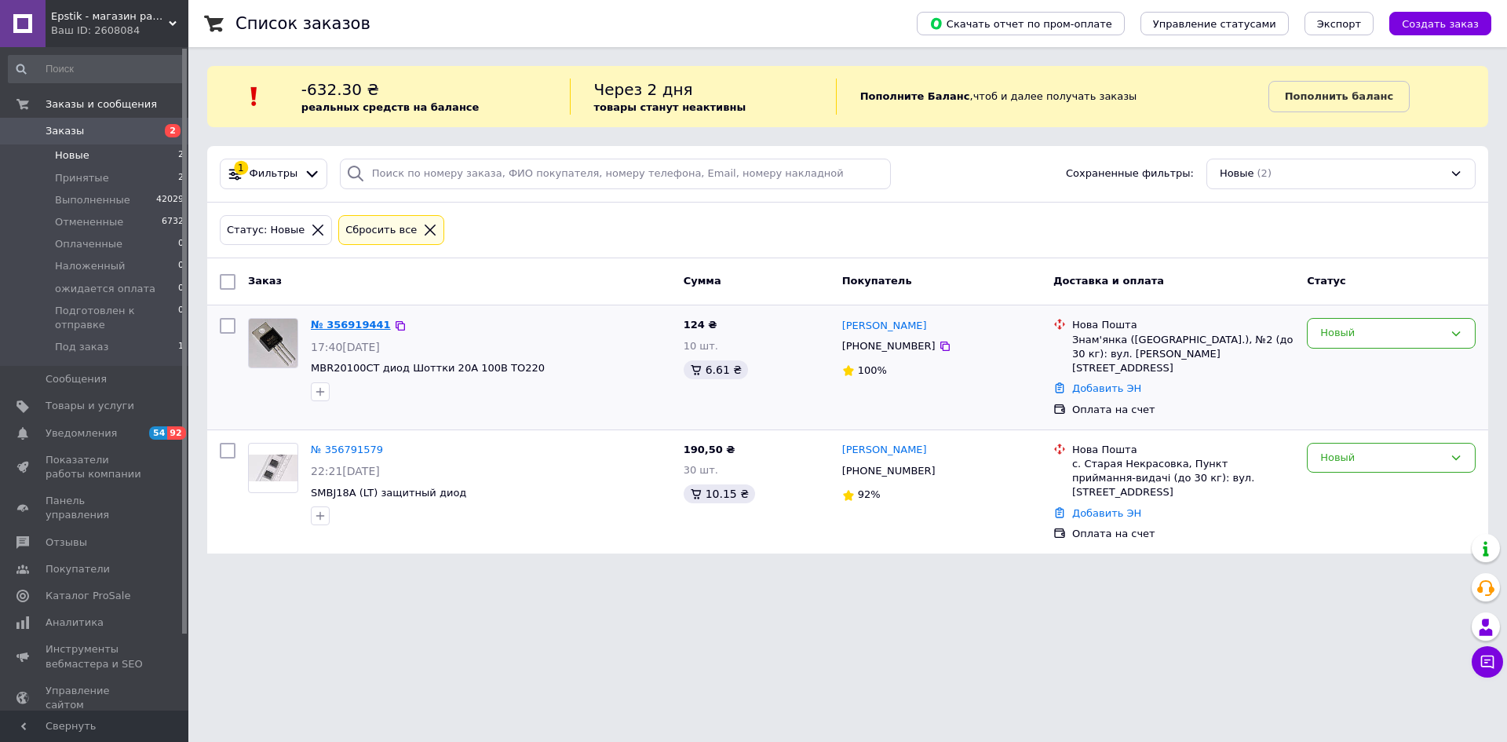
click at [338, 326] on link "№ 356919441" at bounding box center [351, 325] width 80 height 12
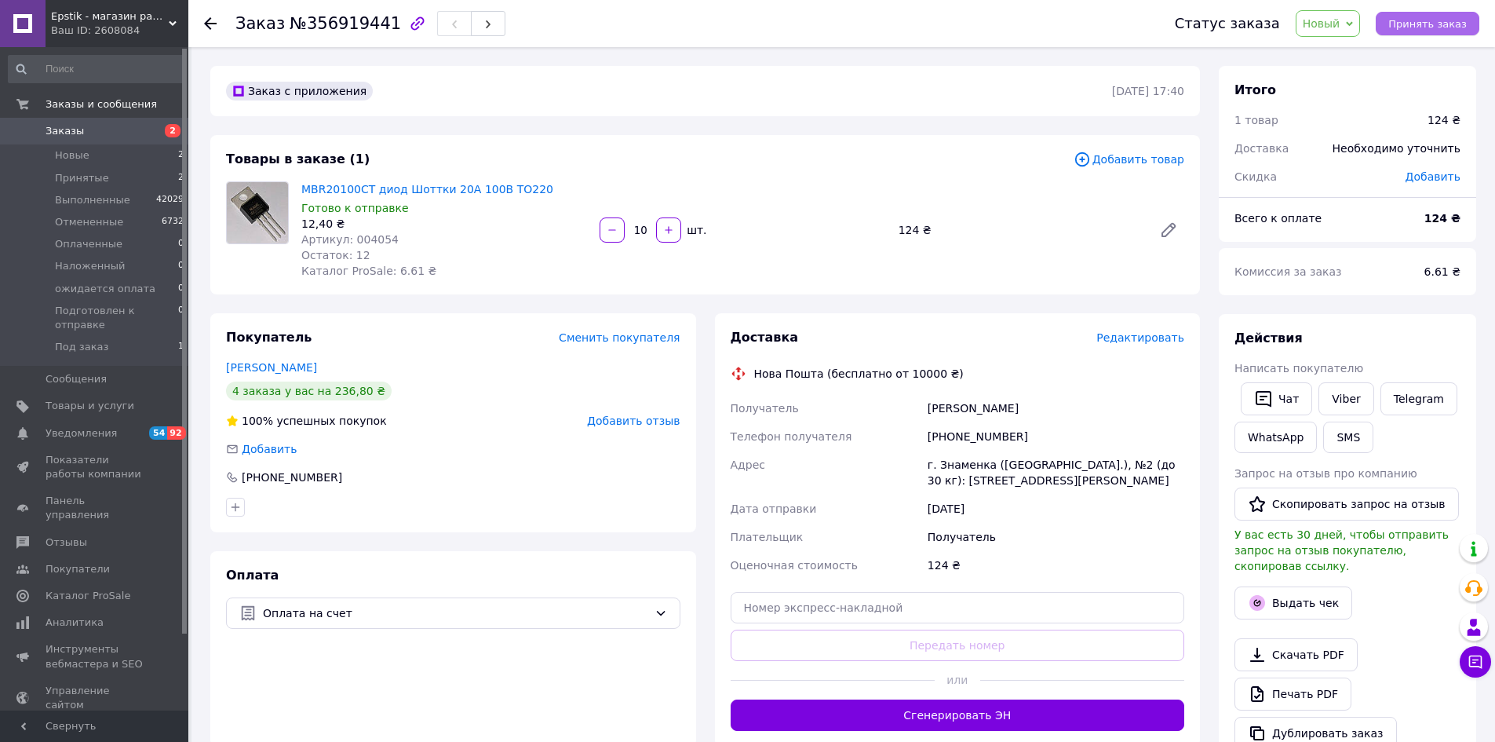
click at [1427, 22] on span "Принять заказ" at bounding box center [1427, 24] width 78 height 12
click at [1342, 399] on link "Viber" at bounding box center [1345, 398] width 55 height 33
drag, startPoint x: 1364, startPoint y: 607, endPoint x: 1343, endPoint y: 549, distance: 61.8
click at [1364, 622] on div at bounding box center [1347, 625] width 232 height 6
click at [1331, 435] on button "SMS" at bounding box center [1348, 436] width 50 height 31
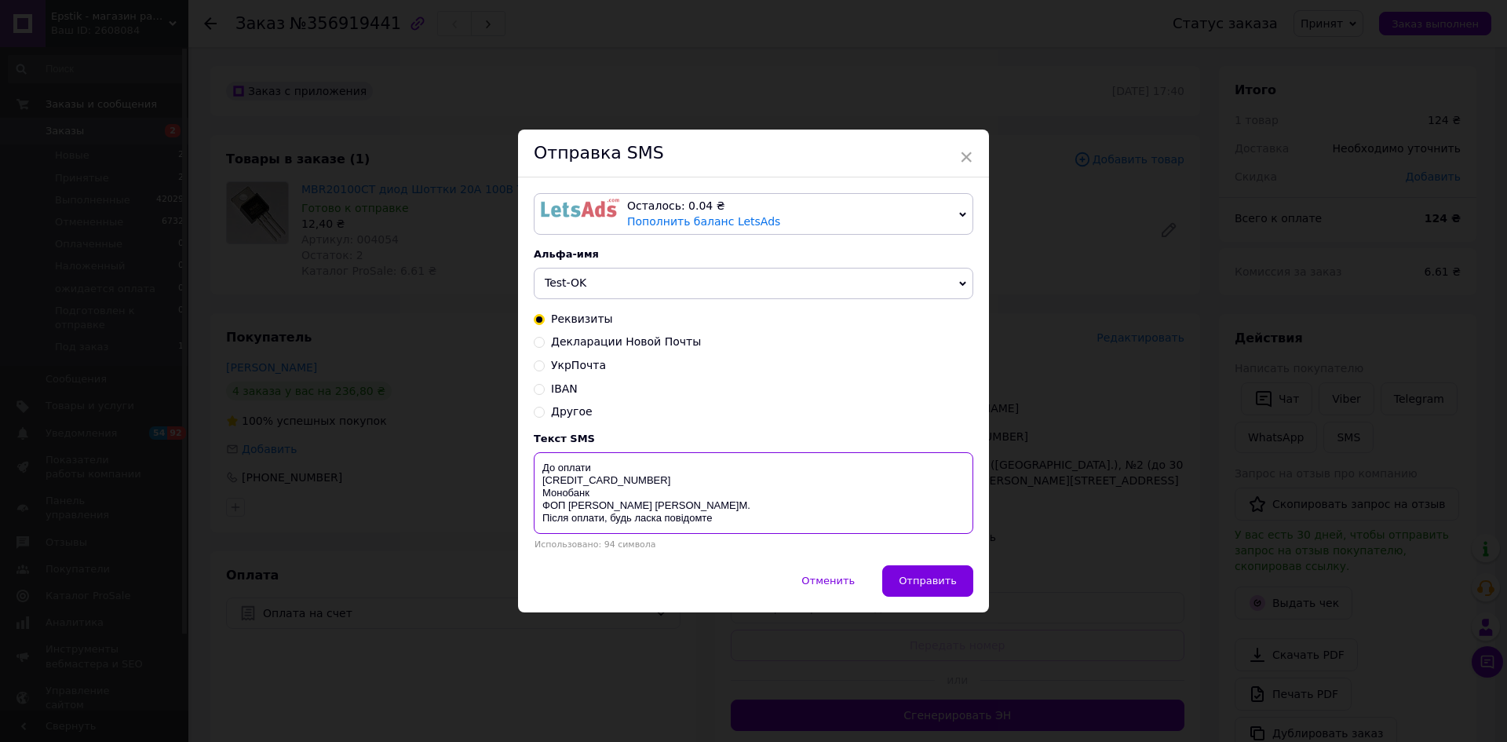
click at [607, 460] on textarea "До оплати [CREDIT_CARD_NUMBER] Монобанк ФОП [PERSON_NAME] [PERSON_NAME]М. Після…" at bounding box center [753, 493] width 439 height 82
type textarea "До оплати 124 грн [CREDIT_CARD_NUMBER] [PERSON_NAME] [PERSON_NAME]М. Після опла…"
click at [964, 156] on span "×" at bounding box center [966, 157] width 14 height 27
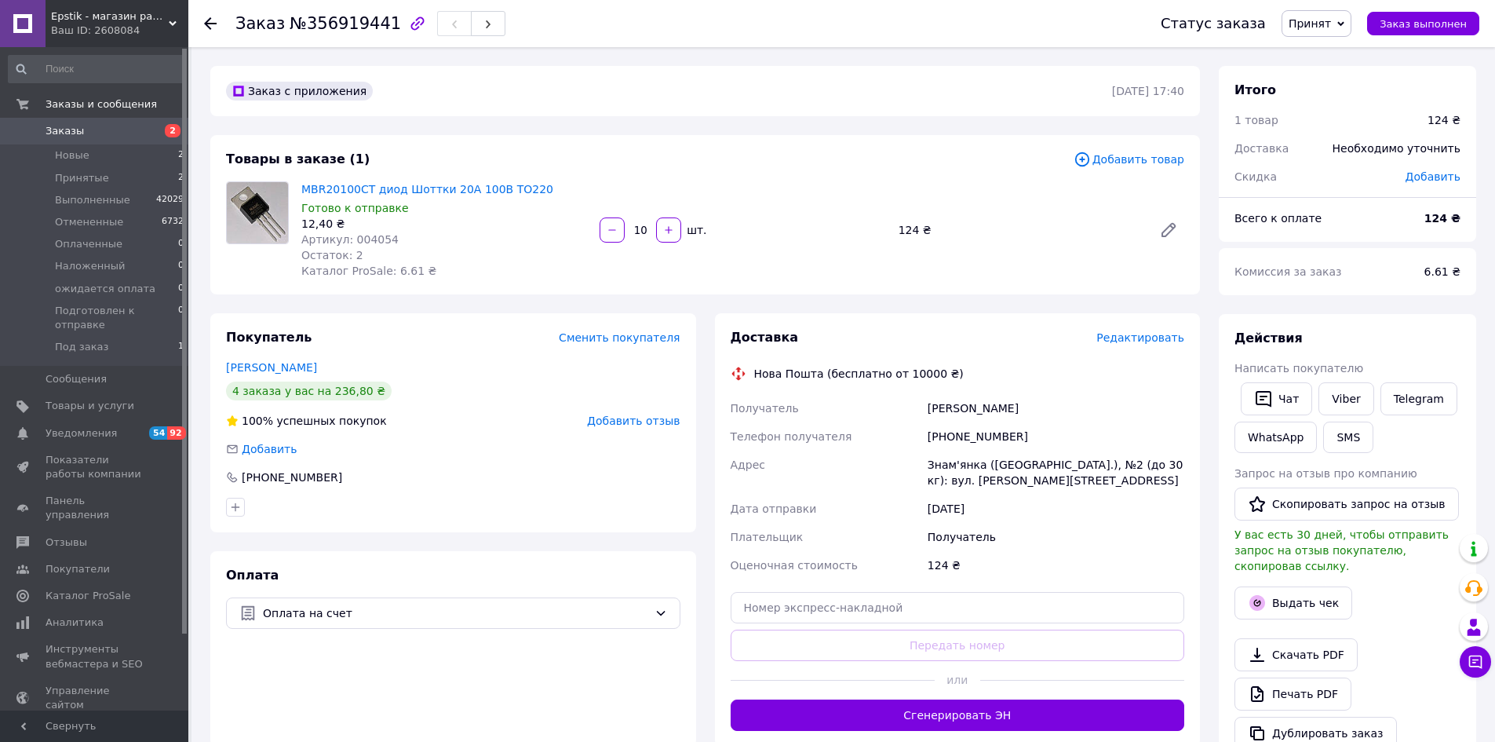
click at [1054, 535] on div "Получатель" at bounding box center [1055, 537] width 263 height 28
drag, startPoint x: 295, startPoint y: 186, endPoint x: 366, endPoint y: 194, distance: 71.8
click at [366, 194] on div "MBR20100CT диод Шоттки 20А 100В TO220 Готово к отправке 12,40 ₴ Артикул: 004054…" at bounding box center [444, 230] width 298 height 104
copy link "MBR20100CT"
click at [1135, 546] on div "Получатель" at bounding box center [1055, 537] width 263 height 28
